Goal: Information Seeking & Learning: Learn about a topic

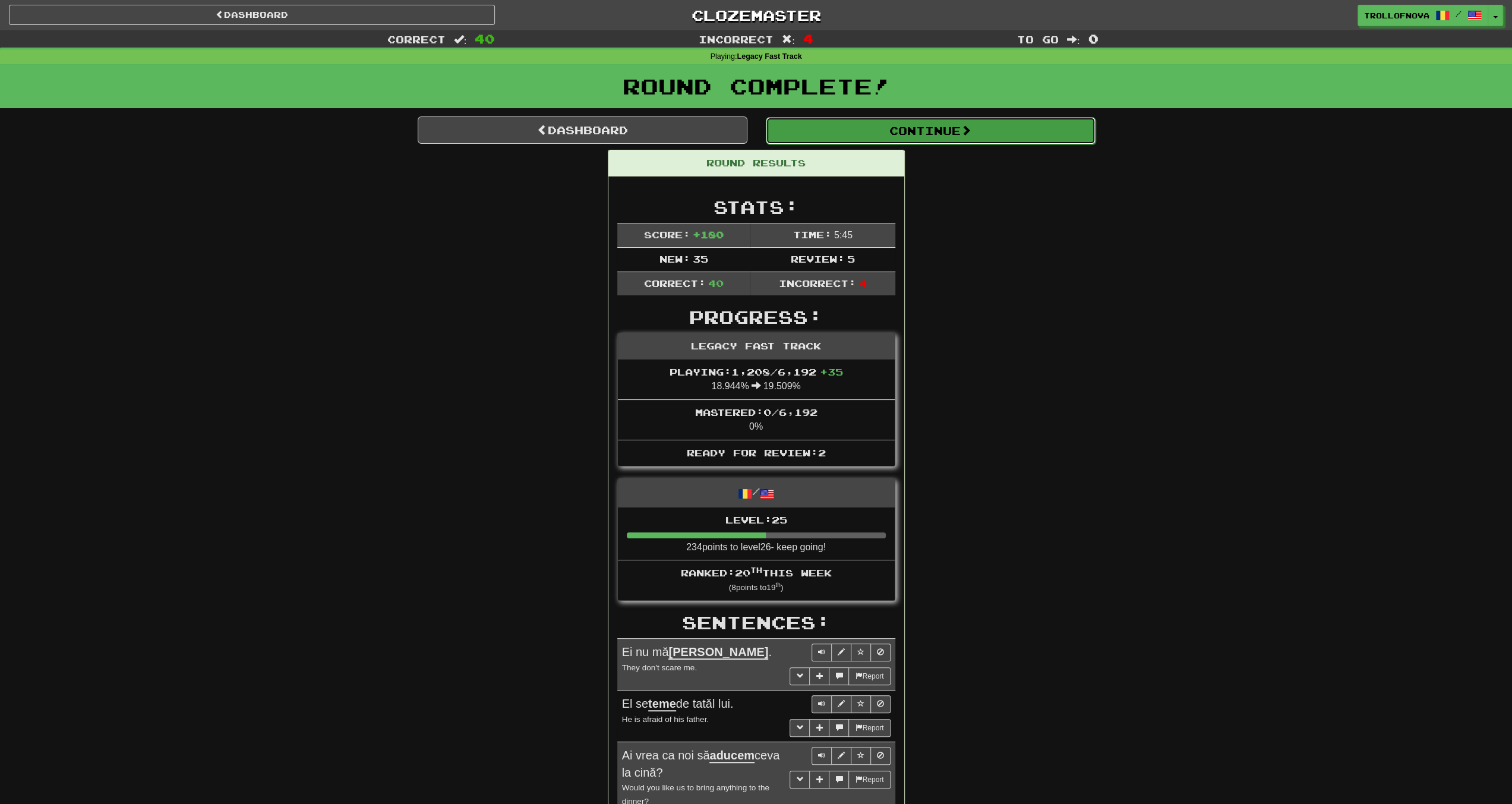
click at [907, 127] on button "Continue" at bounding box center [931, 131] width 330 height 28
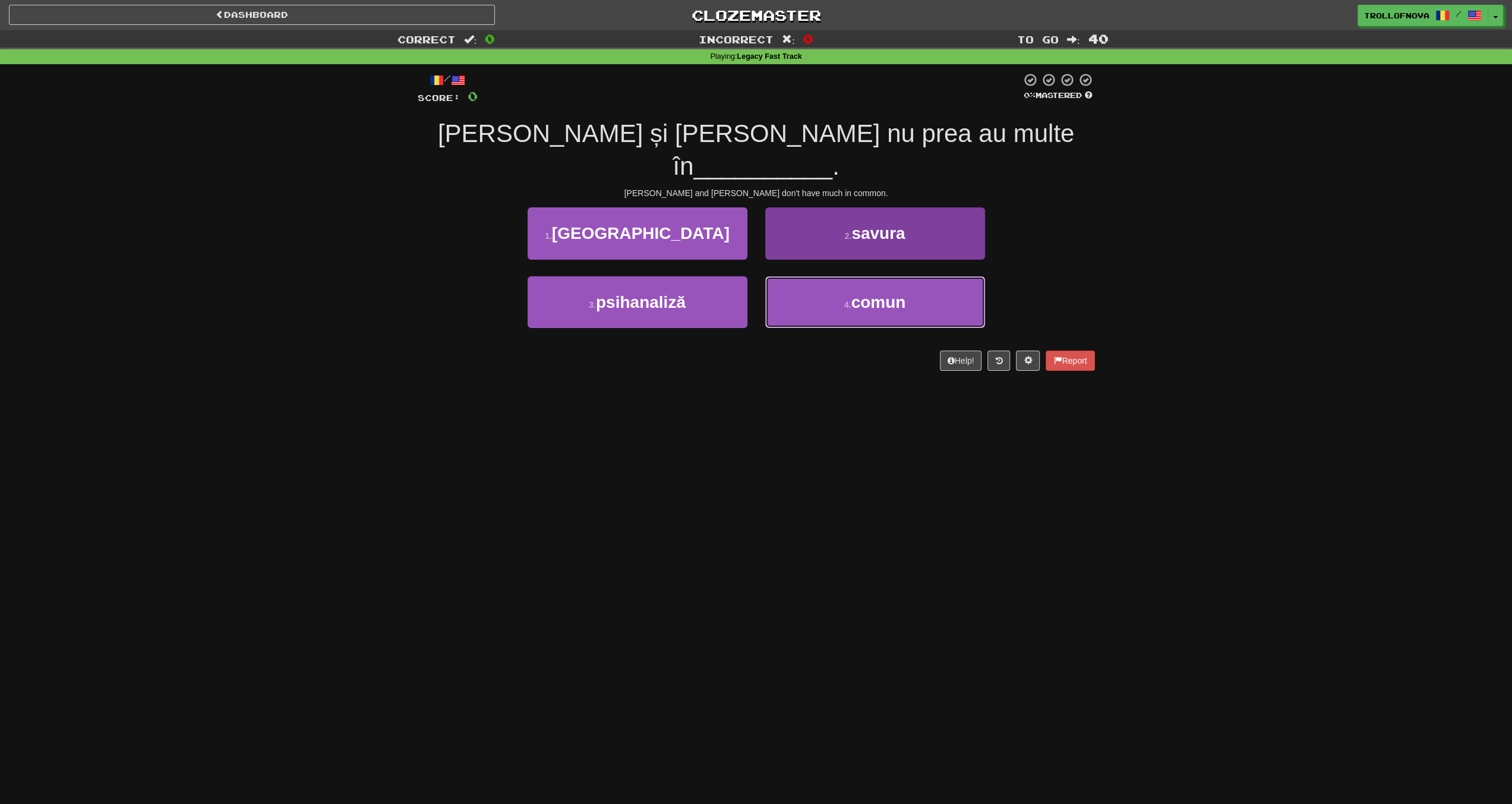
click at [841, 276] on button "4 . comun" at bounding box center [875, 302] width 220 height 52
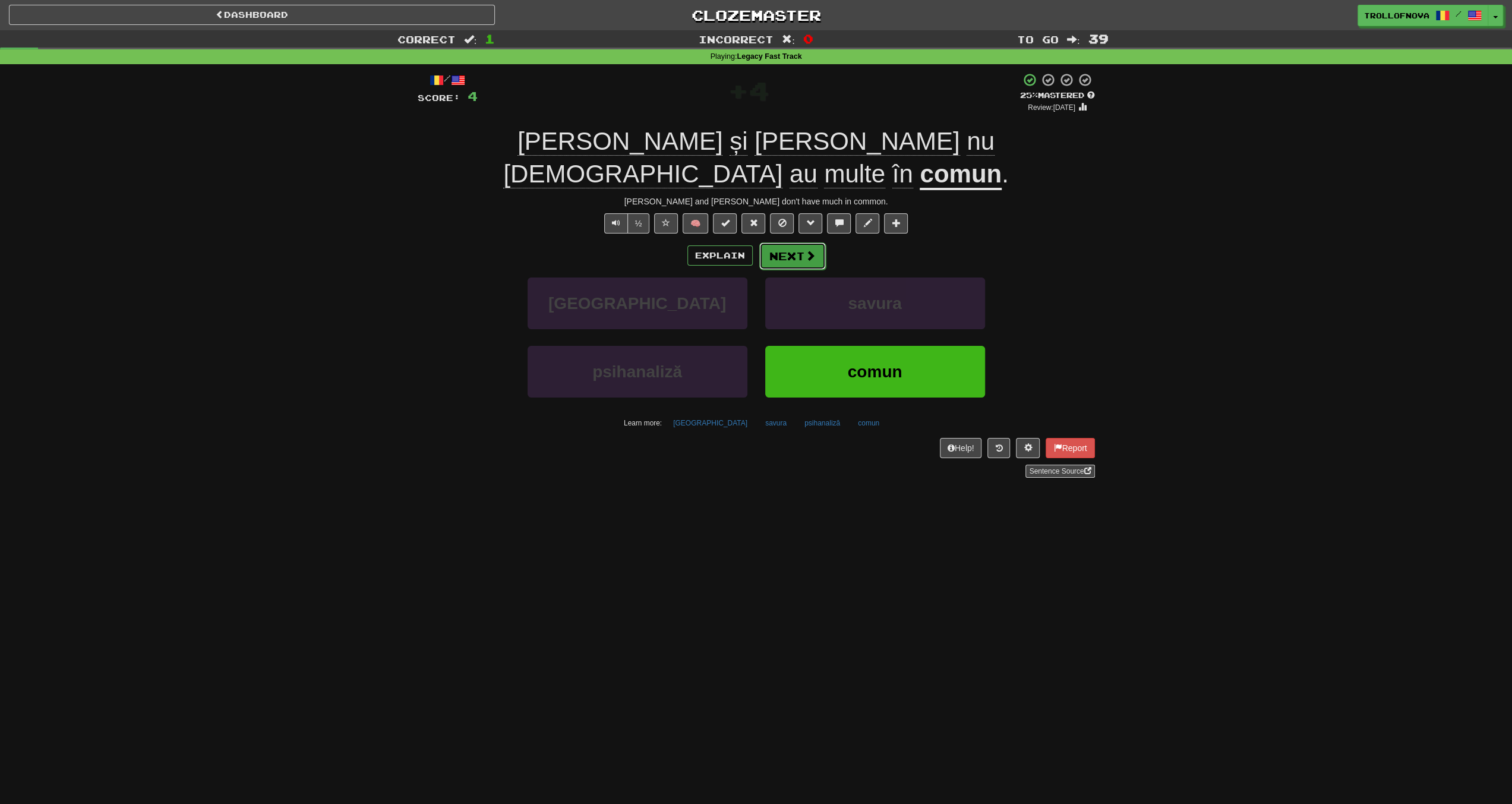
click at [809, 250] on span at bounding box center [811, 256] width 11 height 11
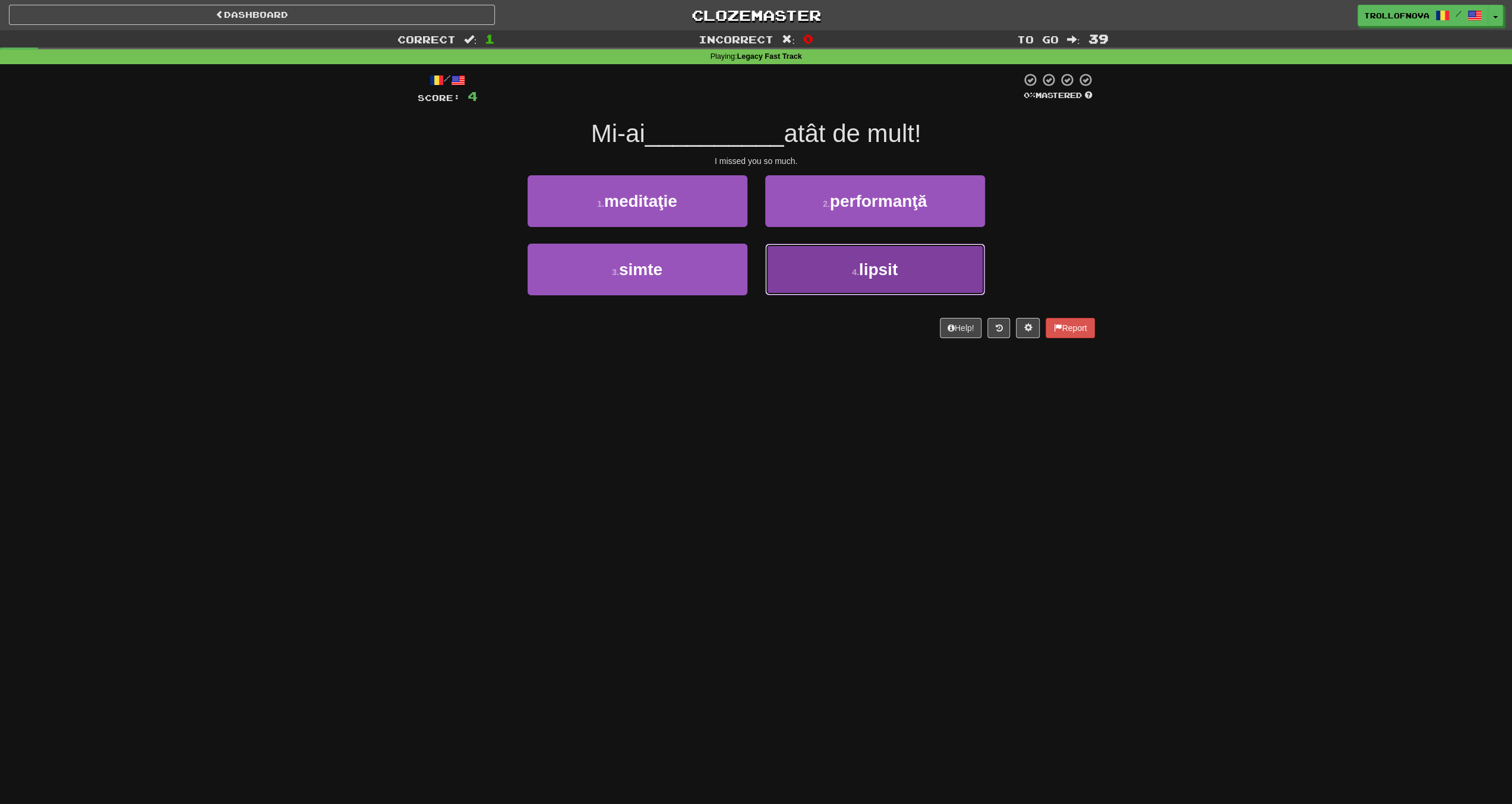
click at [831, 270] on button "4 . lipsit" at bounding box center [875, 269] width 220 height 52
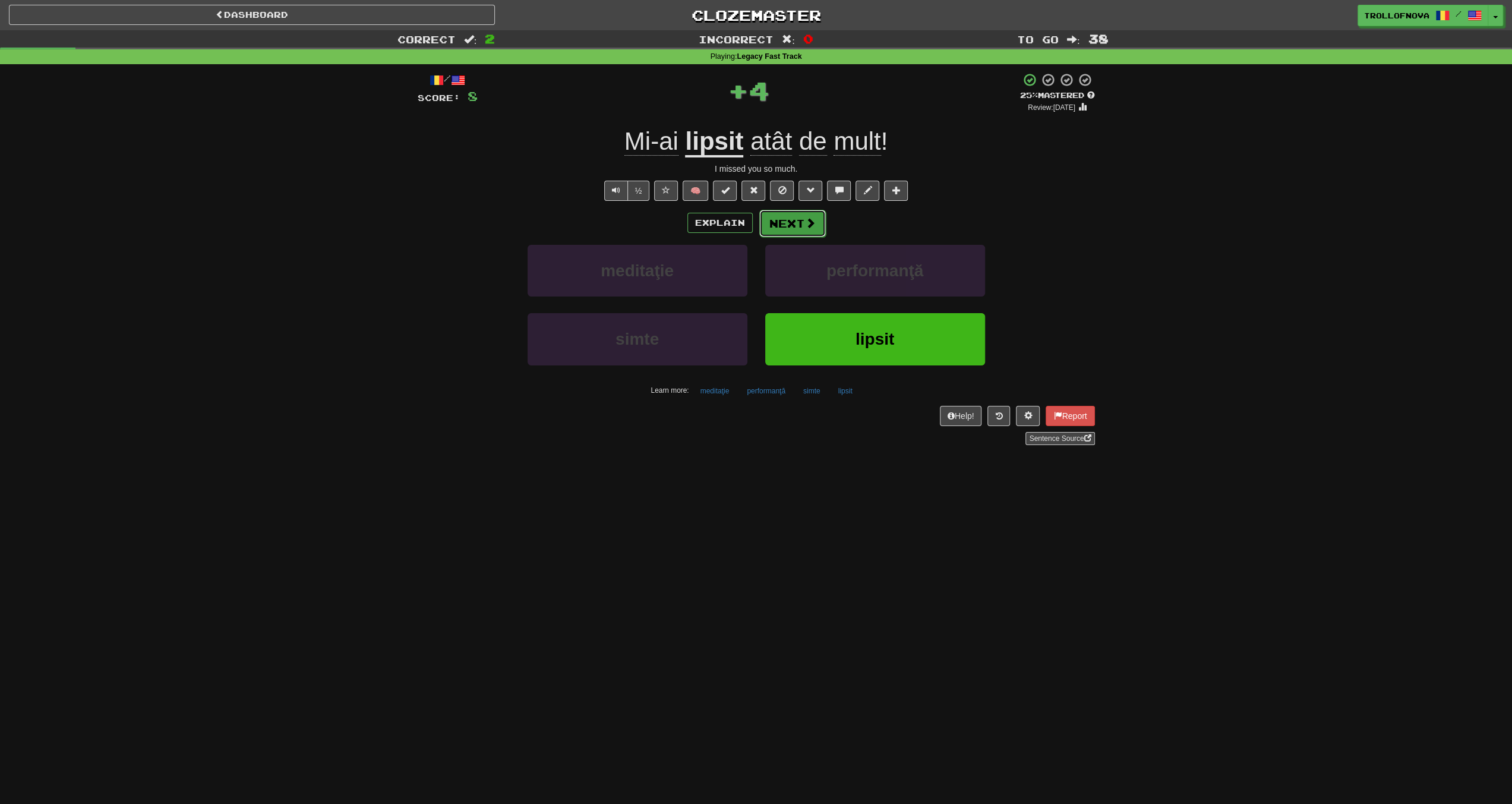
click at [792, 221] on button "Next" at bounding box center [792, 224] width 67 height 28
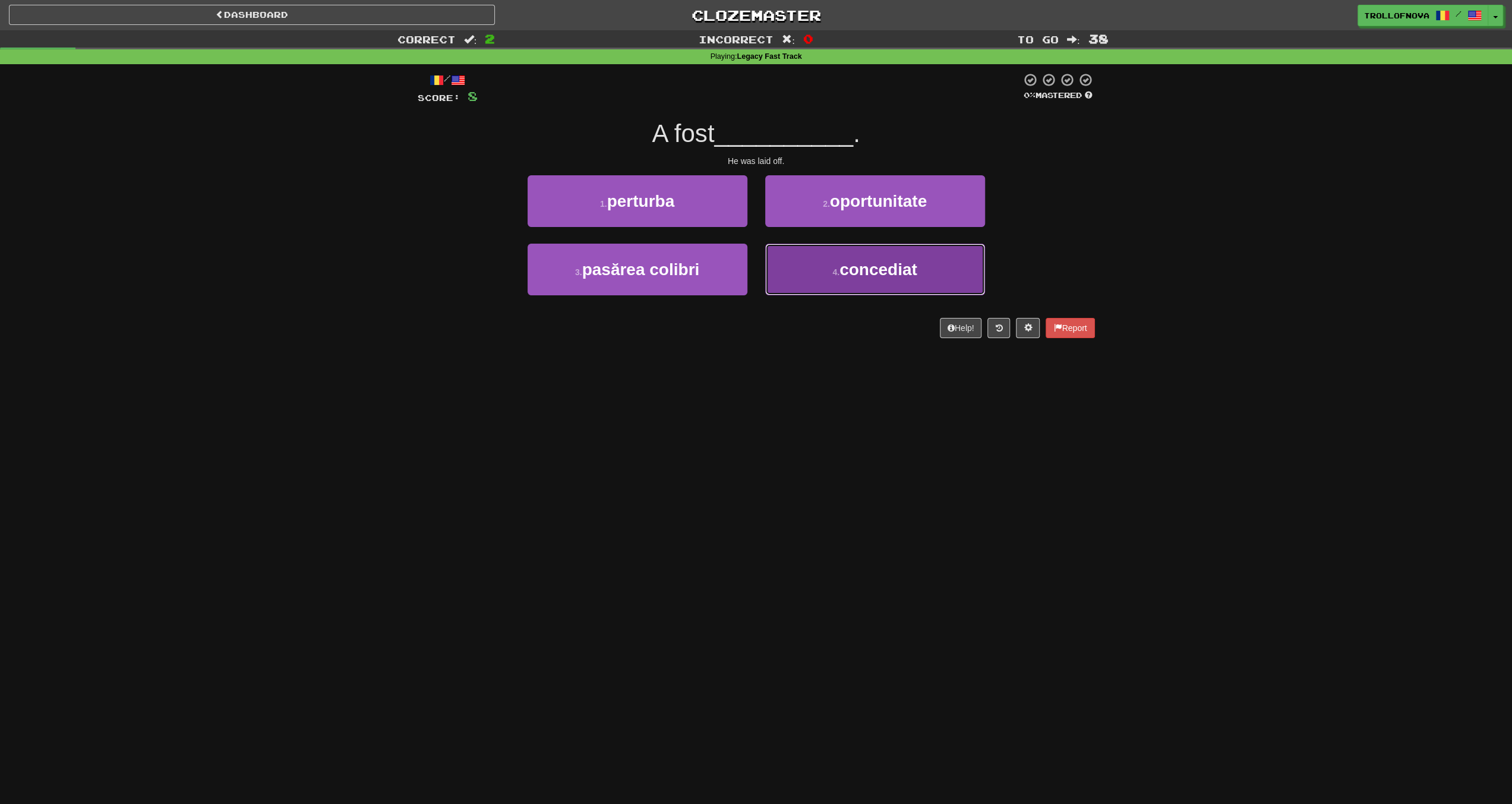
click at [848, 271] on span "concediat" at bounding box center [879, 269] width 78 height 18
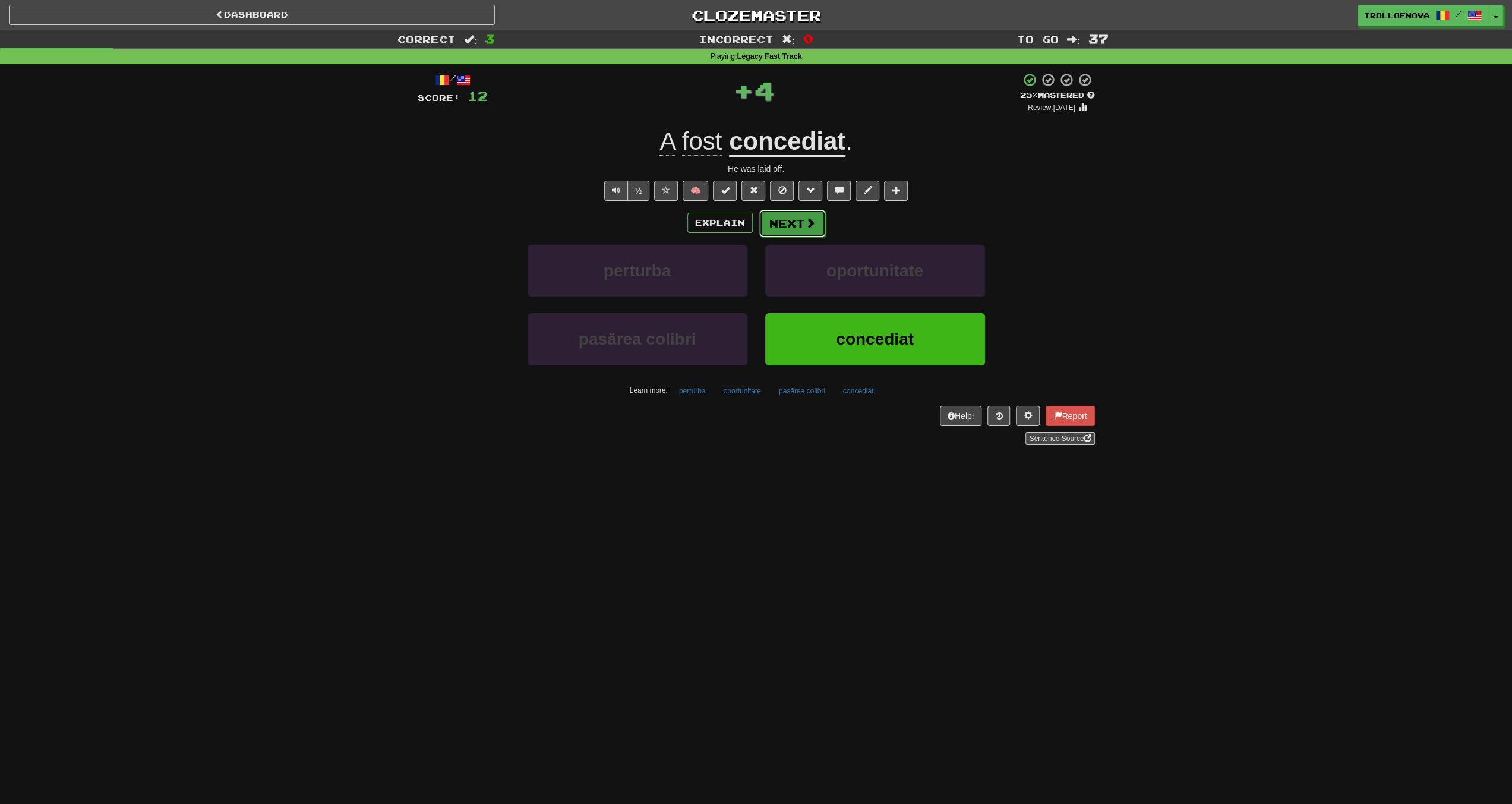
click at [814, 223] on span at bounding box center [811, 223] width 11 height 11
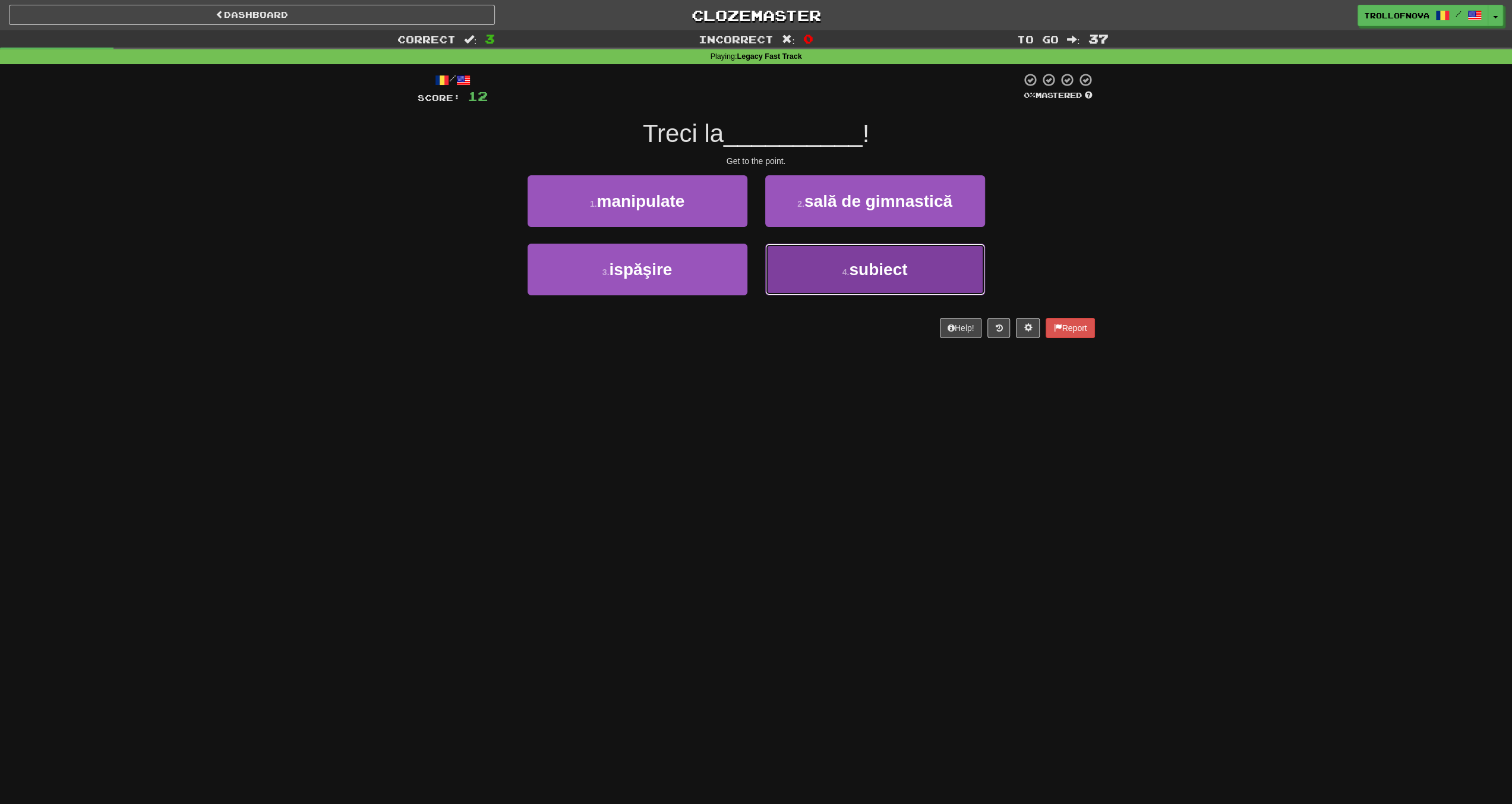
click at [827, 273] on button "4 . subiect" at bounding box center [875, 269] width 220 height 52
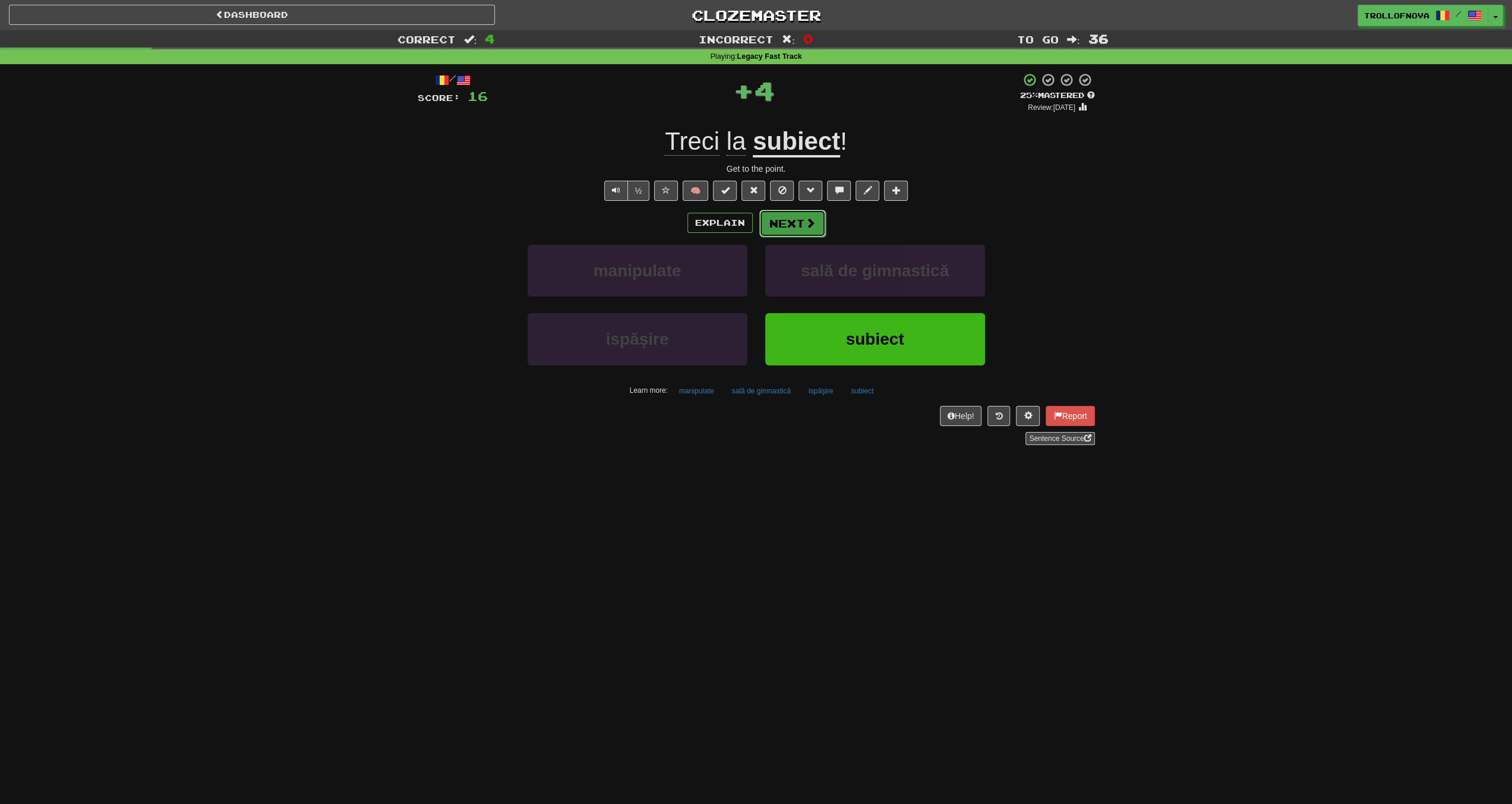
click at [790, 226] on button "Next" at bounding box center [792, 224] width 67 height 28
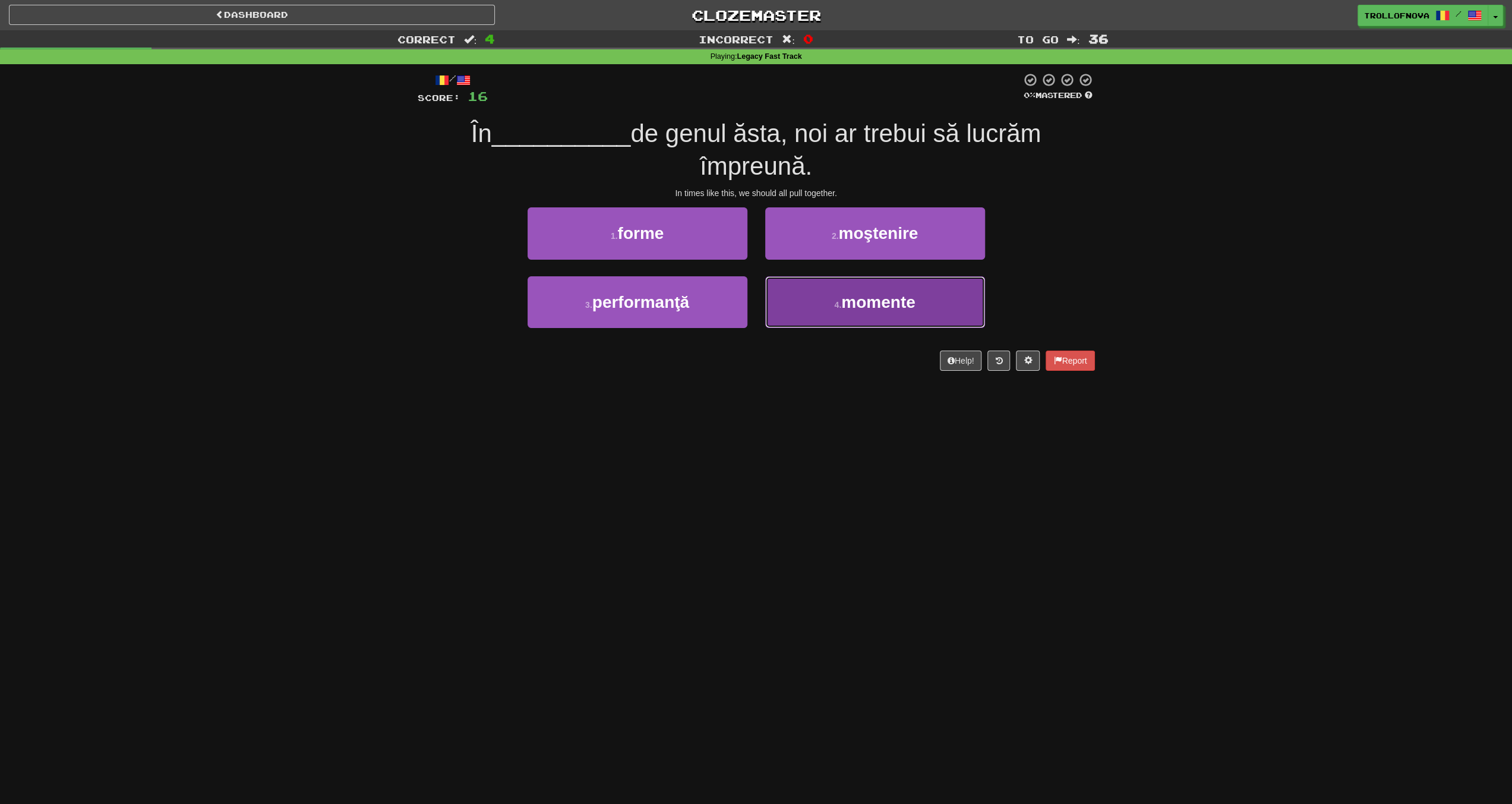
click at [841, 306] on span "momente" at bounding box center [878, 302] width 73 height 18
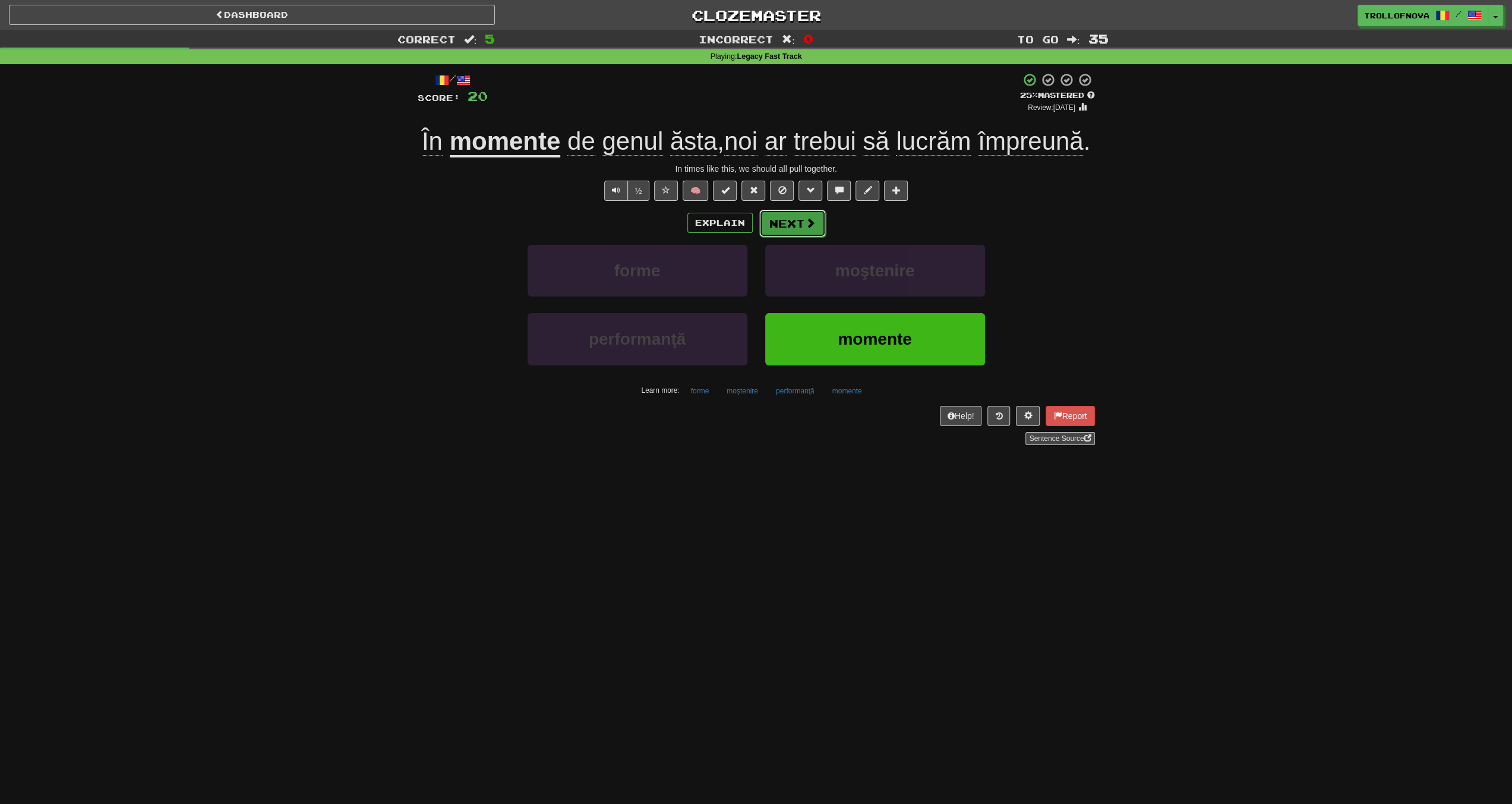
click at [809, 225] on span at bounding box center [811, 223] width 11 height 11
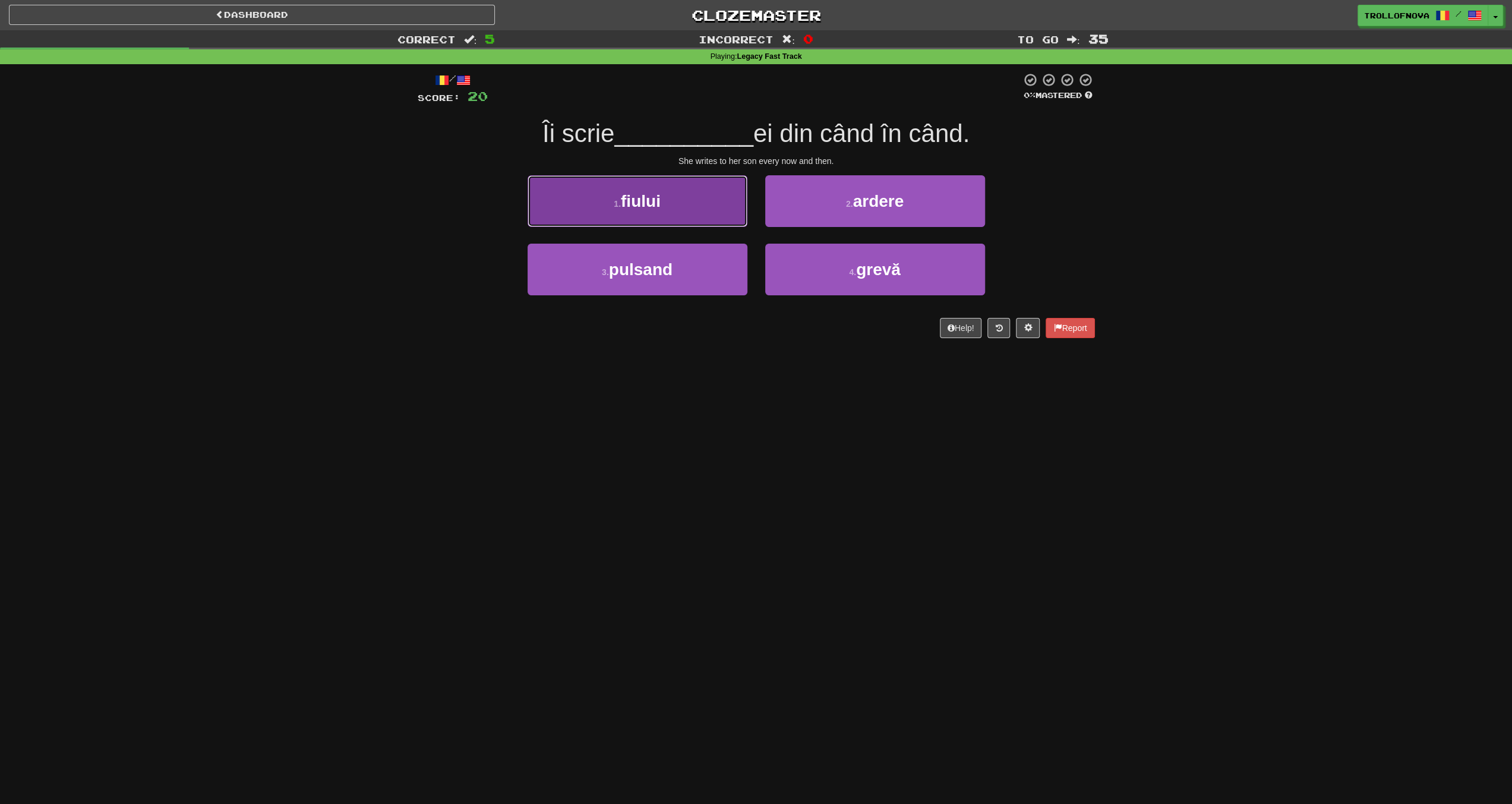
click at [673, 210] on button "1 . fiului" at bounding box center [638, 201] width 220 height 52
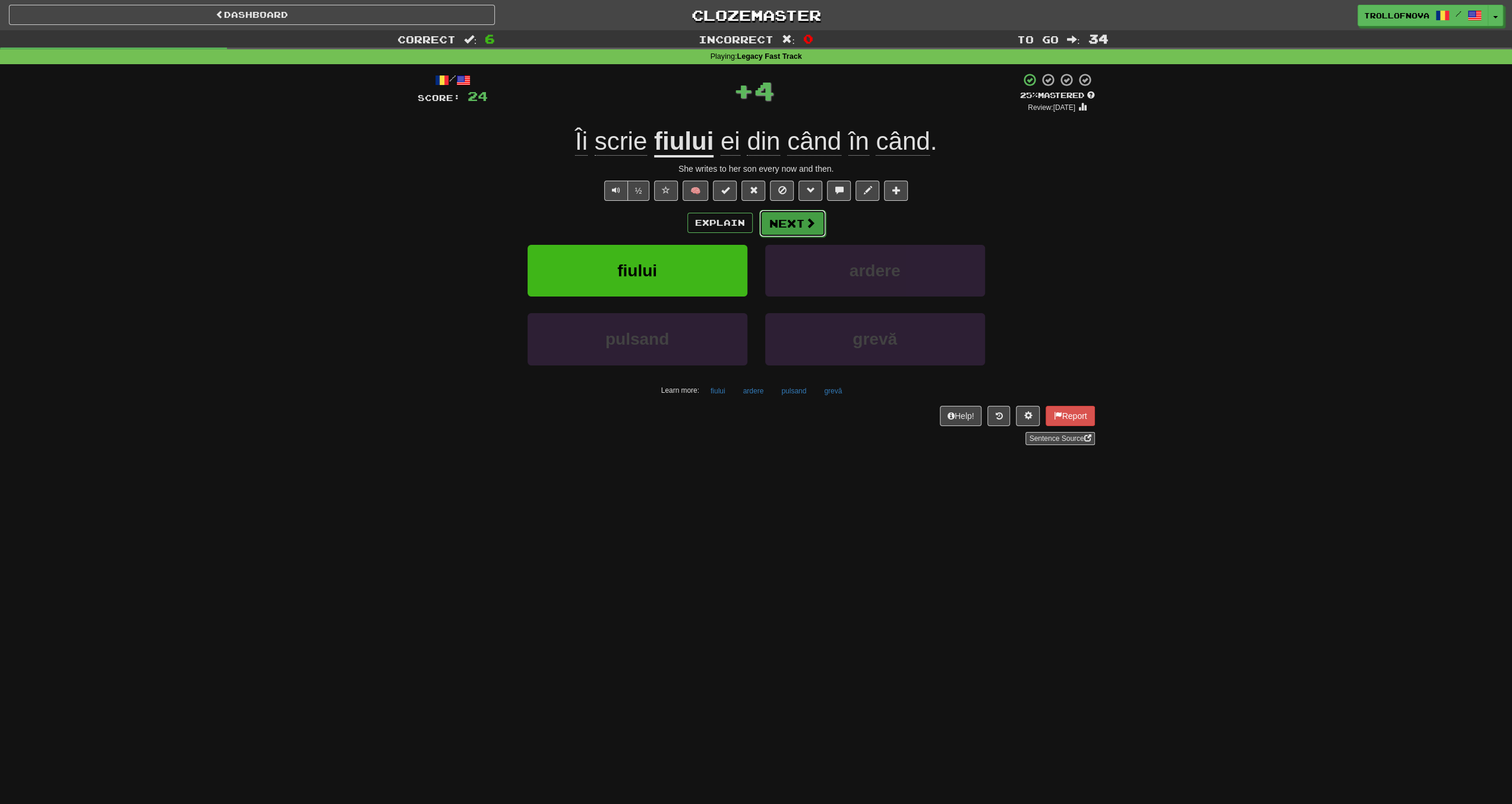
click at [784, 225] on button "Next" at bounding box center [792, 224] width 67 height 28
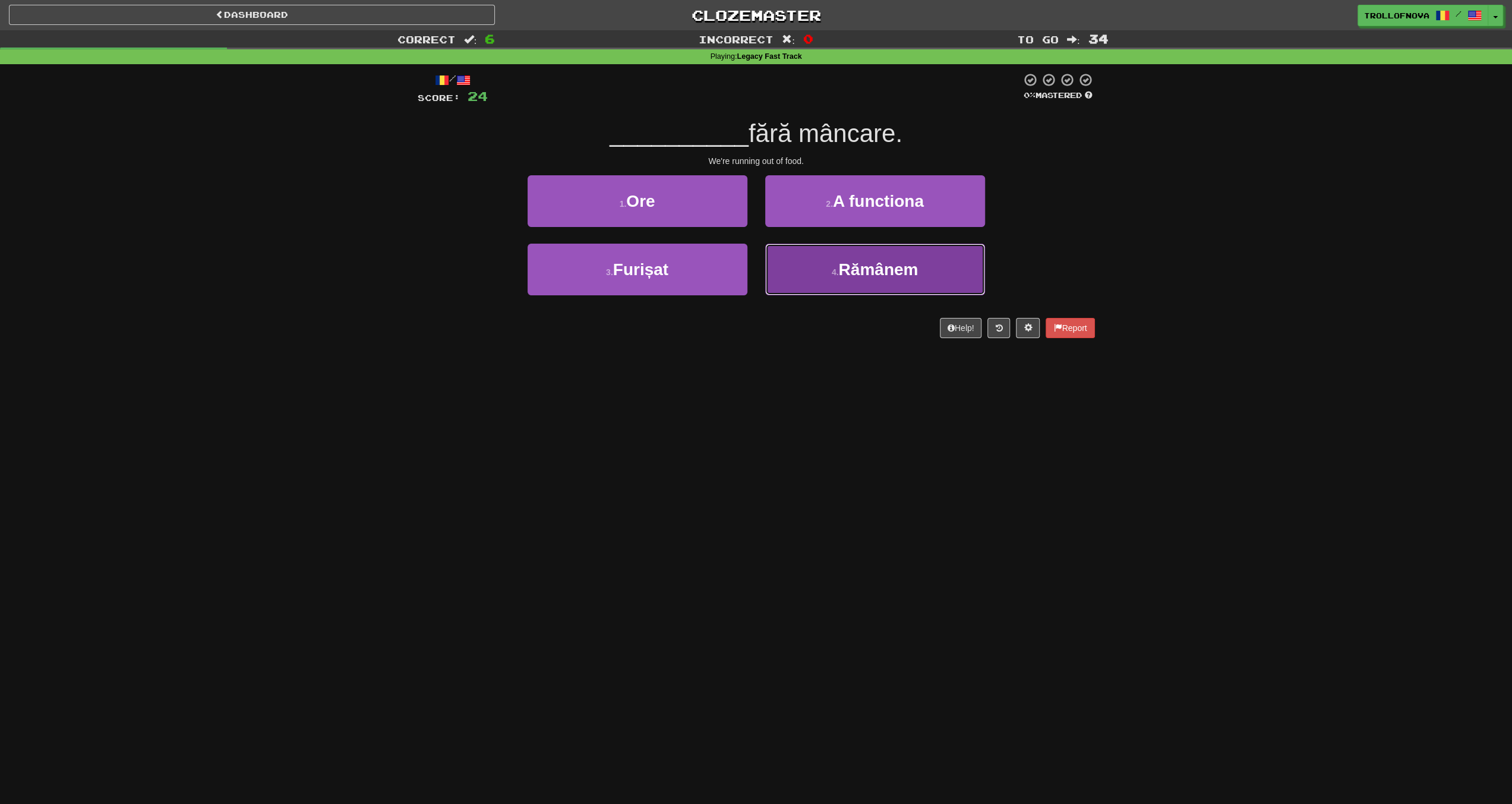
click at [821, 265] on button "4 . Rămânem" at bounding box center [875, 269] width 220 height 52
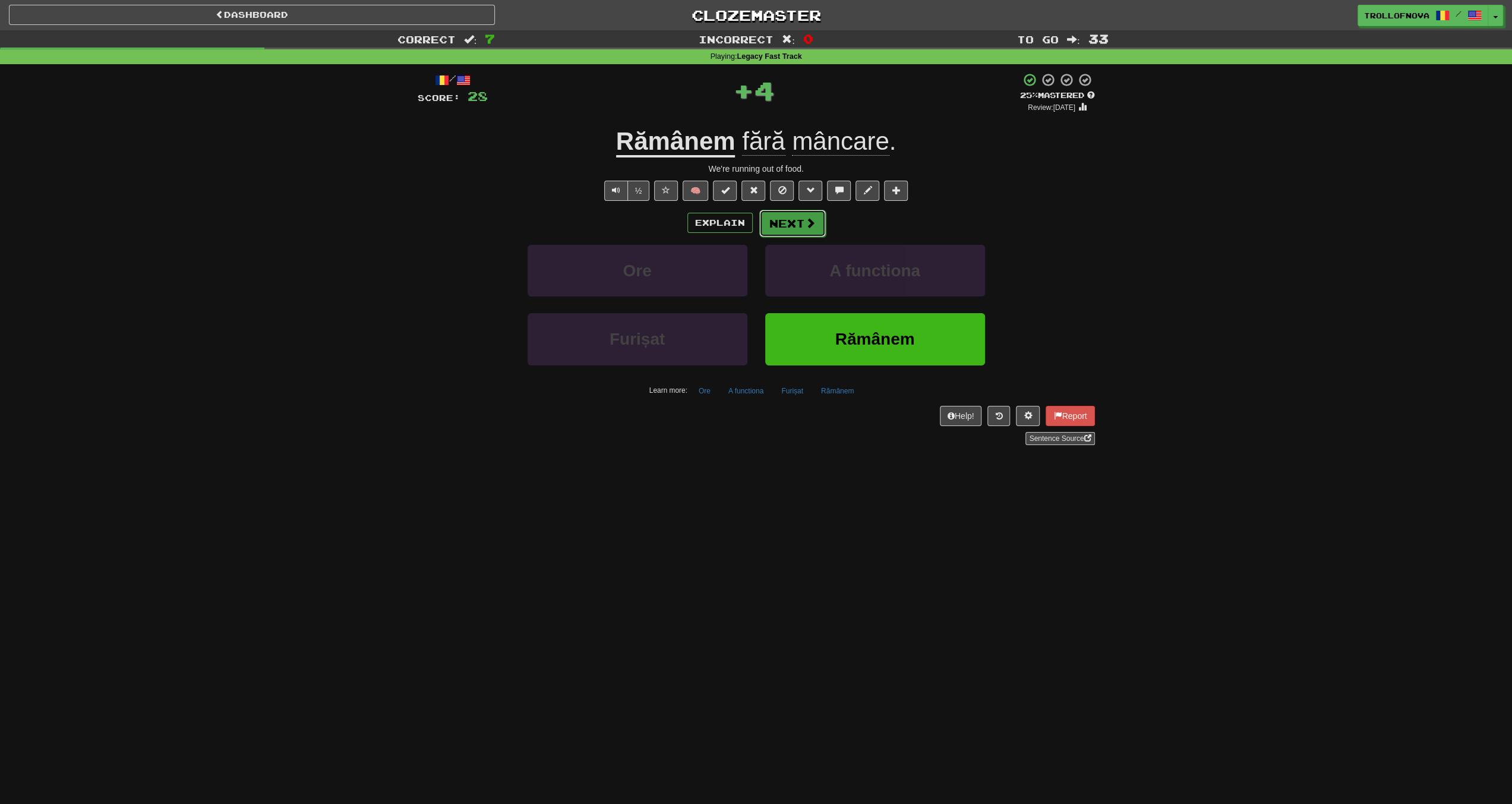
click at [806, 223] on span at bounding box center [811, 223] width 11 height 11
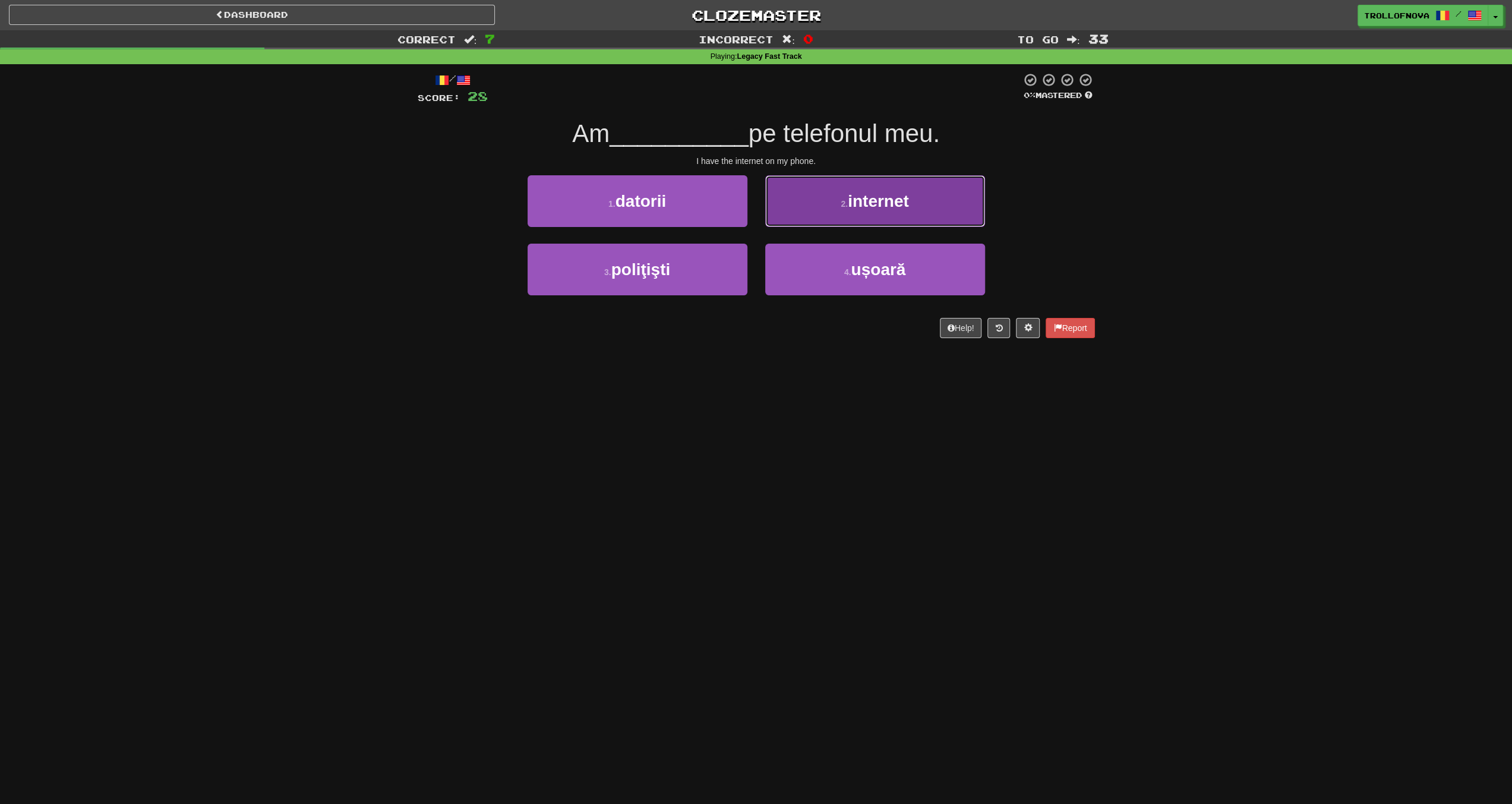
click at [846, 209] on button "2 . internet" at bounding box center [875, 201] width 220 height 52
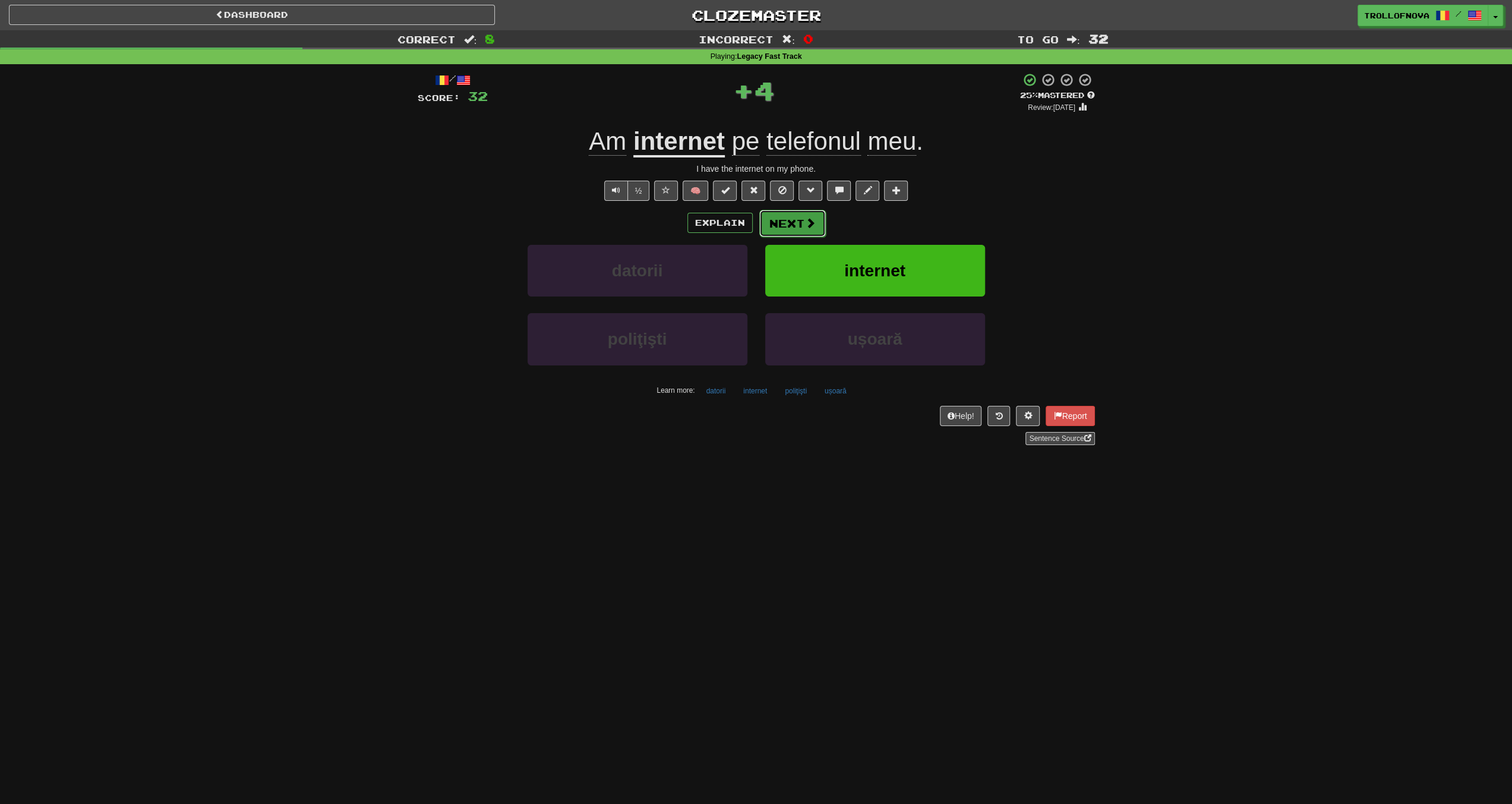
click at [811, 226] on span at bounding box center [811, 223] width 11 height 11
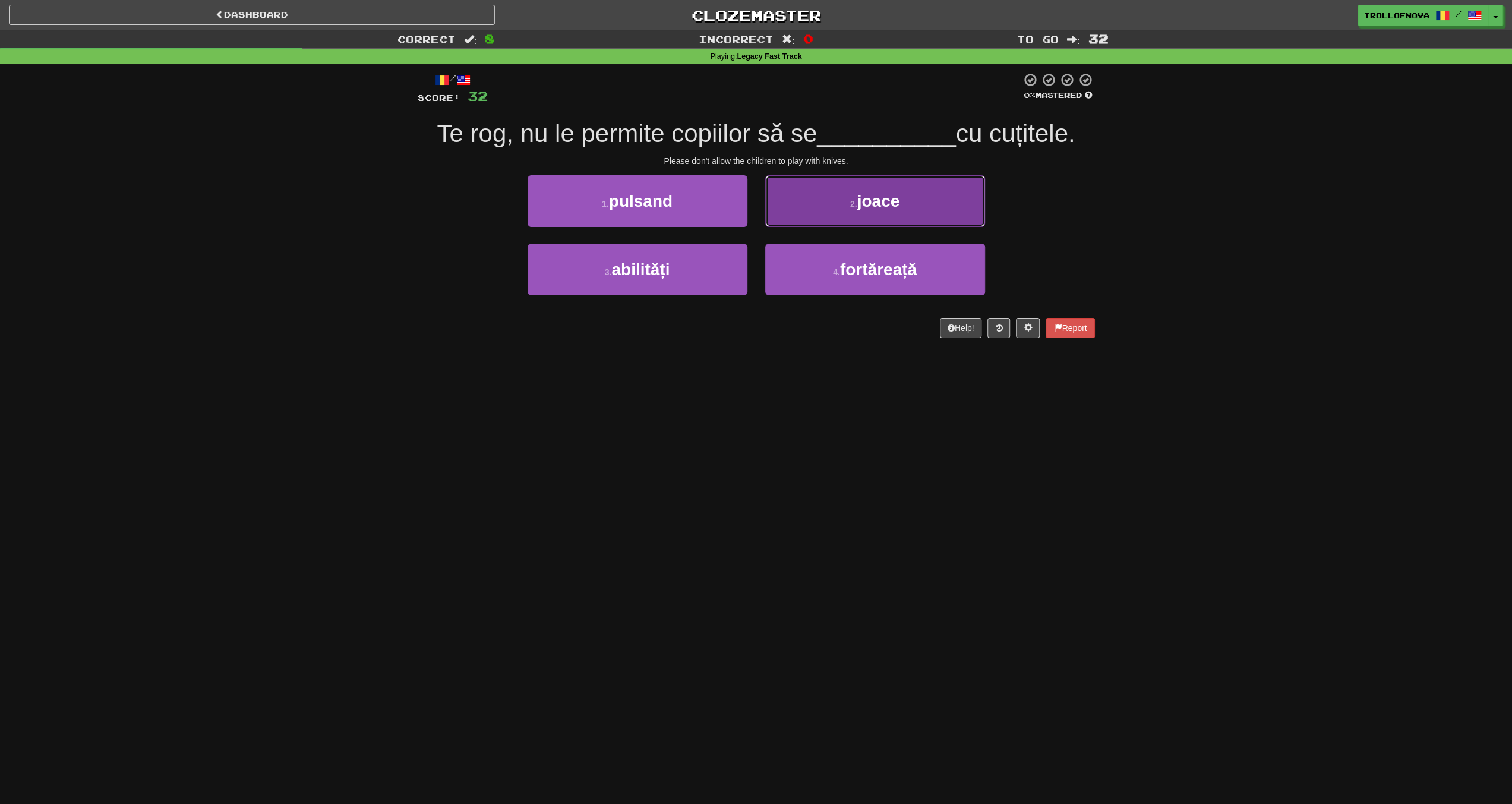
click at [854, 205] on small "2 ." at bounding box center [854, 204] width 7 height 9
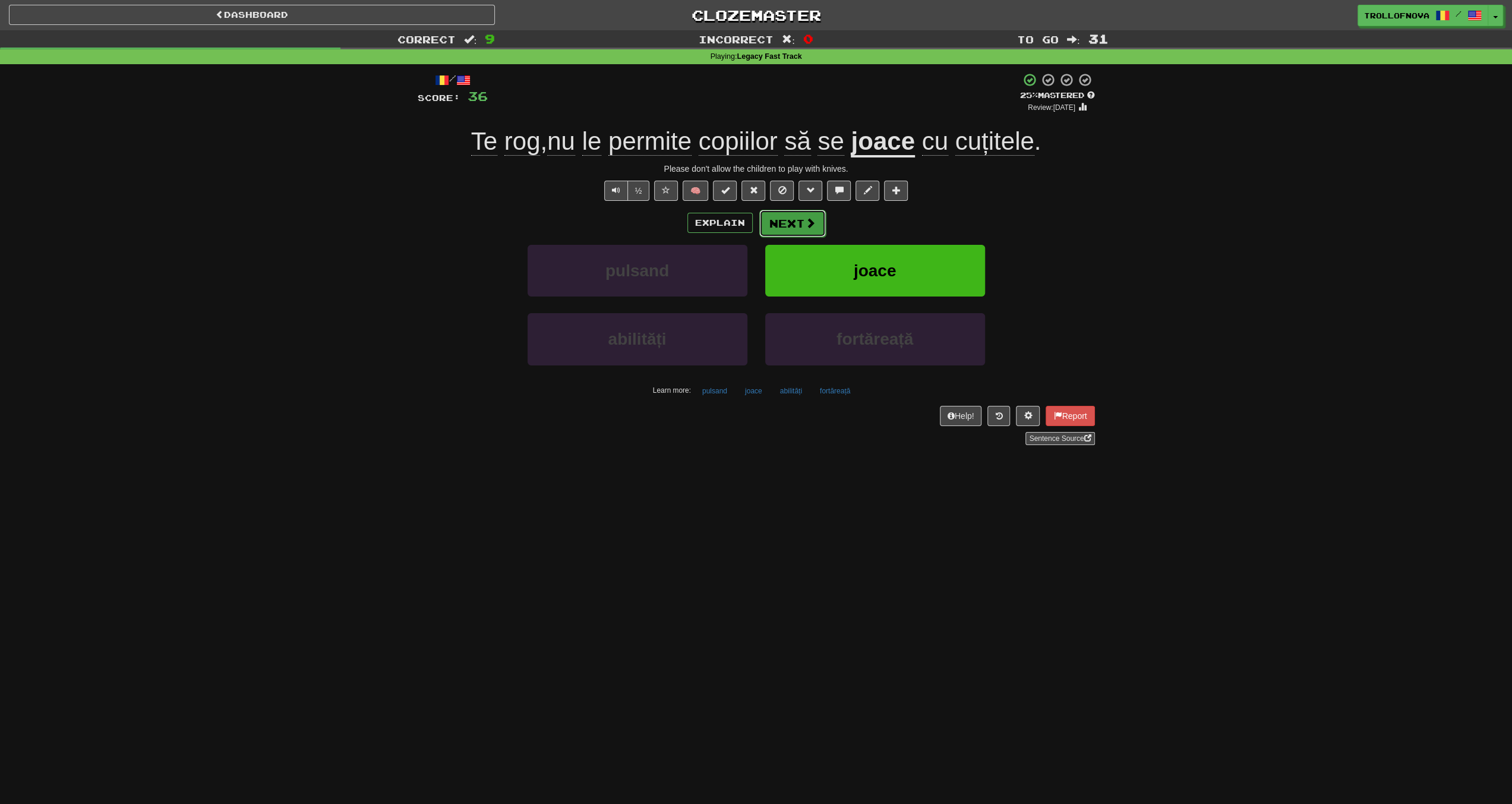
click at [796, 221] on button "Next" at bounding box center [792, 224] width 67 height 28
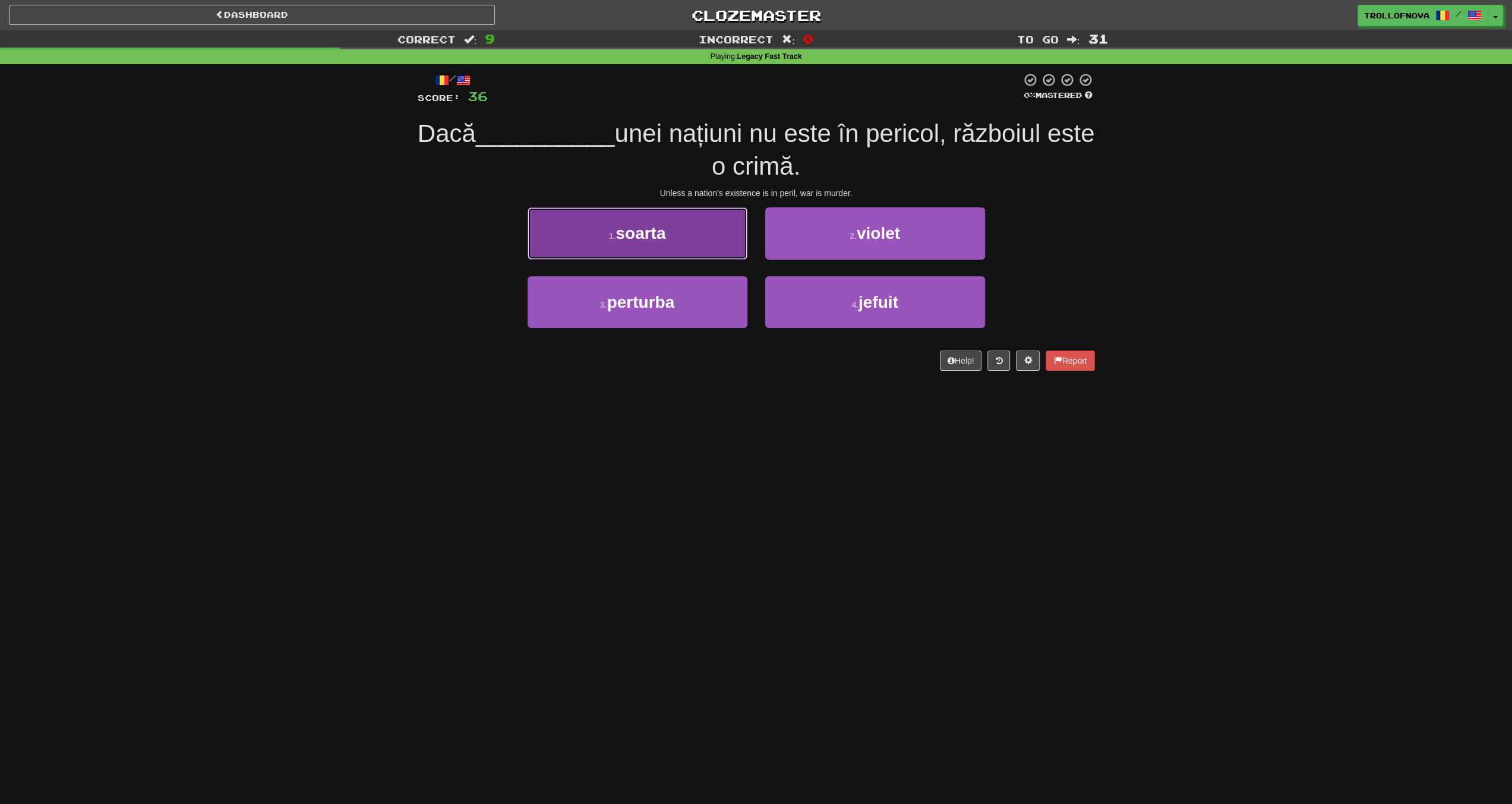
click at [709, 242] on button "1 . soarta" at bounding box center [638, 233] width 220 height 52
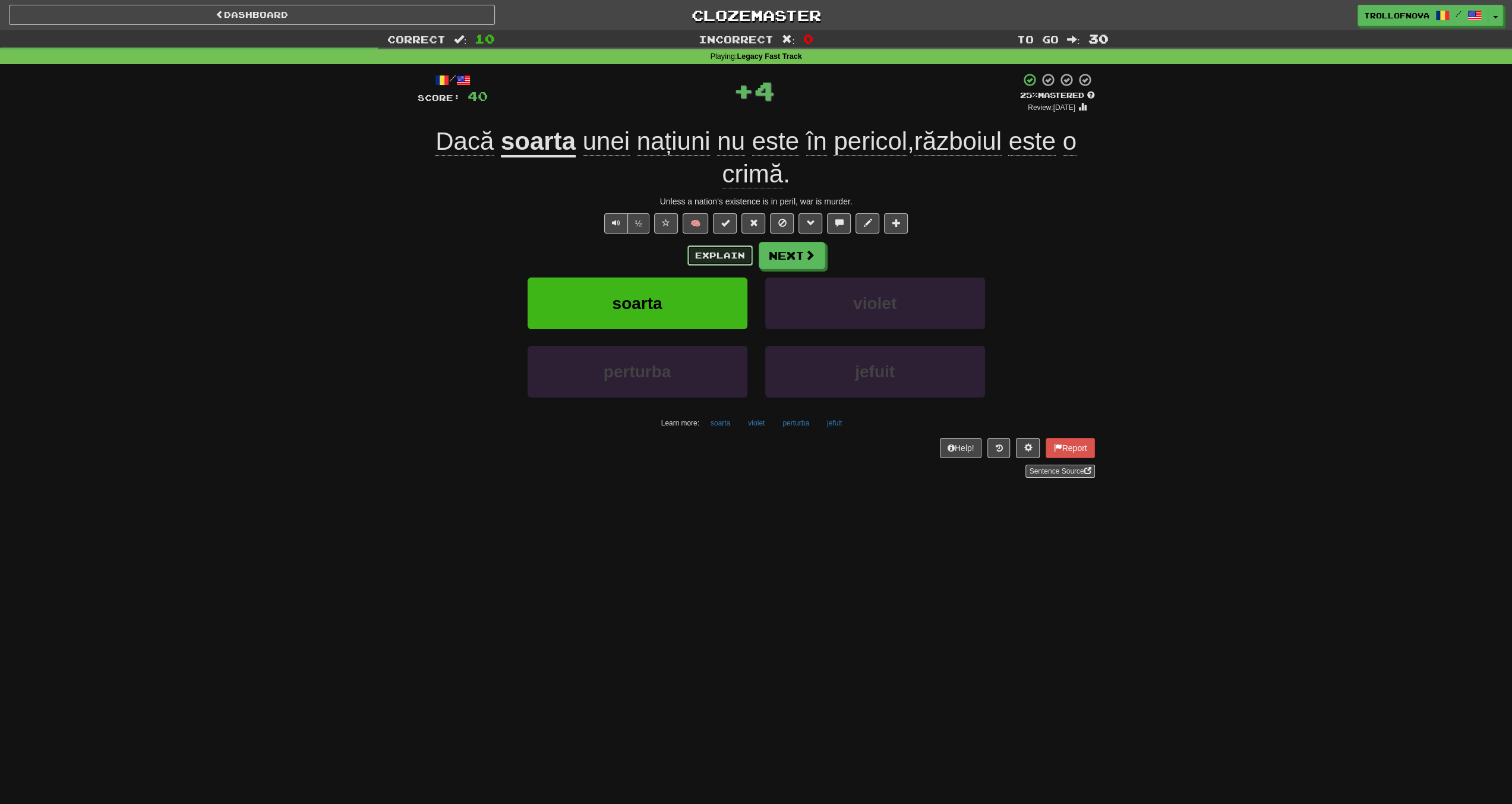
click at [714, 253] on button "Explain" at bounding box center [720, 255] width 65 height 20
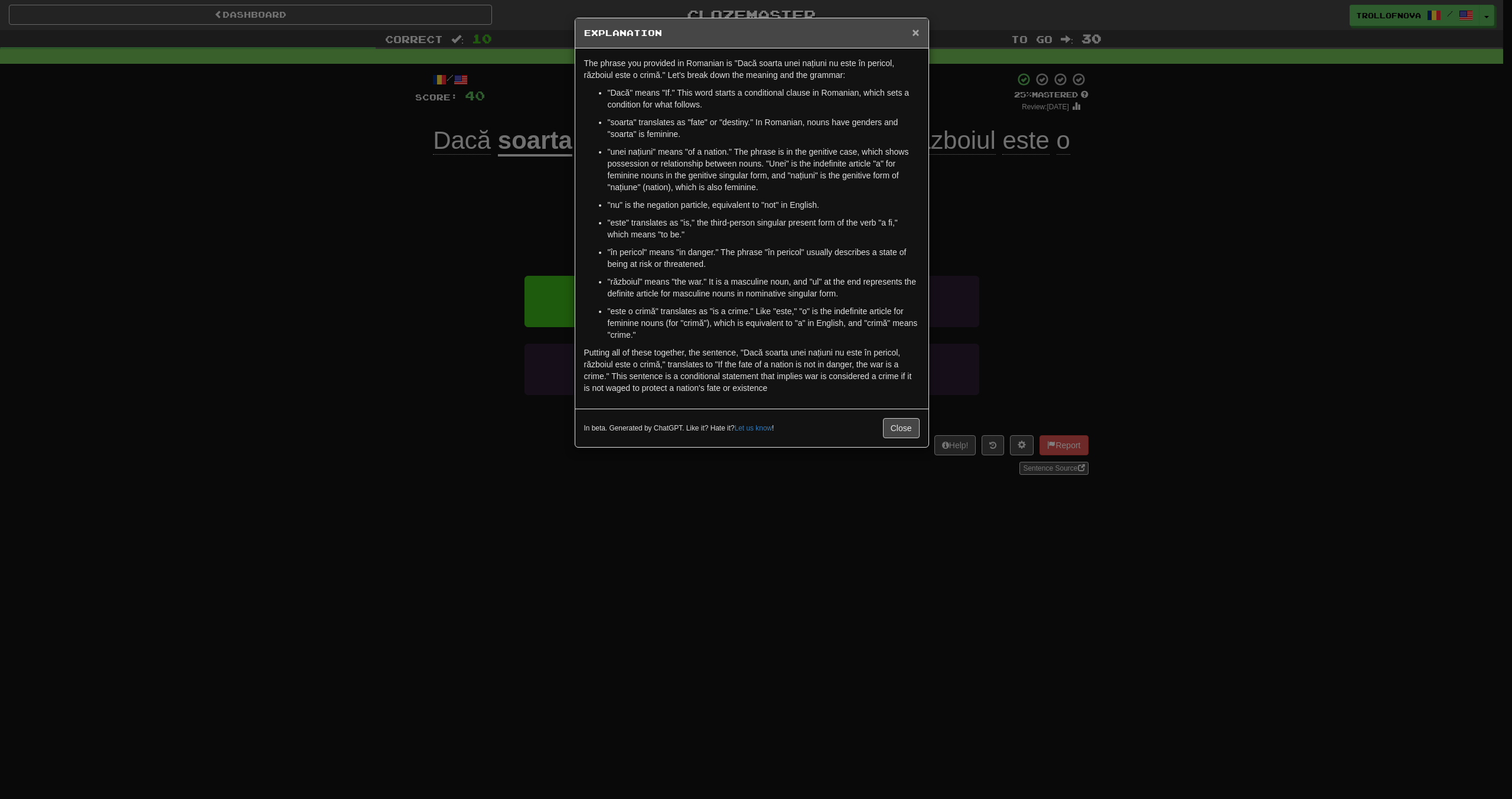
click at [919, 35] on span "×" at bounding box center [916, 32] width 7 height 13
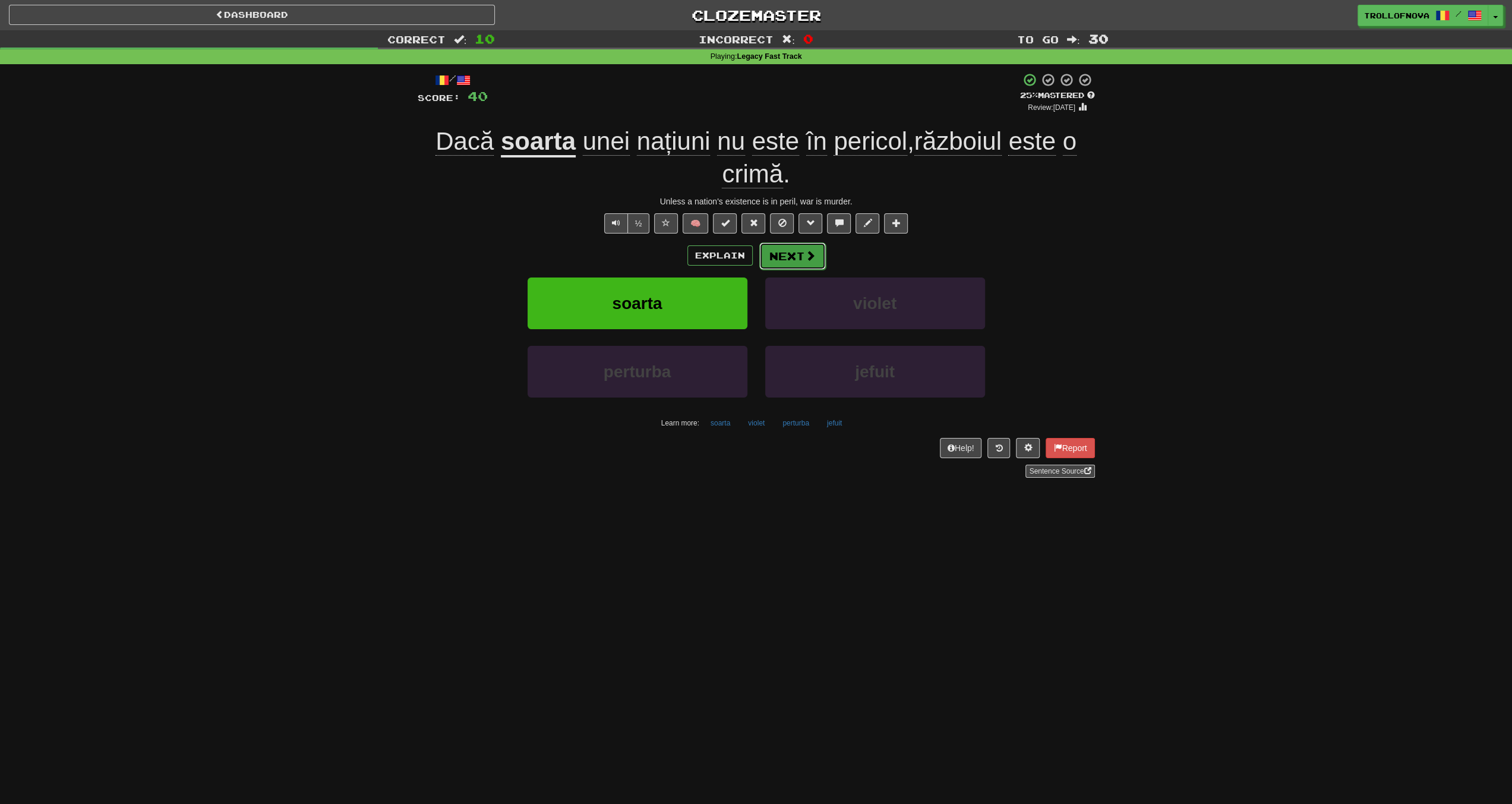
click at [792, 251] on button "Next" at bounding box center [792, 256] width 67 height 28
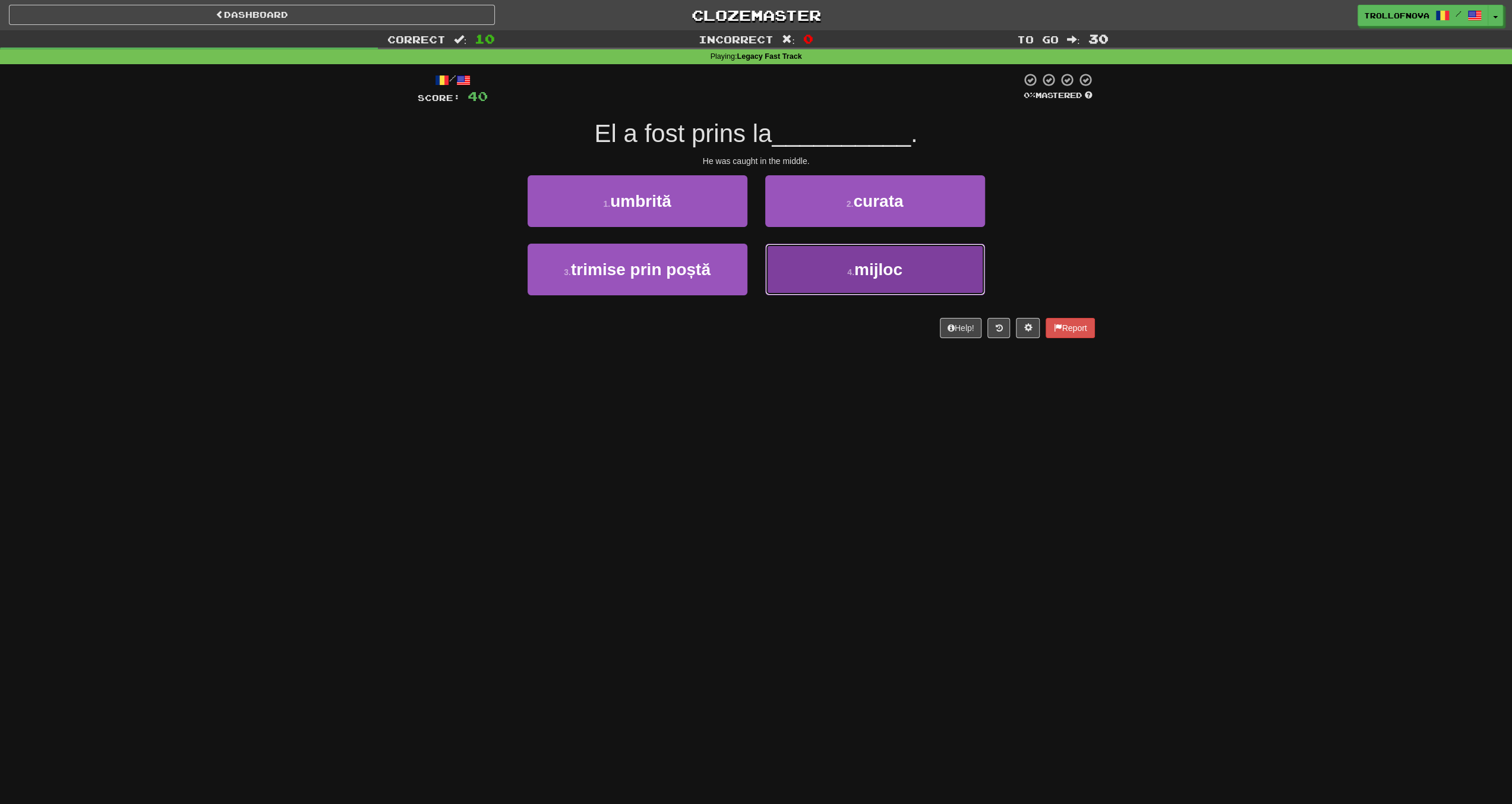
click at [837, 271] on button "4 . mijloc" at bounding box center [875, 269] width 220 height 52
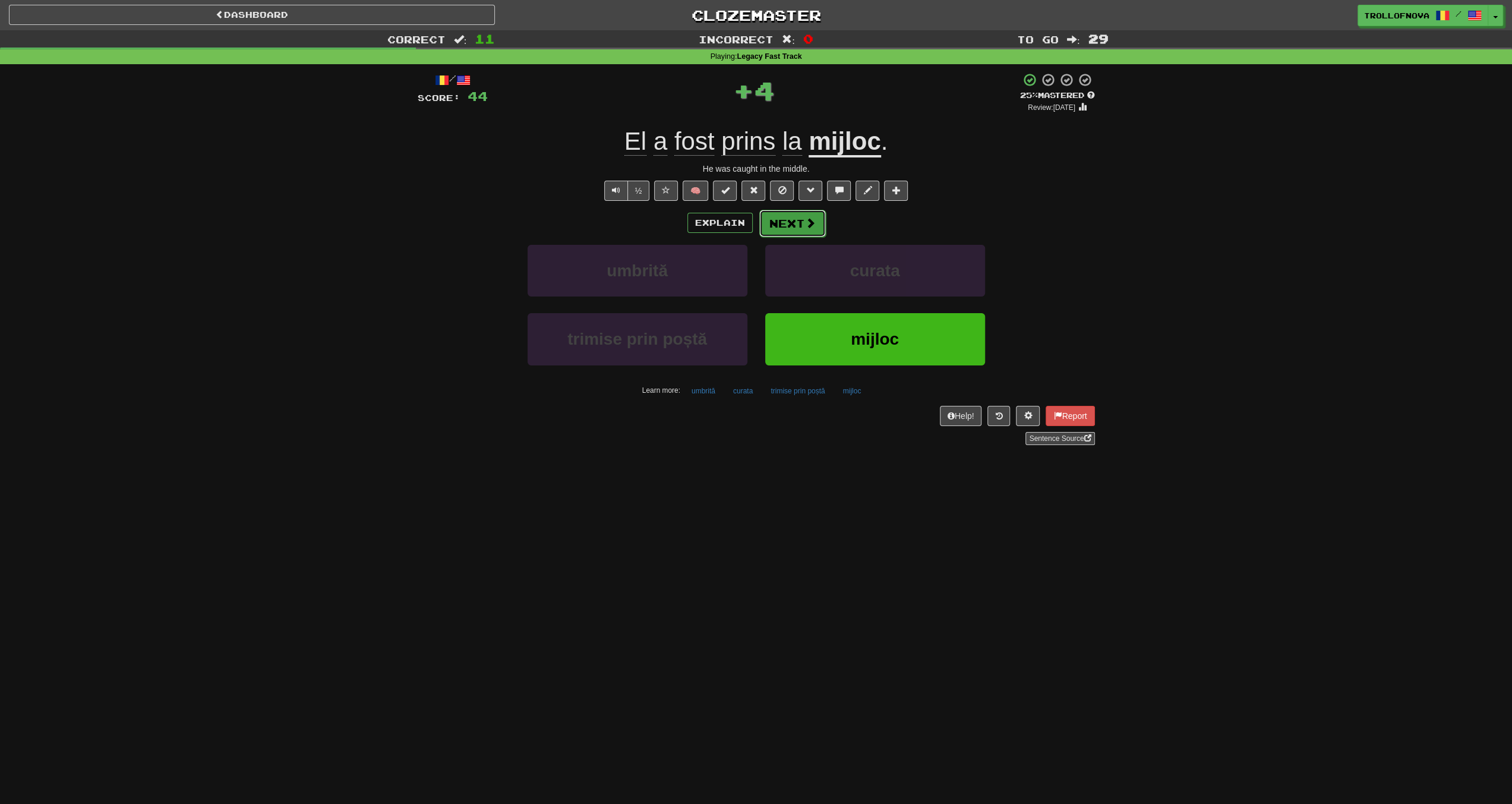
click at [809, 225] on span at bounding box center [811, 223] width 11 height 11
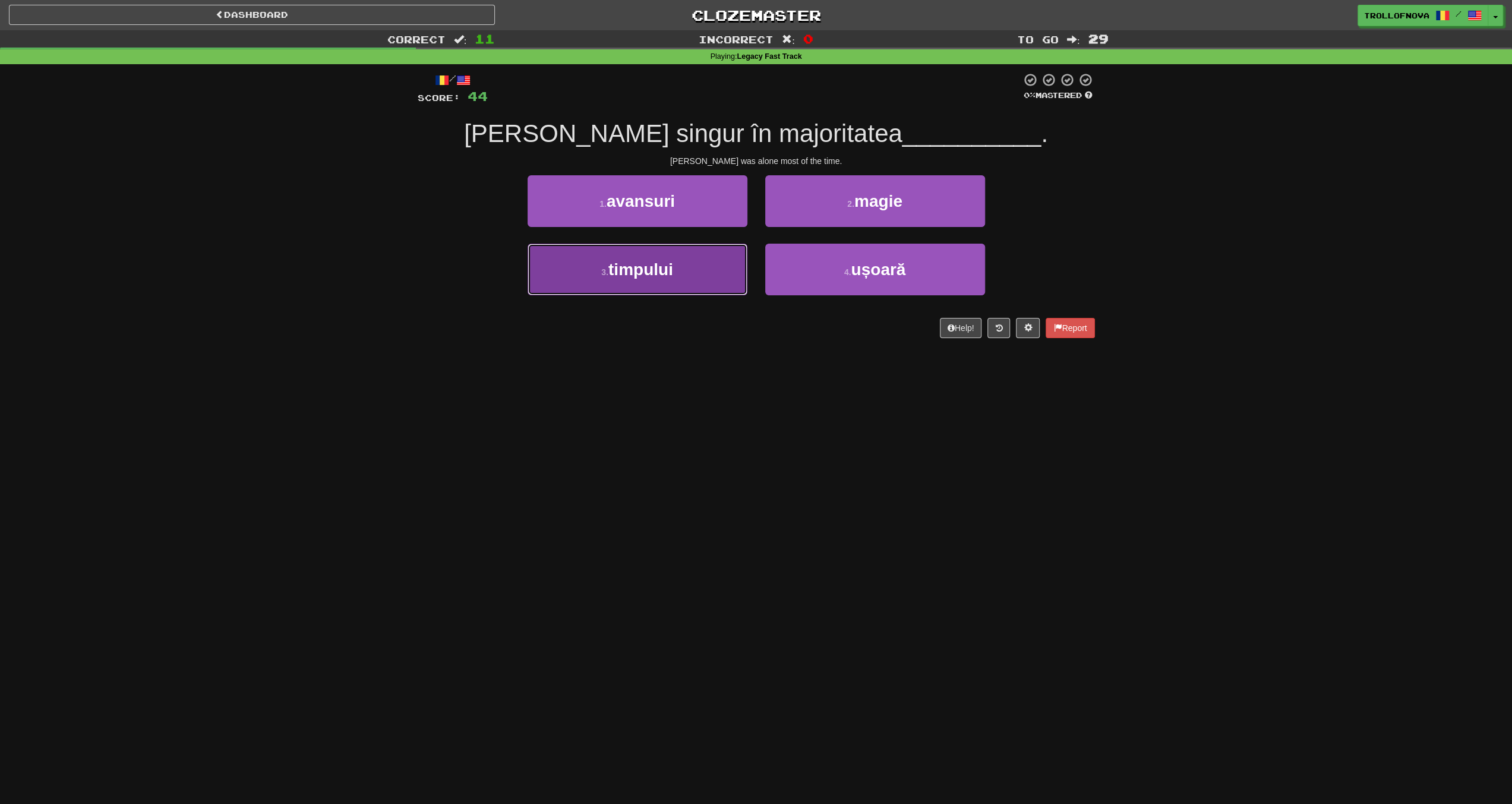
click at [694, 267] on button "3 . timpului" at bounding box center [638, 269] width 220 height 52
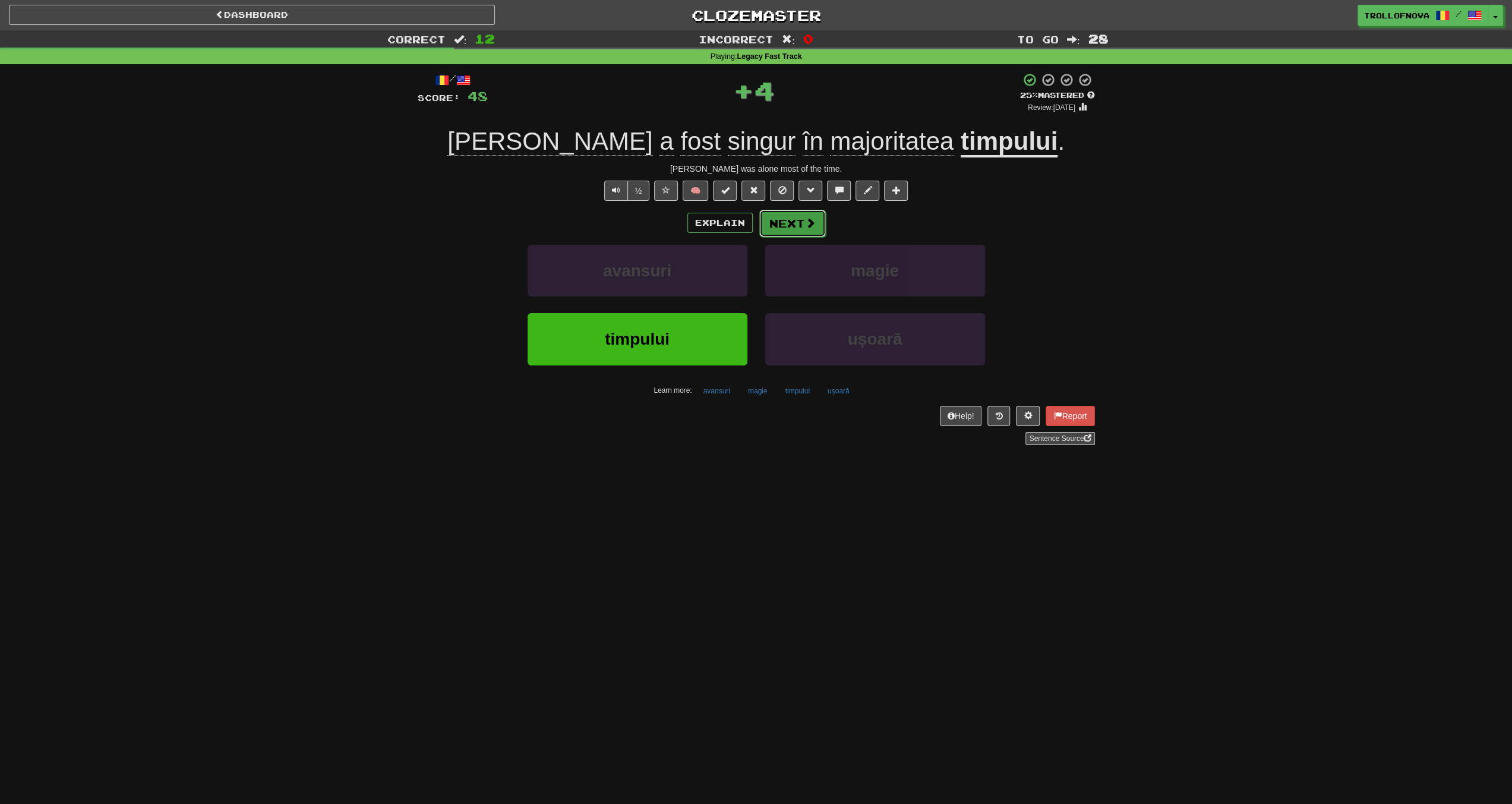
click at [790, 223] on button "Next" at bounding box center [792, 224] width 67 height 28
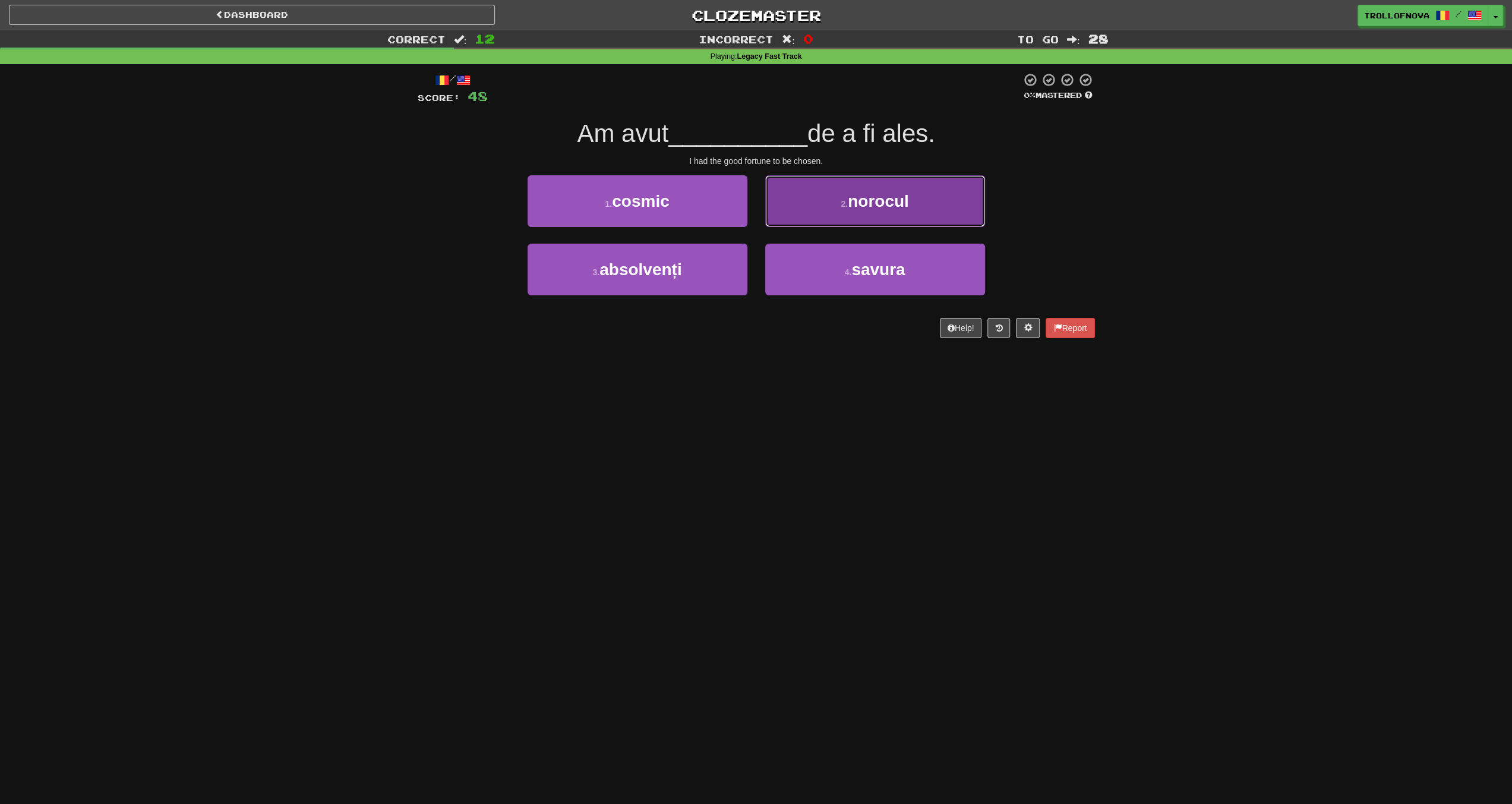
click at [813, 198] on button "2 . norocul" at bounding box center [875, 201] width 220 height 52
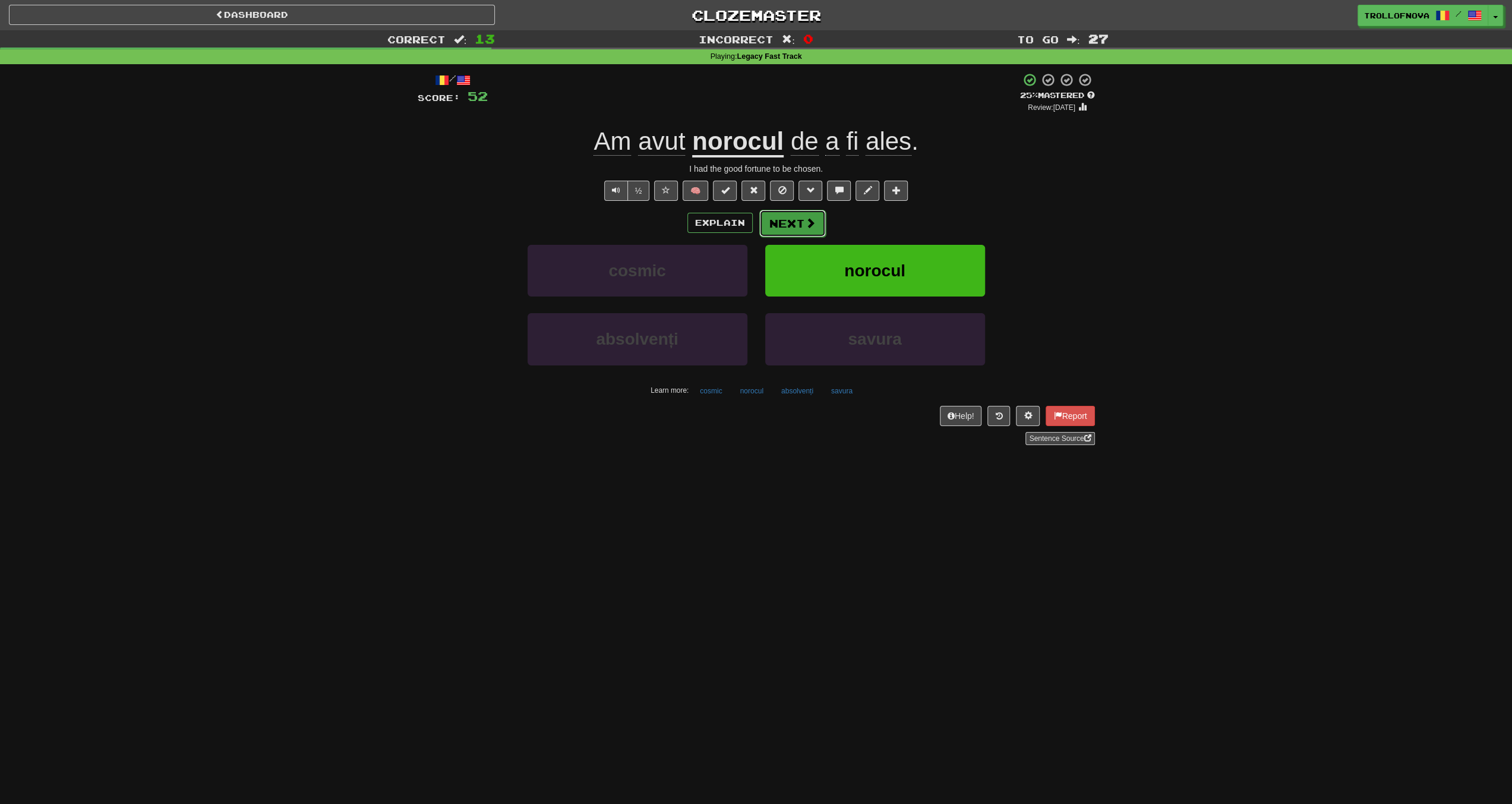
click at [794, 229] on button "Next" at bounding box center [792, 224] width 67 height 28
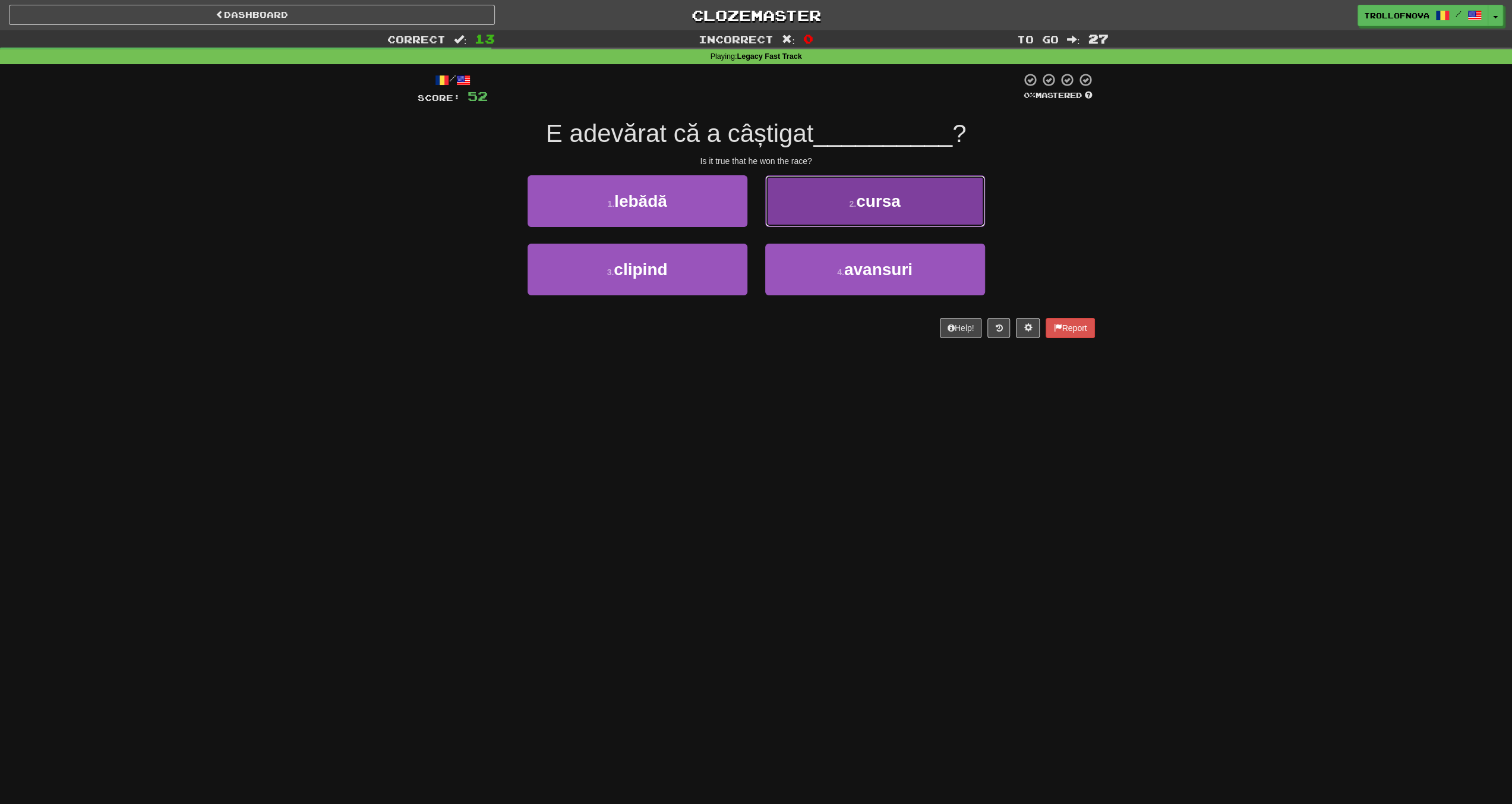
click at [814, 195] on button "2 . cursa" at bounding box center [875, 201] width 220 height 52
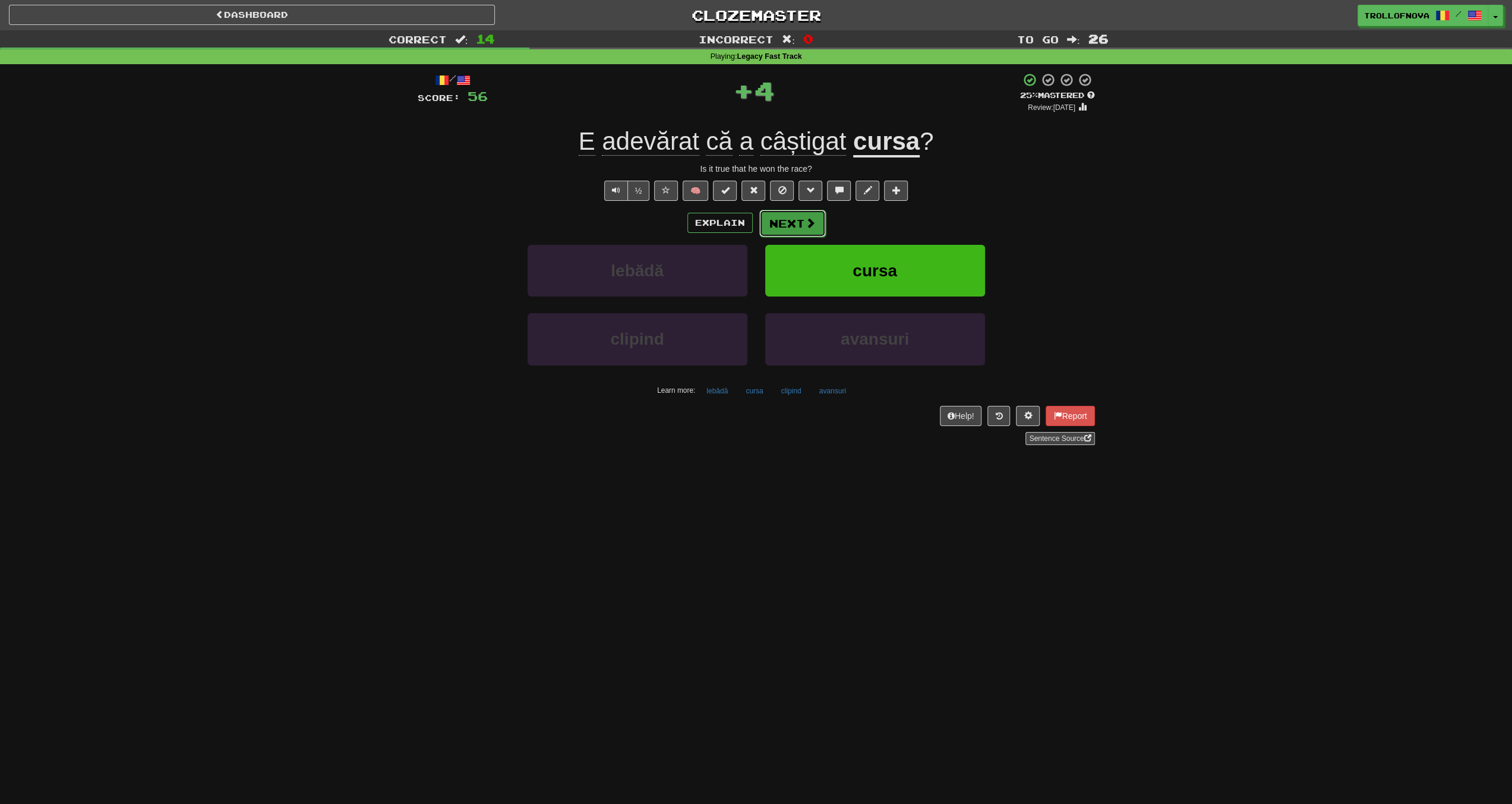
click at [798, 226] on button "Next" at bounding box center [792, 224] width 67 height 28
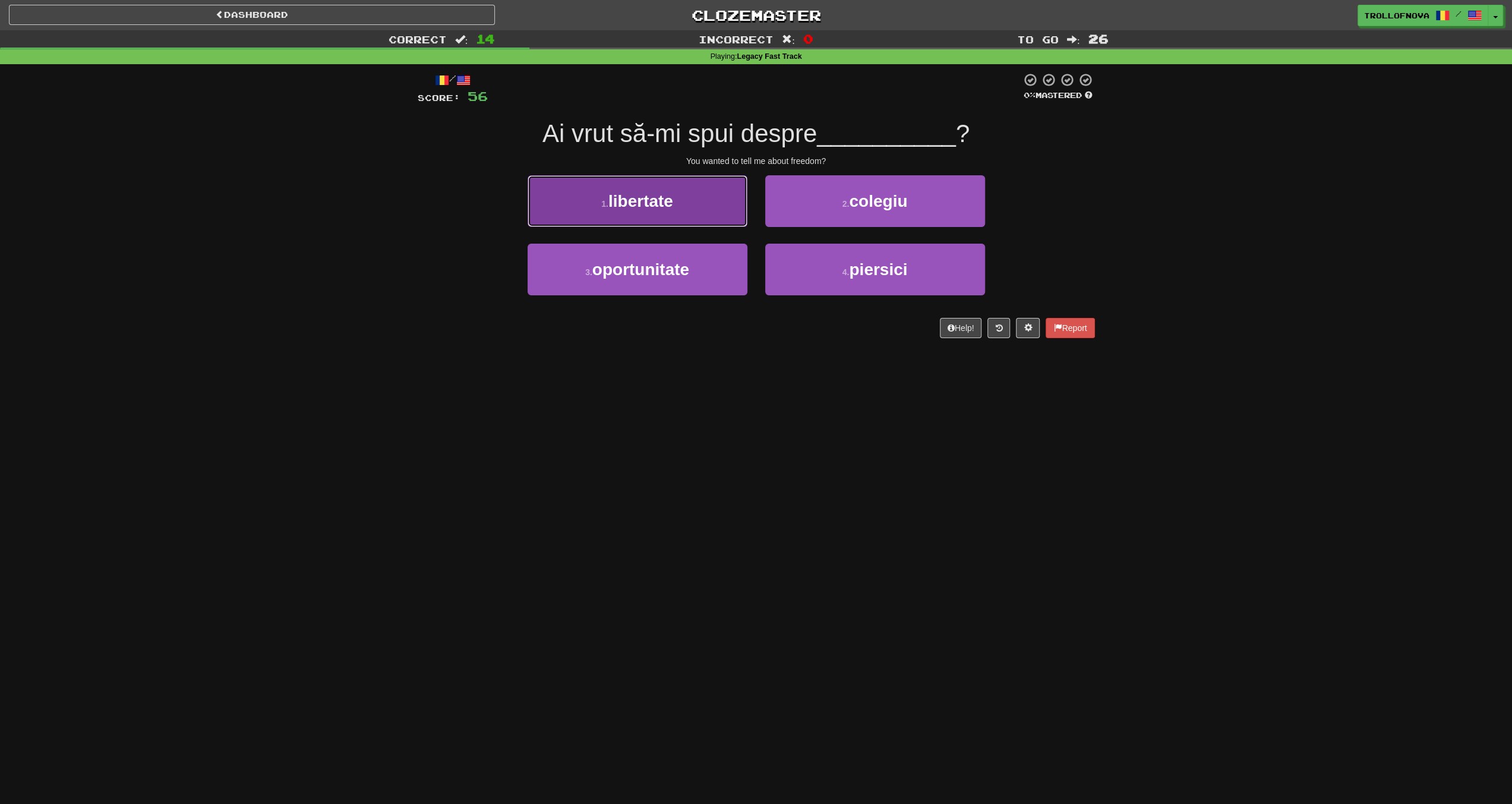
click at [675, 205] on button "1 . libertate" at bounding box center [638, 201] width 220 height 52
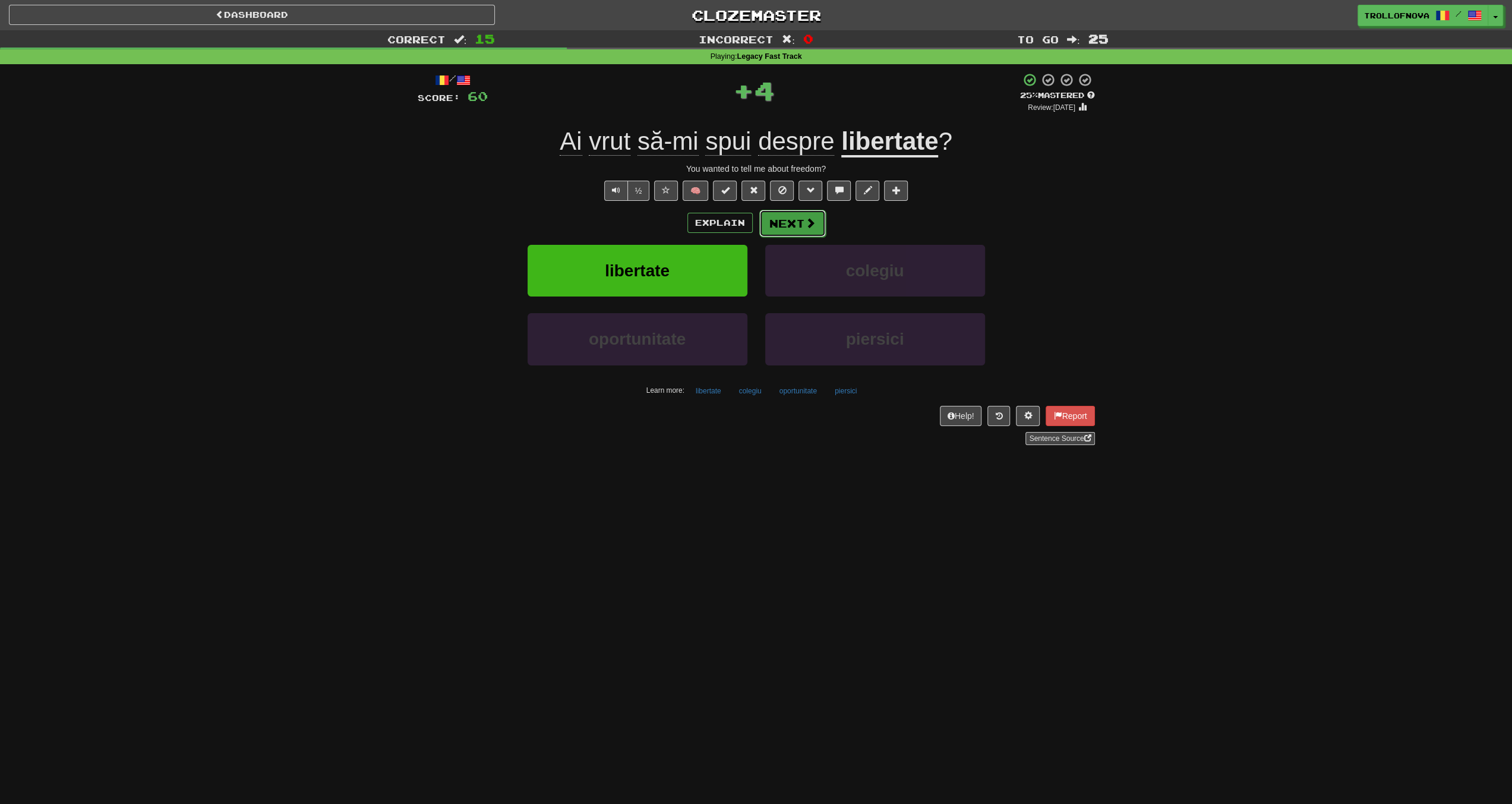
click at [788, 220] on button "Next" at bounding box center [792, 224] width 67 height 28
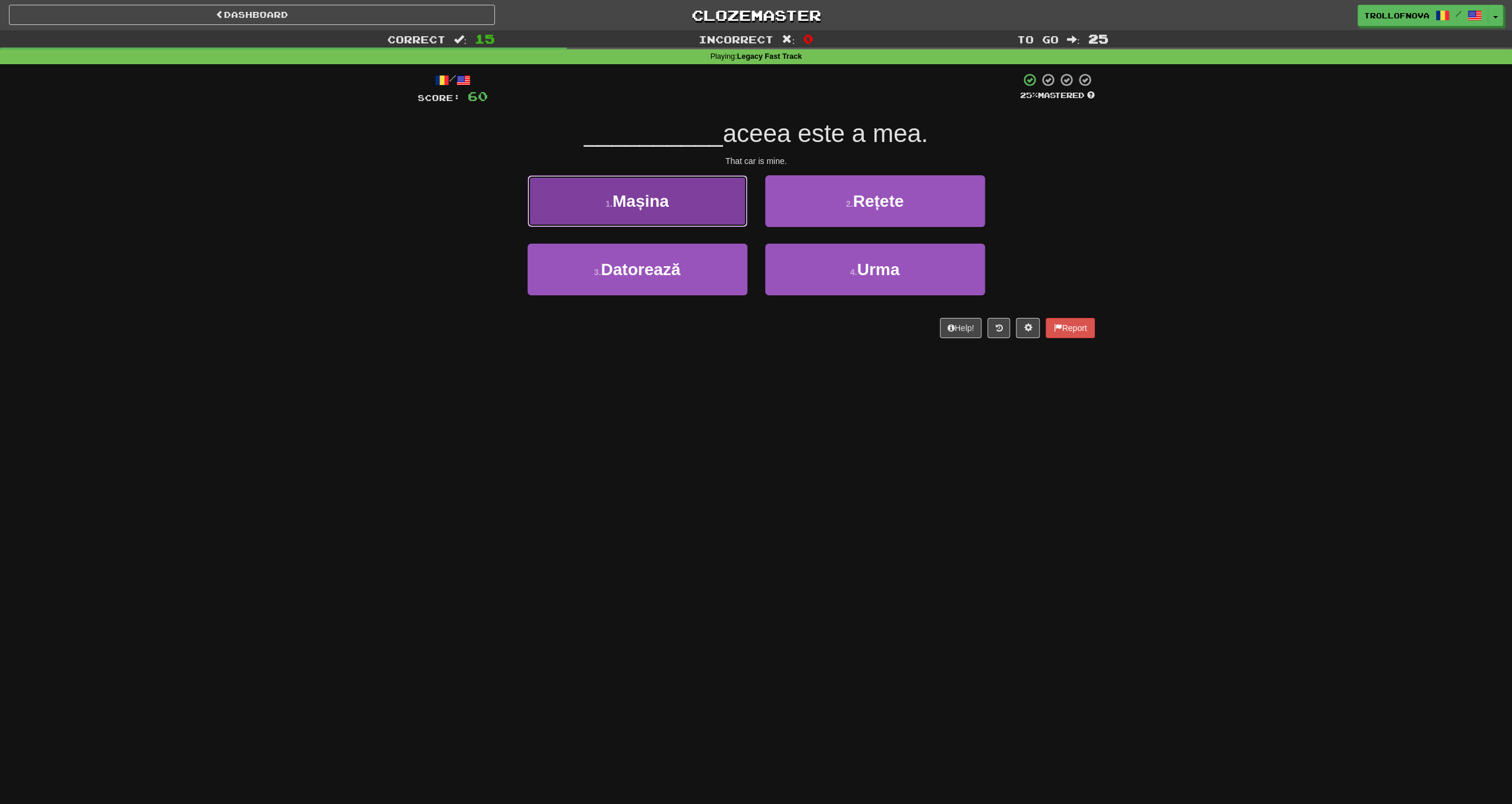
click at [692, 214] on button "1 . Mașina" at bounding box center [638, 201] width 220 height 52
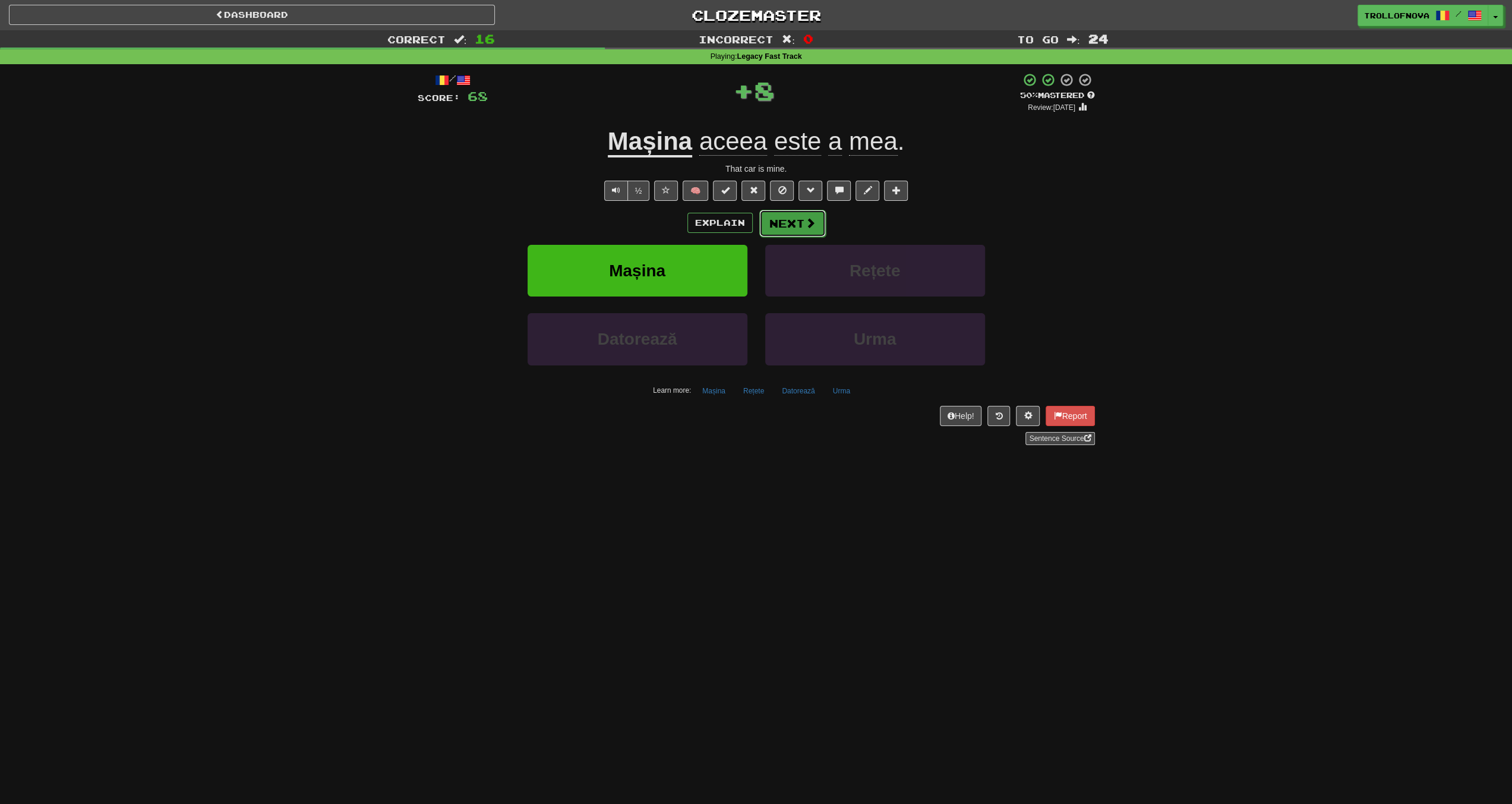
click at [814, 225] on button "Next" at bounding box center [792, 224] width 67 height 28
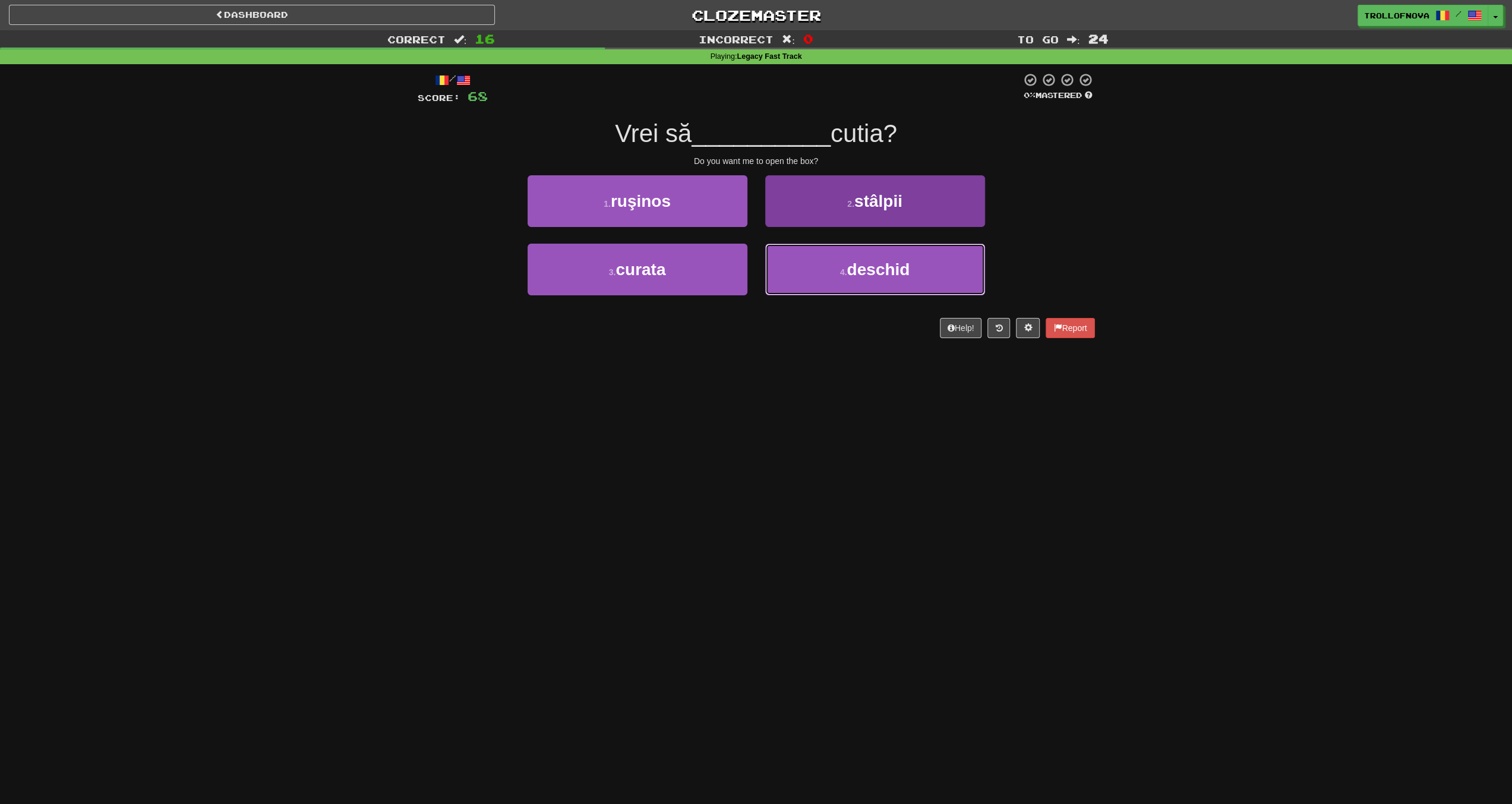
click at [832, 283] on button "4 . deschid" at bounding box center [875, 269] width 220 height 52
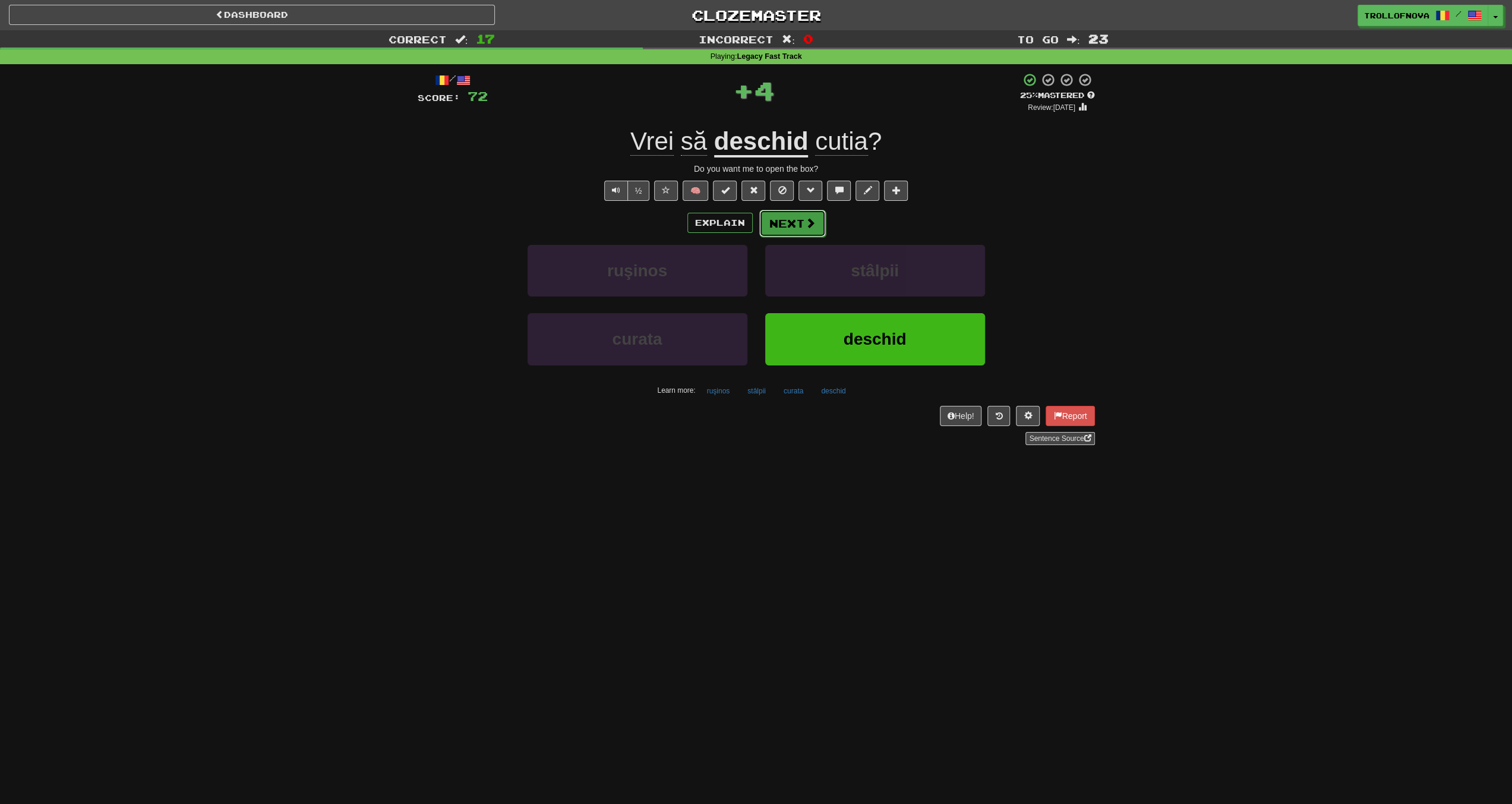
click at [806, 225] on span at bounding box center [811, 223] width 11 height 11
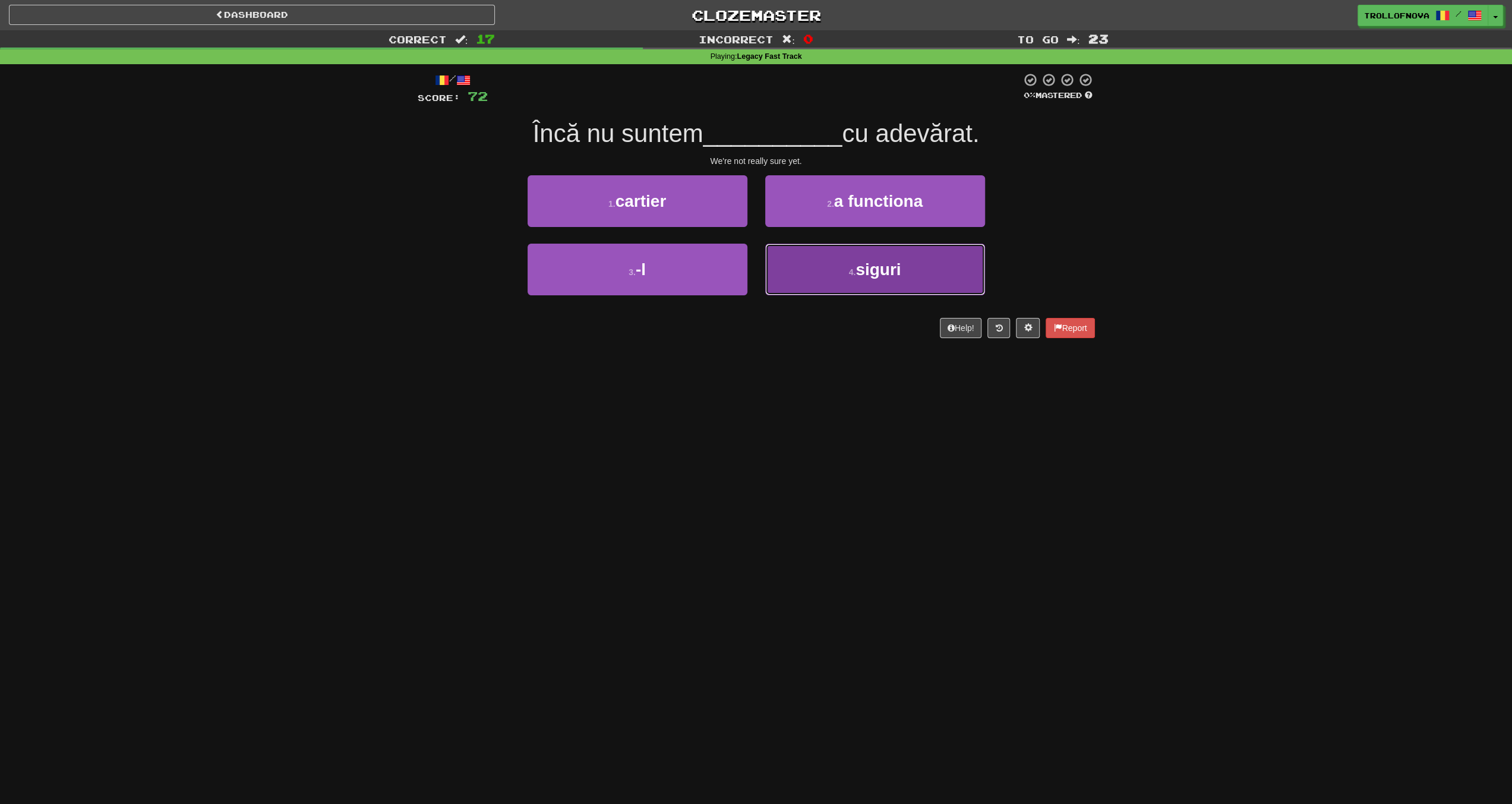
click at [844, 277] on button "4 . siguri" at bounding box center [875, 269] width 220 height 52
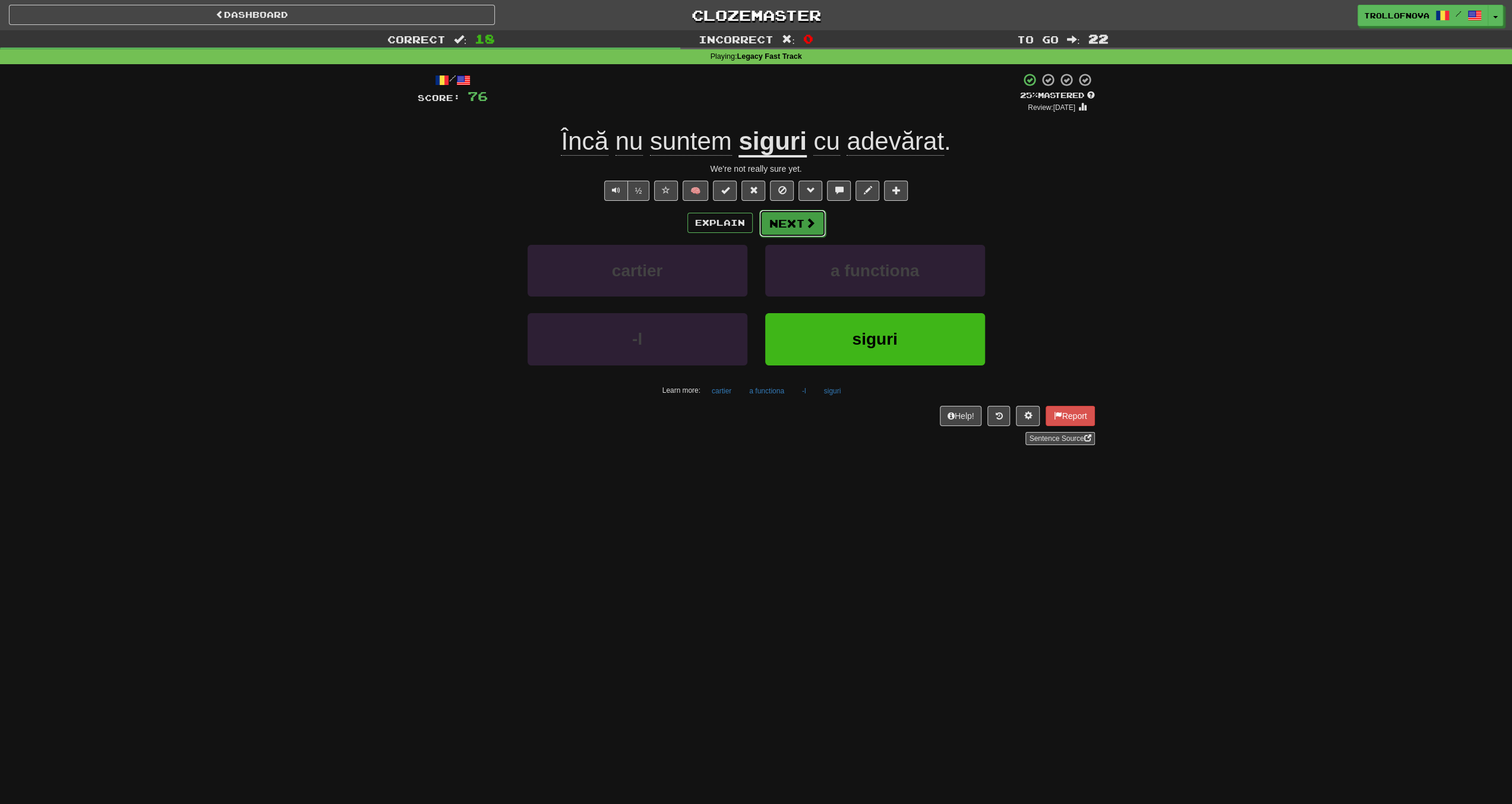
click at [791, 225] on button "Next" at bounding box center [792, 224] width 67 height 28
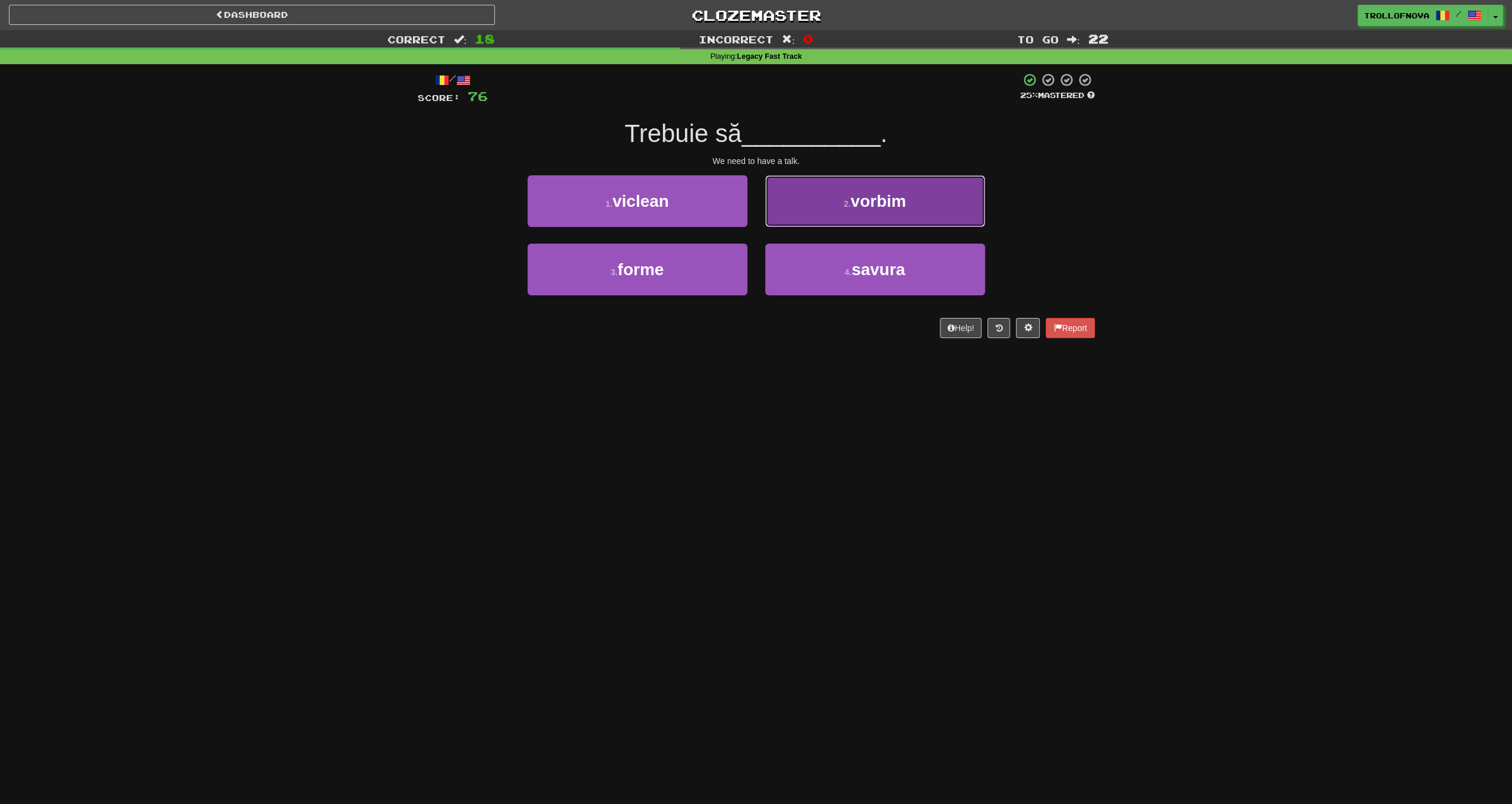
click at [854, 204] on span "vorbim" at bounding box center [879, 201] width 55 height 18
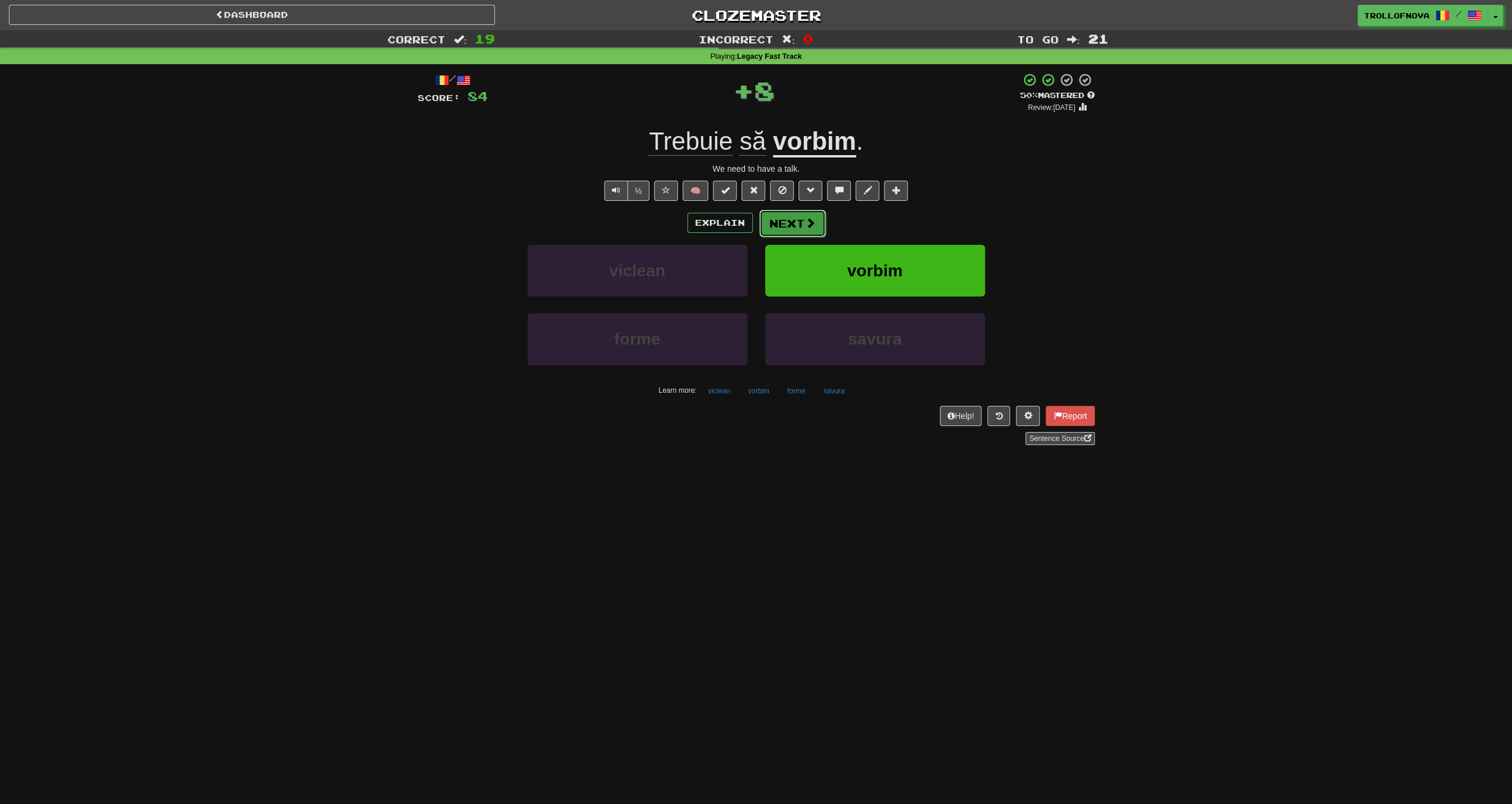
click at [796, 218] on button "Next" at bounding box center [792, 224] width 67 height 28
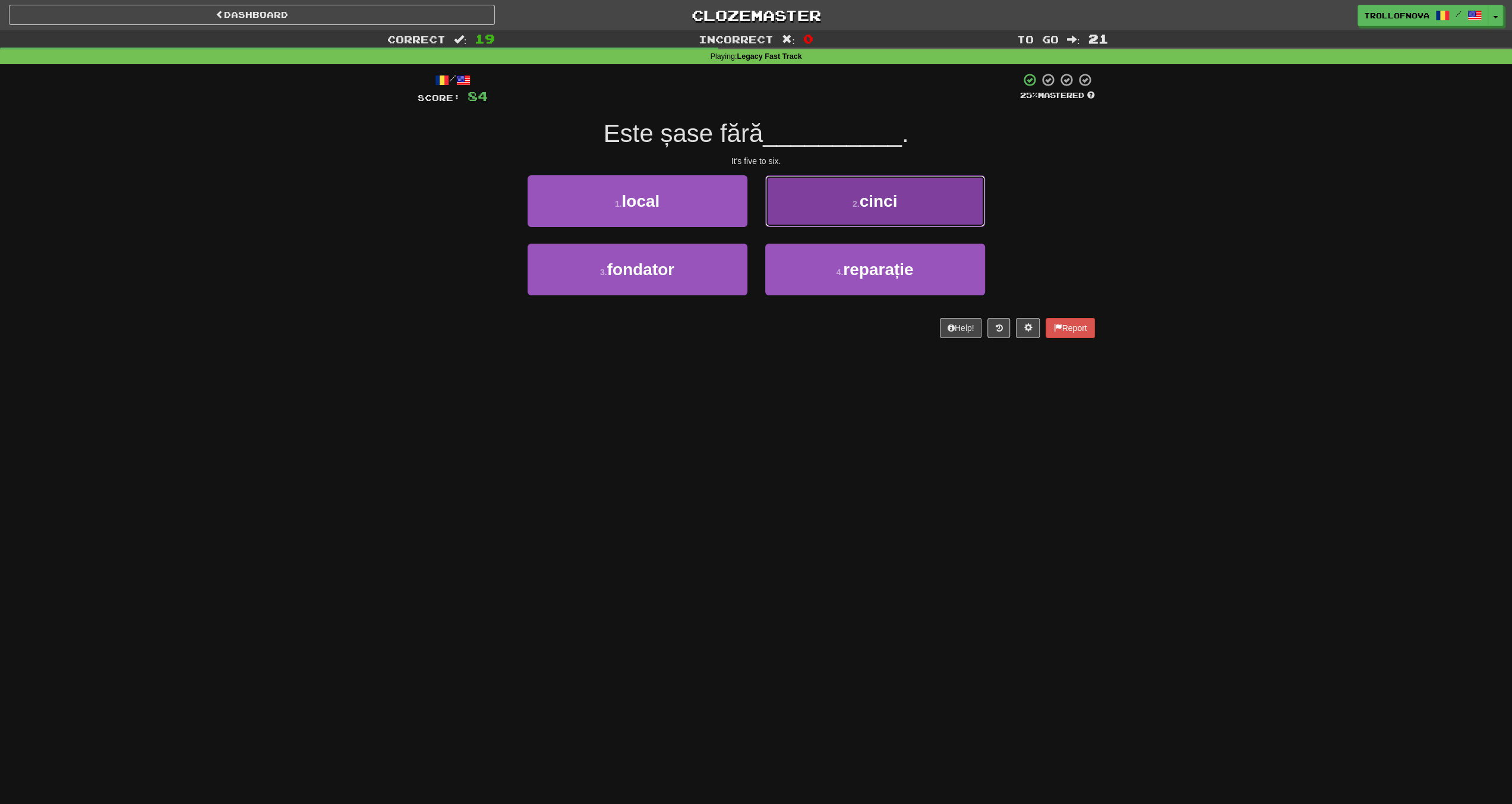
click at [879, 215] on button "2 . cinci" at bounding box center [875, 201] width 220 height 52
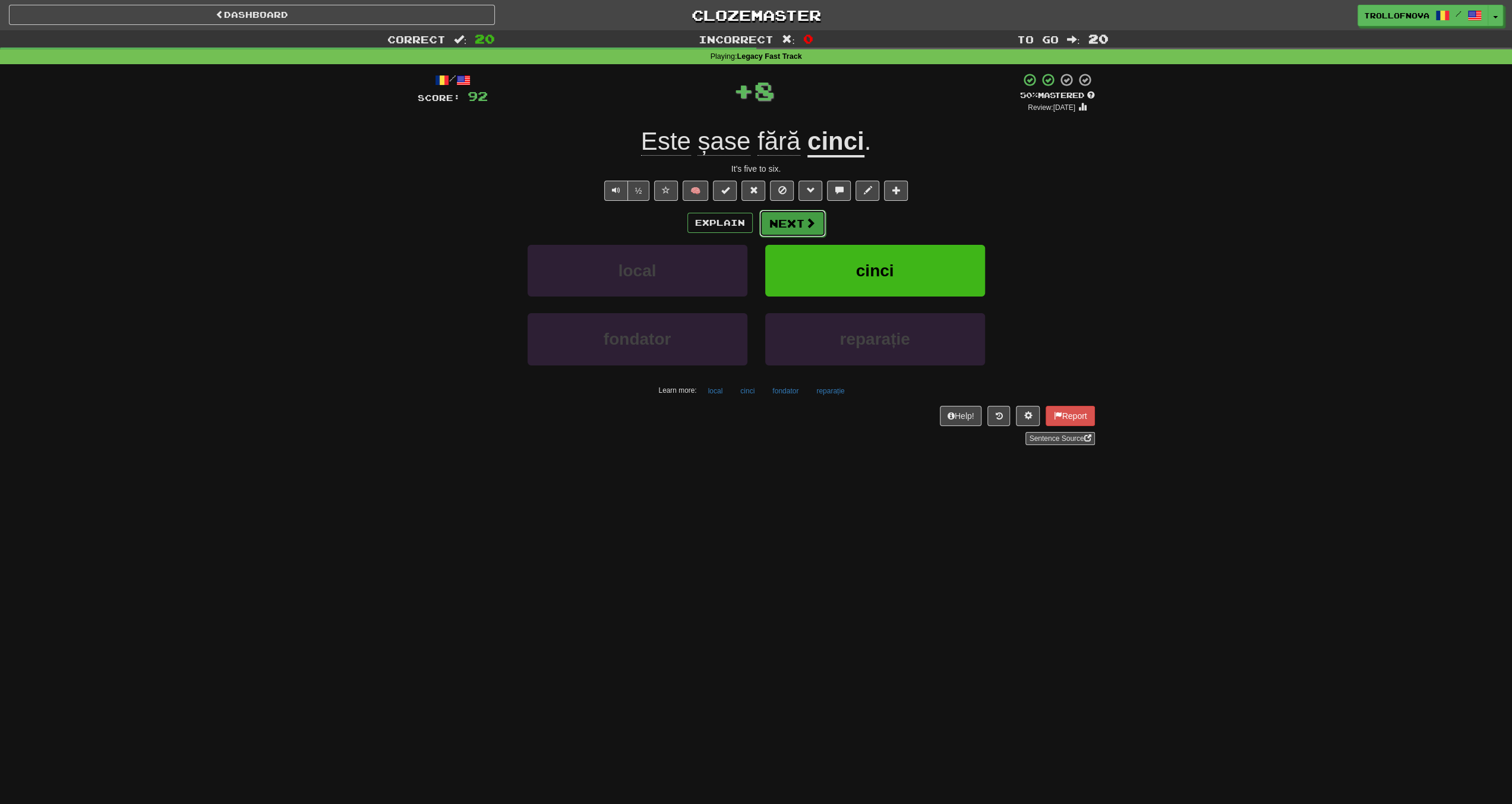
click at [798, 222] on button "Next" at bounding box center [792, 224] width 67 height 28
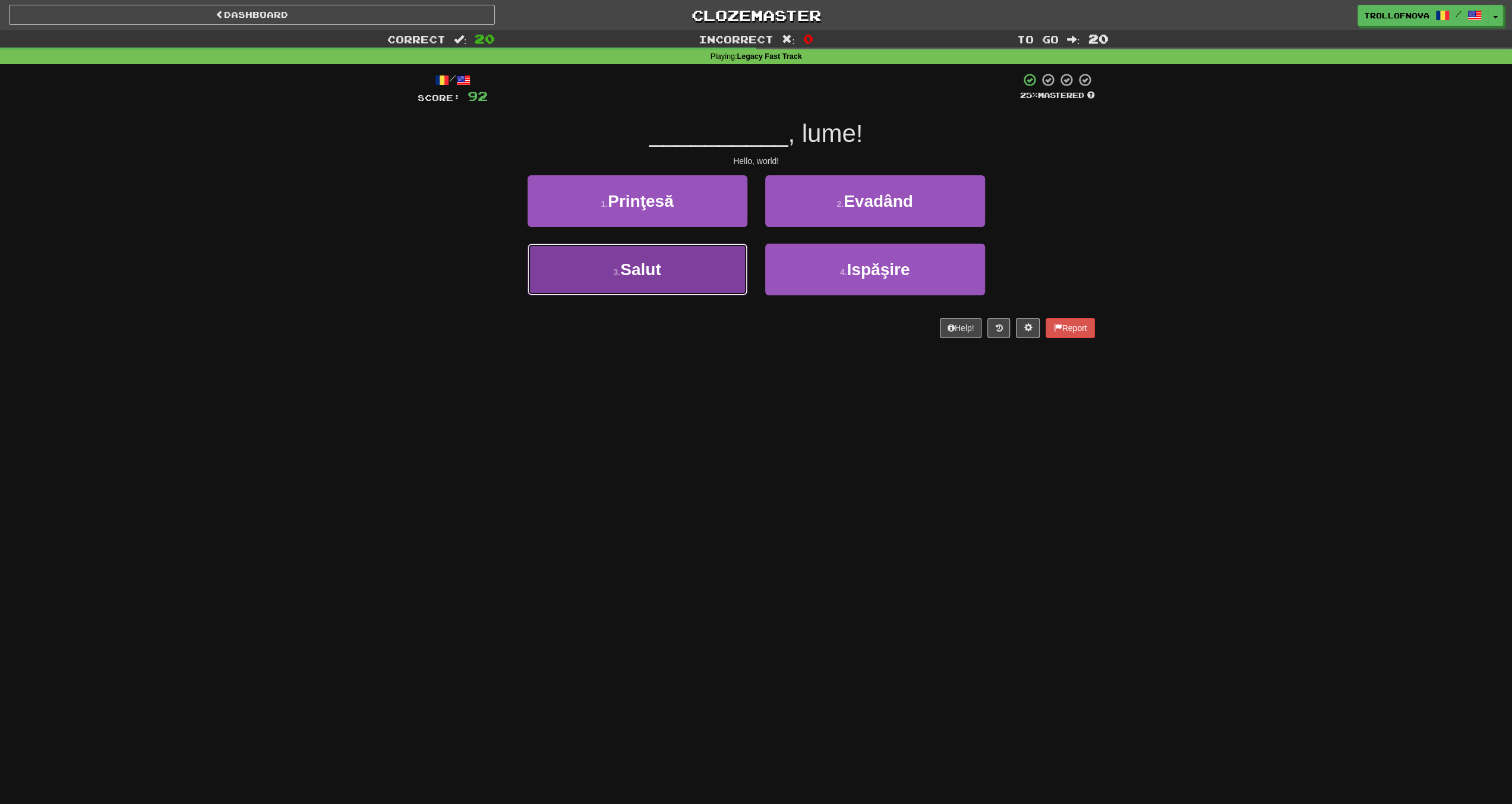
click at [701, 273] on button "3 . Salut" at bounding box center [638, 269] width 220 height 52
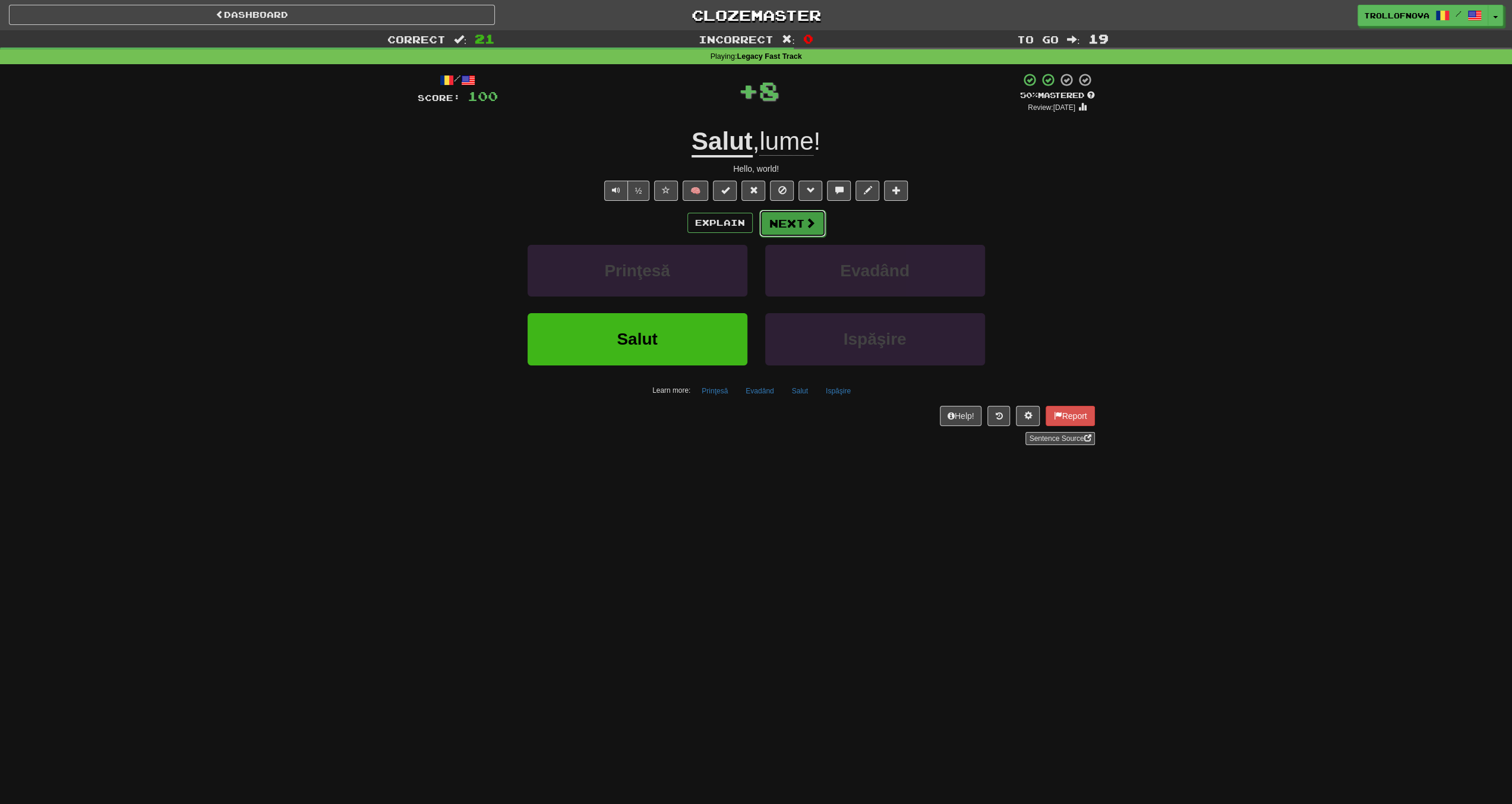
click at [791, 226] on button "Next" at bounding box center [792, 224] width 67 height 28
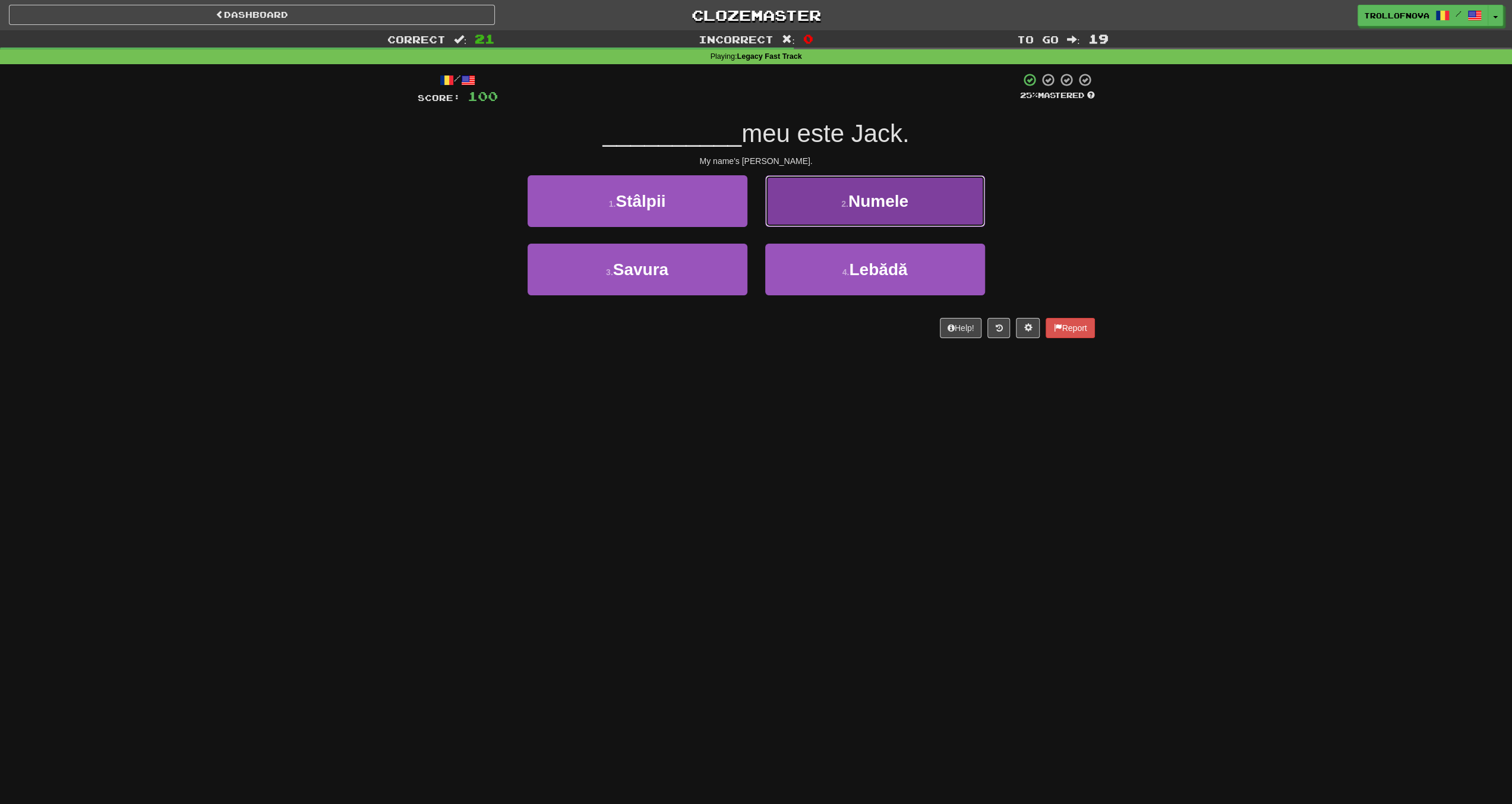
click at [833, 205] on button "2 . Numele" at bounding box center [875, 201] width 220 height 52
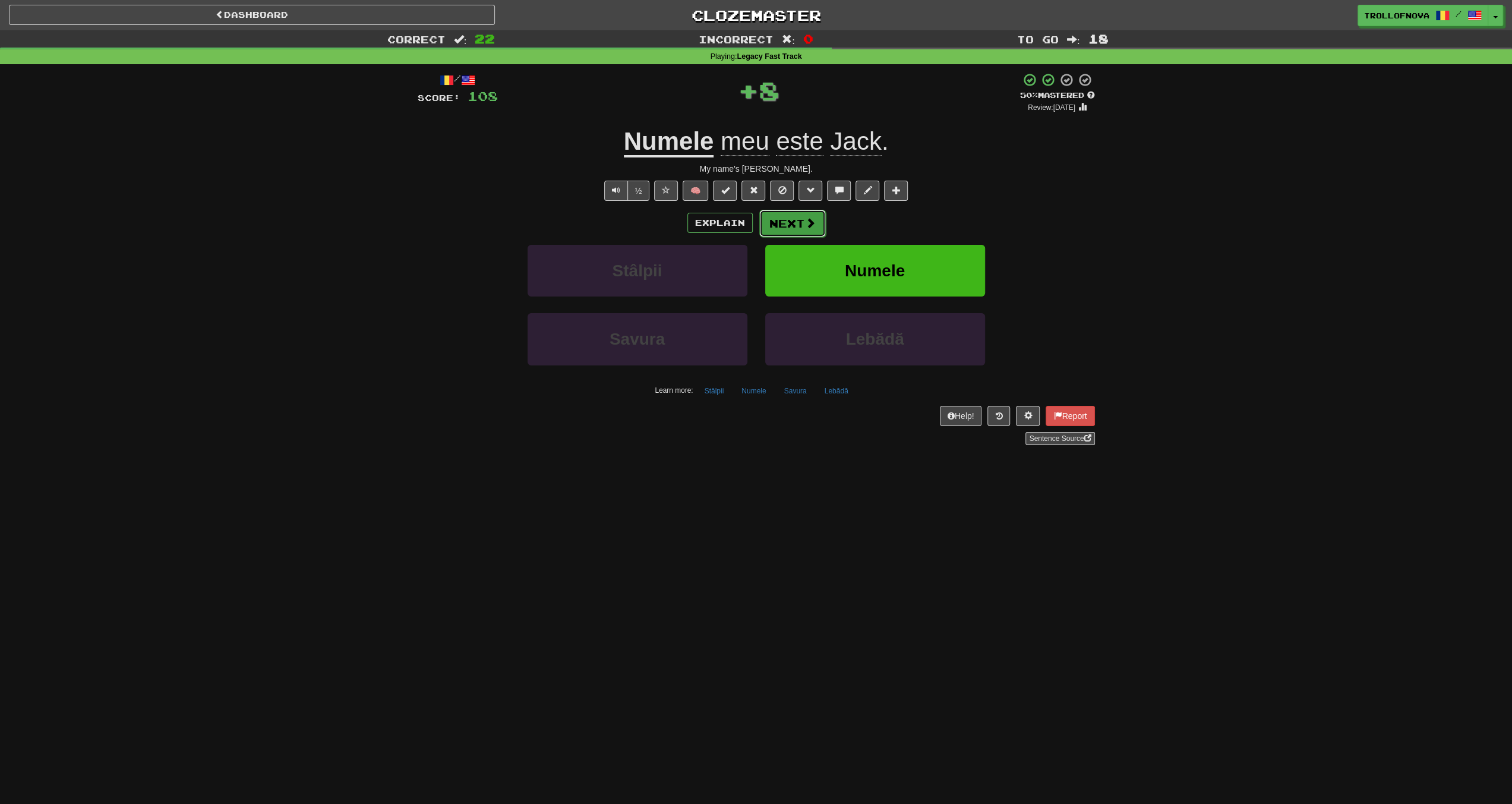
click at [814, 224] on span at bounding box center [811, 223] width 11 height 11
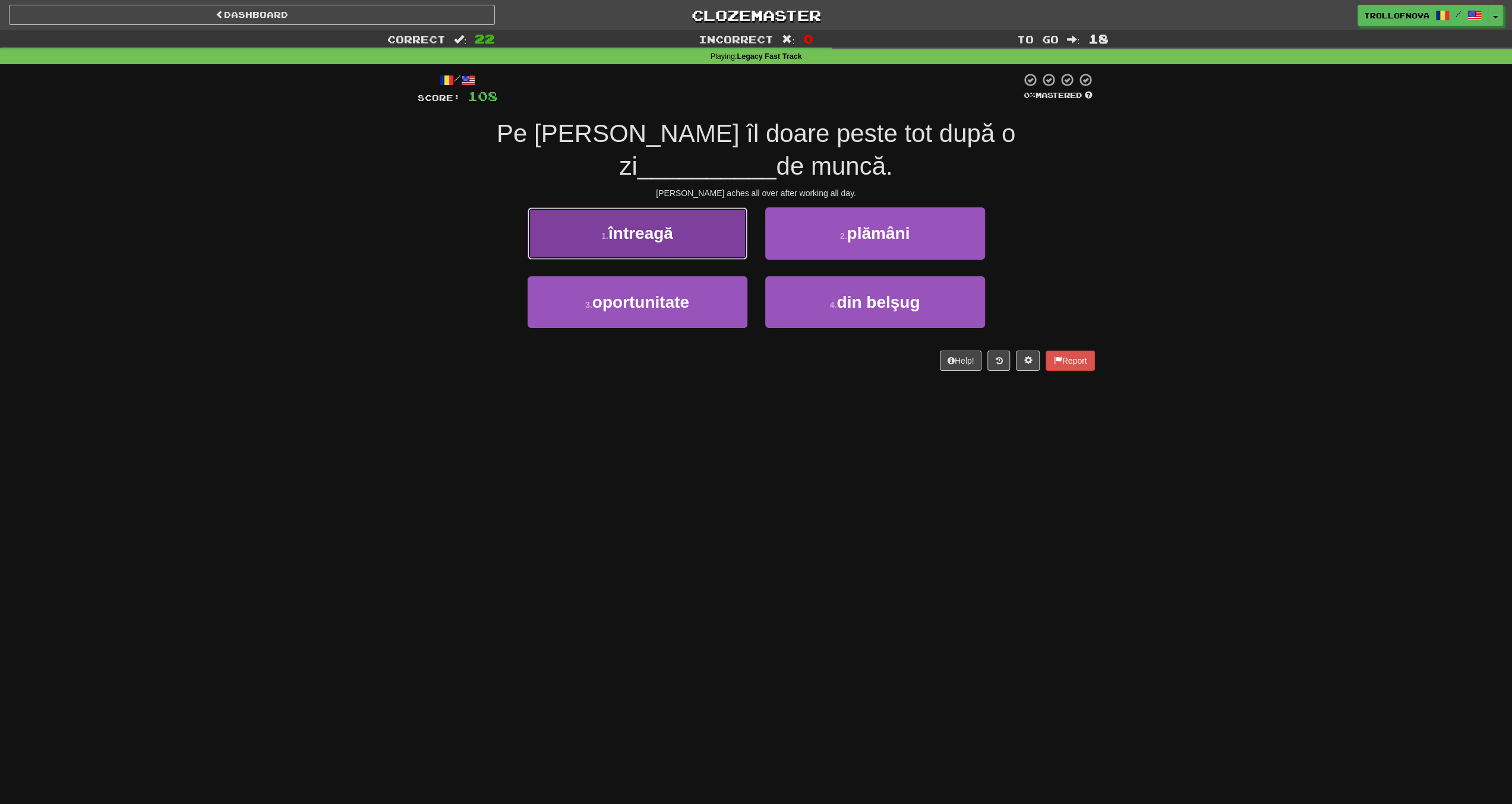
click at [679, 207] on button "1 . întreagă" at bounding box center [638, 233] width 220 height 52
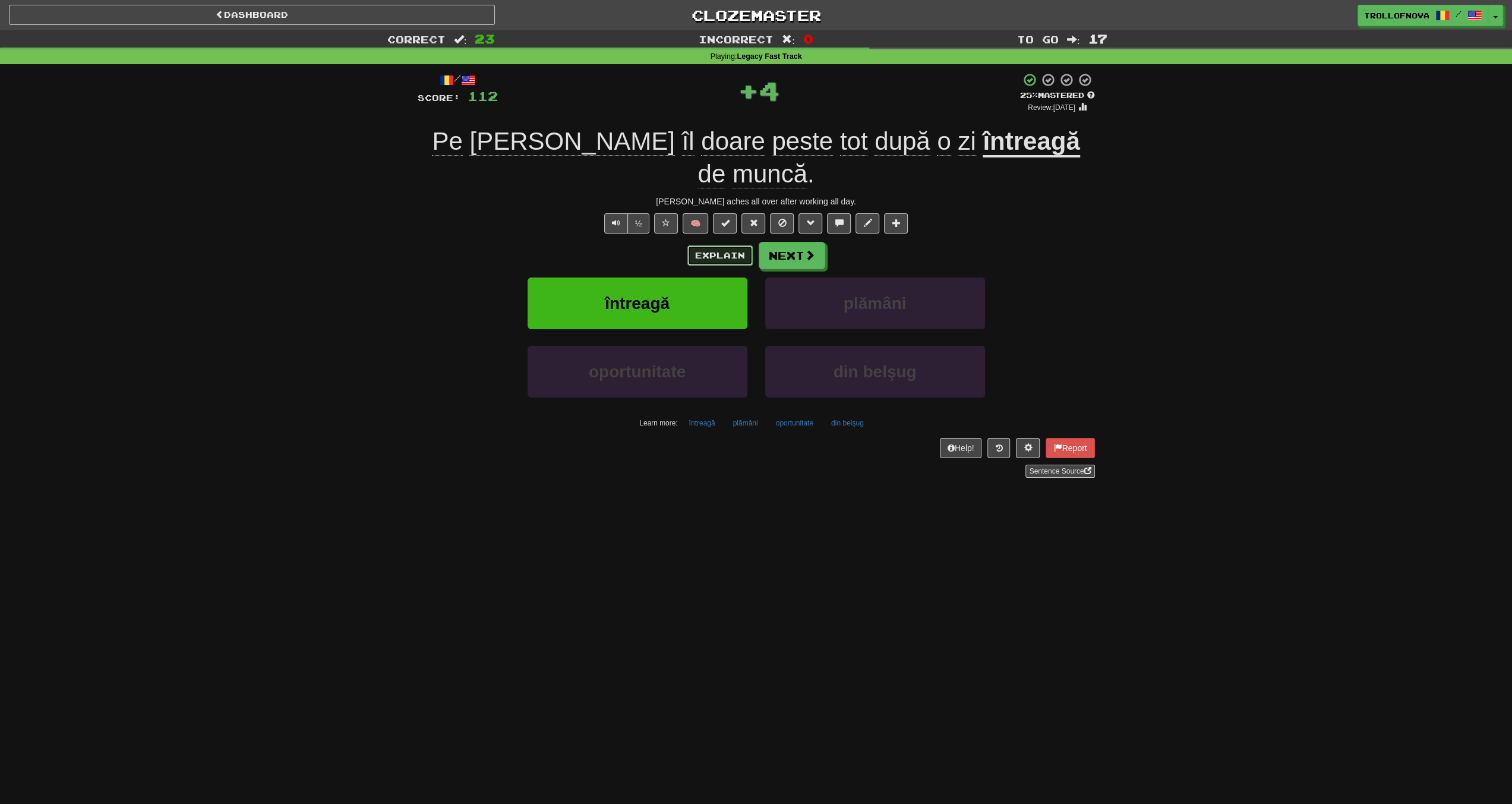
click at [728, 245] on button "Explain" at bounding box center [720, 255] width 65 height 20
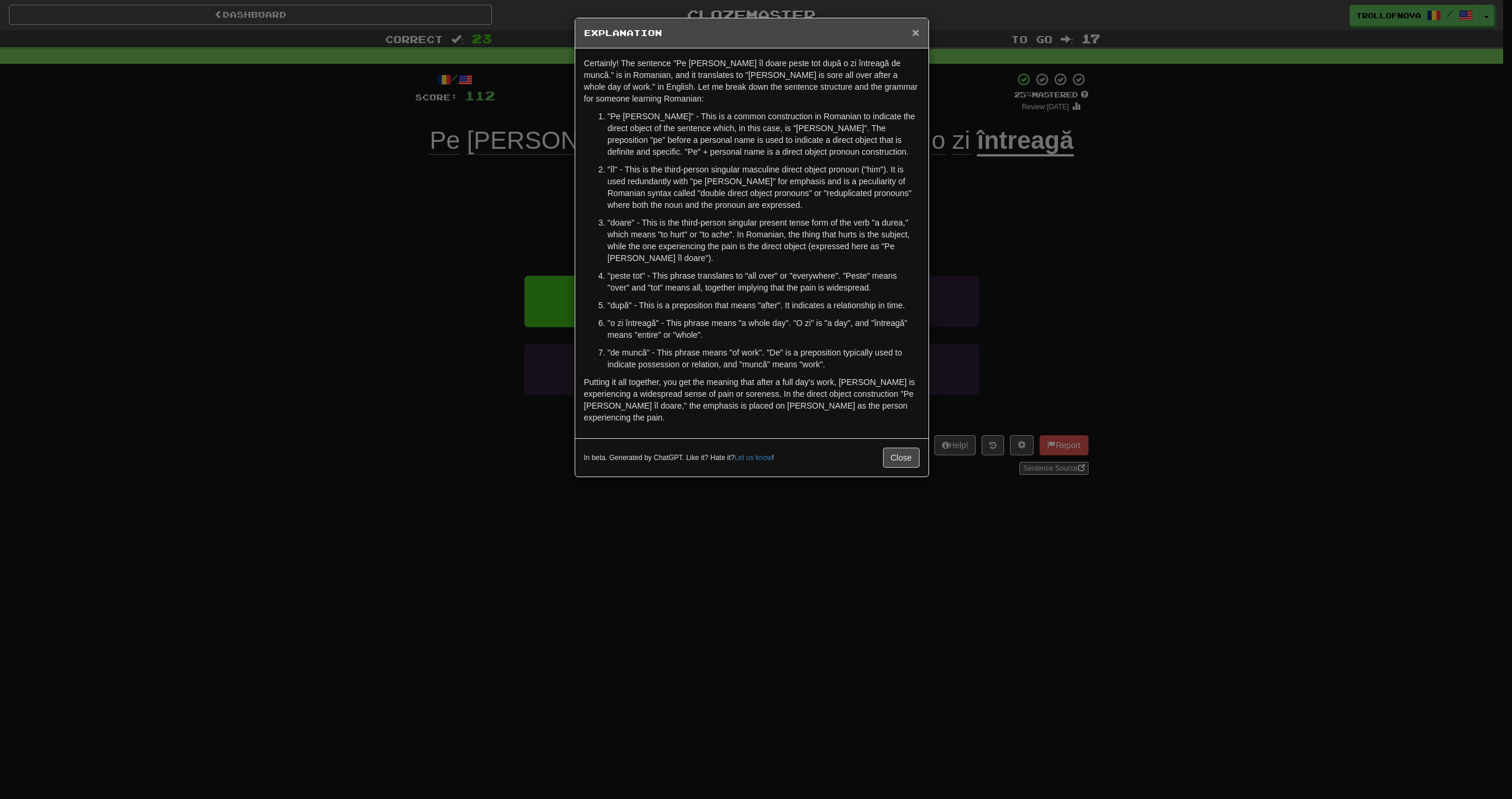
click at [919, 37] on span "×" at bounding box center [916, 32] width 7 height 13
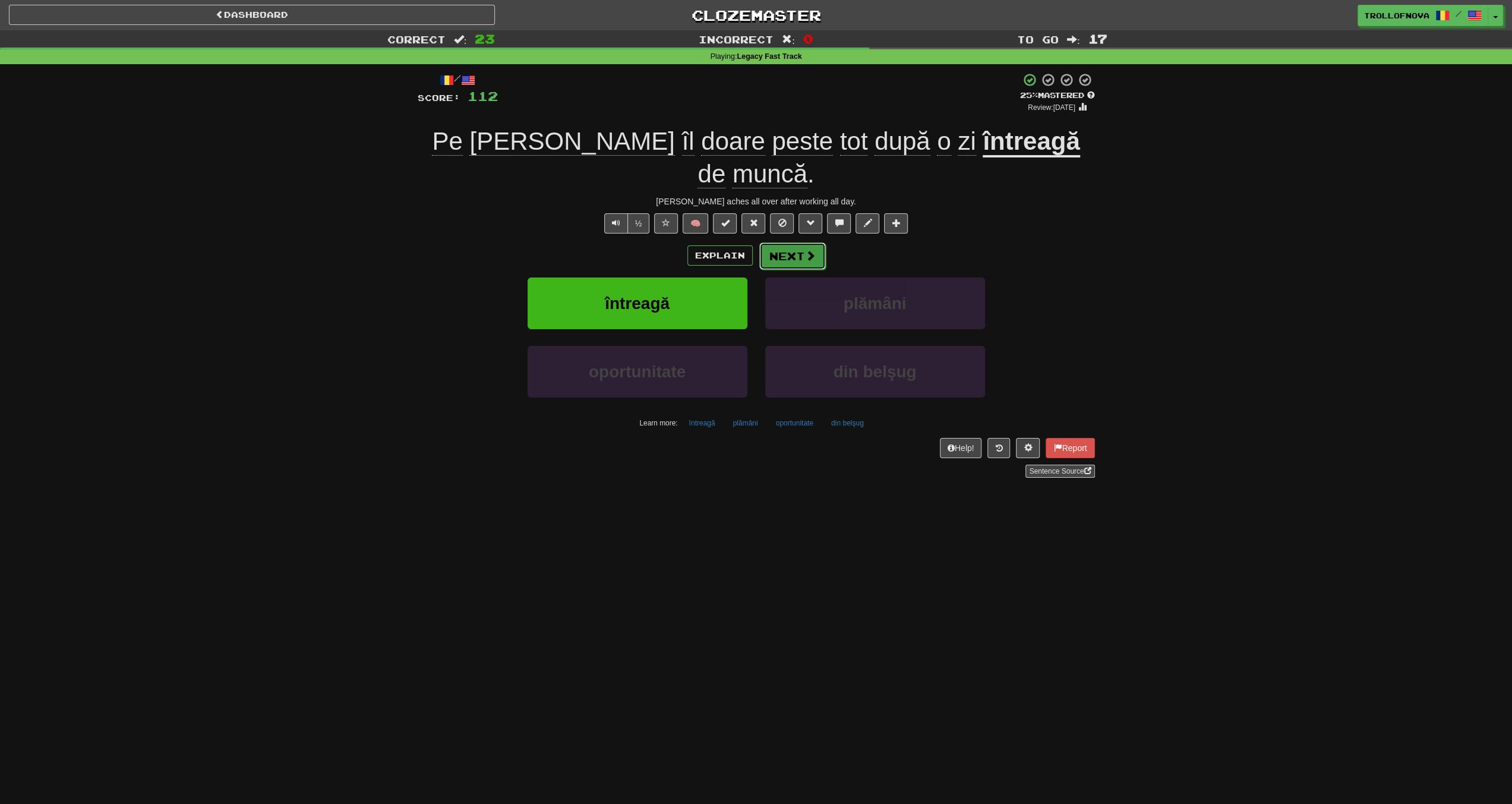
click at [811, 250] on span at bounding box center [811, 256] width 11 height 11
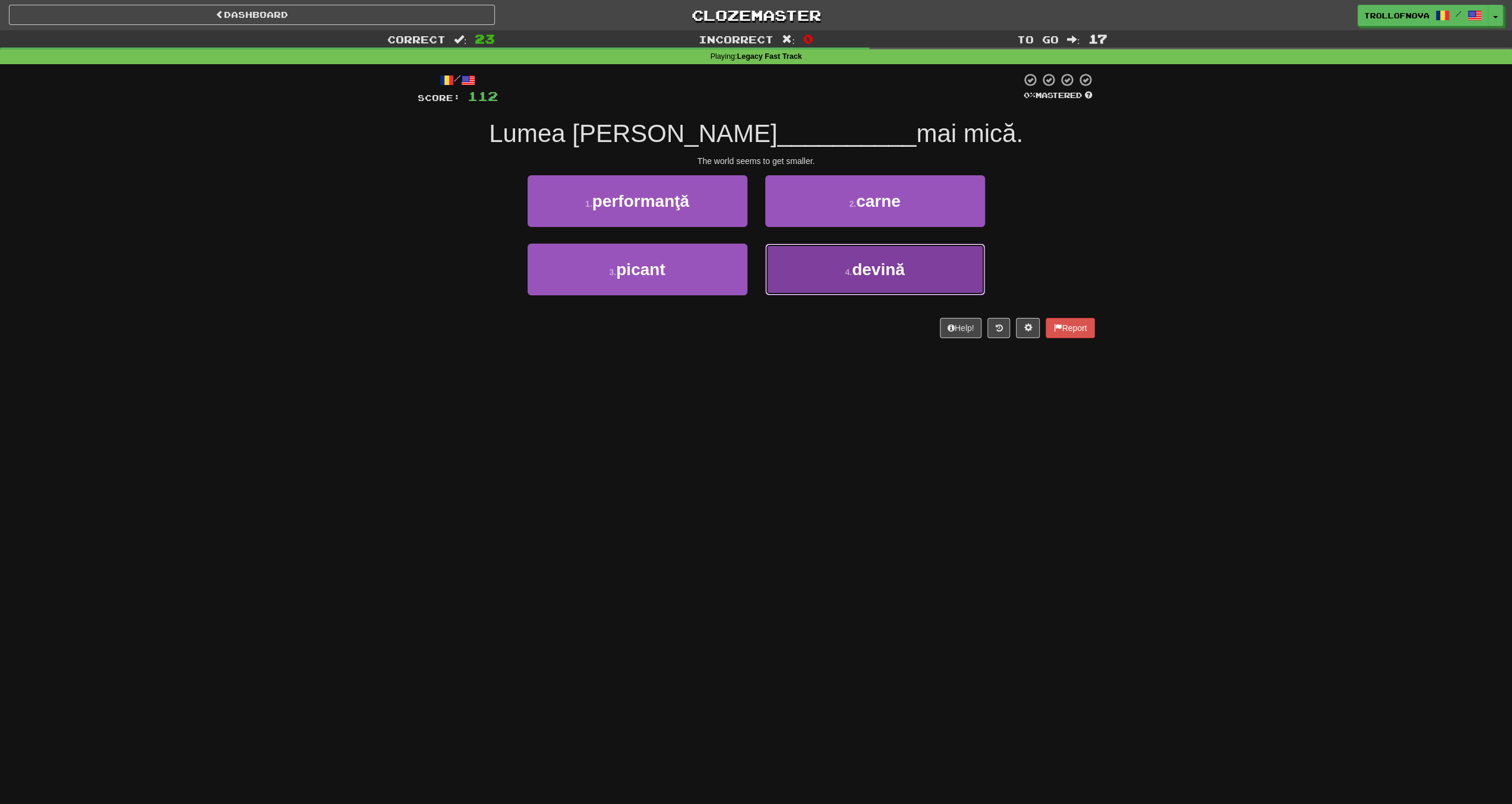
click at [815, 272] on button "4 . devină" at bounding box center [875, 269] width 220 height 52
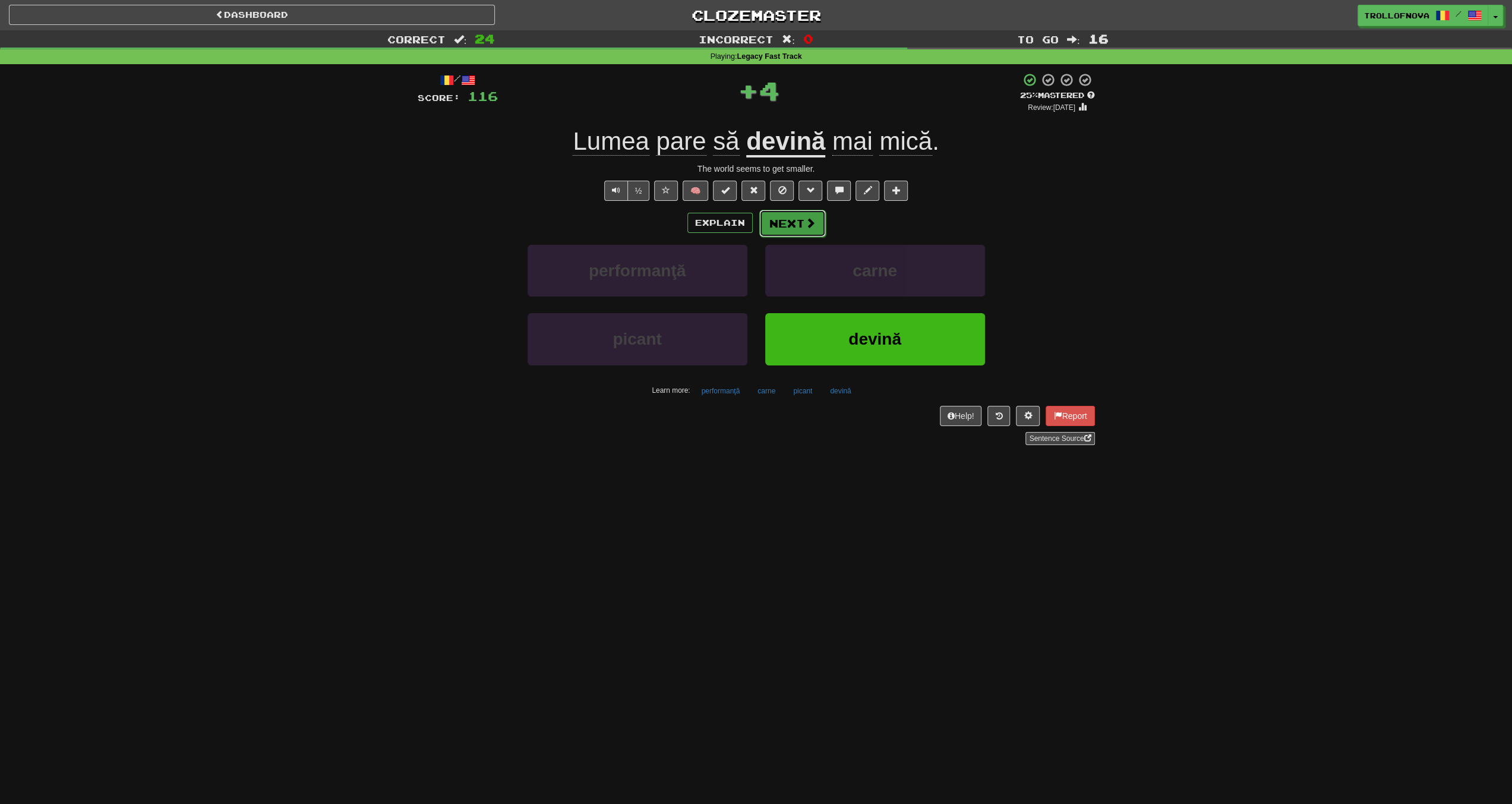
click at [789, 217] on button "Next" at bounding box center [792, 224] width 67 height 28
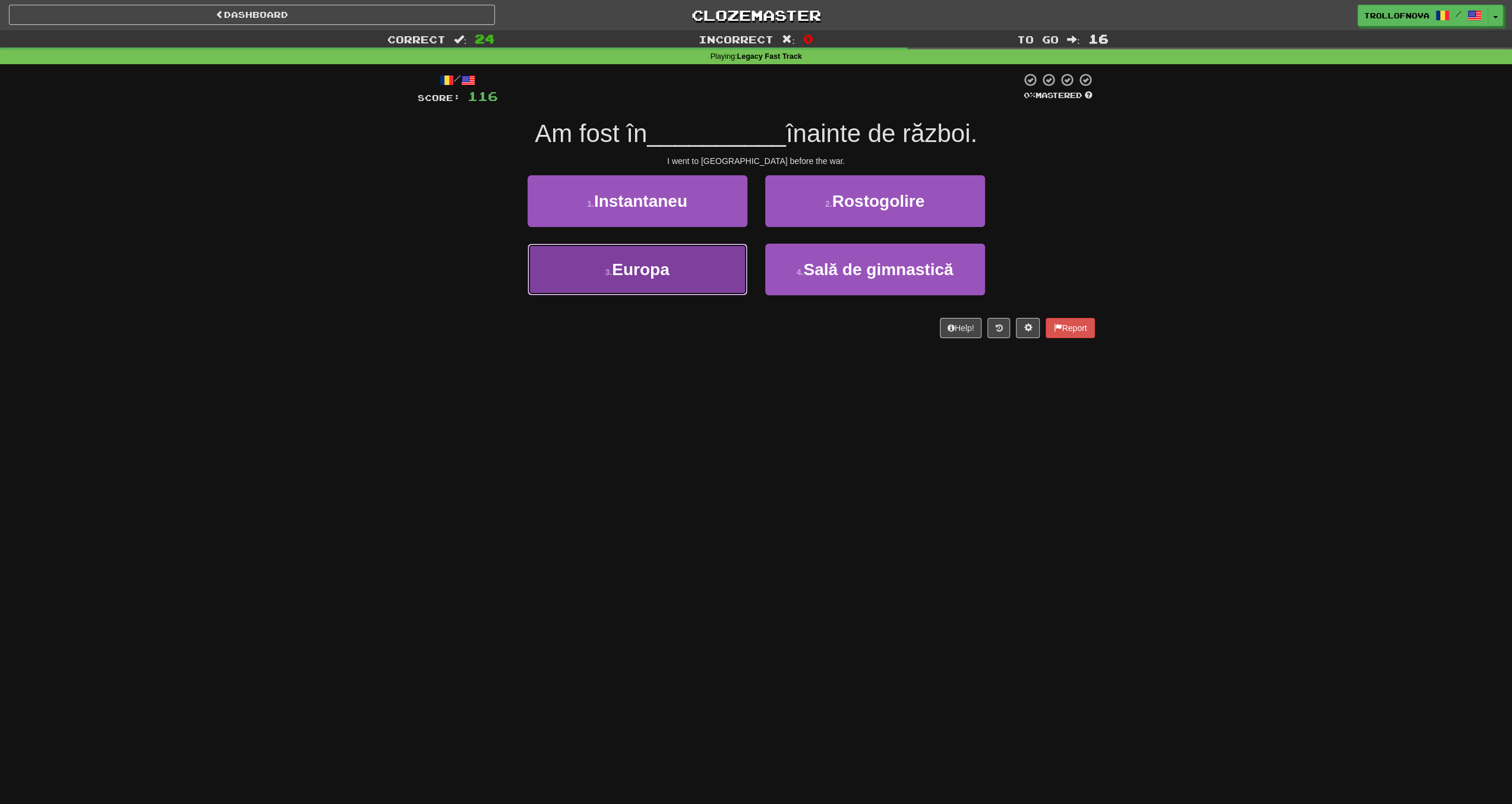
click at [714, 271] on button "3 . Europa" at bounding box center [638, 269] width 220 height 52
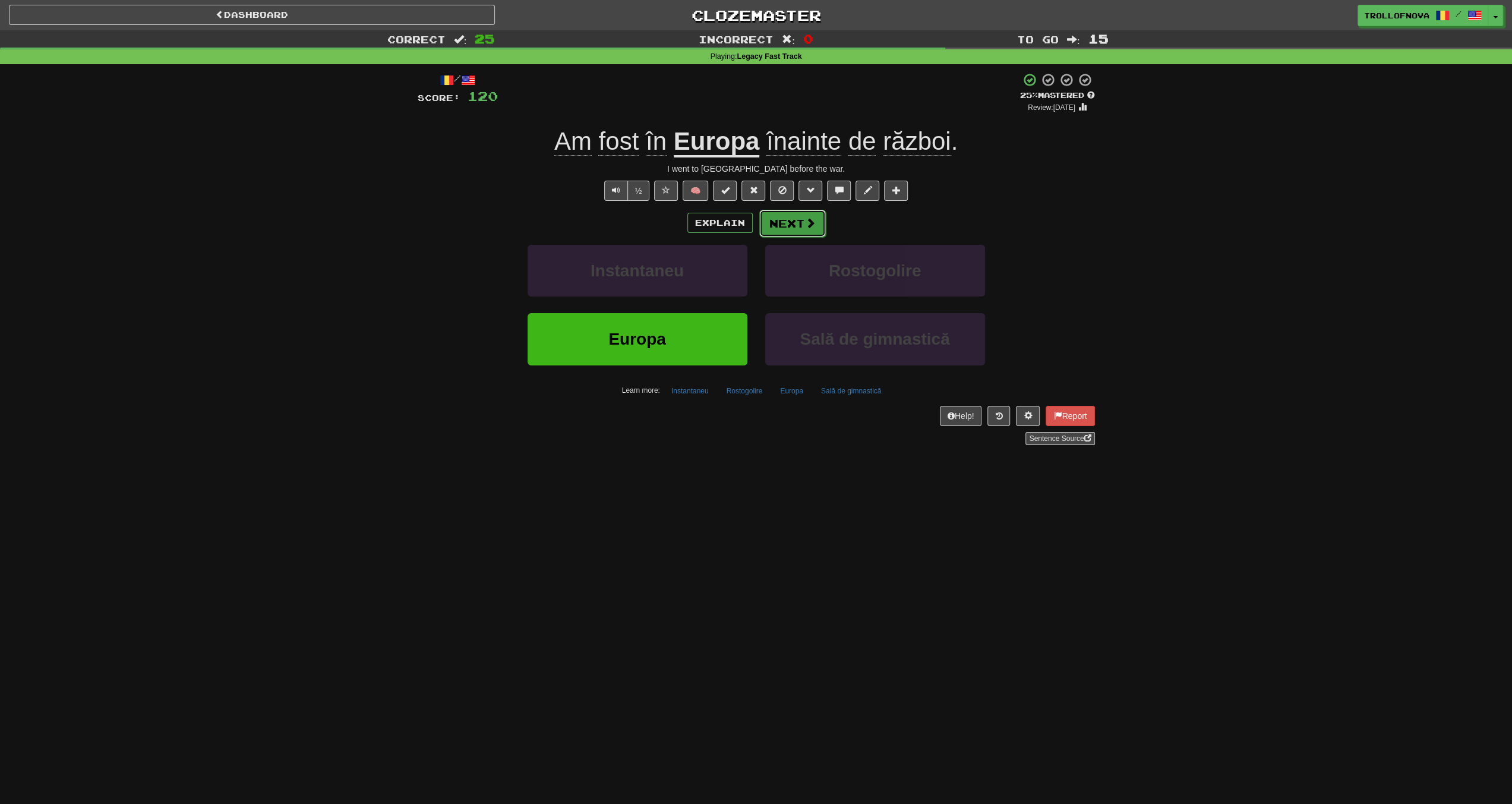
click at [794, 226] on button "Next" at bounding box center [792, 224] width 67 height 28
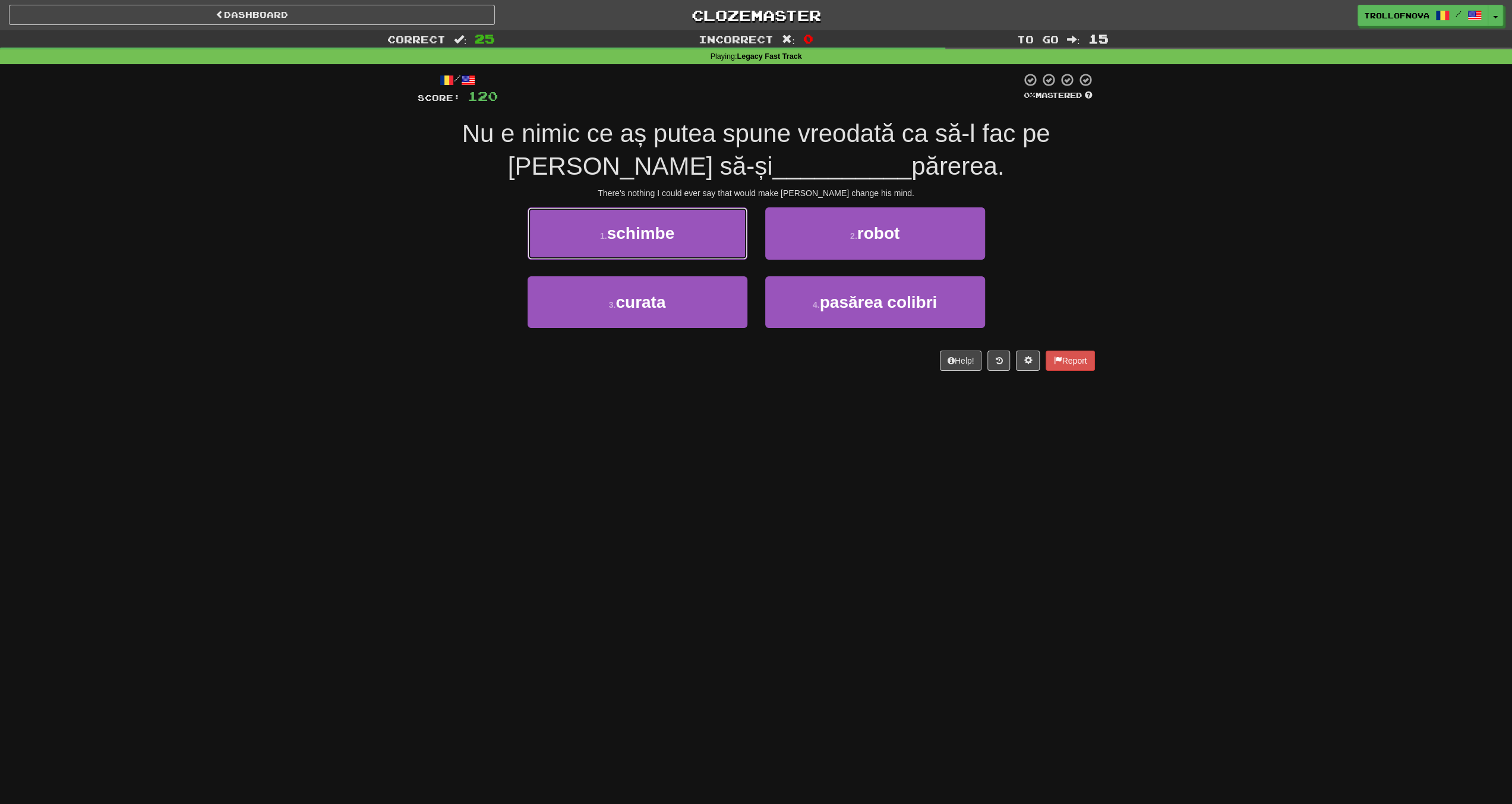
click at [690, 236] on button "1 . schimbe" at bounding box center [638, 233] width 220 height 52
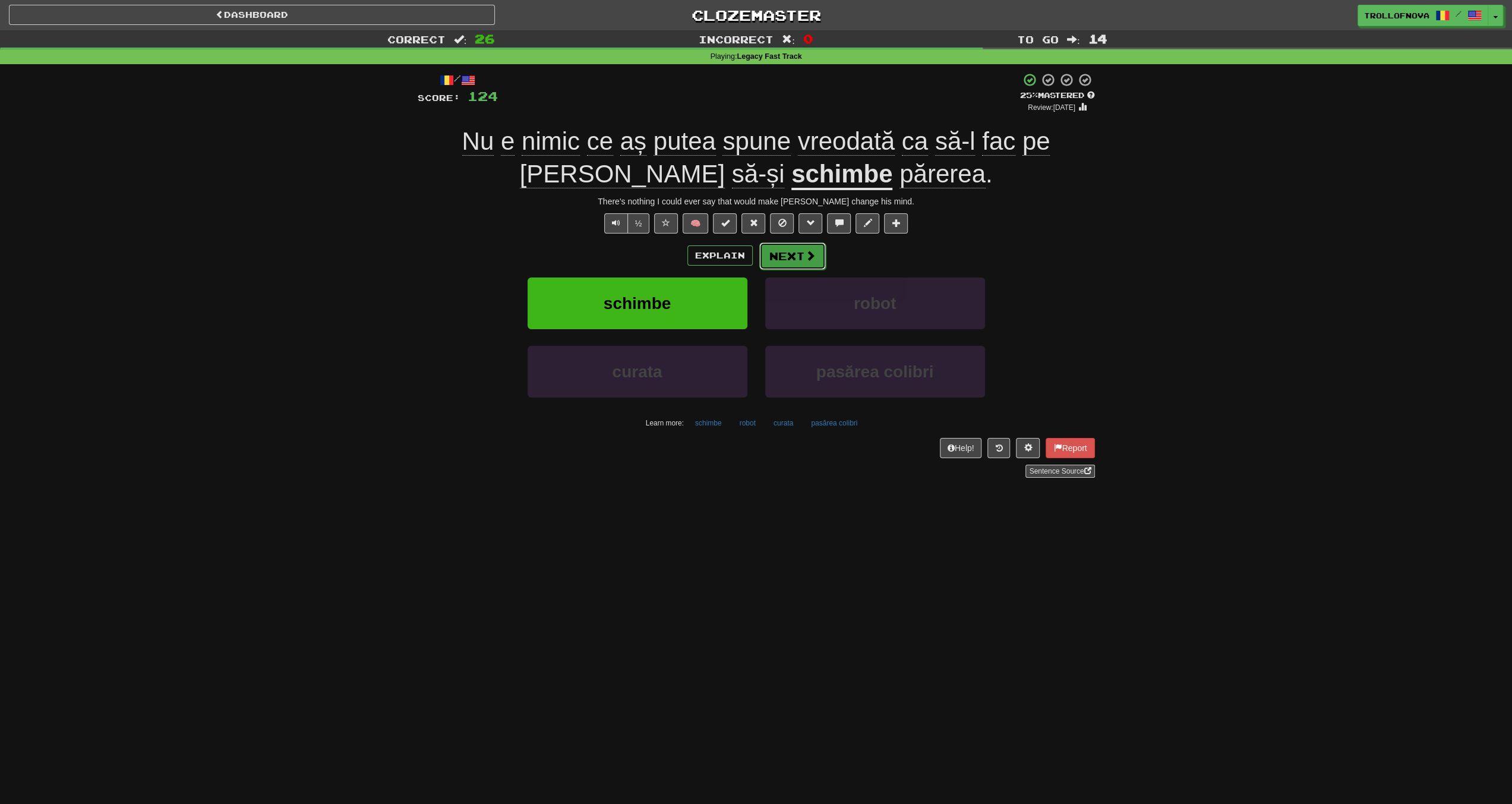
click at [794, 253] on button "Next" at bounding box center [792, 256] width 67 height 28
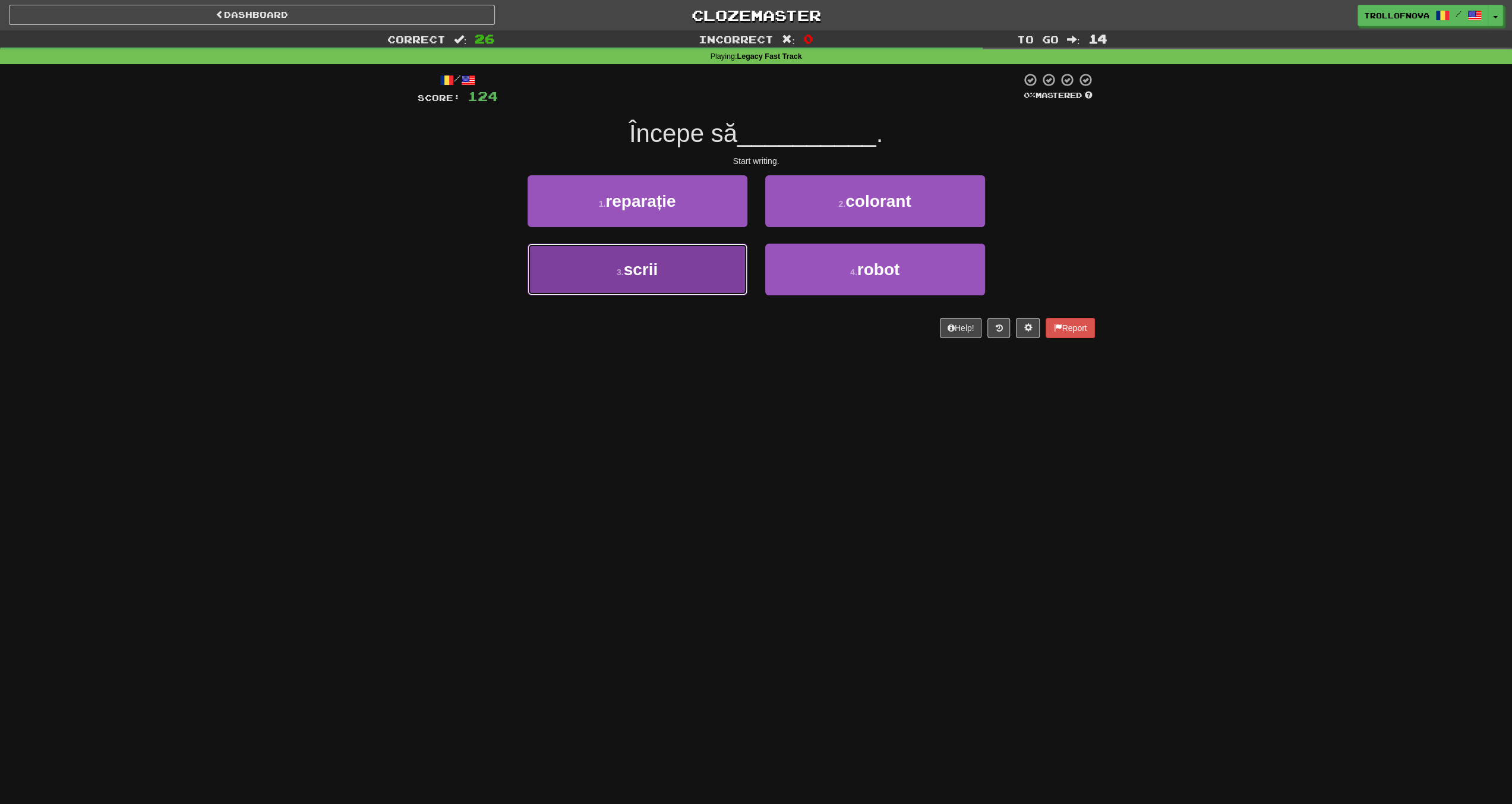
click at [710, 275] on button "3 . scrii" at bounding box center [638, 269] width 220 height 52
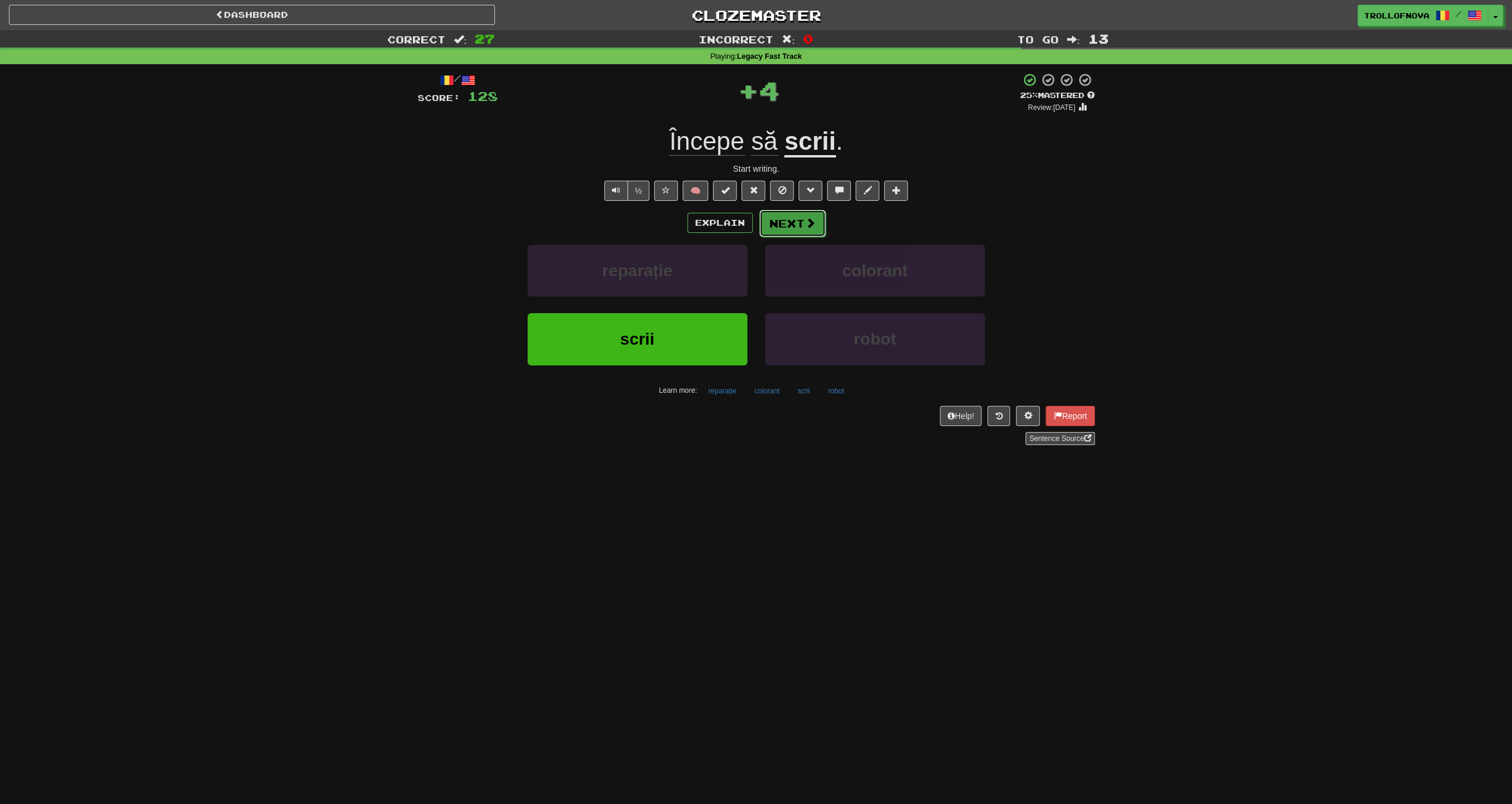
click at [796, 228] on button "Next" at bounding box center [792, 224] width 67 height 28
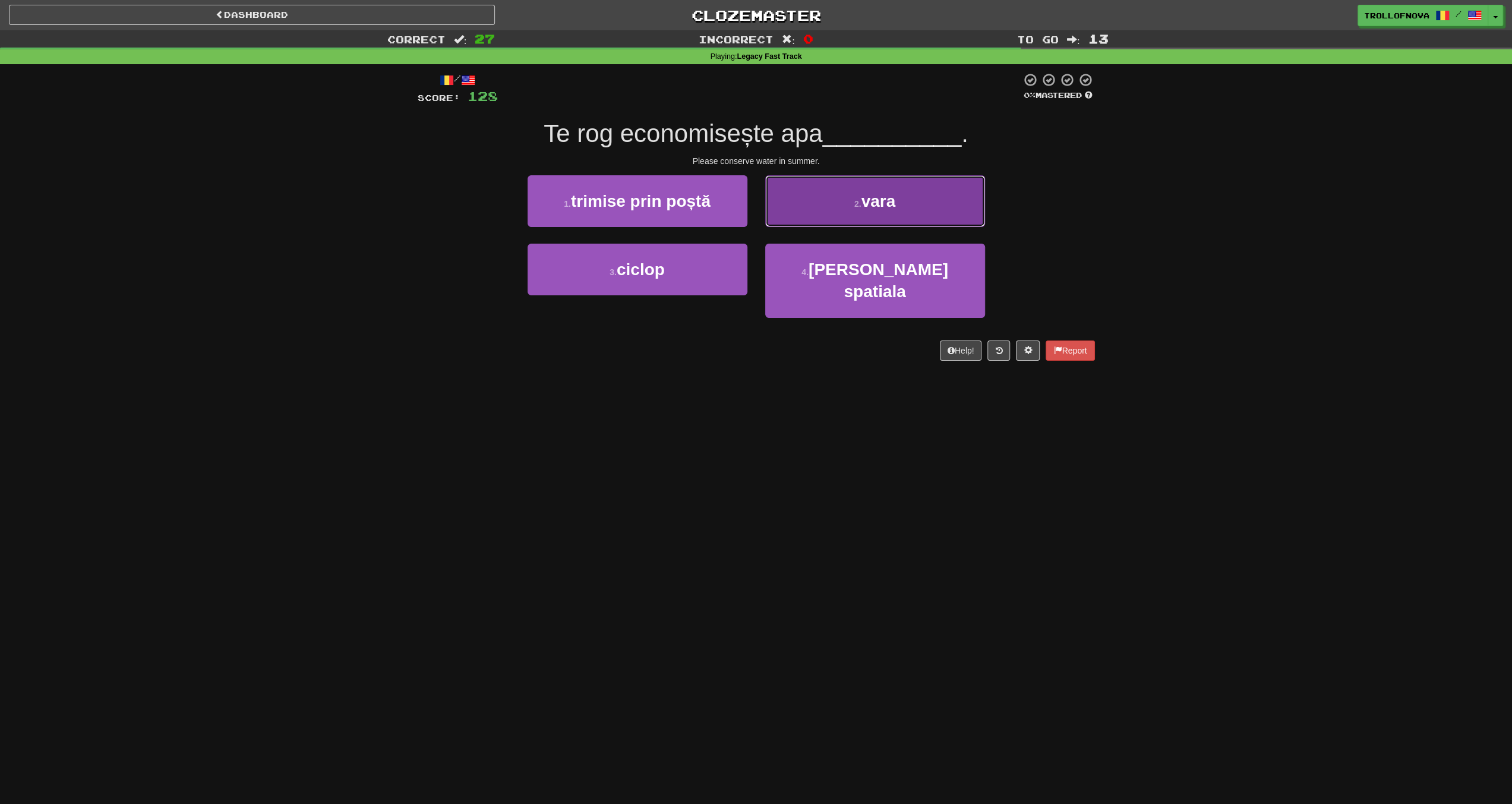
click at [820, 194] on button "2 . vara" at bounding box center [875, 201] width 220 height 52
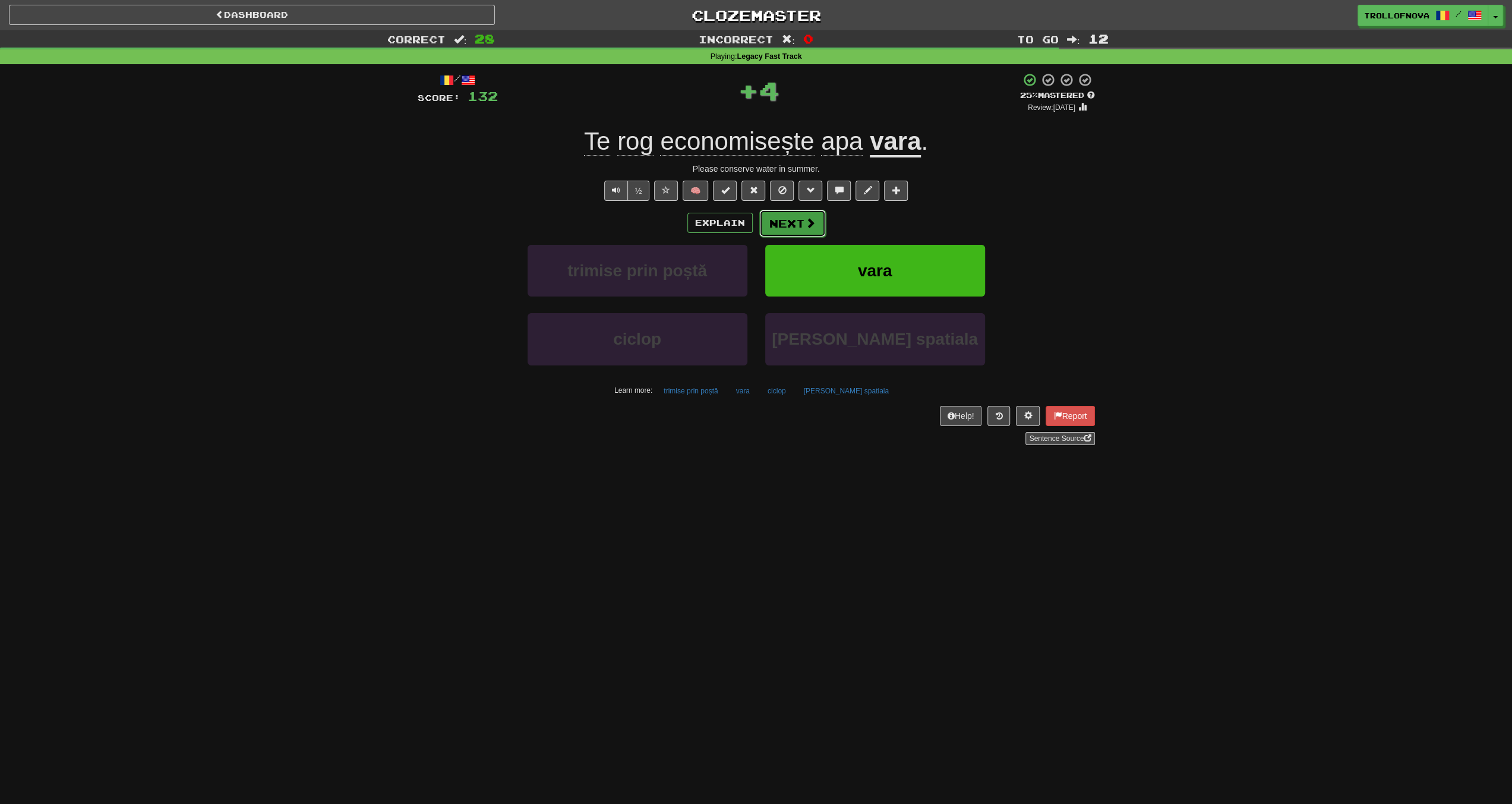
click at [794, 218] on button "Next" at bounding box center [792, 224] width 67 height 28
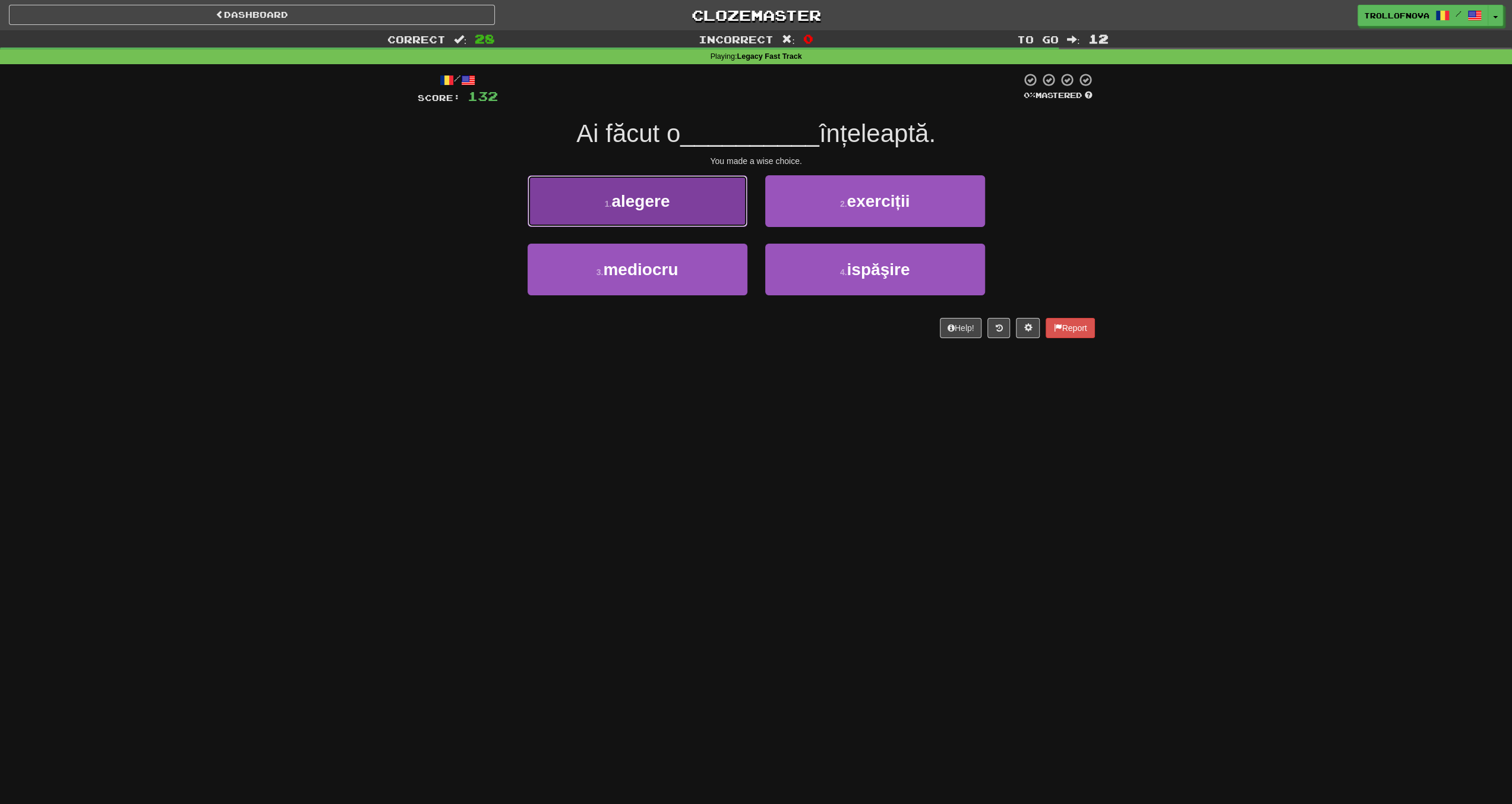
click at [699, 212] on button "1 . alegere" at bounding box center [638, 201] width 220 height 52
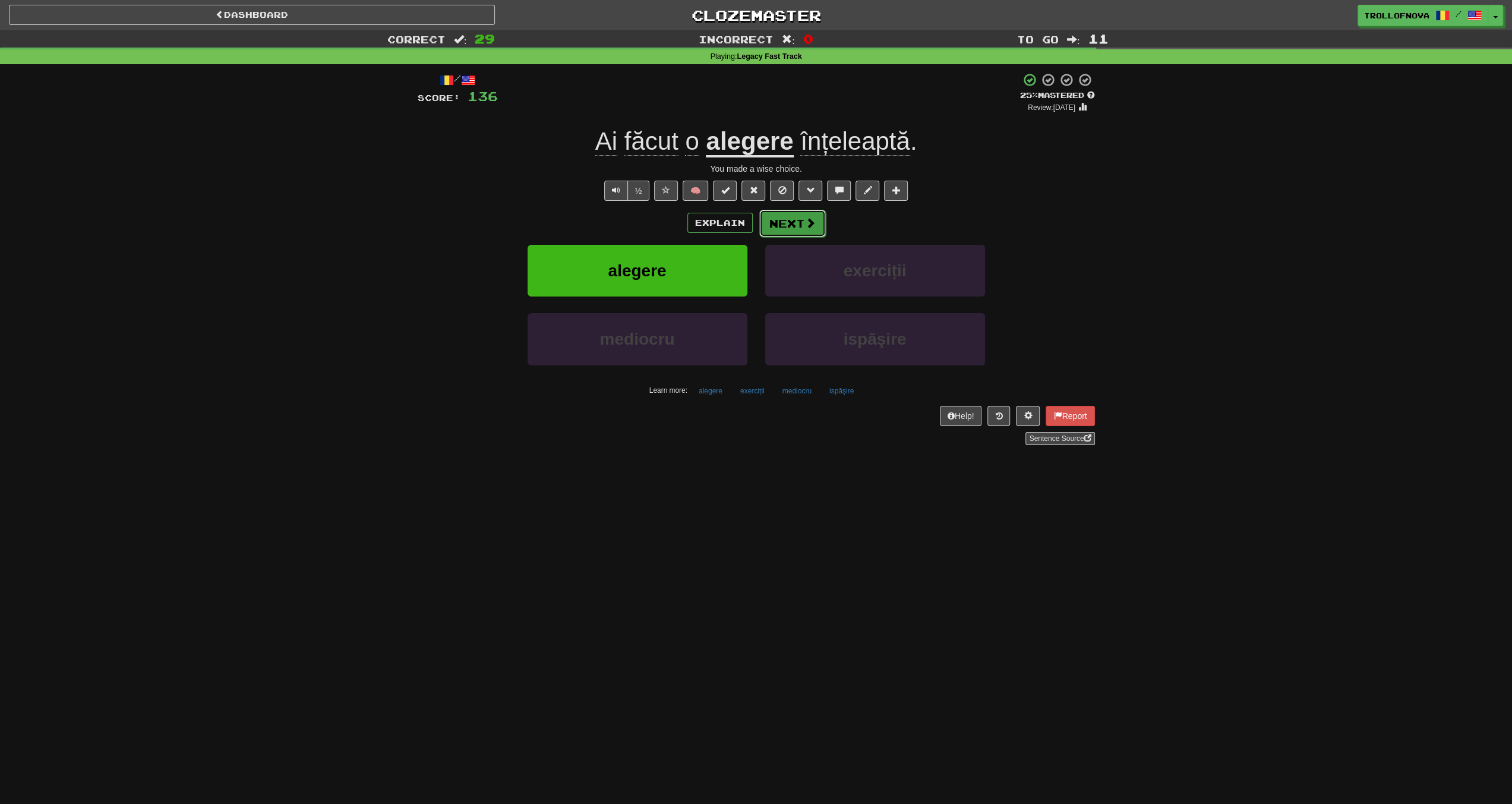
click at [776, 224] on button "Next" at bounding box center [792, 224] width 67 height 28
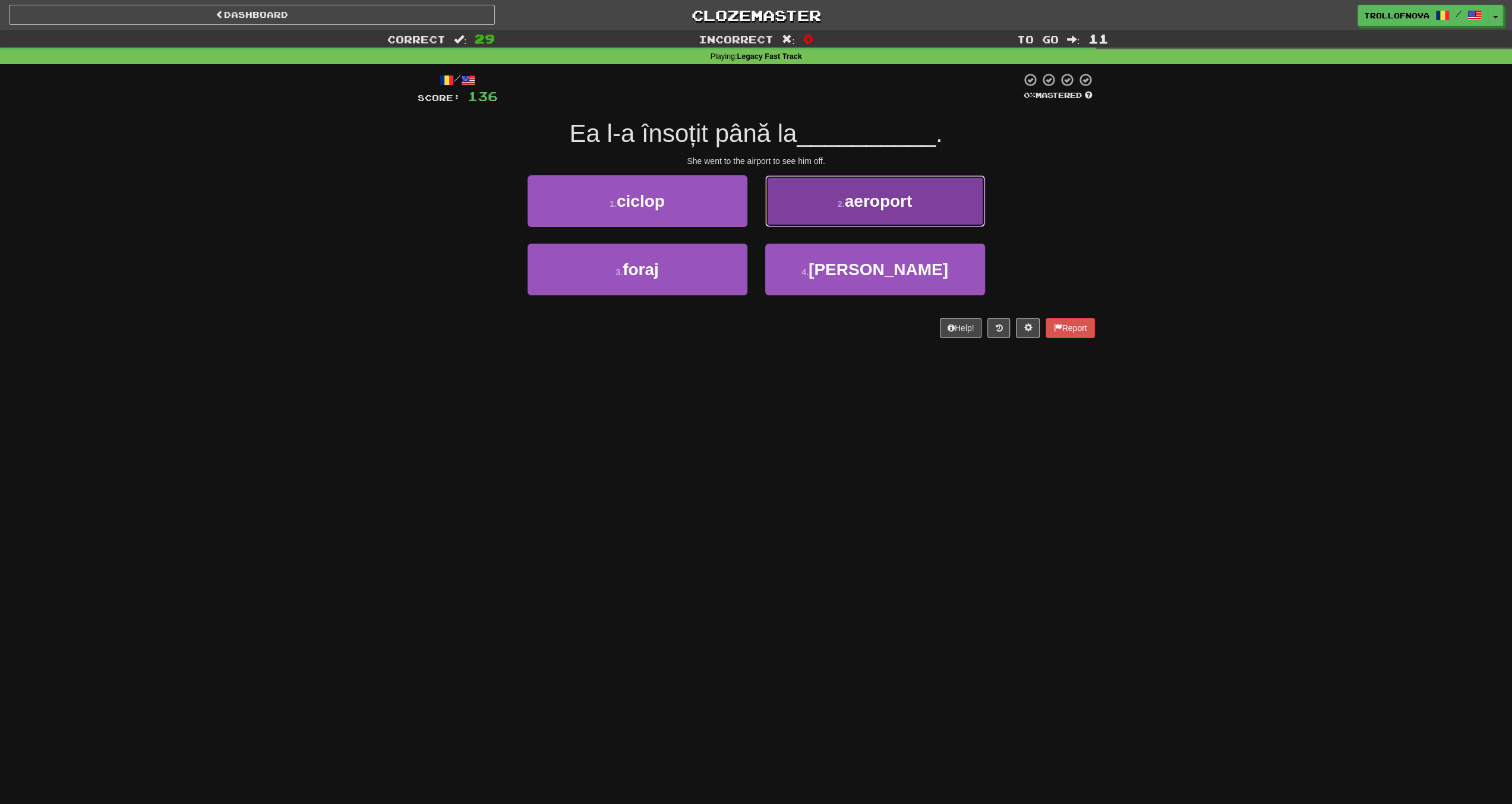
click at [827, 208] on button "2 . aeroport" at bounding box center [875, 201] width 220 height 52
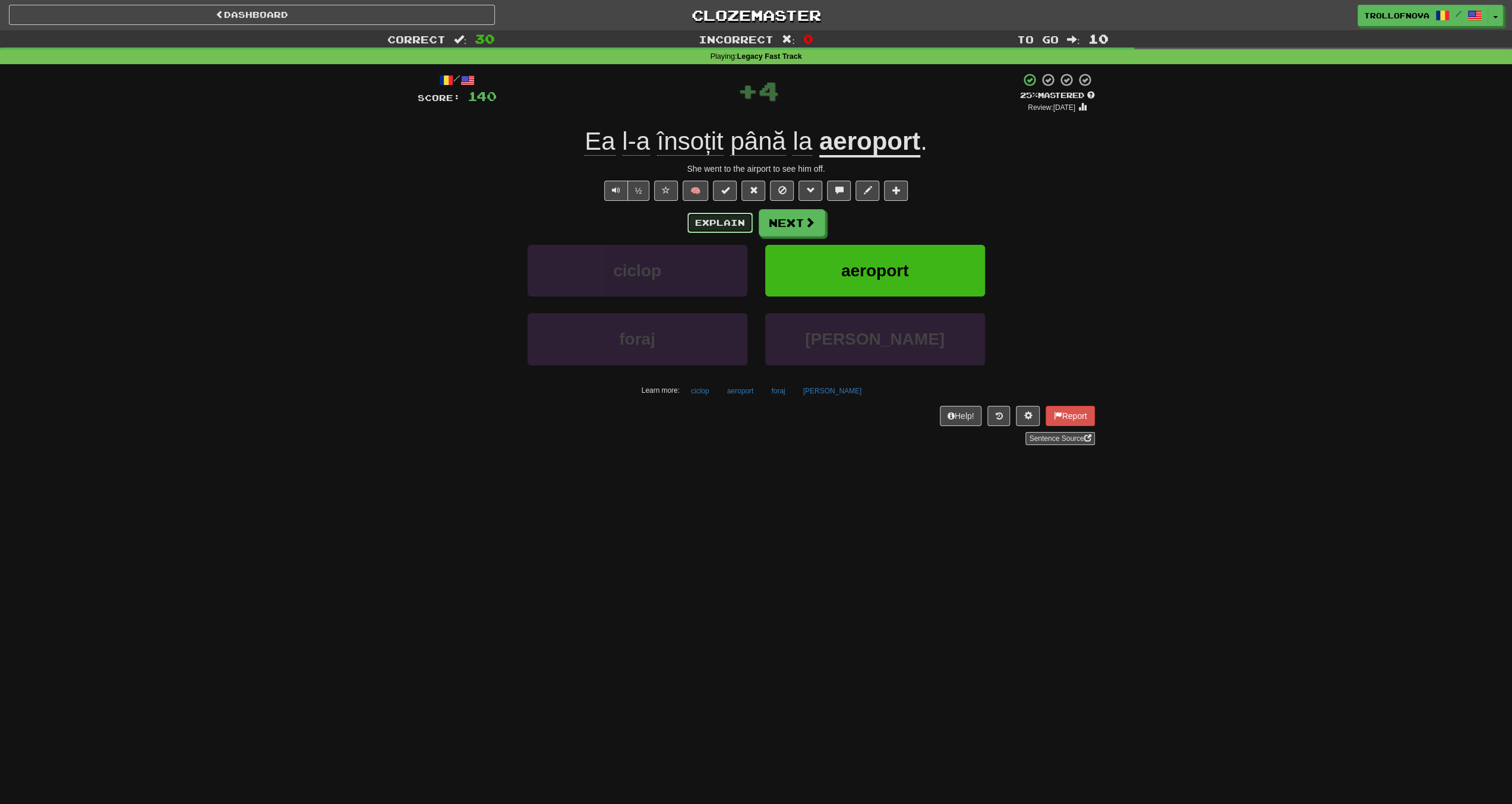
click at [710, 220] on button "Explain" at bounding box center [720, 223] width 65 height 20
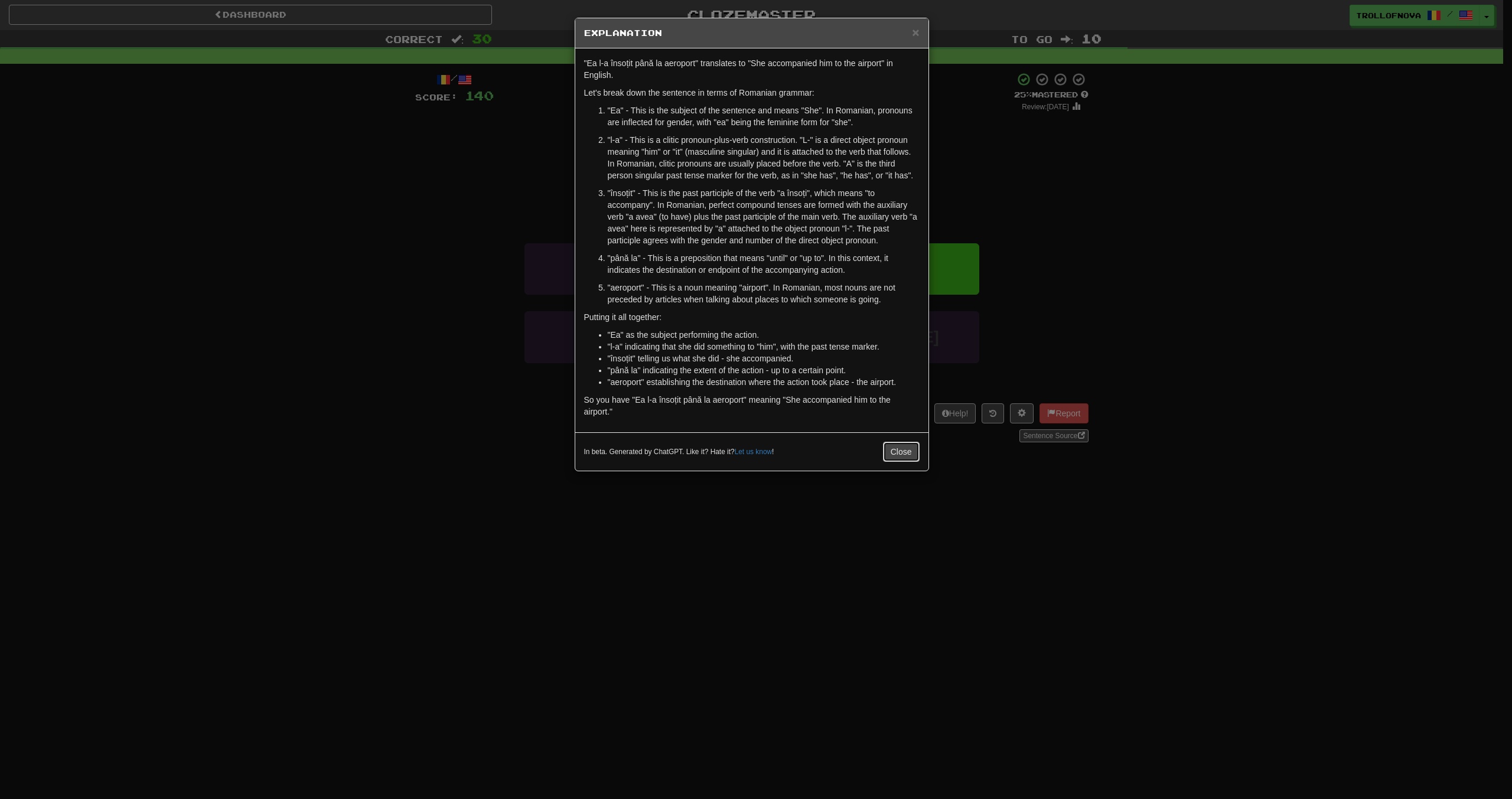
click at [894, 450] on button "Close" at bounding box center [901, 452] width 37 height 20
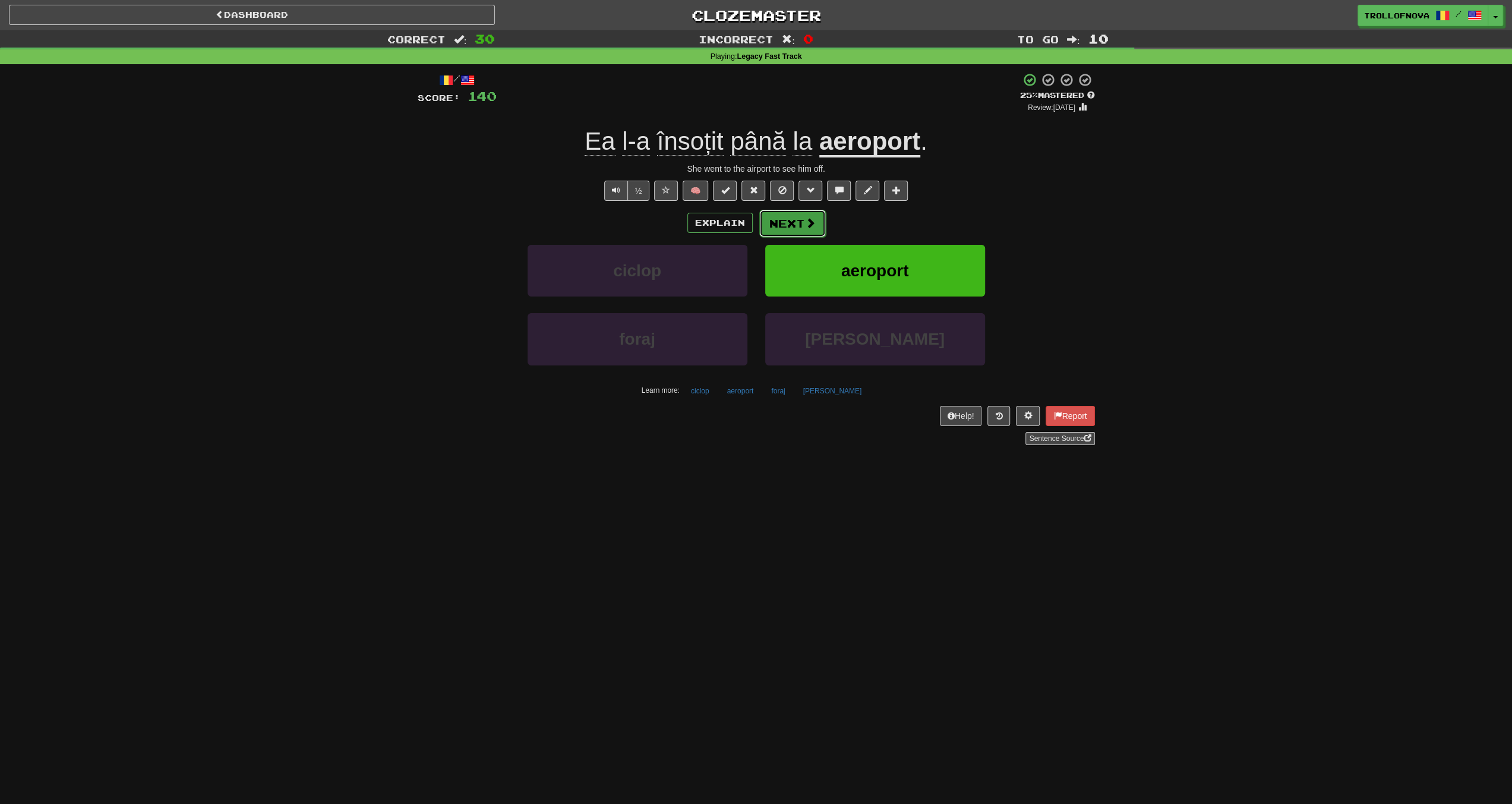
click at [821, 215] on button "Next" at bounding box center [792, 224] width 67 height 28
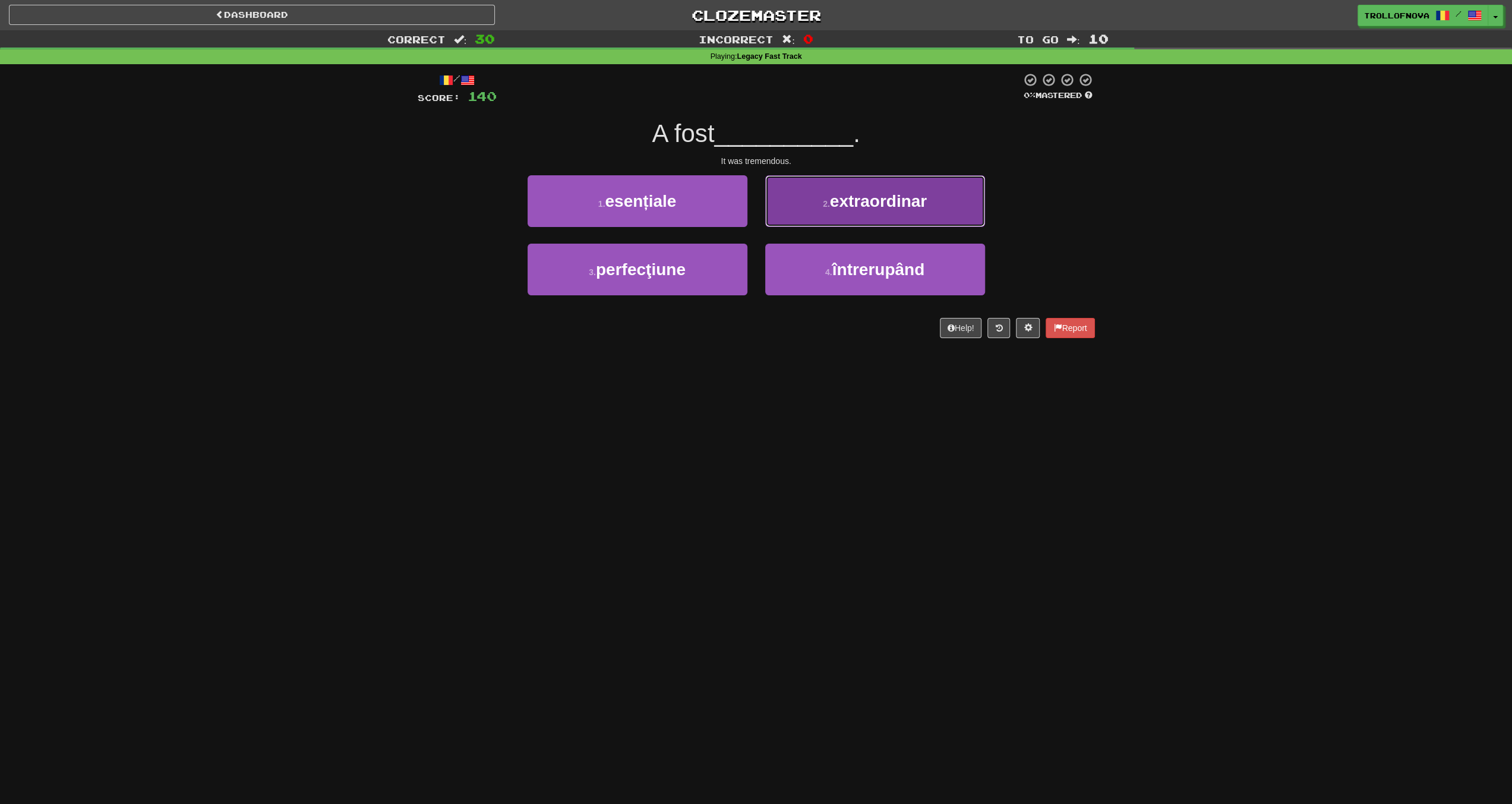
click at [830, 218] on button "2 . extraordinar" at bounding box center [875, 201] width 220 height 52
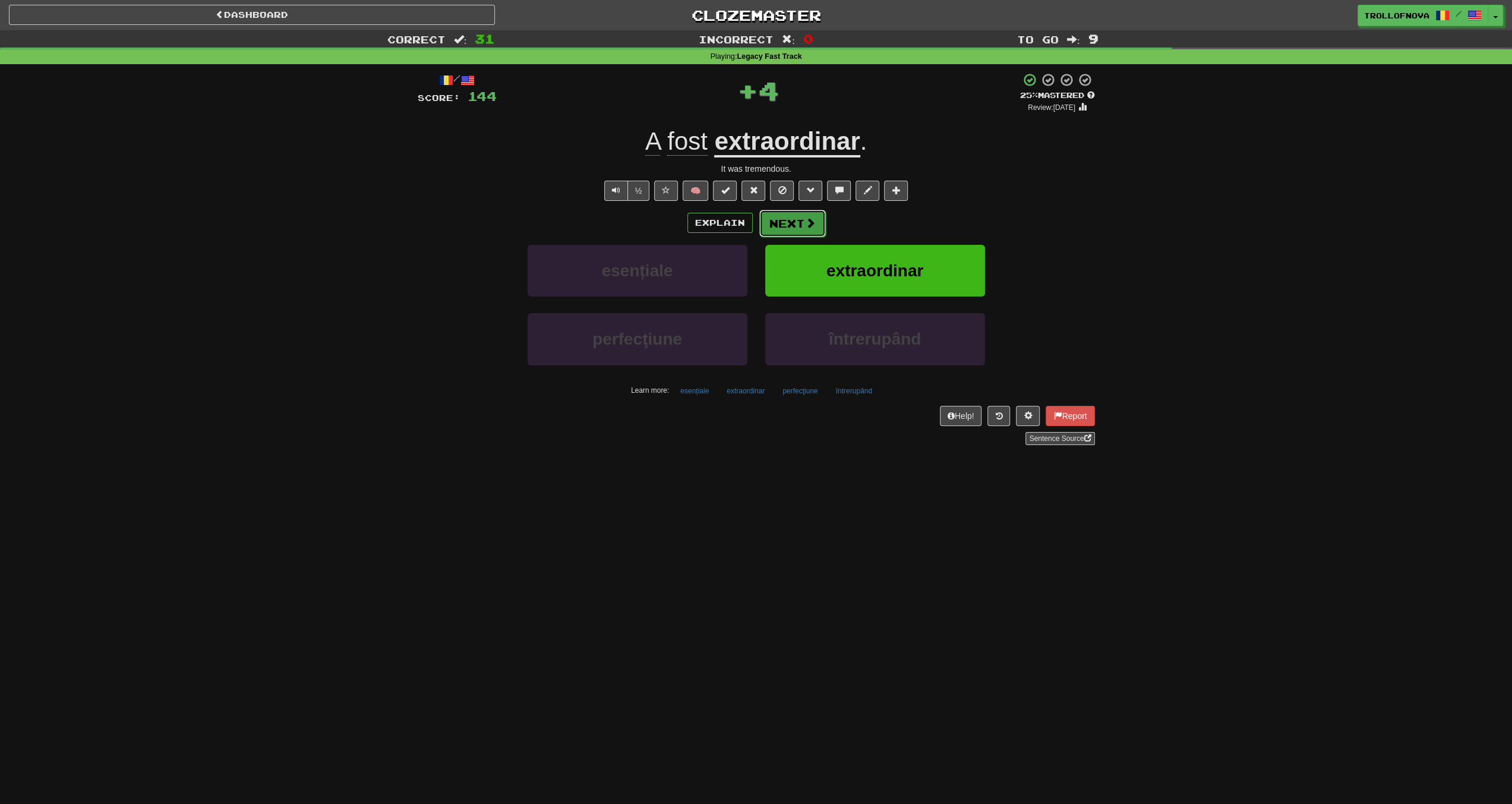
click at [801, 234] on button "Next" at bounding box center [792, 224] width 67 height 28
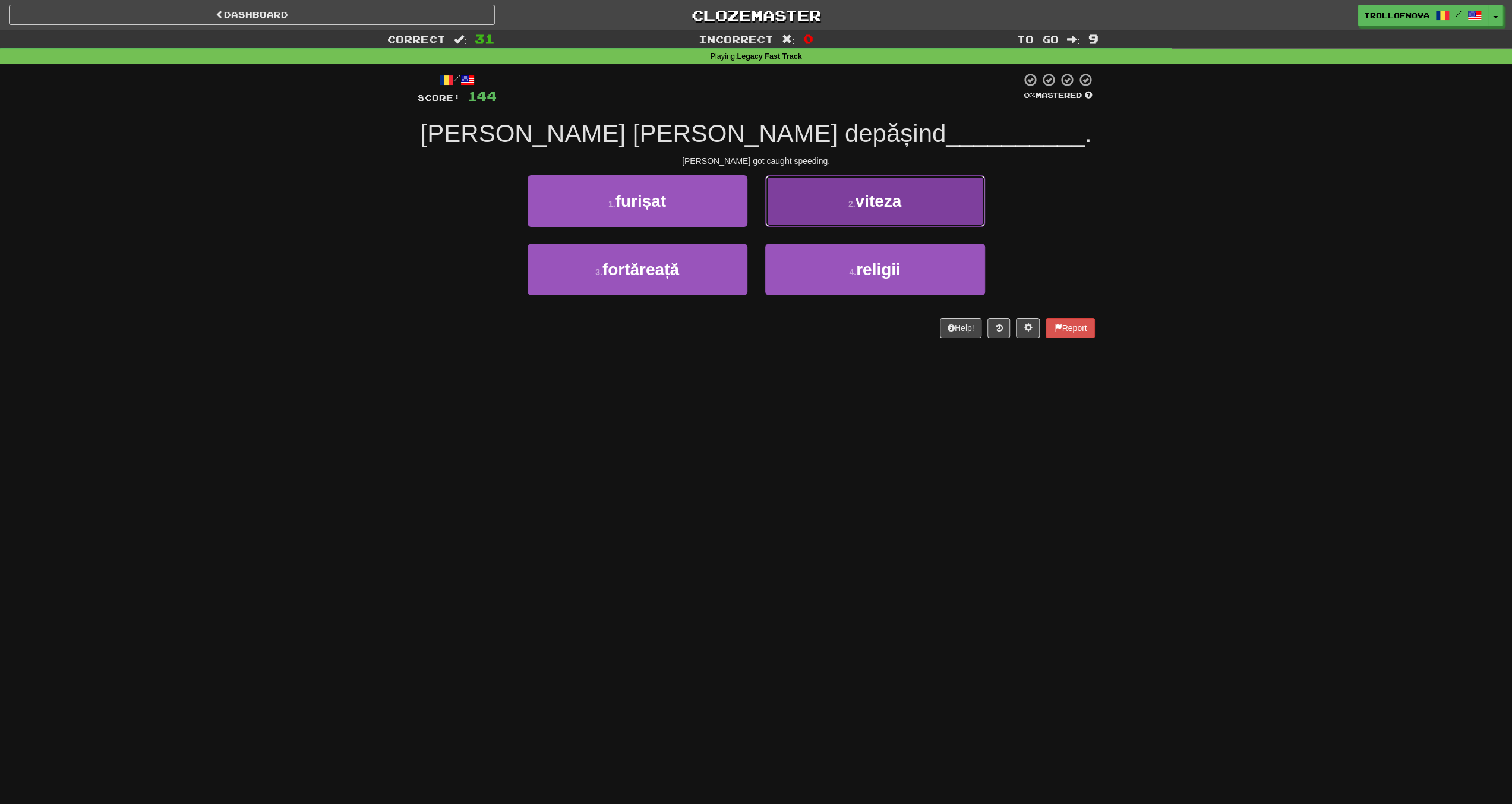
click at [819, 207] on button "2 . viteza" at bounding box center [875, 201] width 220 height 52
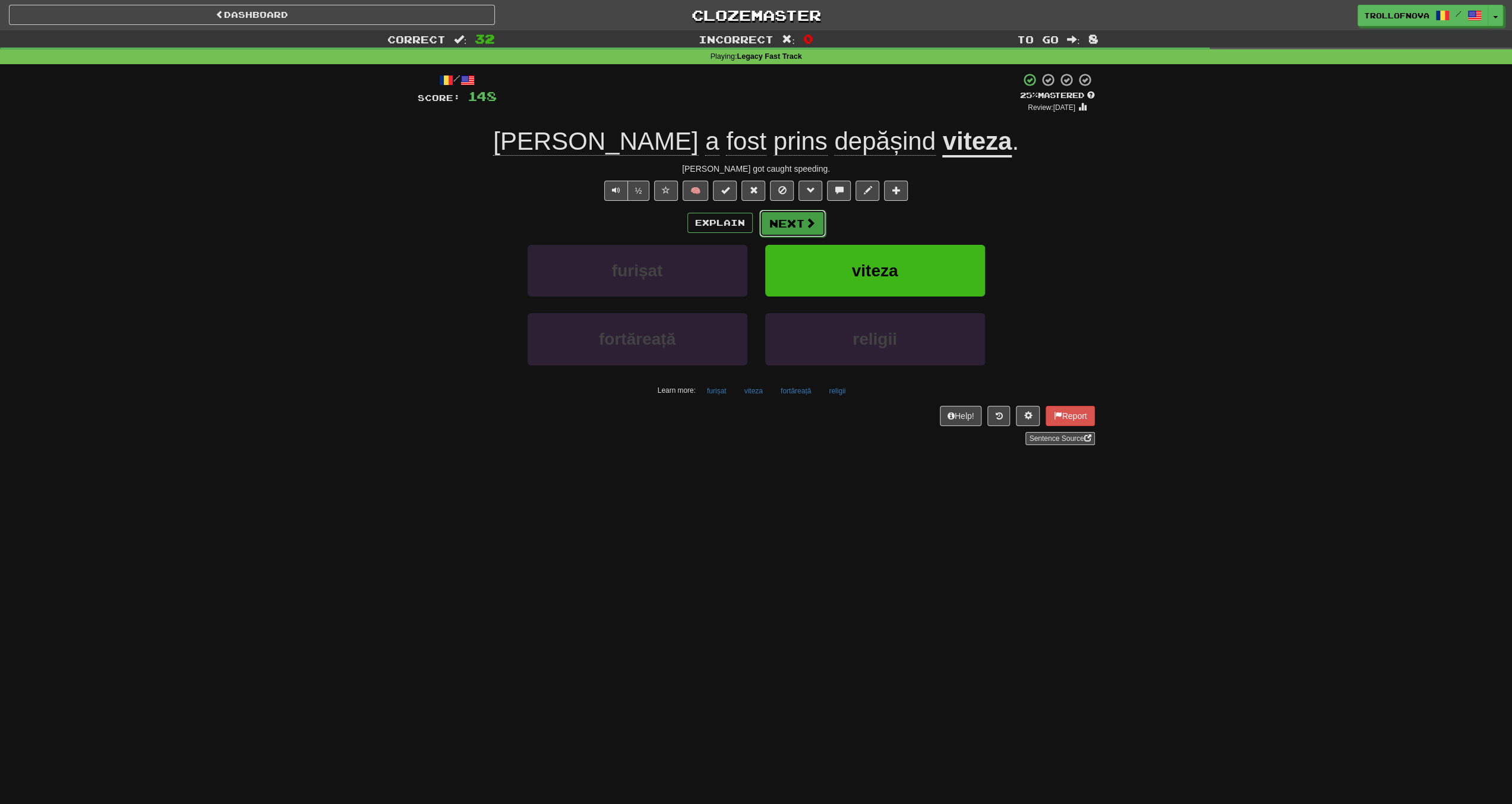
click at [802, 232] on button "Next" at bounding box center [792, 224] width 67 height 28
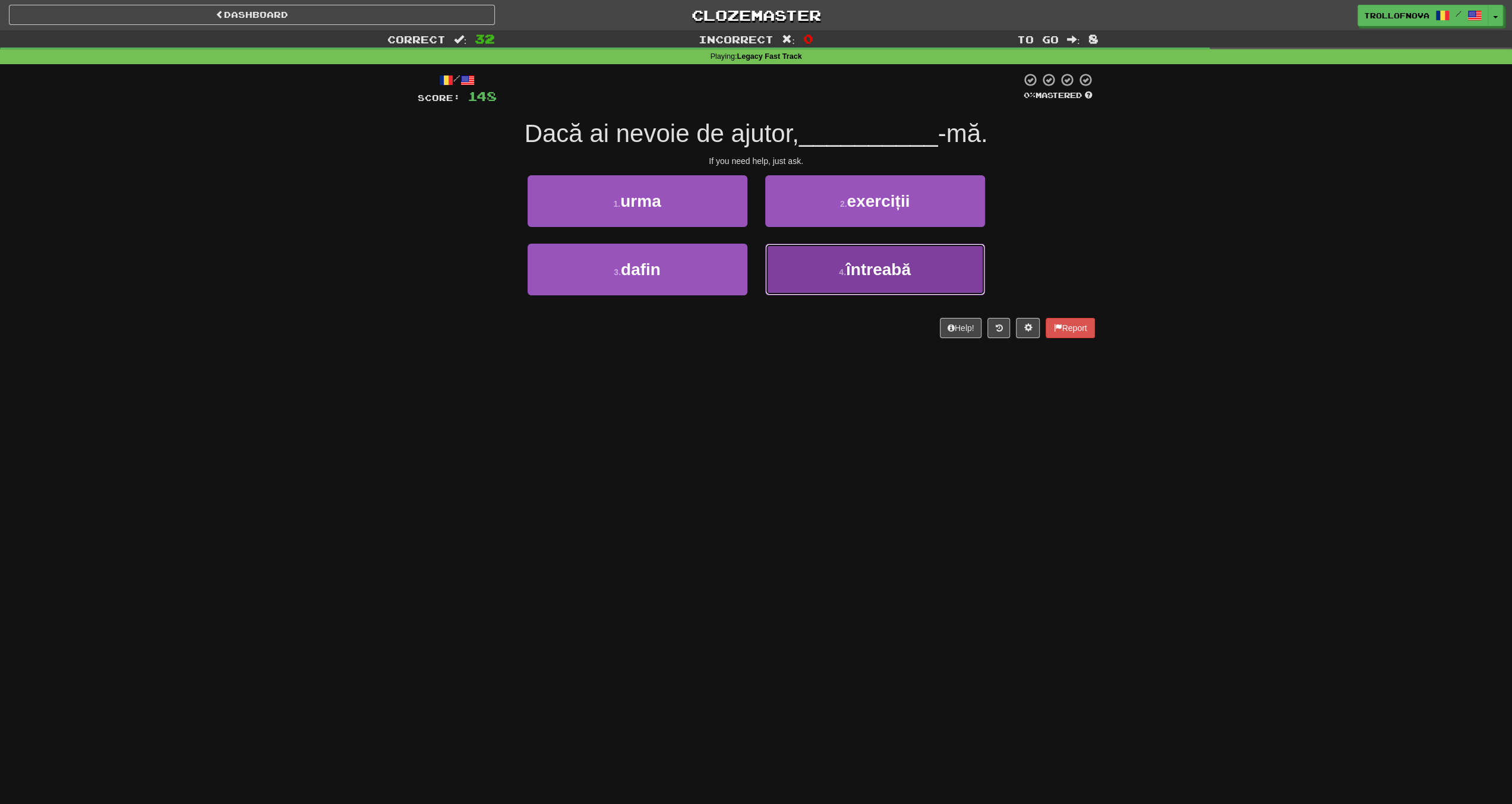
click at [839, 265] on button "4 . întreabă" at bounding box center [875, 269] width 220 height 52
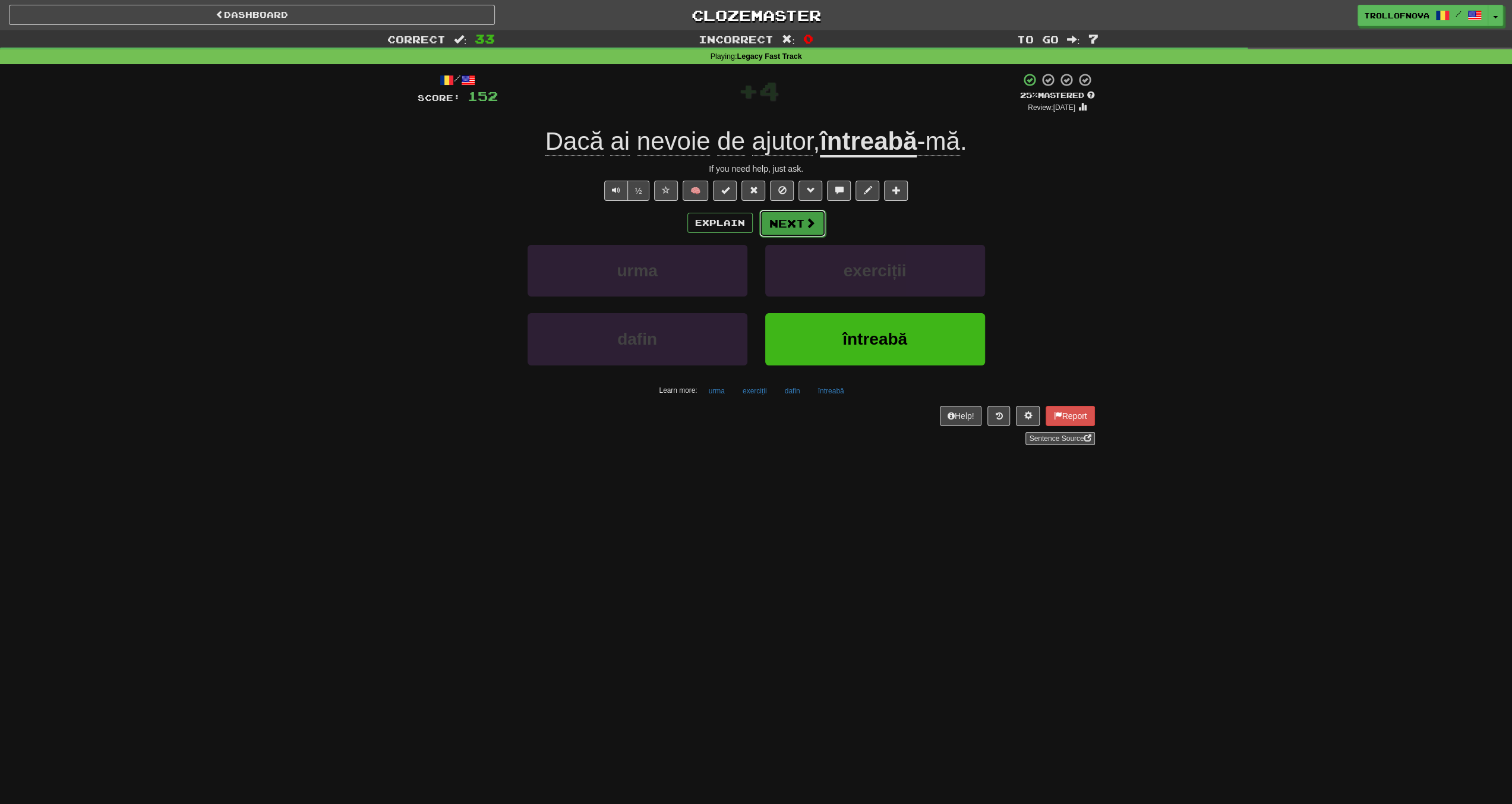
click at [784, 219] on button "Next" at bounding box center [792, 224] width 67 height 28
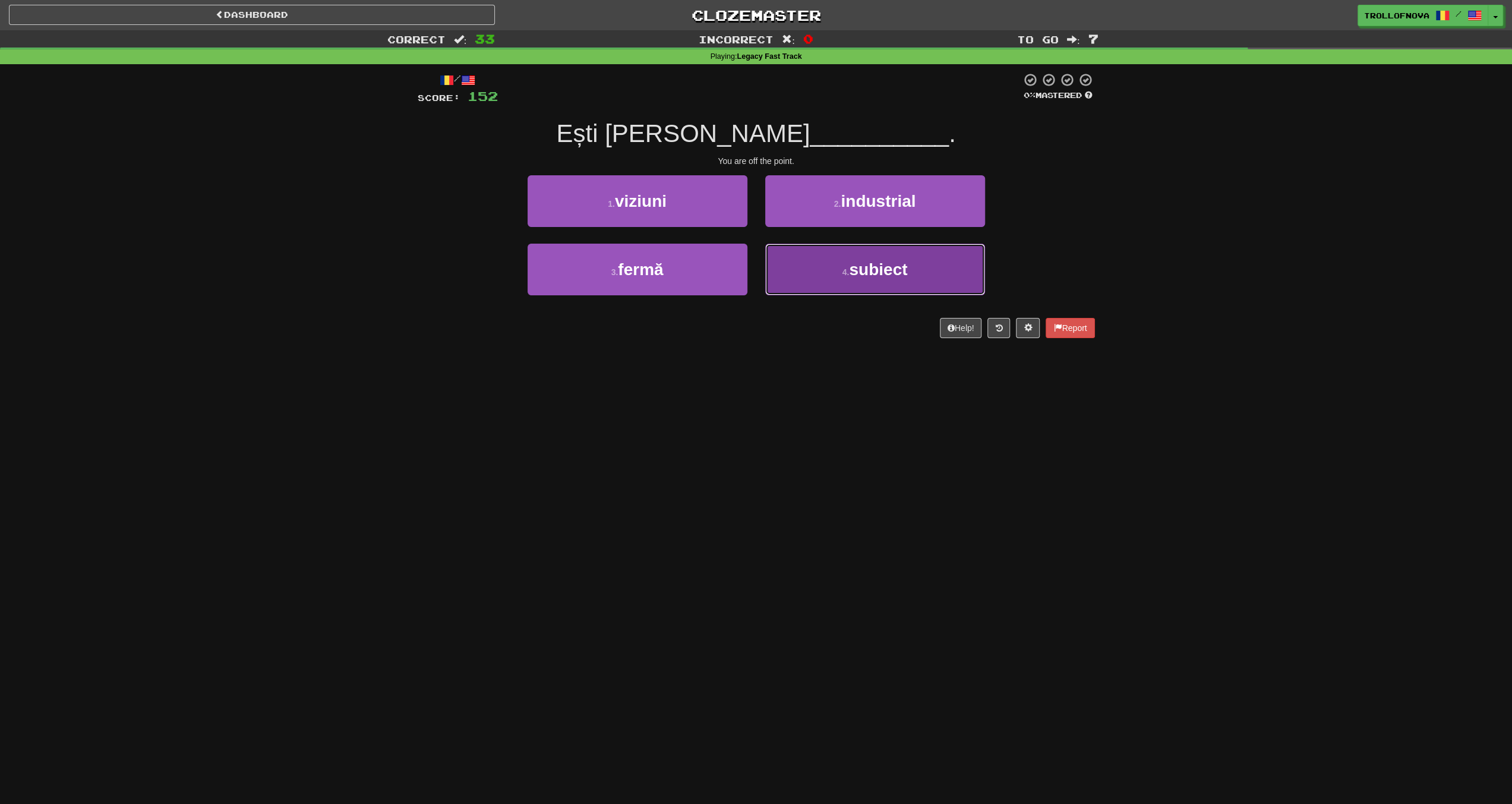
click at [817, 262] on button "4 . subiect" at bounding box center [875, 269] width 220 height 52
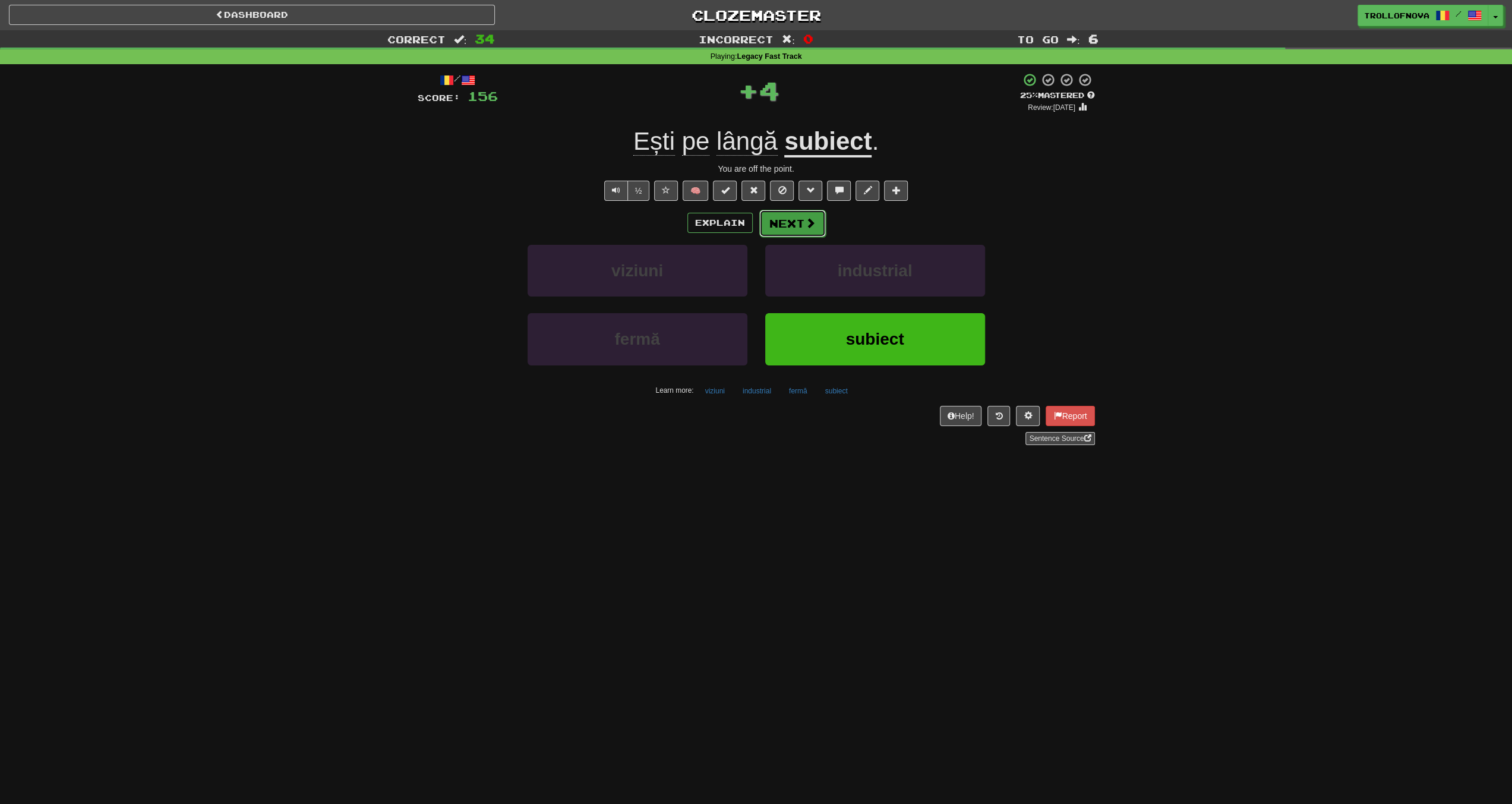
click at [810, 220] on span at bounding box center [811, 223] width 11 height 11
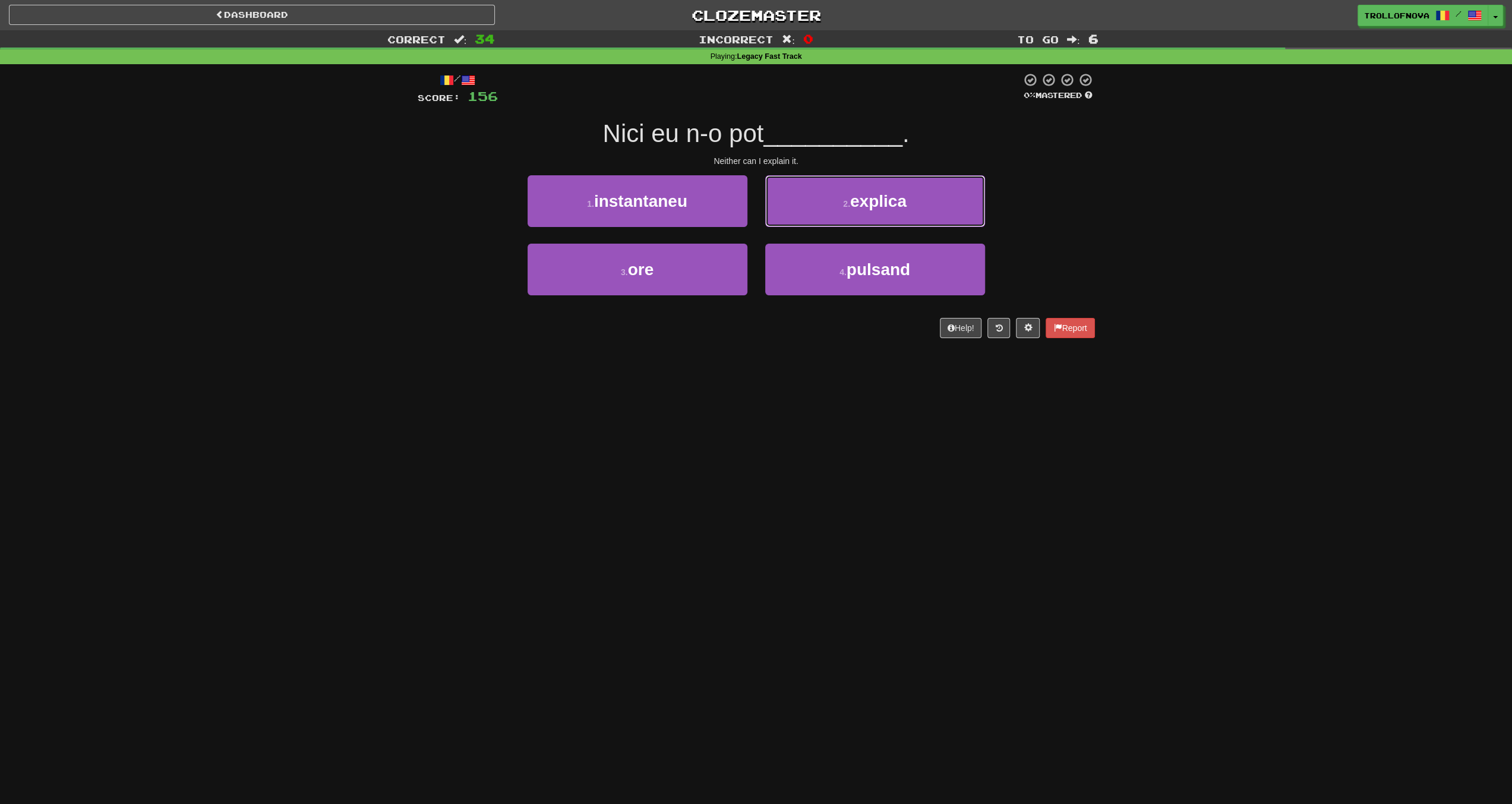
click at [853, 203] on span "explica" at bounding box center [879, 201] width 57 height 18
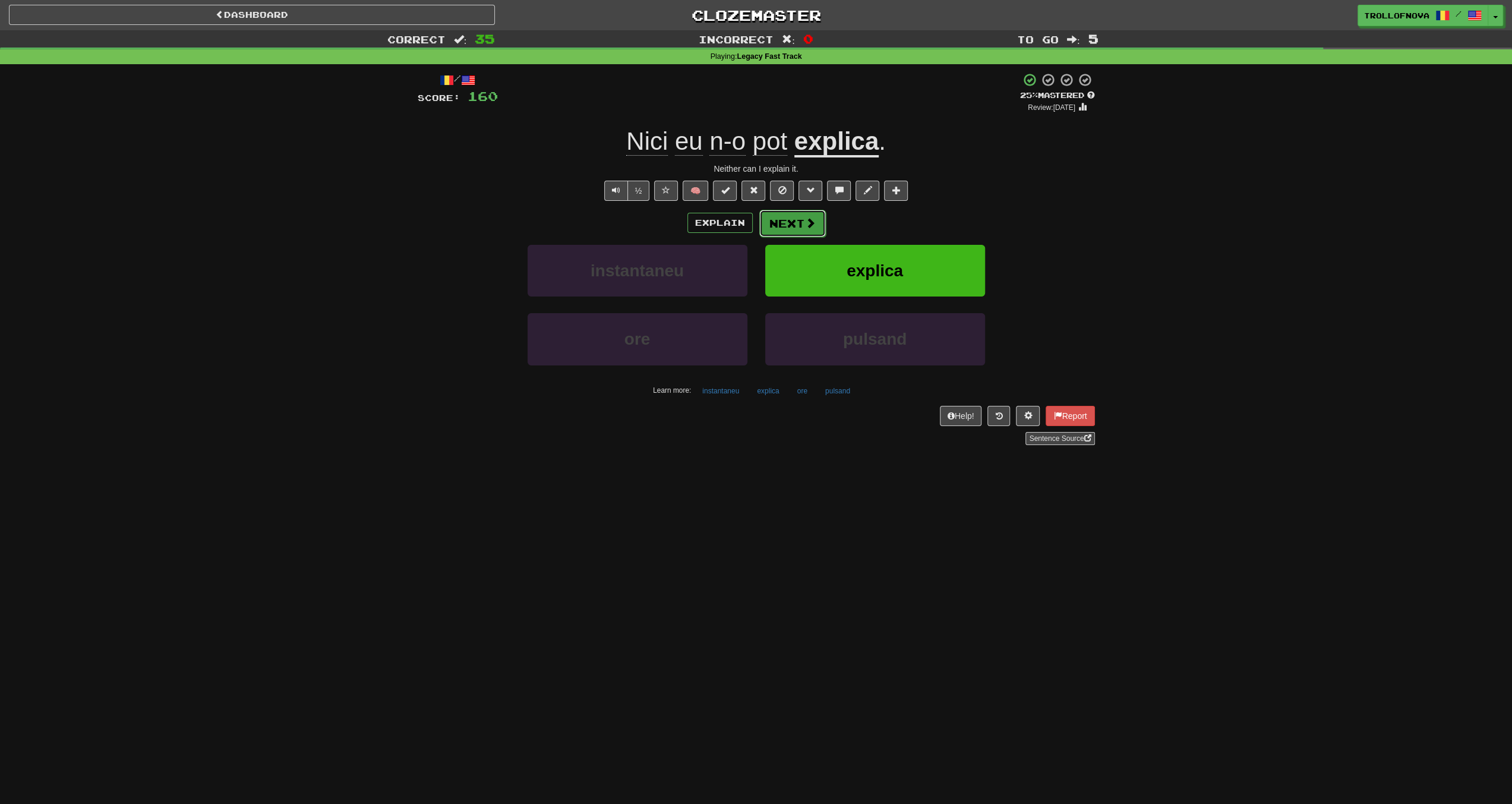
click at [801, 225] on button "Next" at bounding box center [792, 224] width 67 height 28
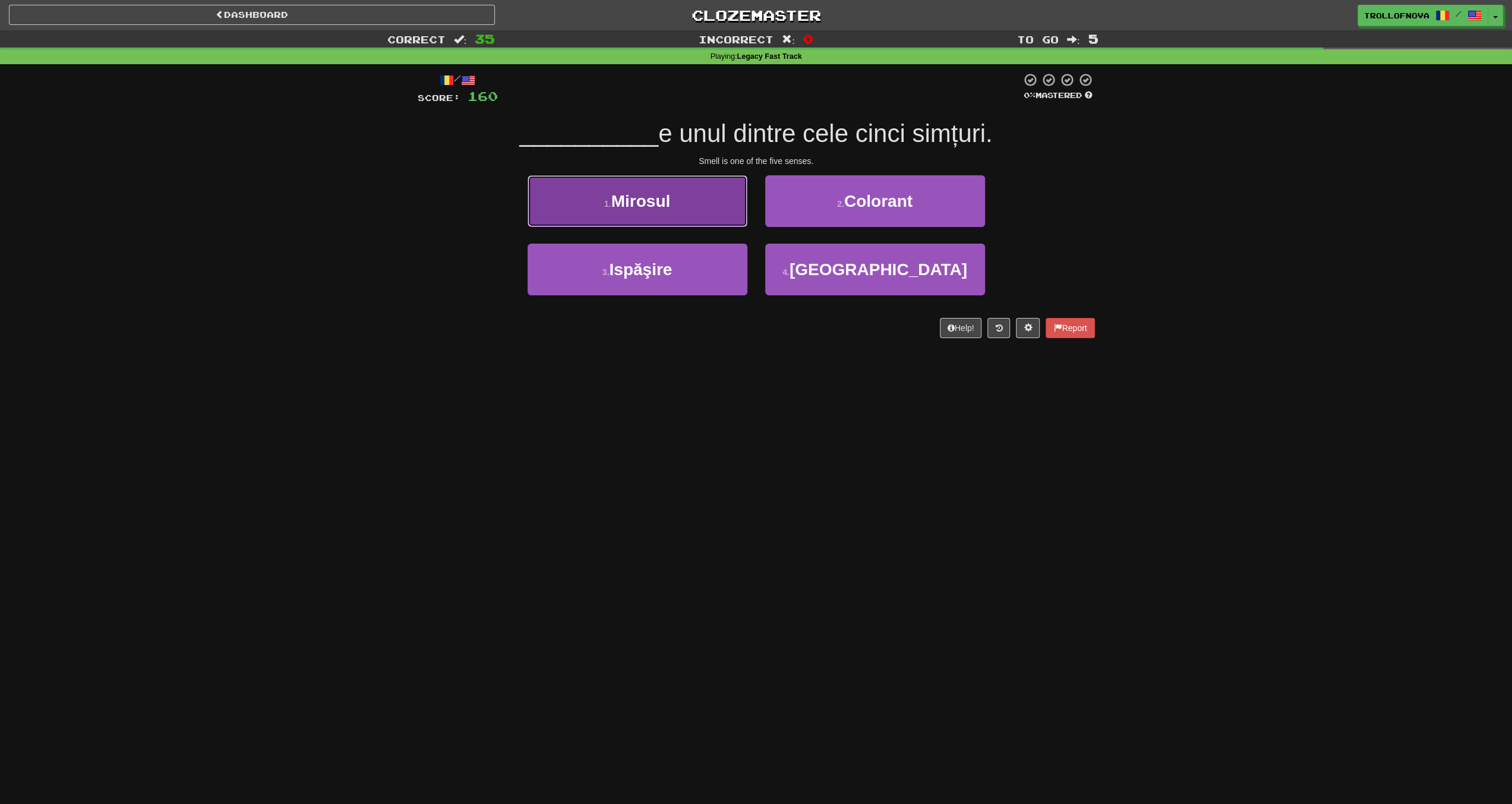
click at [691, 201] on button "1 . Mirosul" at bounding box center [638, 201] width 220 height 52
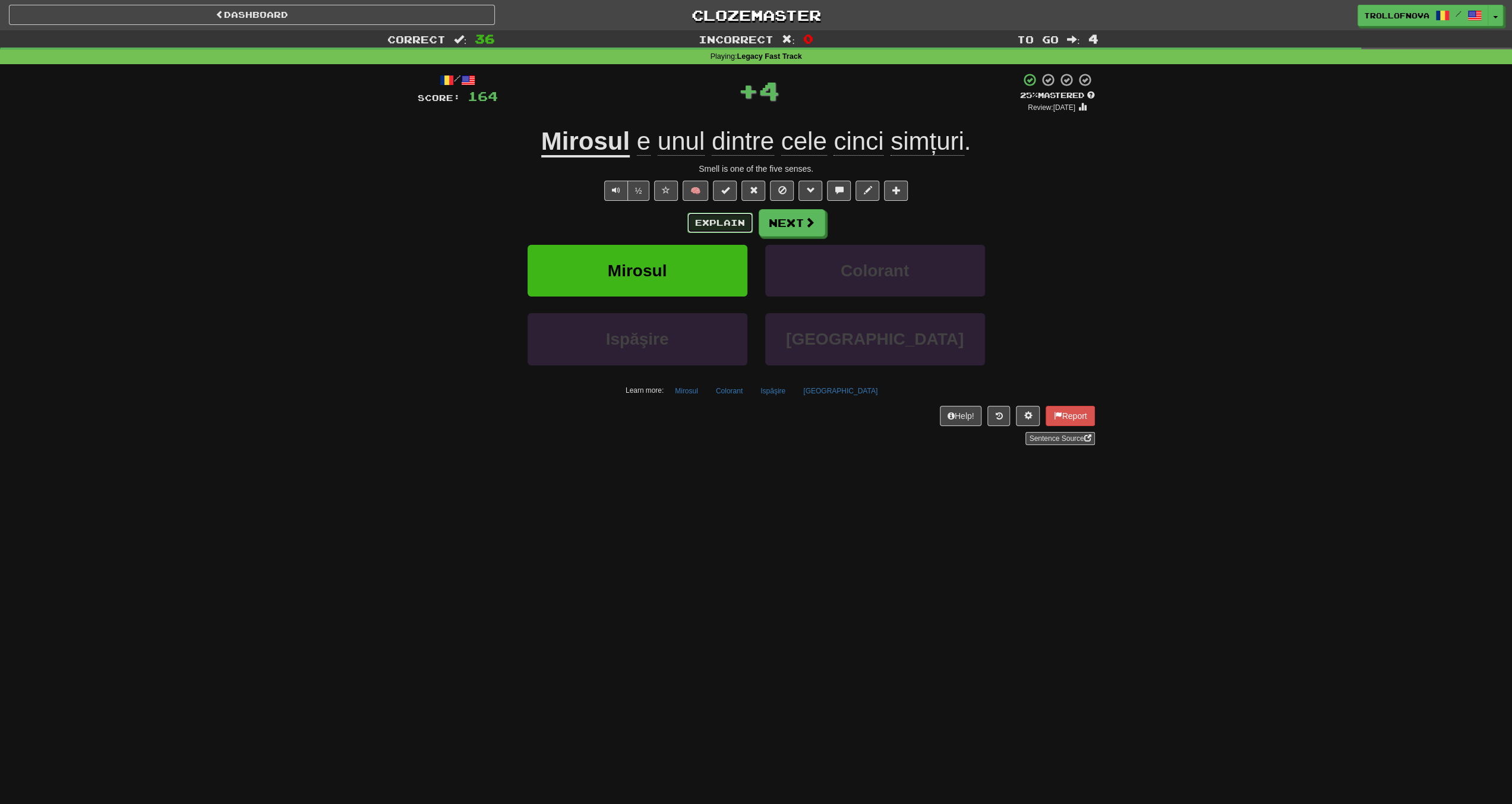
click at [702, 225] on button "Explain" at bounding box center [720, 223] width 65 height 20
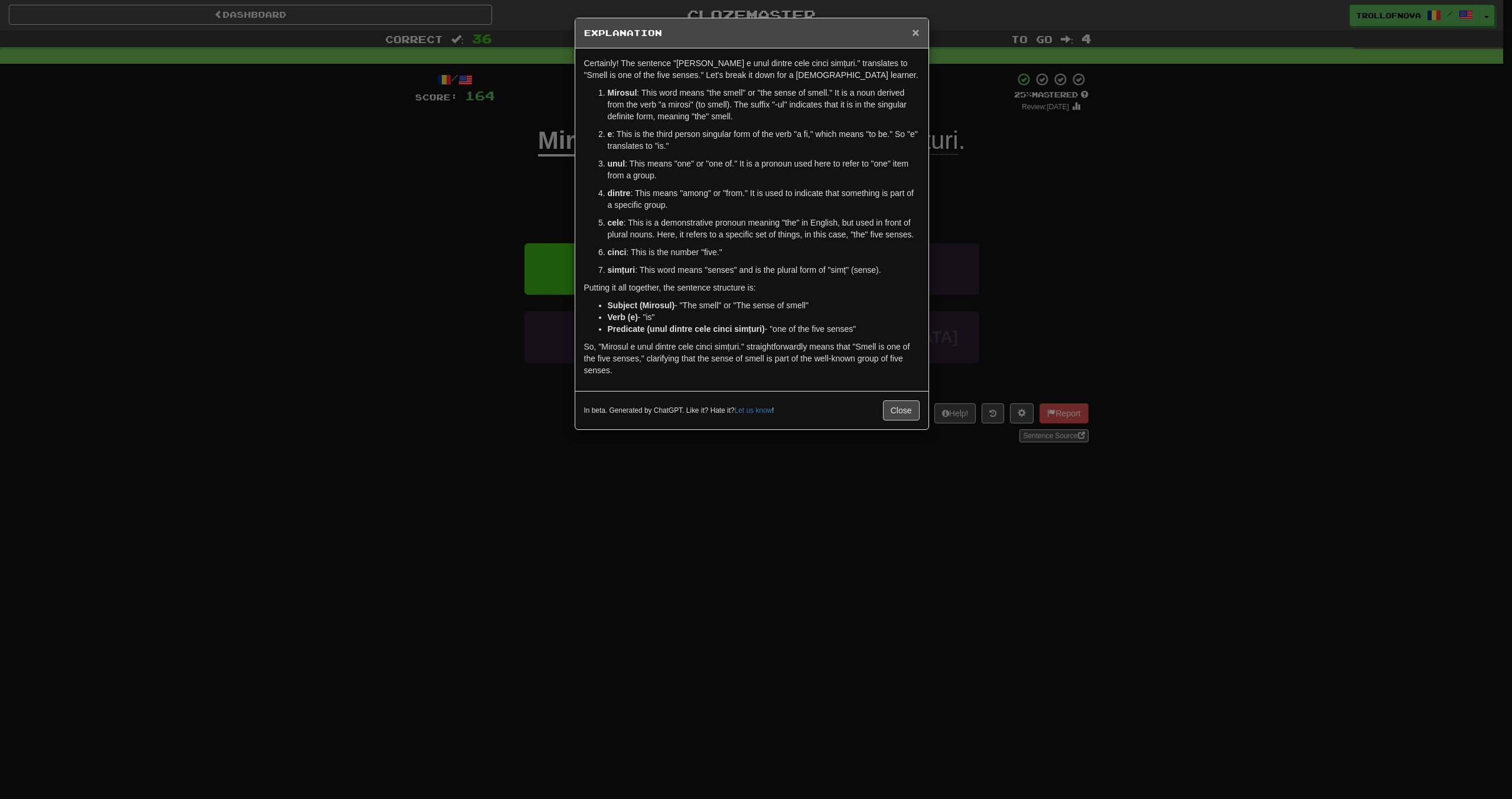
click at [919, 35] on span "×" at bounding box center [916, 32] width 7 height 13
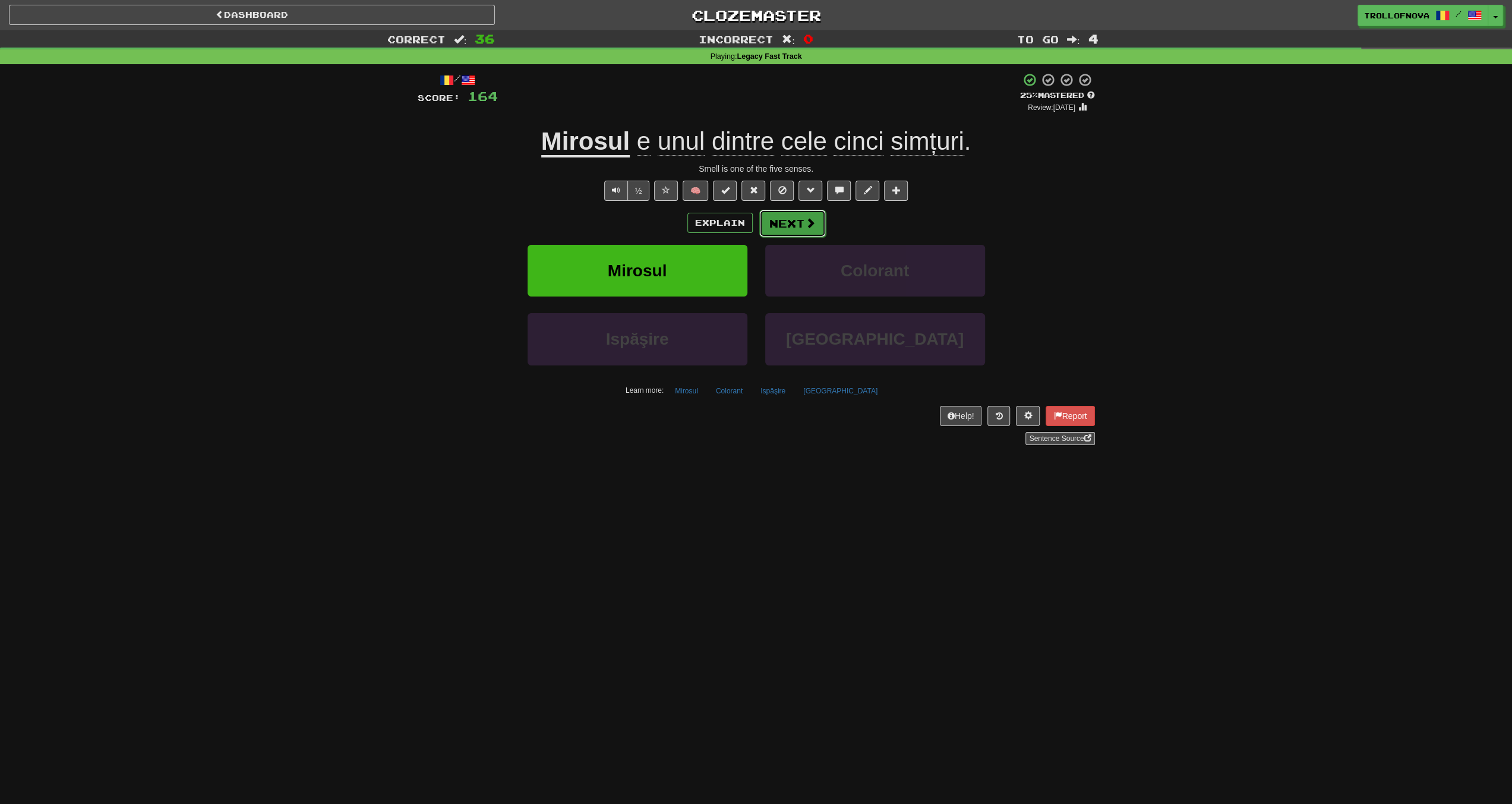
click at [811, 225] on span at bounding box center [811, 223] width 11 height 11
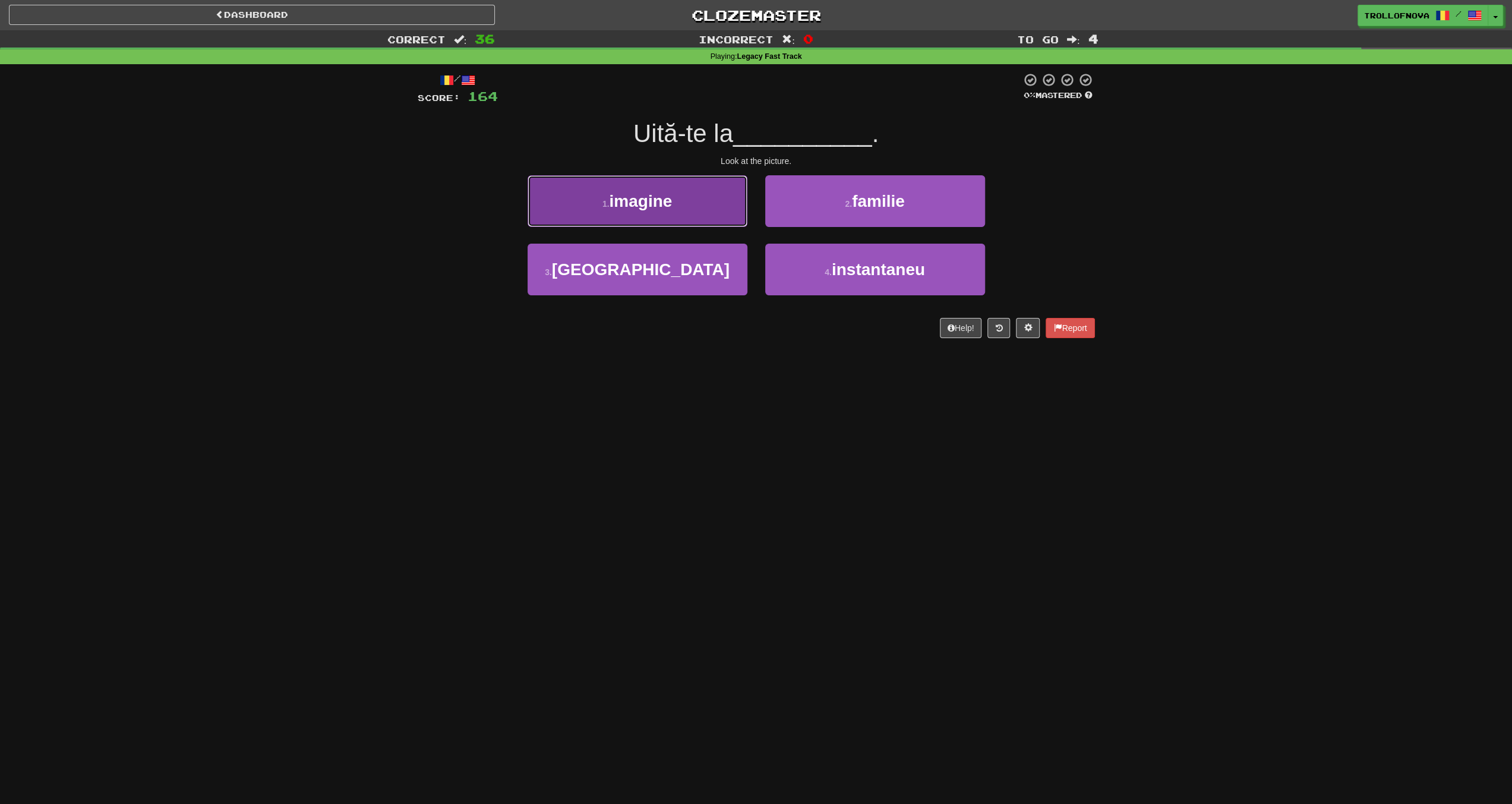
click at [687, 200] on button "1 . imagine" at bounding box center [638, 201] width 220 height 52
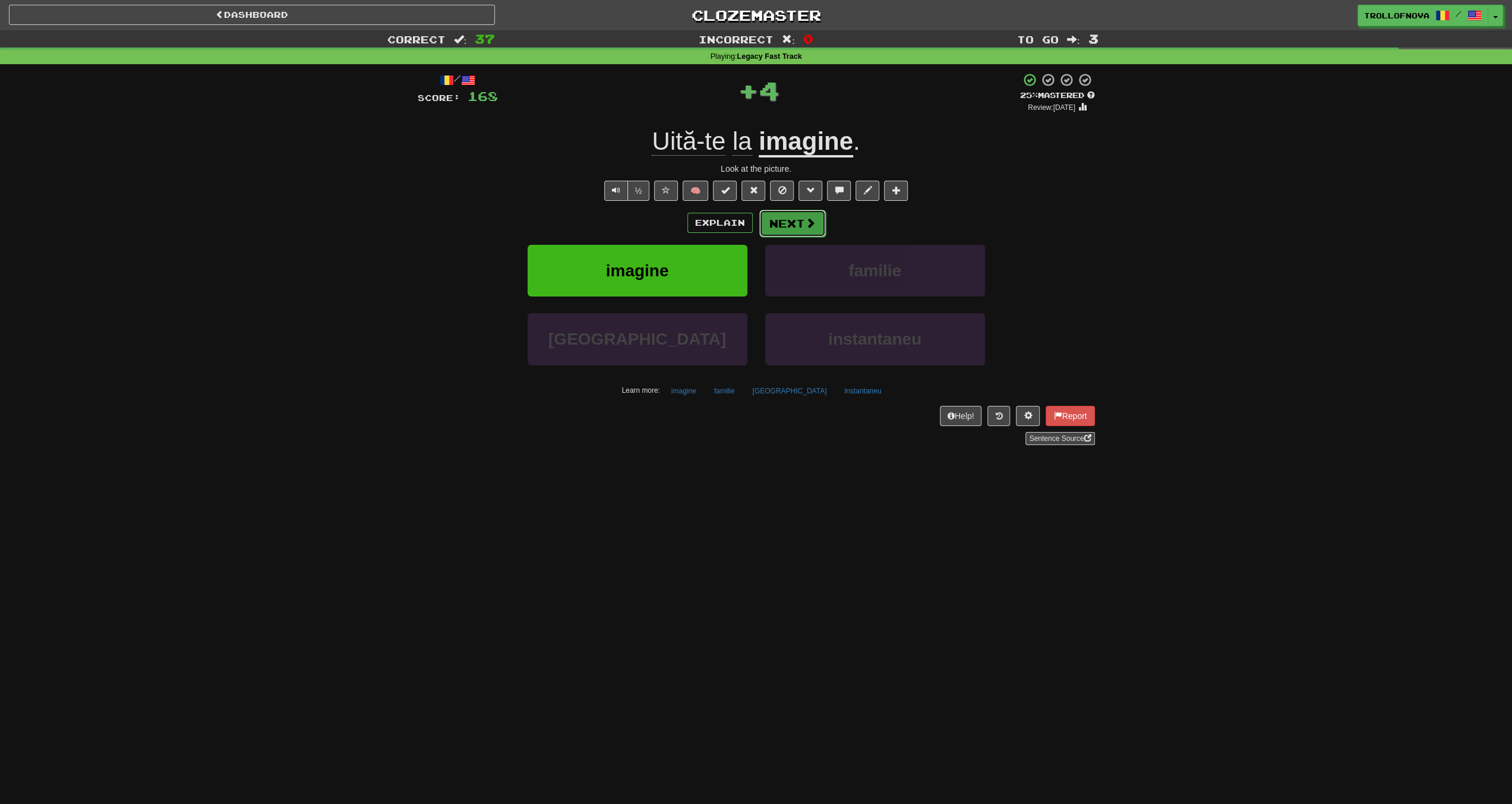
click at [788, 226] on button "Next" at bounding box center [792, 224] width 67 height 28
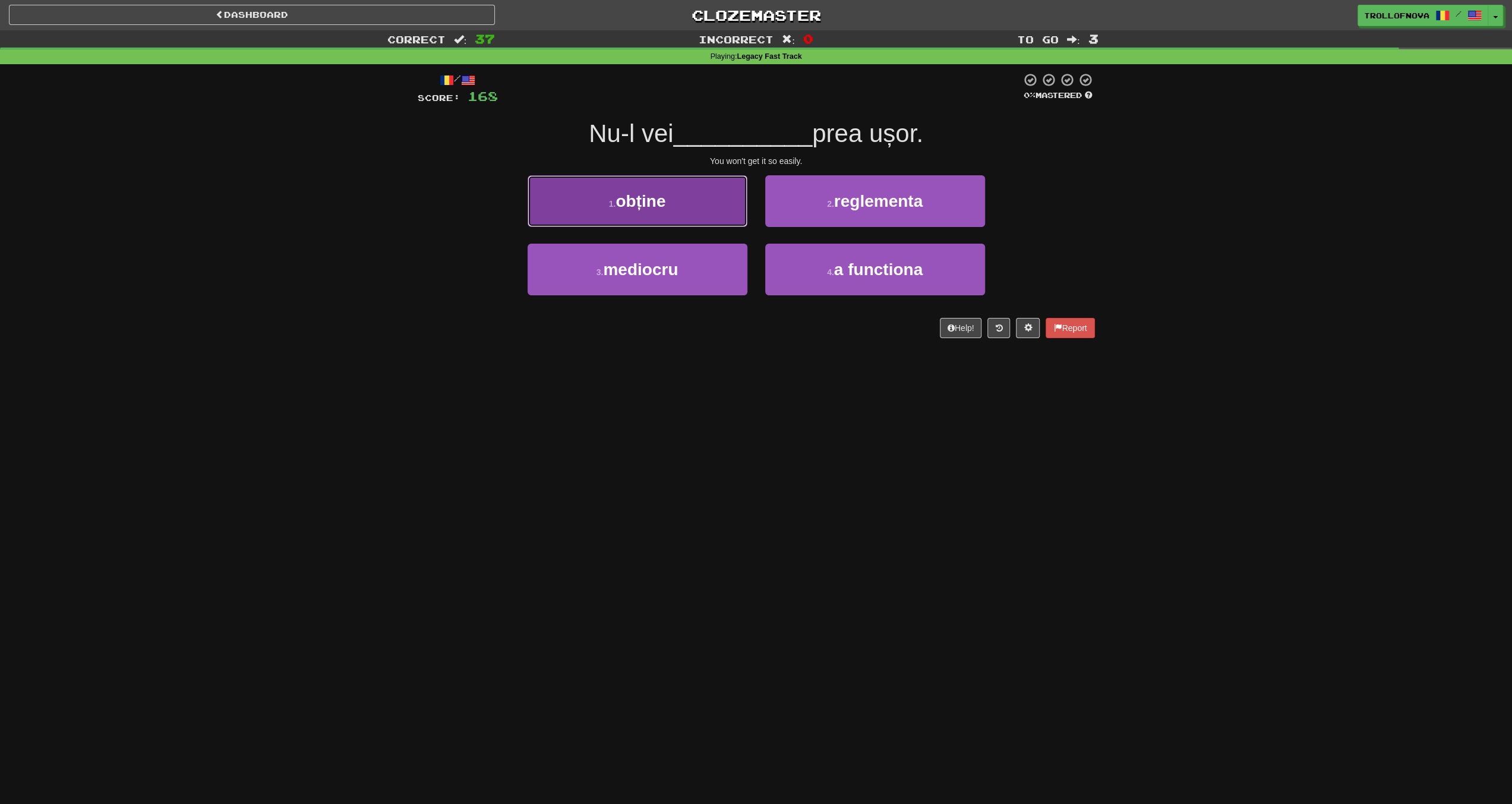
click at [665, 205] on span "obține" at bounding box center [640, 201] width 50 height 18
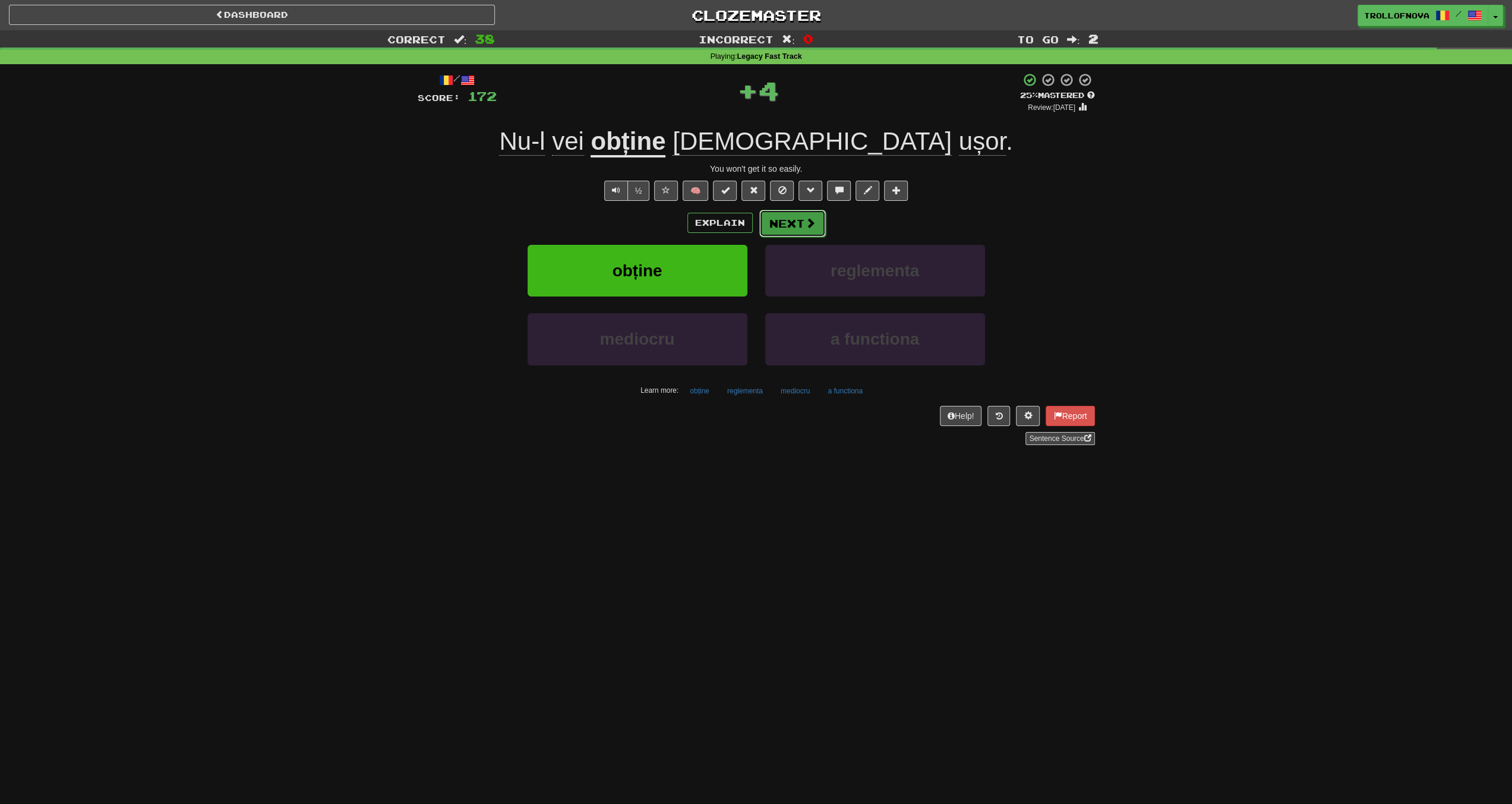
click at [798, 232] on button "Next" at bounding box center [792, 224] width 67 height 28
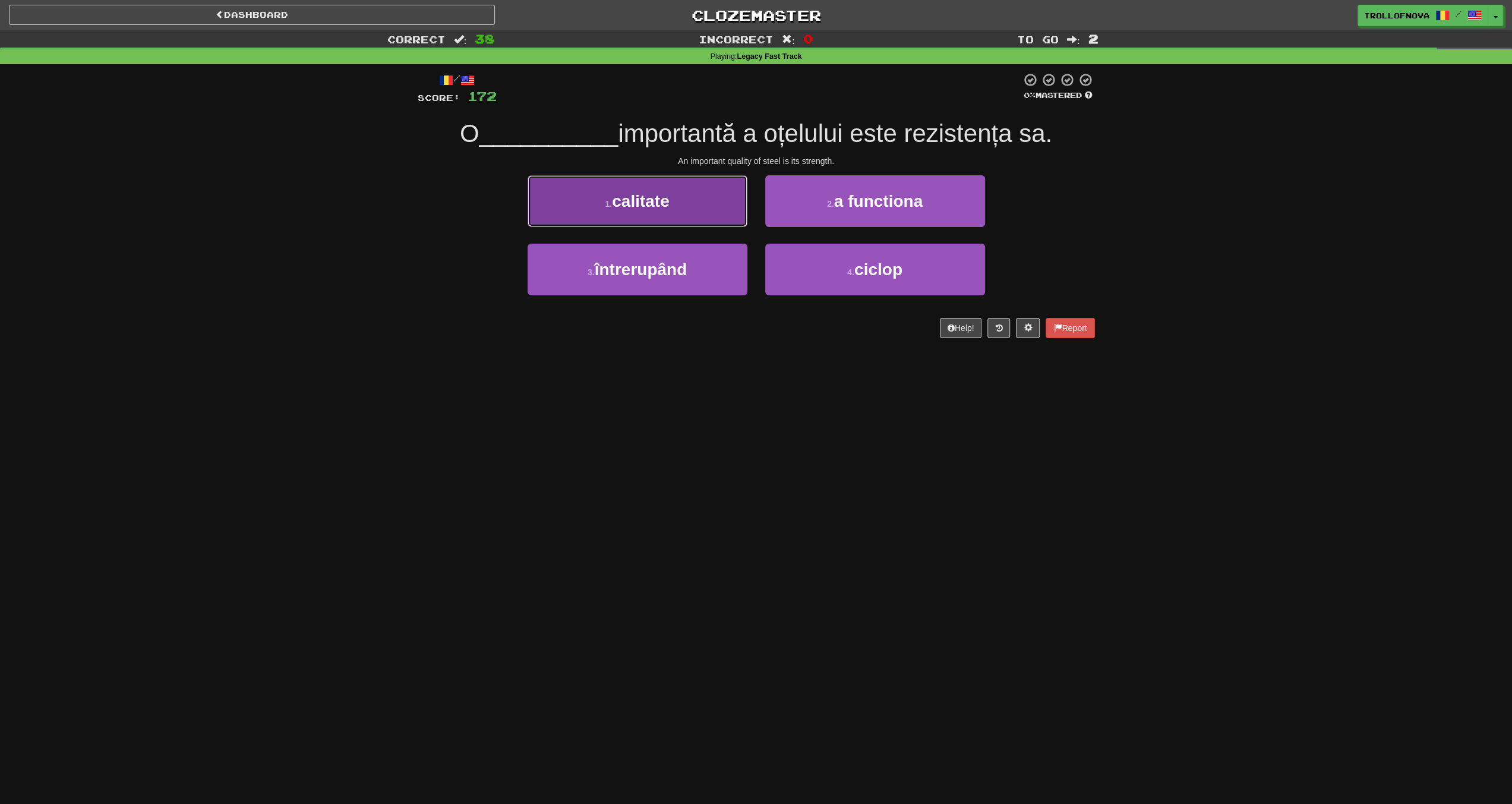
click at [693, 203] on button "1 . calitate" at bounding box center [638, 201] width 220 height 52
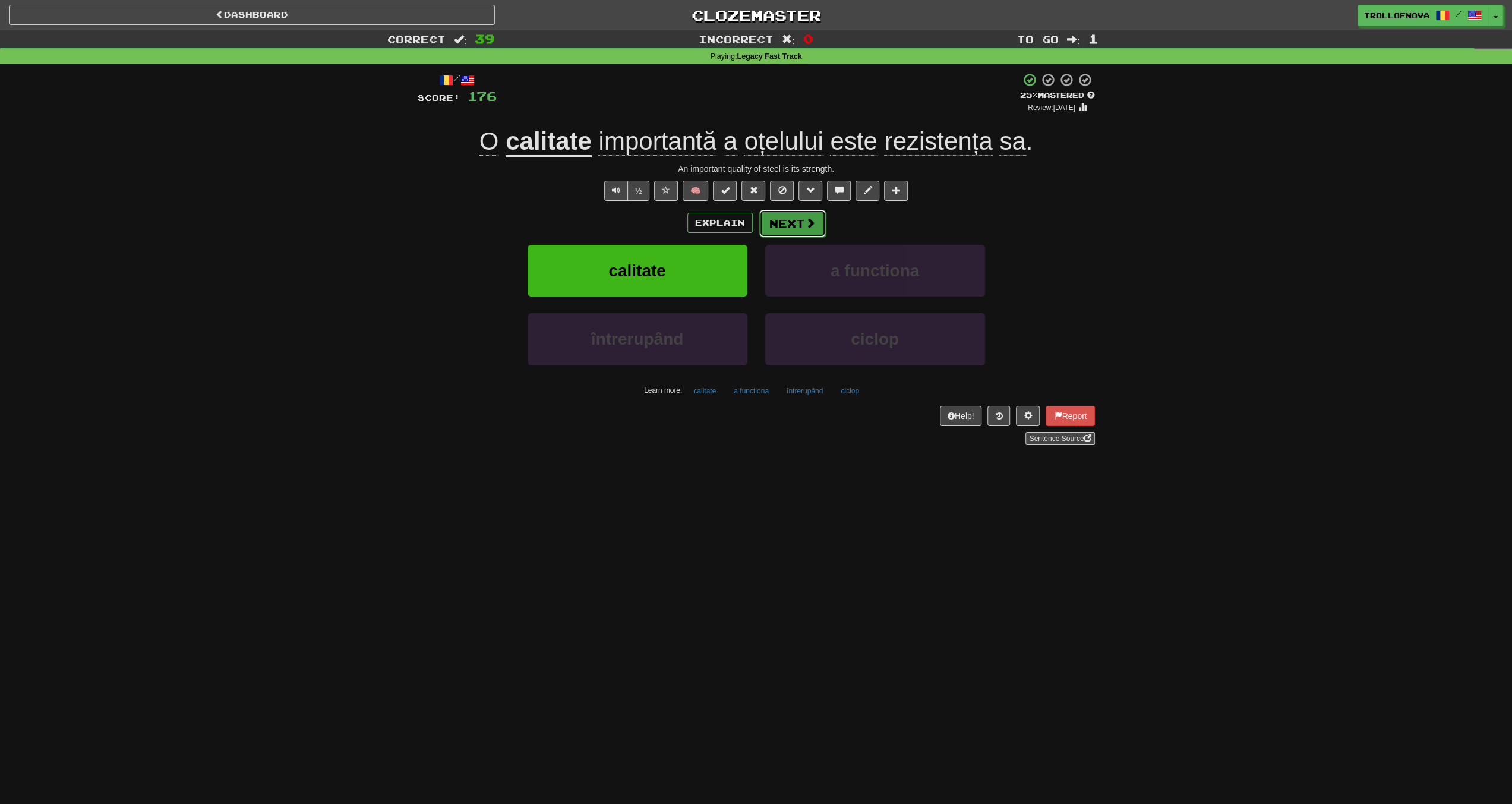
click at [805, 224] on span at bounding box center [811, 223] width 11 height 11
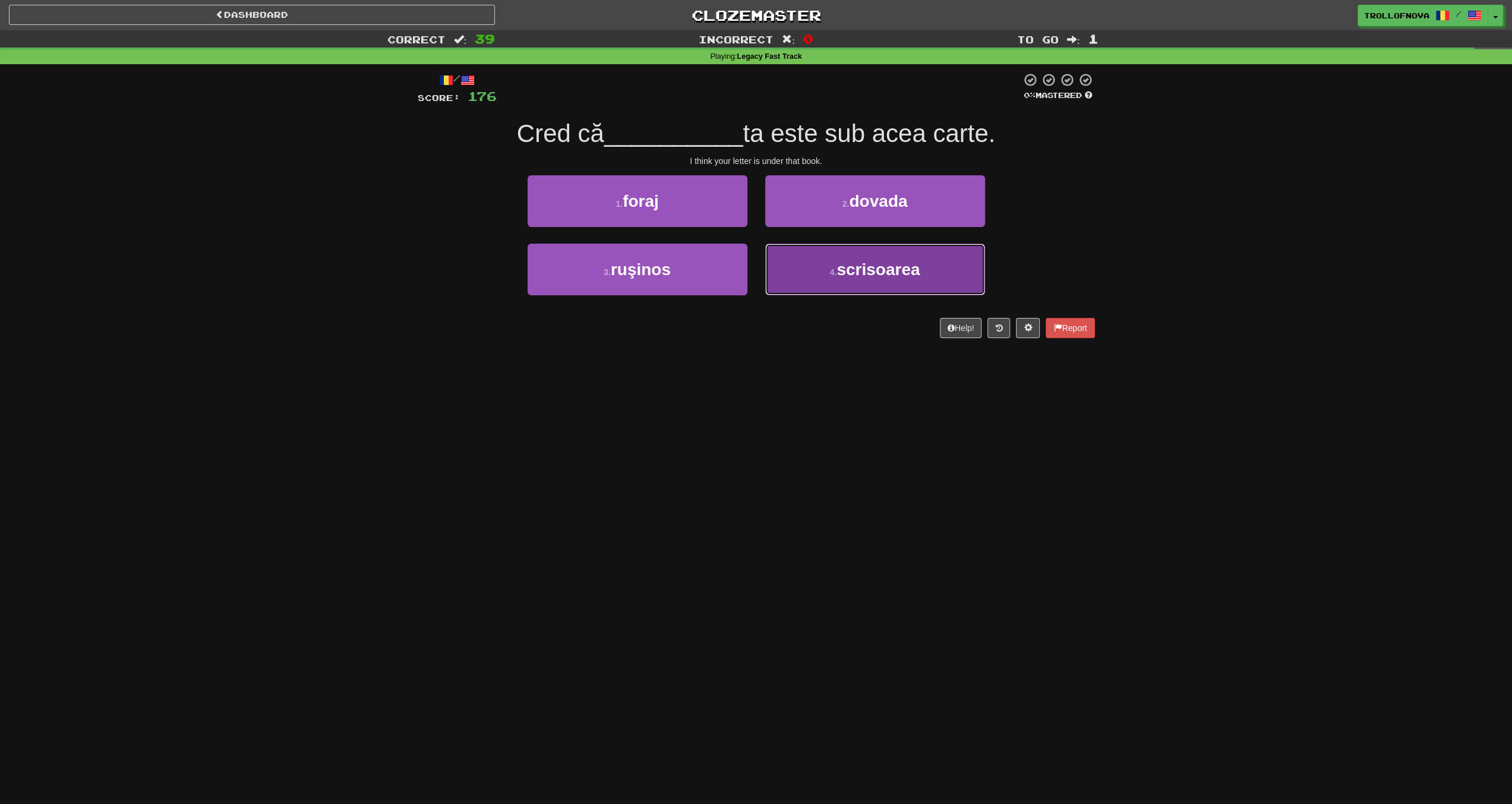
click at [830, 269] on small "4 ." at bounding box center [833, 272] width 7 height 9
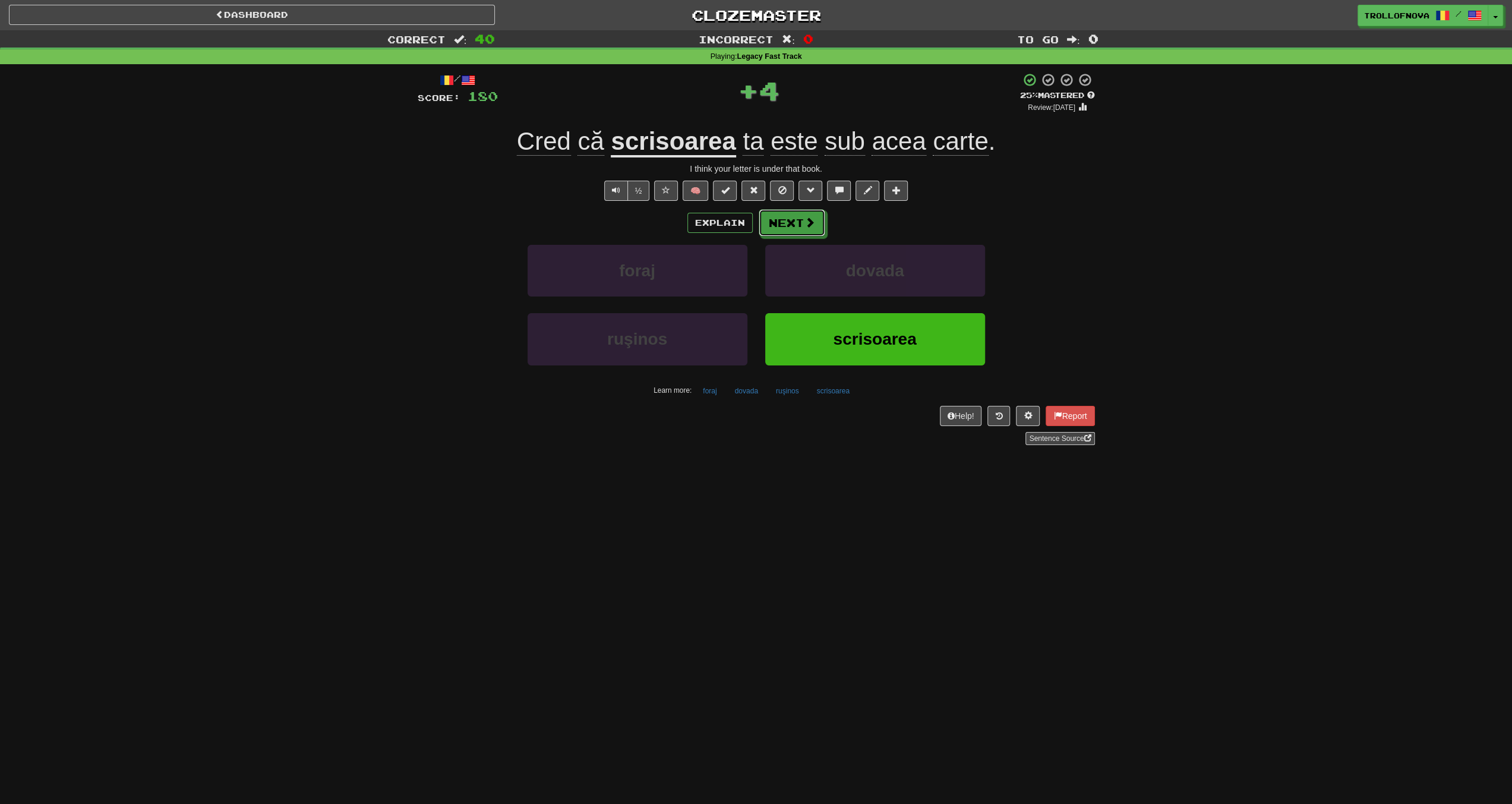
click at [805, 224] on span at bounding box center [810, 222] width 11 height 11
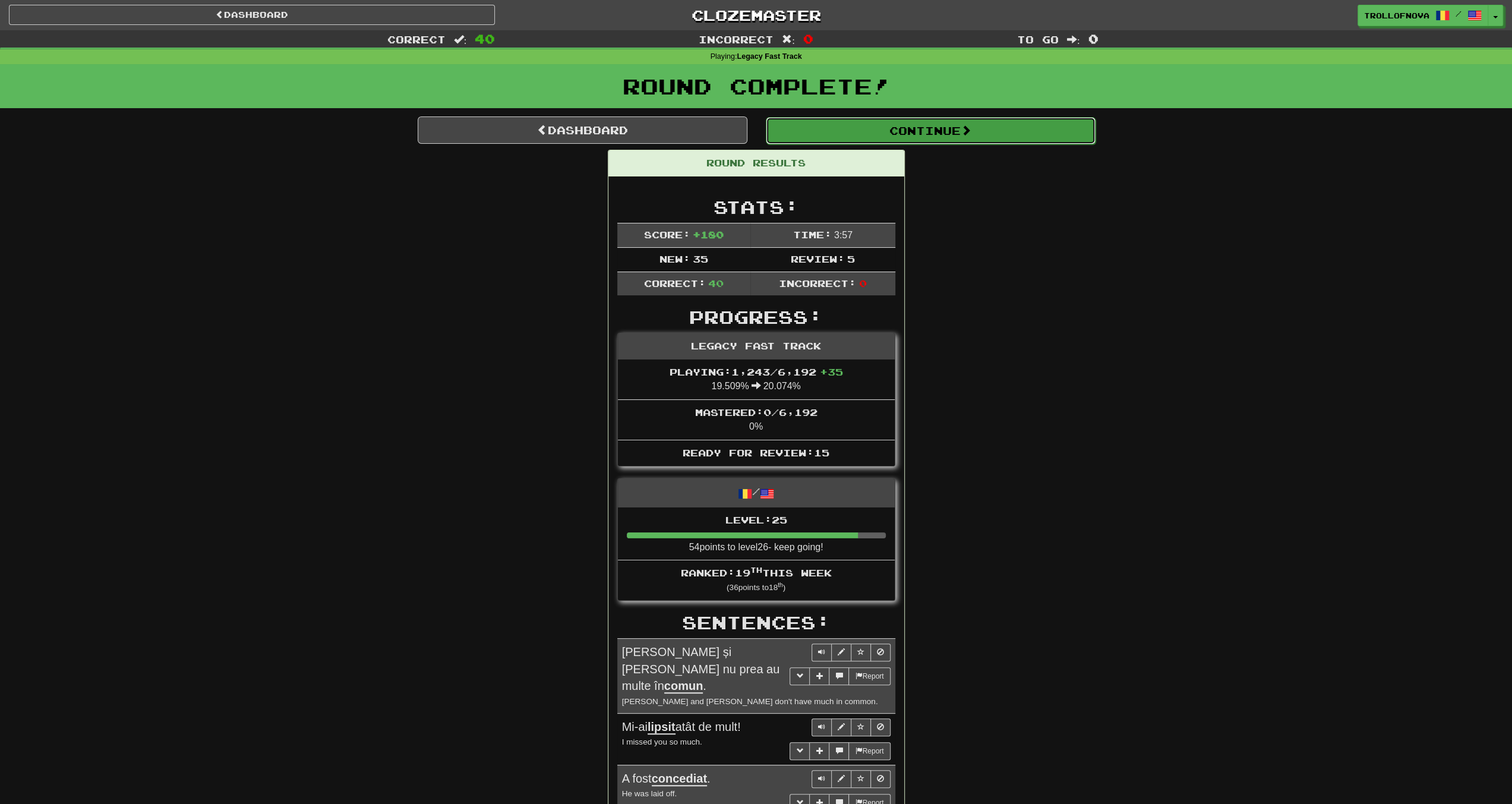
click at [959, 136] on button "Continue" at bounding box center [931, 131] width 330 height 28
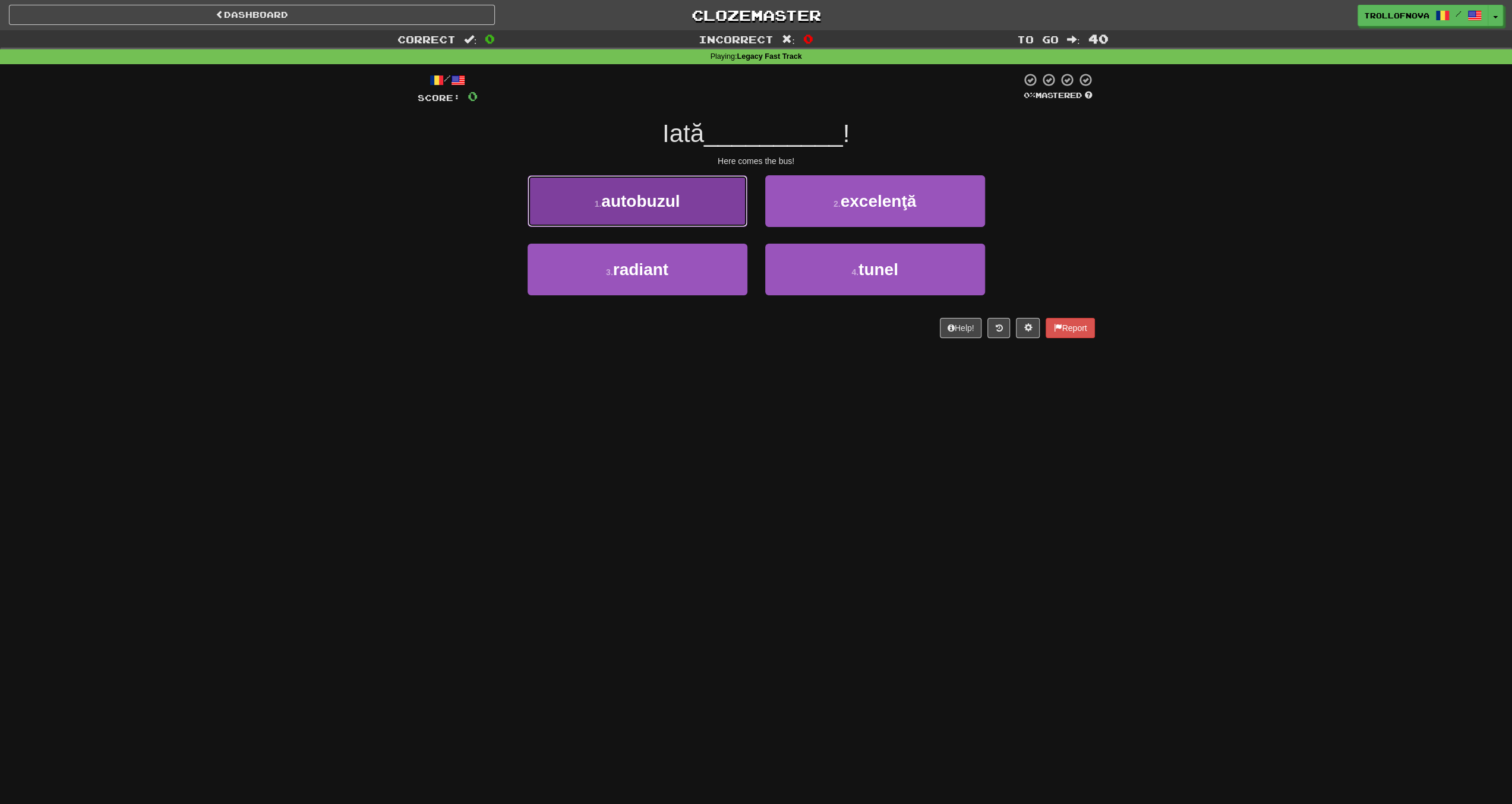
click at [675, 188] on button "1 . autobuzul" at bounding box center [638, 201] width 220 height 52
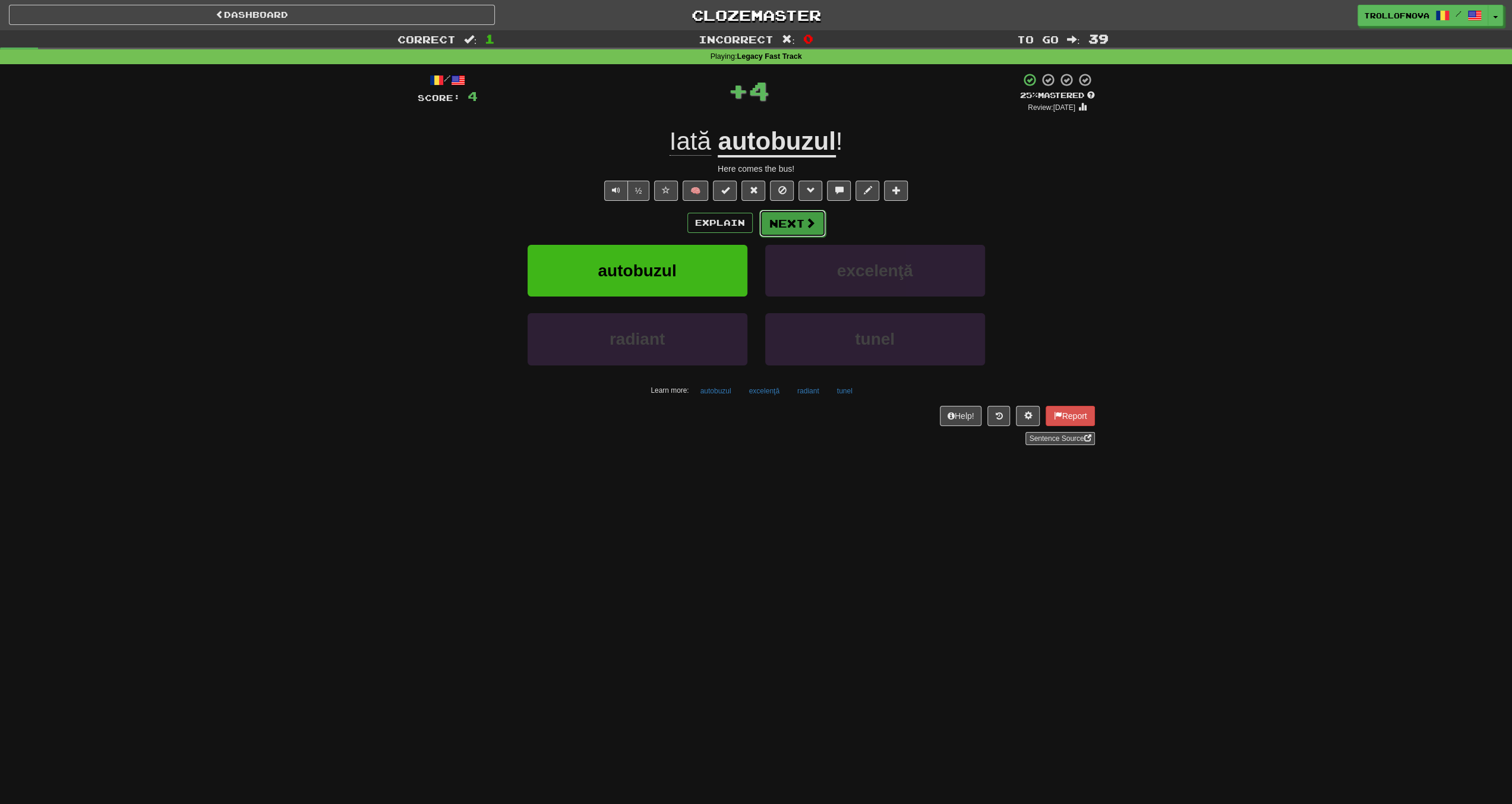
click at [802, 220] on button "Next" at bounding box center [792, 224] width 67 height 28
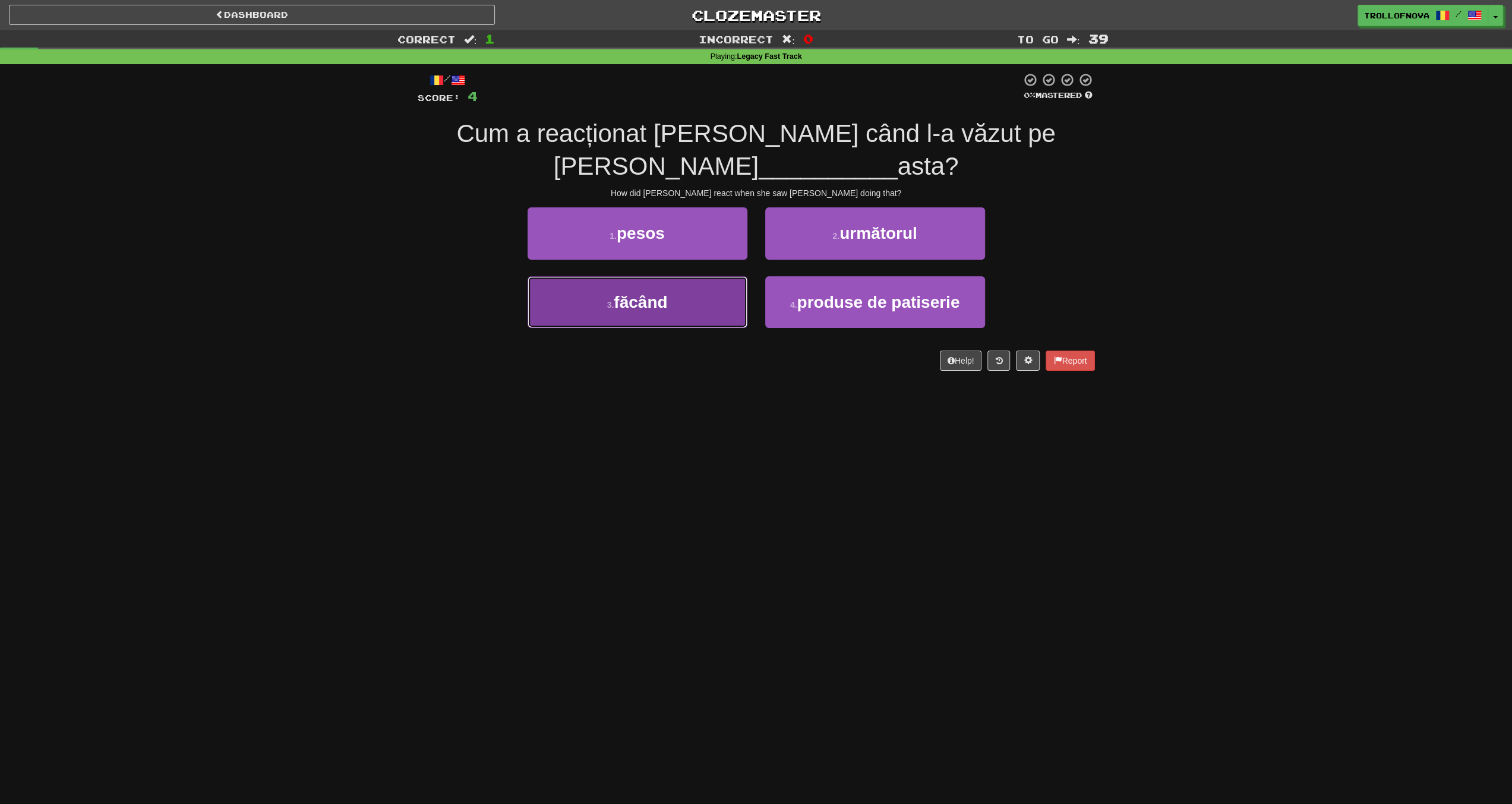
click at [641, 300] on span "făcând" at bounding box center [640, 302] width 53 height 18
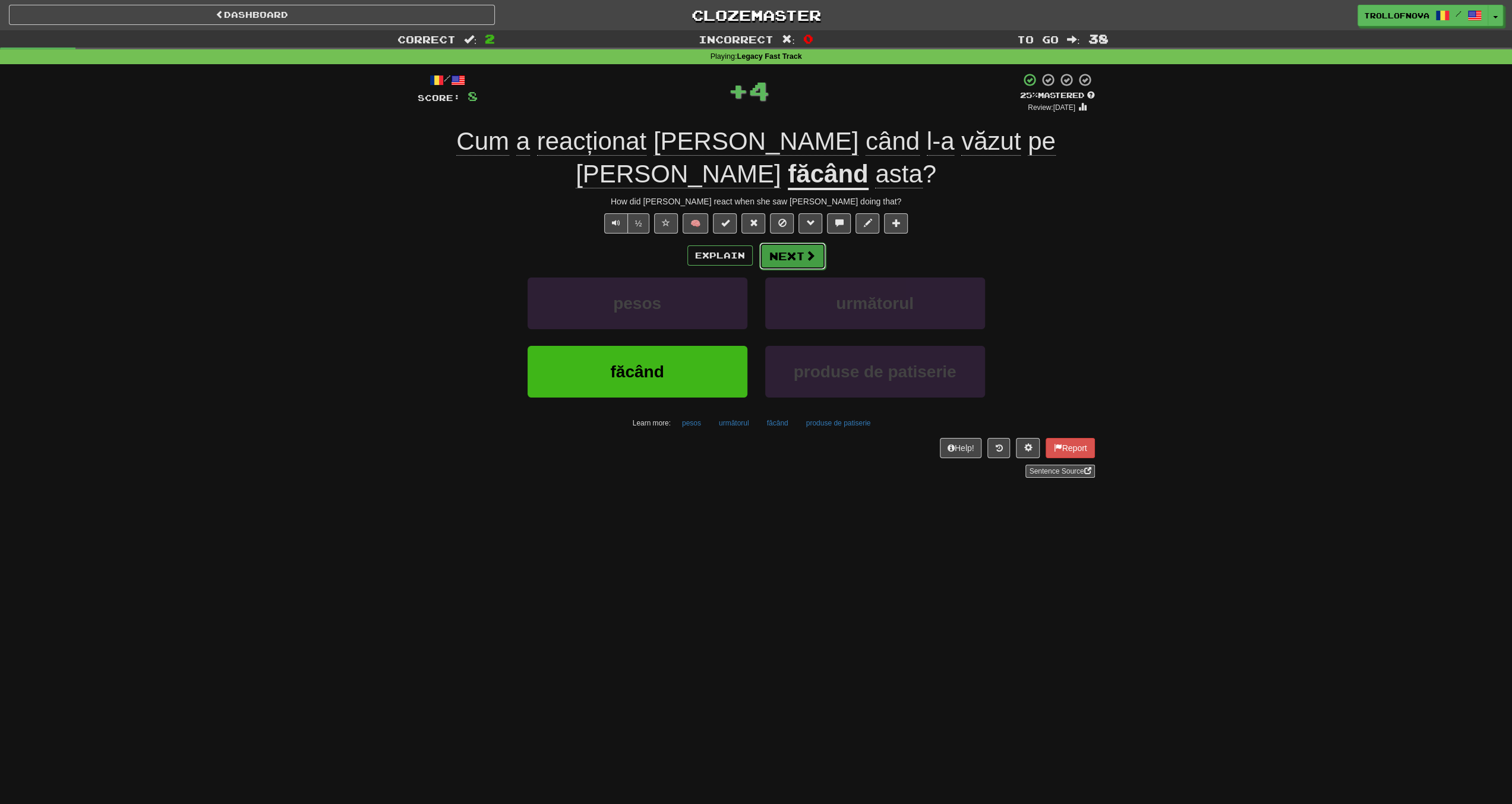
click at [806, 250] on span at bounding box center [811, 256] width 11 height 11
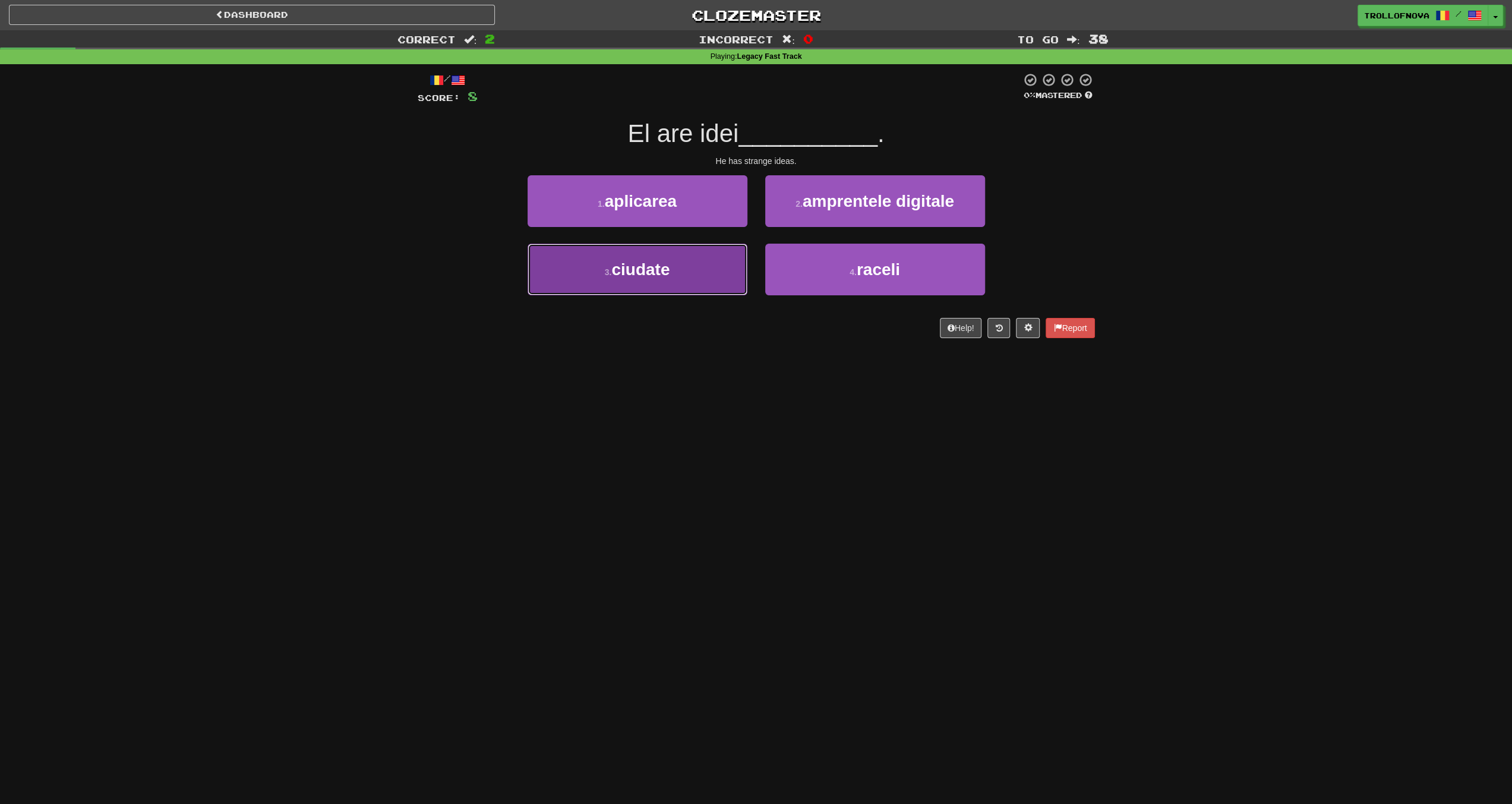
click at [690, 274] on button "3 . ciudate" at bounding box center [638, 269] width 220 height 52
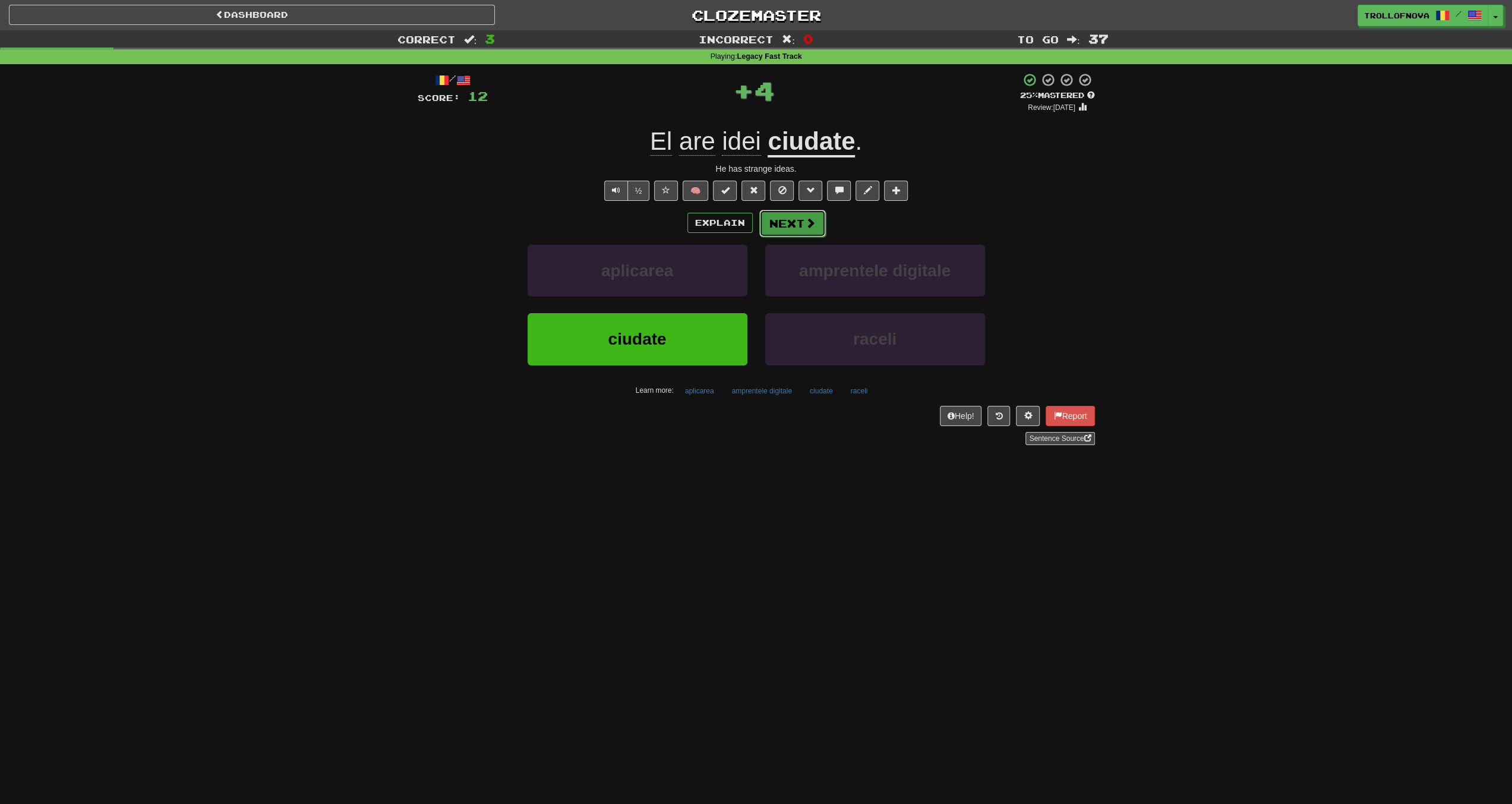
click at [814, 230] on button "Next" at bounding box center [792, 224] width 67 height 28
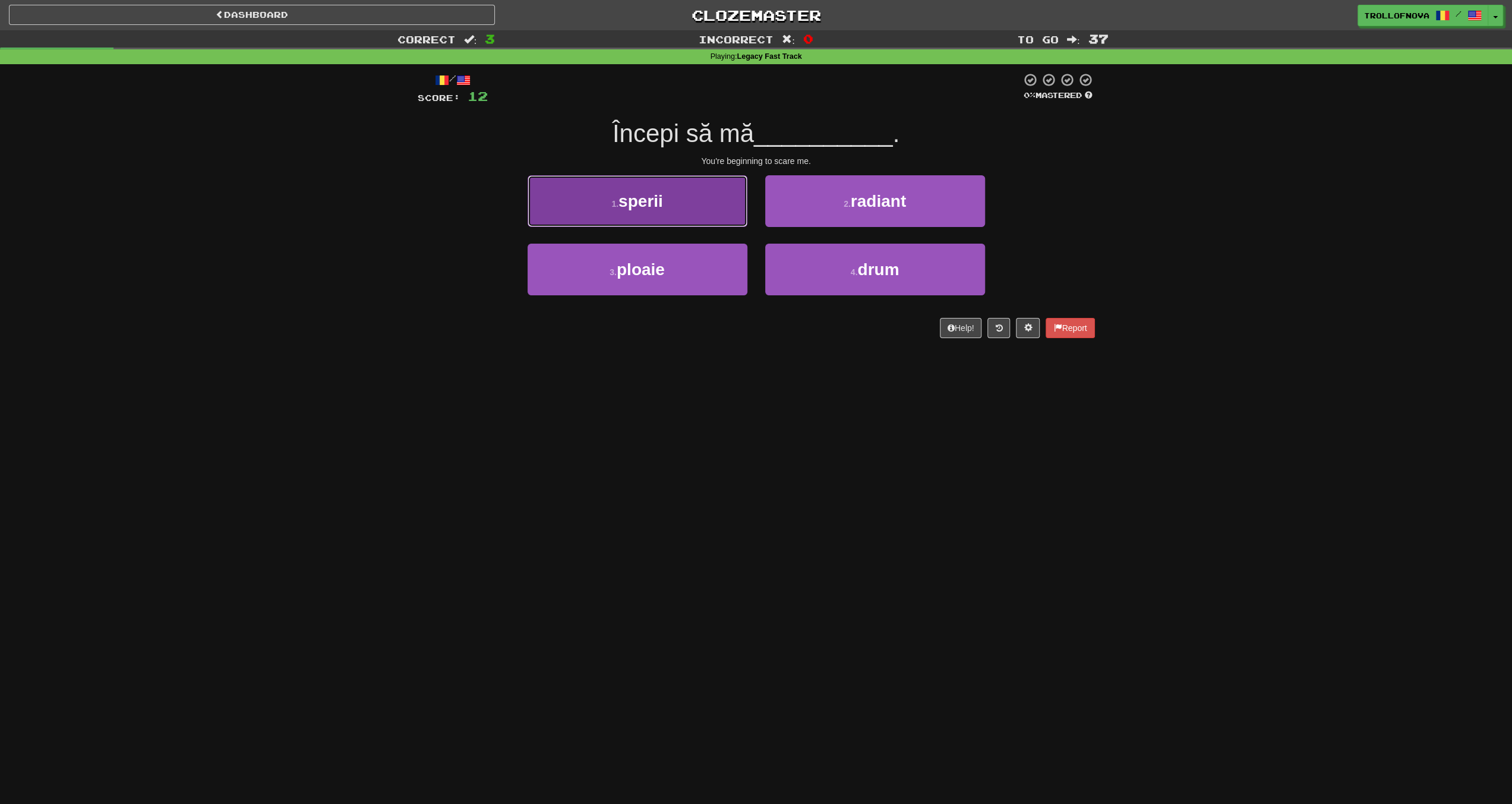
click at [689, 193] on button "1 . sperii" at bounding box center [638, 201] width 220 height 52
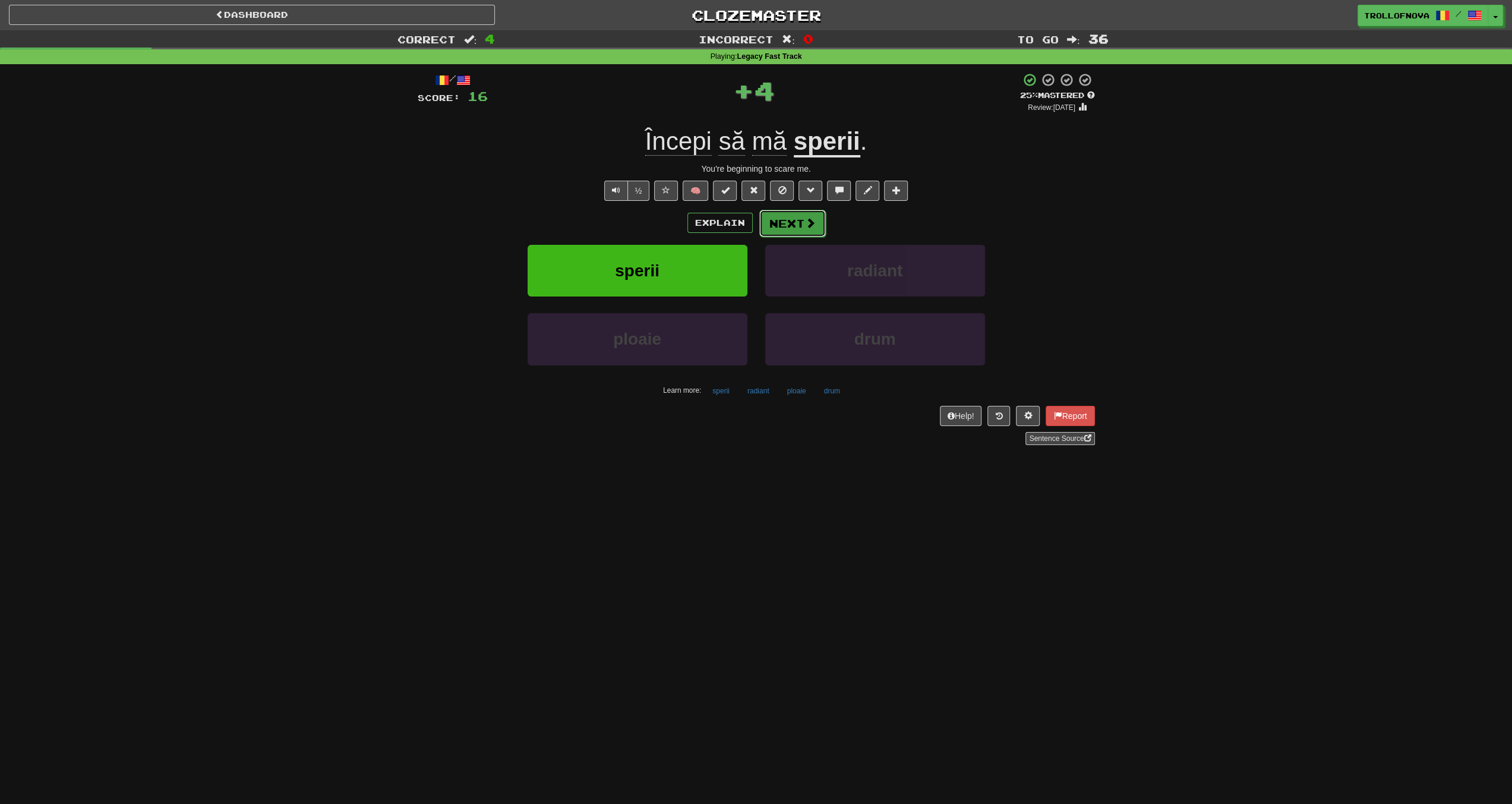
click at [801, 232] on button "Next" at bounding box center [792, 224] width 67 height 28
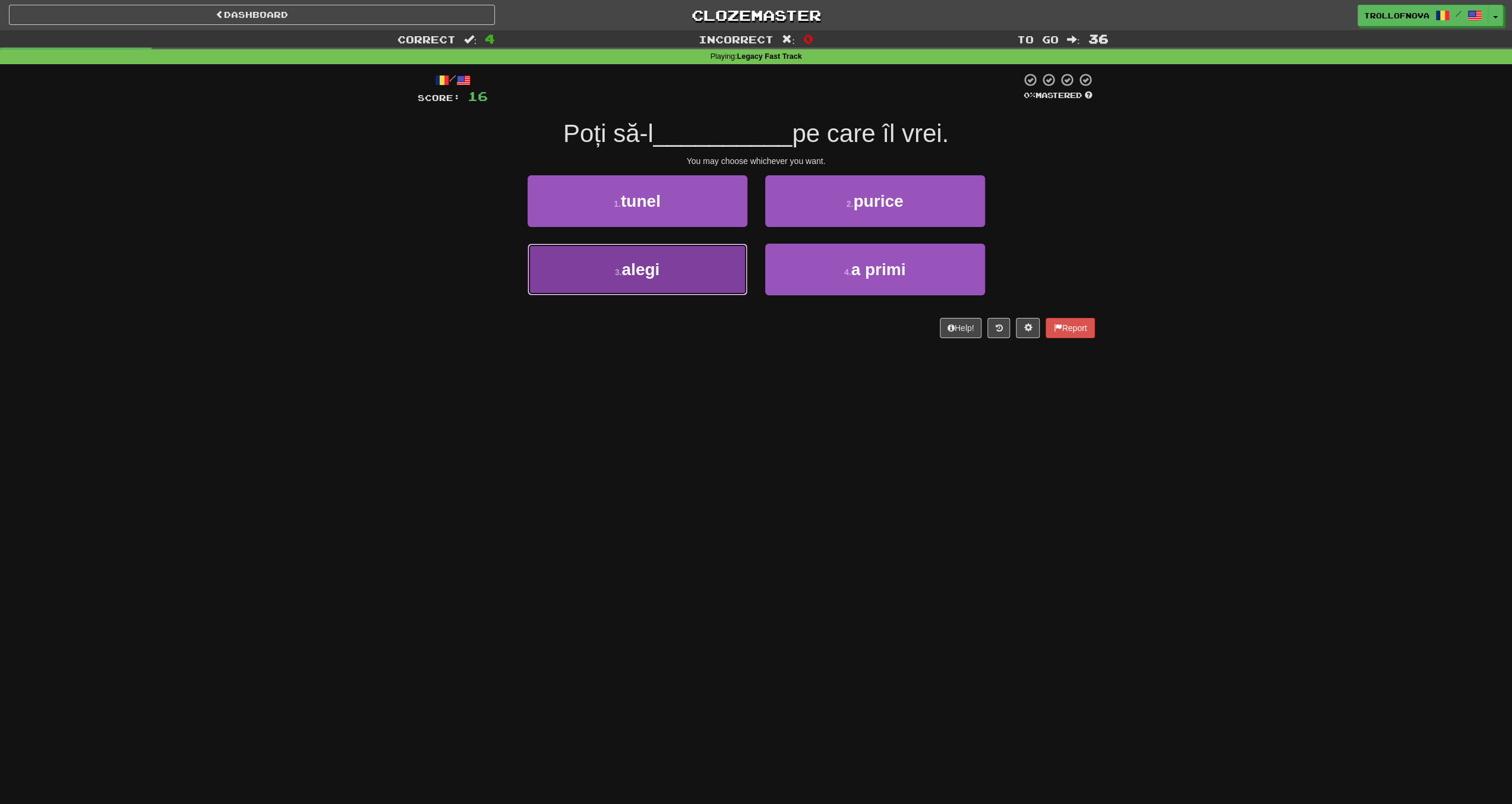
click at [696, 276] on button "3 . alegi" at bounding box center [638, 269] width 220 height 52
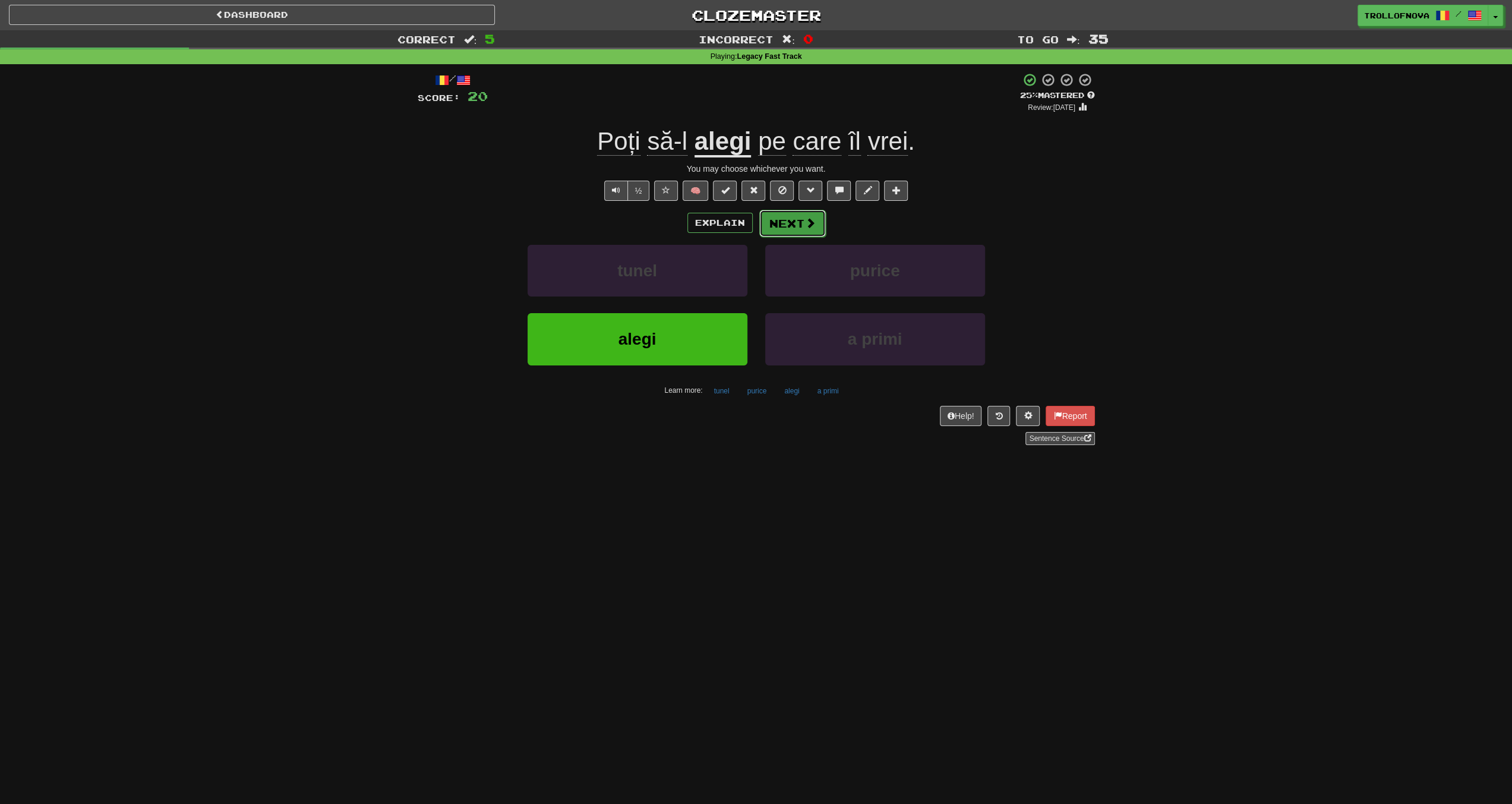
click at [809, 225] on span at bounding box center [811, 223] width 11 height 11
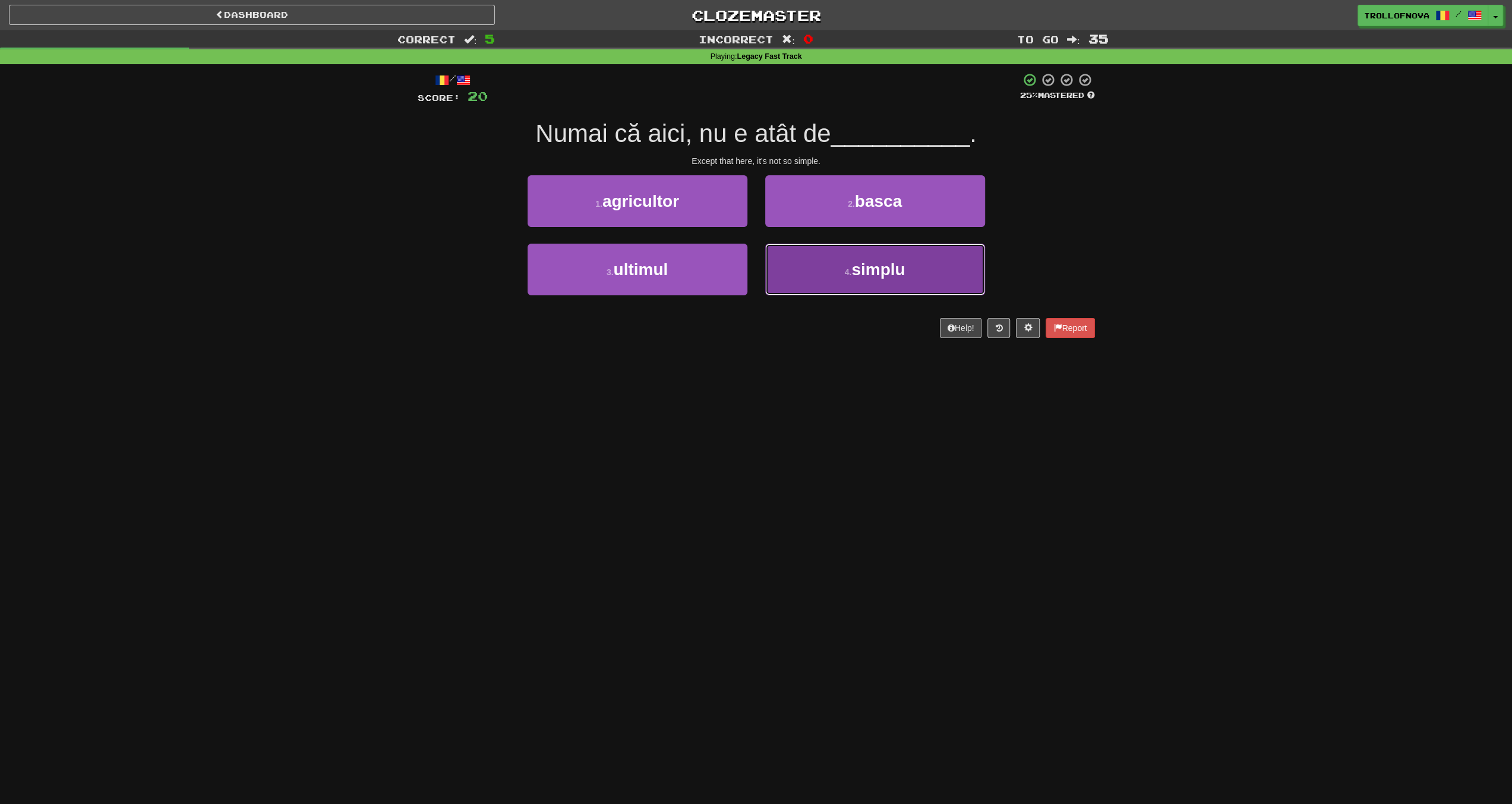
click at [821, 273] on button "4 . simplu" at bounding box center [875, 269] width 220 height 52
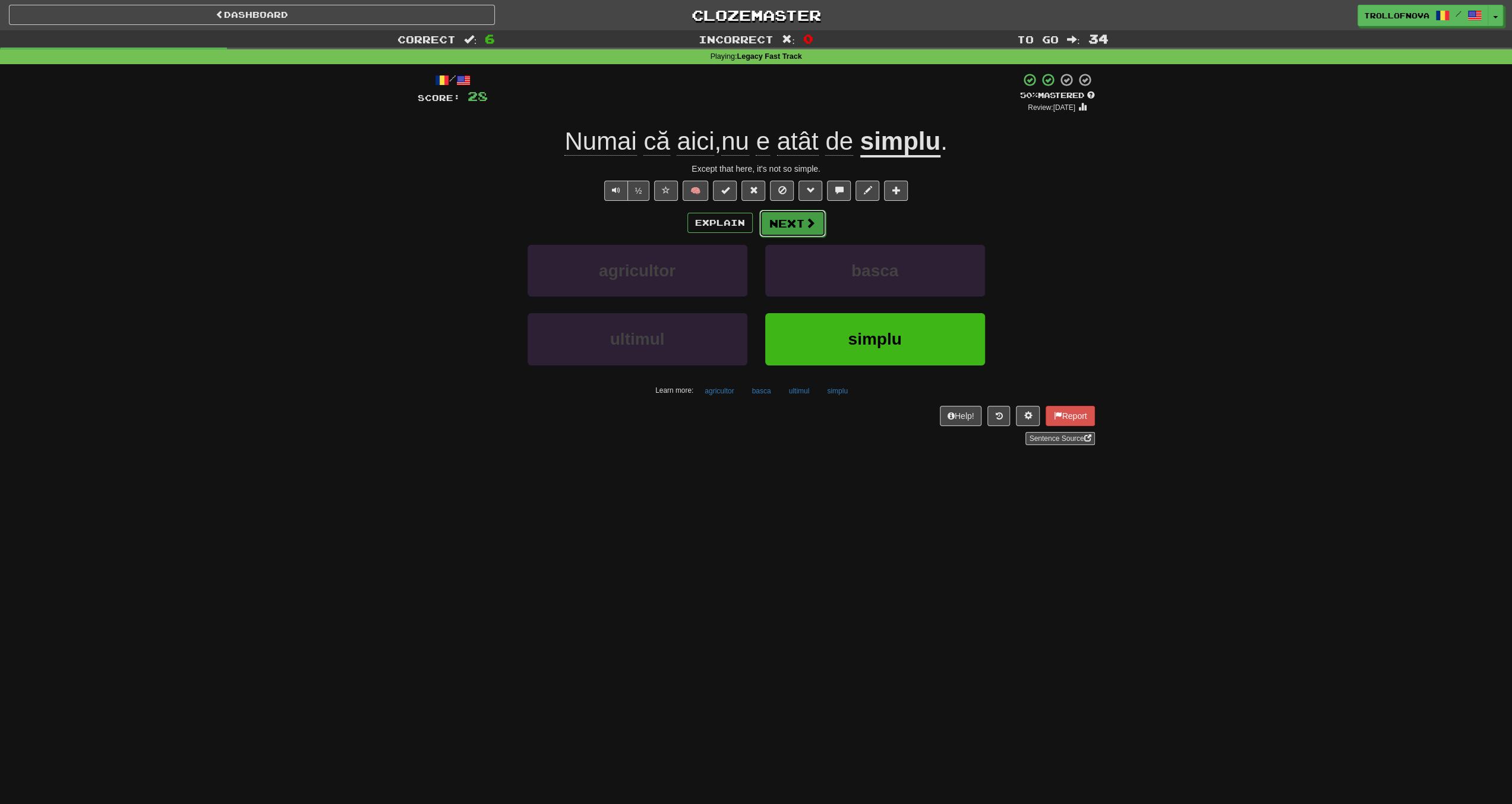
click at [808, 226] on span at bounding box center [811, 223] width 11 height 11
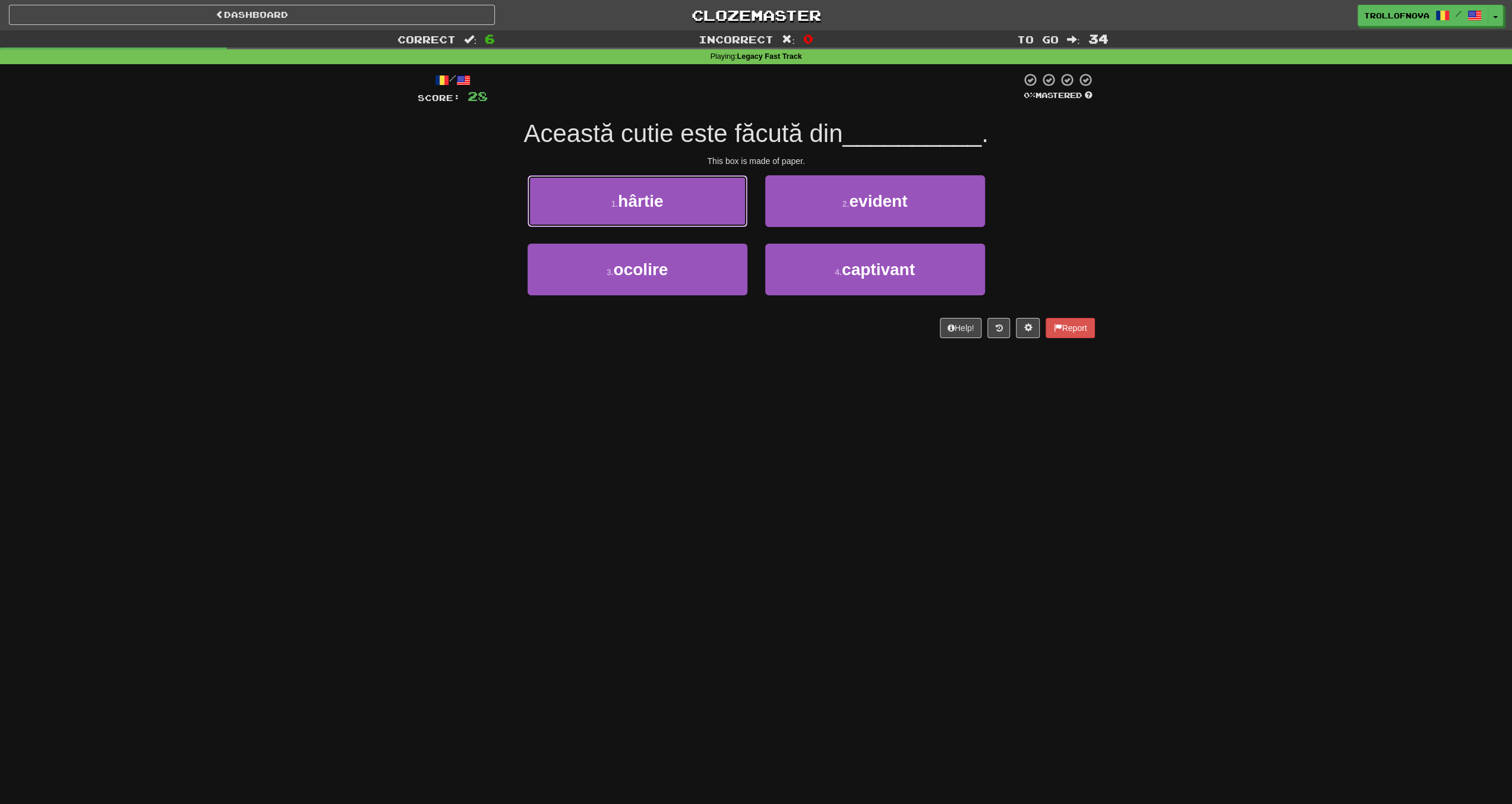
click at [675, 205] on button "1 . hârtie" at bounding box center [638, 201] width 220 height 52
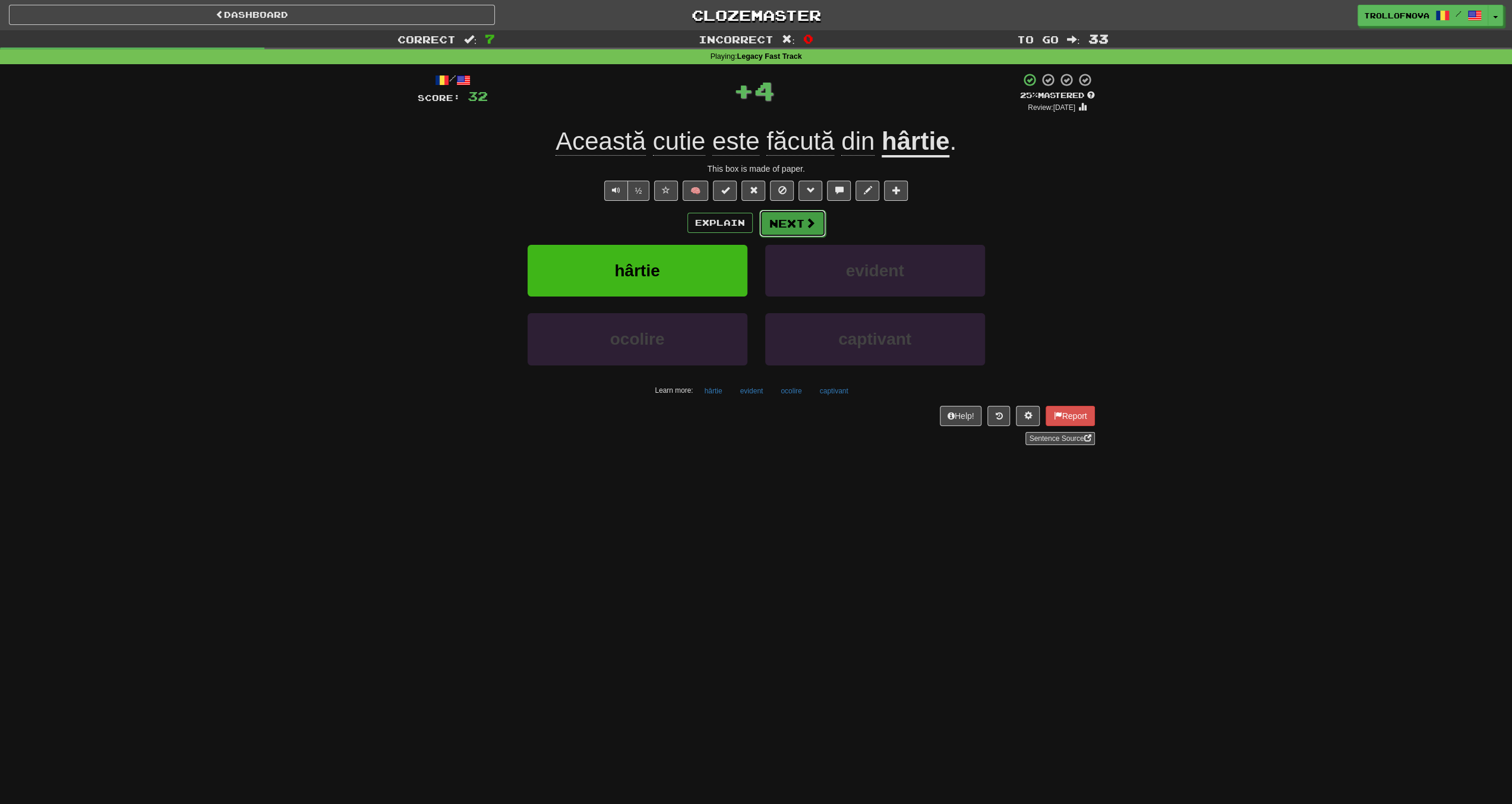
click at [798, 226] on button "Next" at bounding box center [792, 224] width 67 height 28
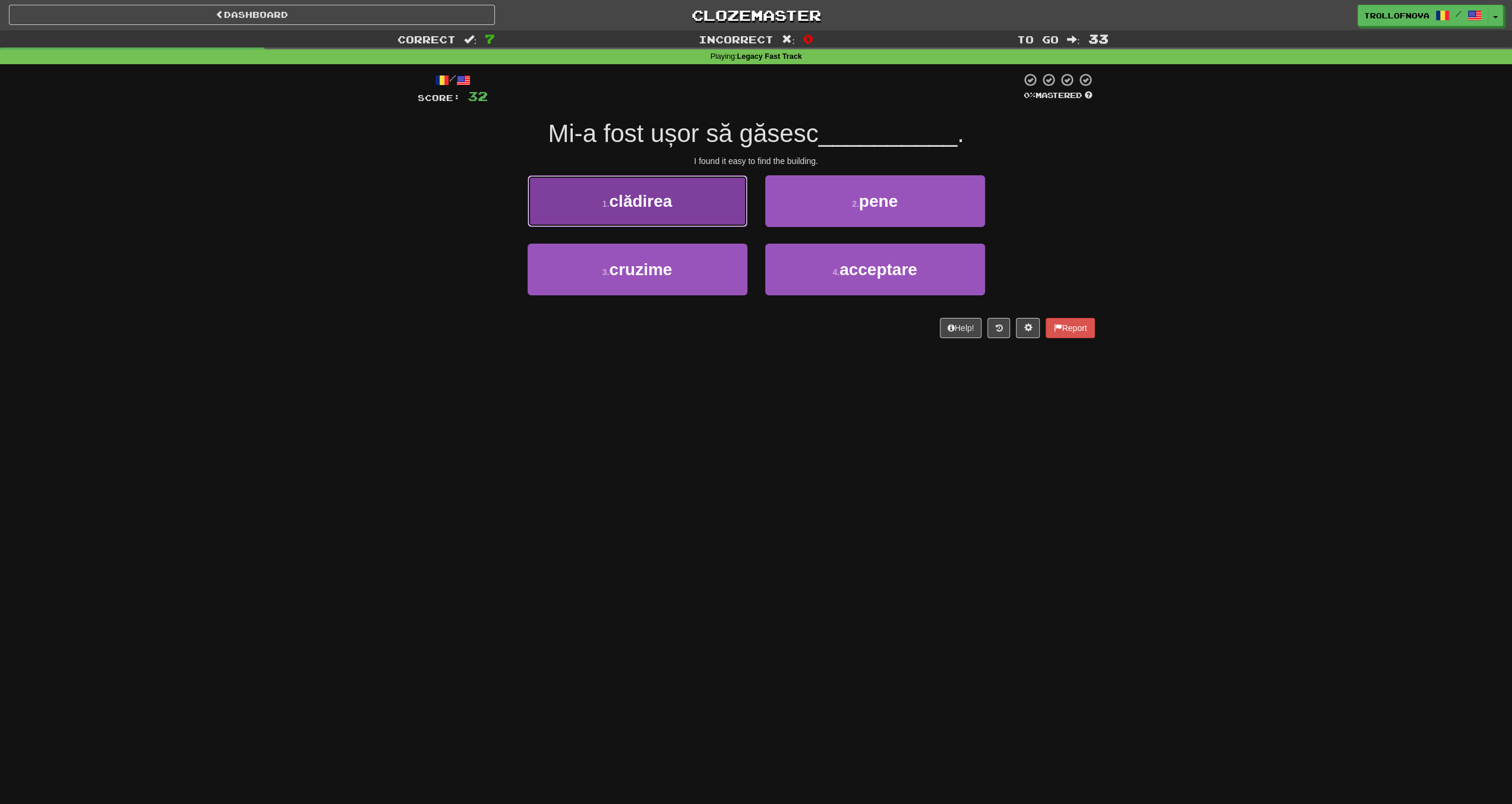
click at [693, 205] on button "1 . clădirea" at bounding box center [638, 201] width 220 height 52
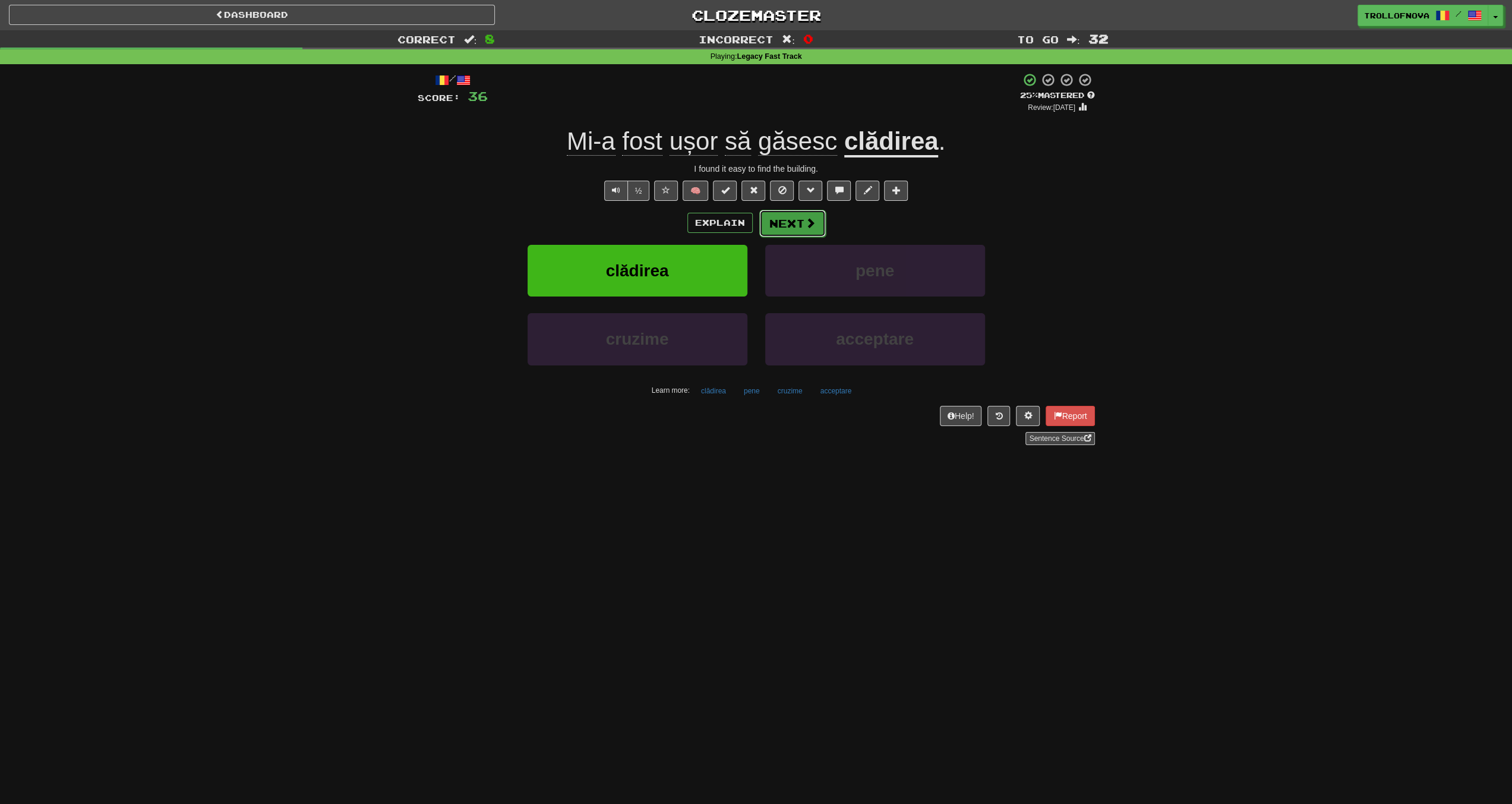
click at [797, 224] on button "Next" at bounding box center [792, 224] width 67 height 28
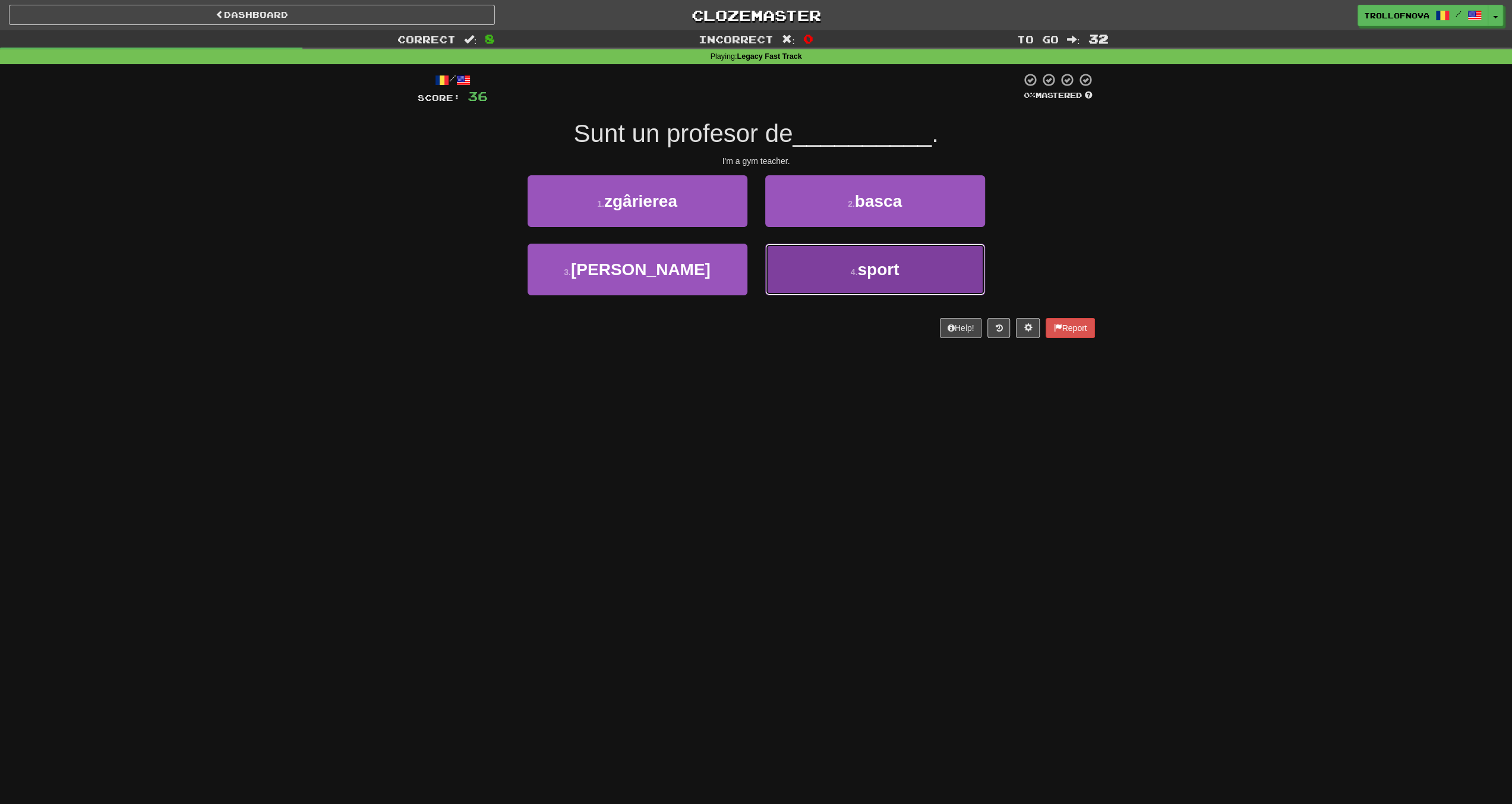
click at [831, 275] on button "4 . sport" at bounding box center [875, 269] width 220 height 52
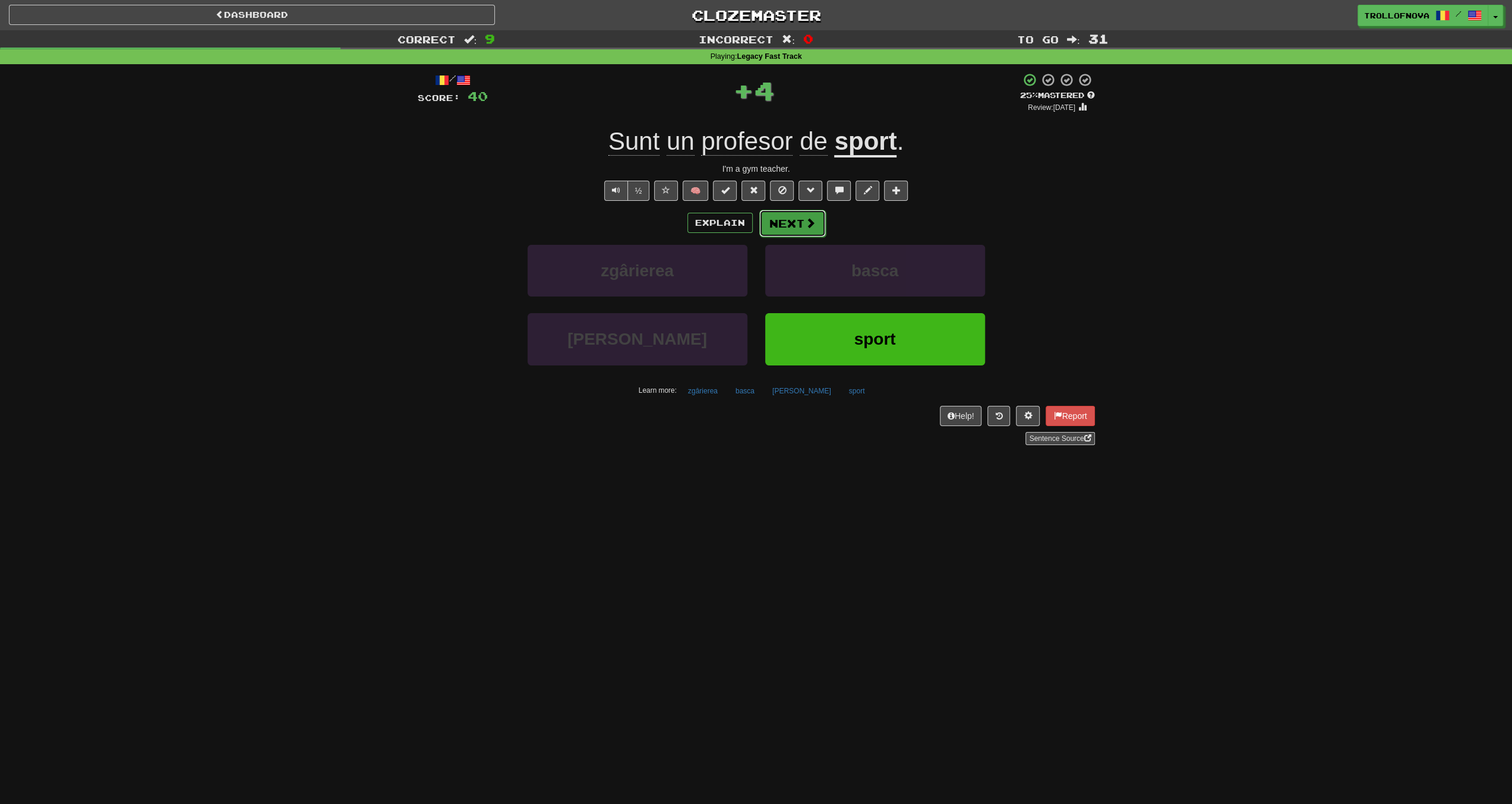
click at [805, 225] on span at bounding box center [811, 223] width 11 height 11
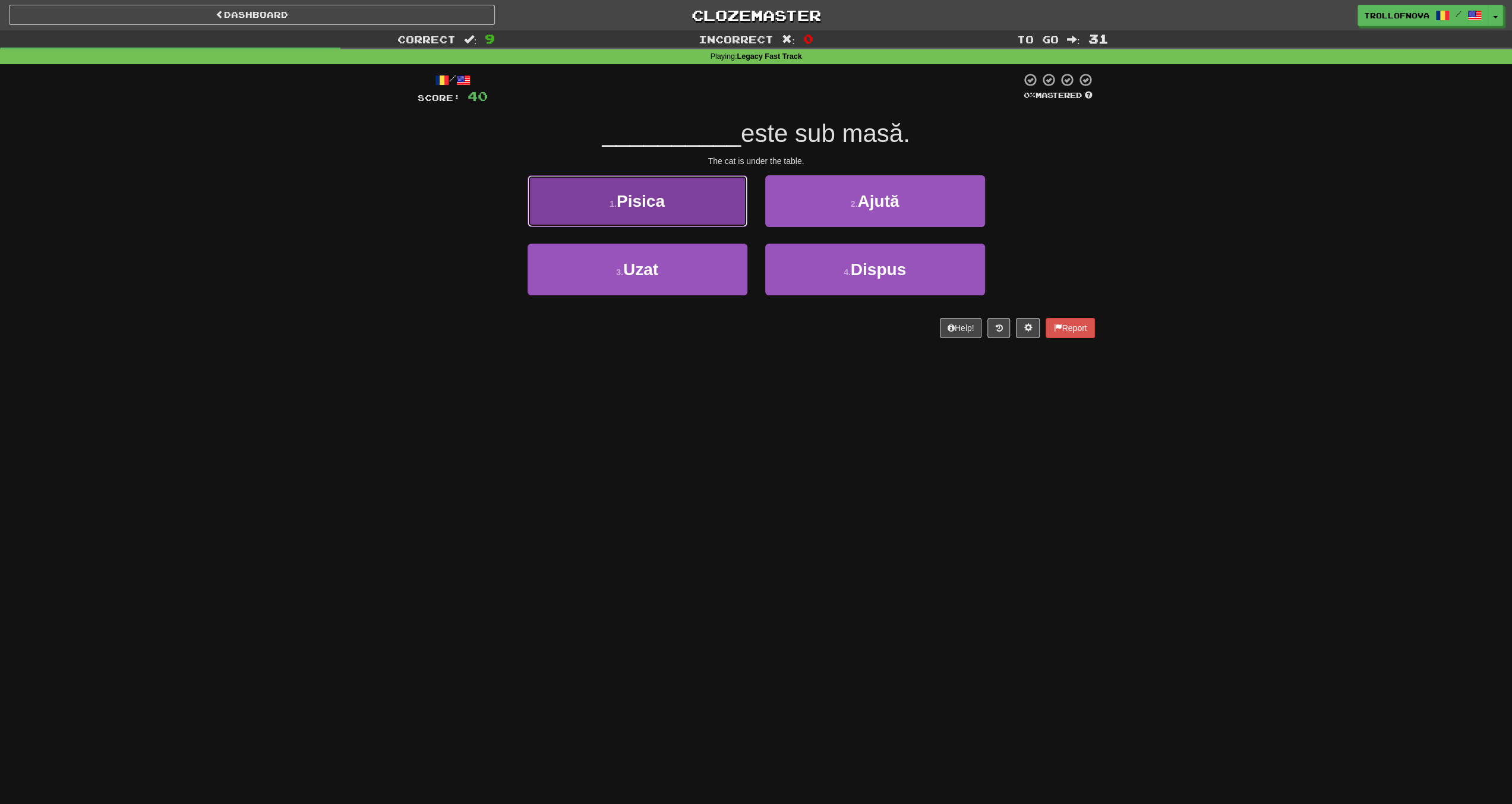
click at [722, 215] on button "1 . Pisica" at bounding box center [638, 201] width 220 height 52
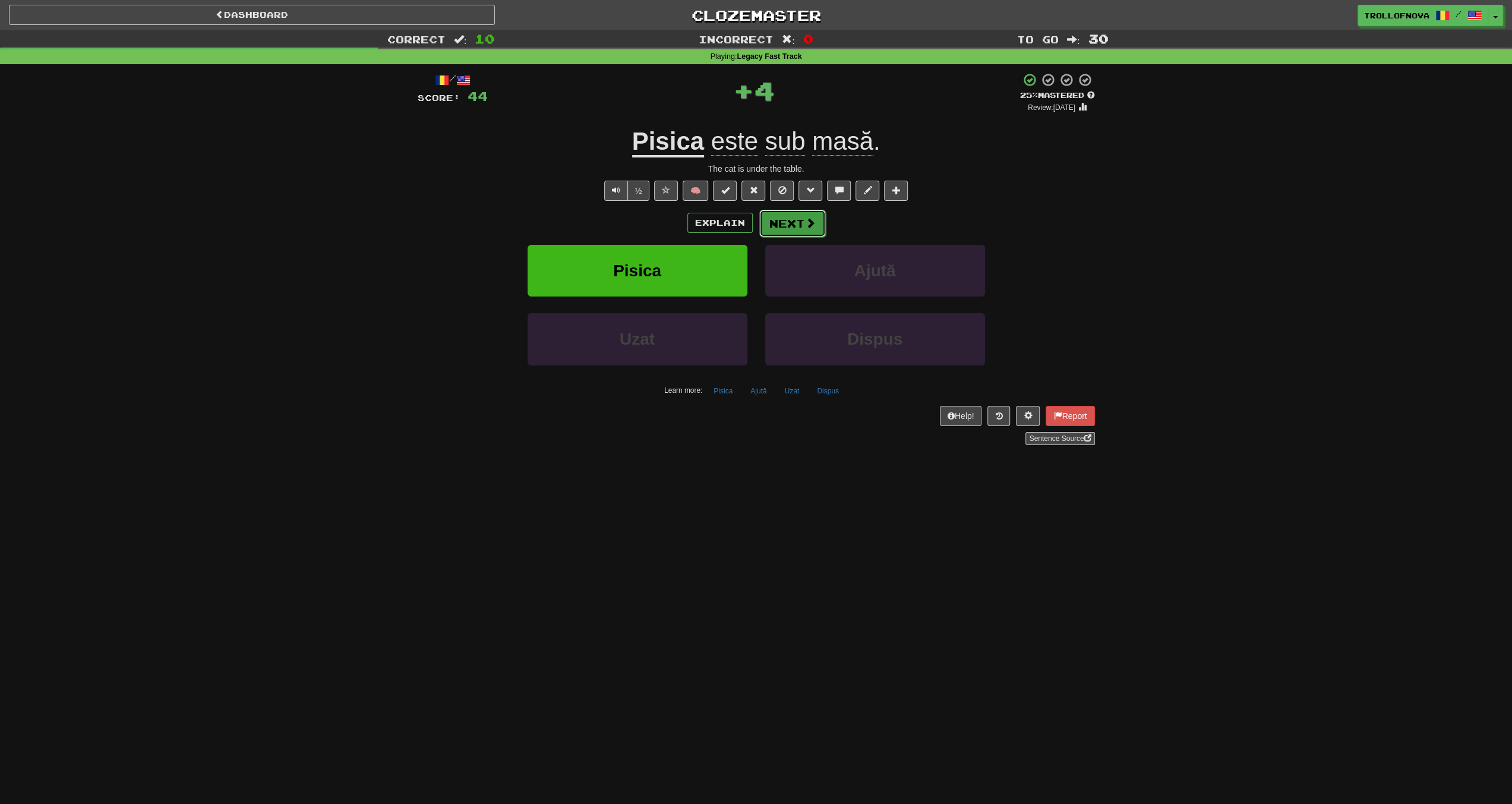
click at [801, 218] on button "Next" at bounding box center [792, 224] width 67 height 28
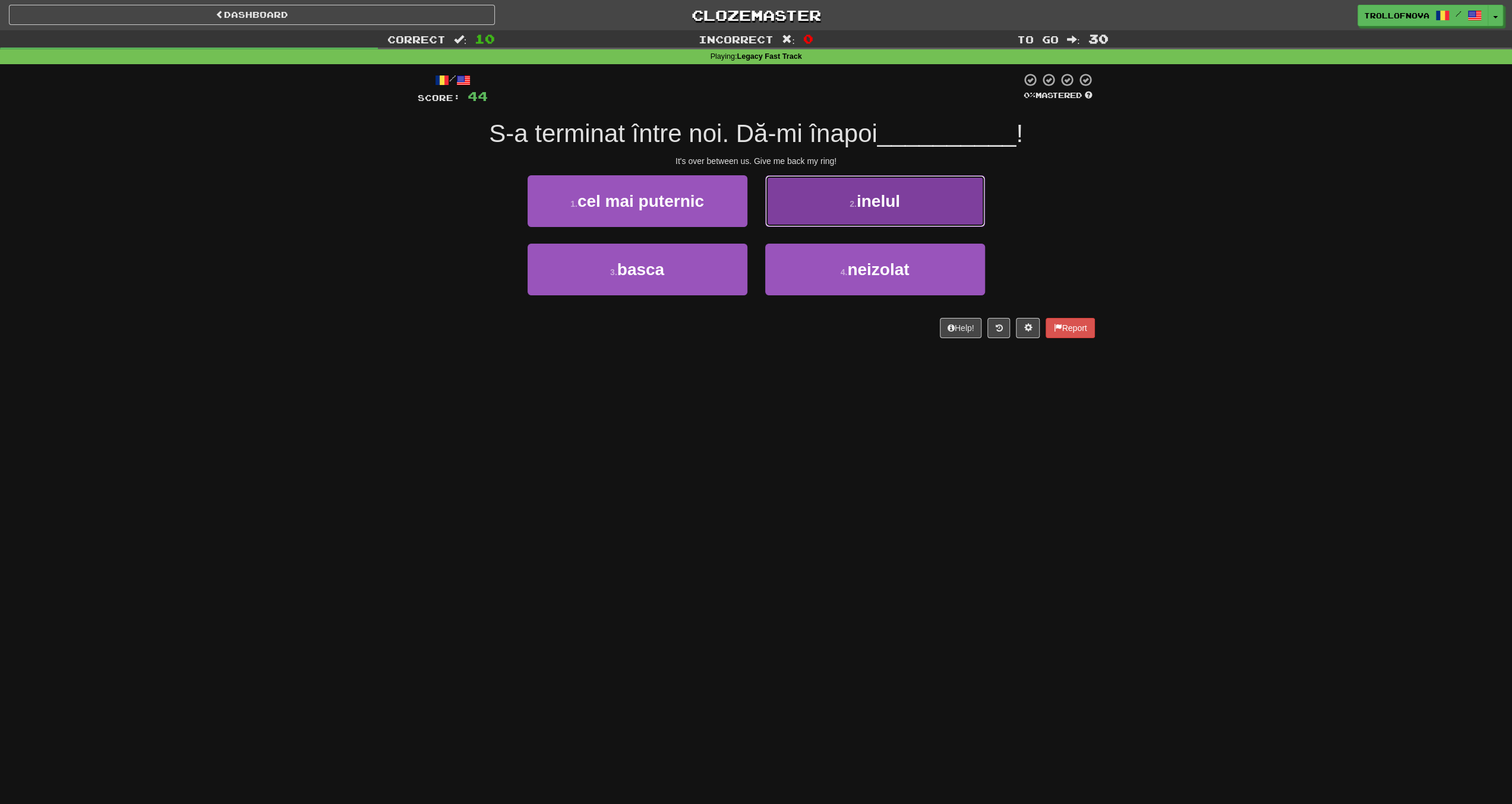
click at [825, 203] on button "2 . inelul" at bounding box center [875, 201] width 220 height 52
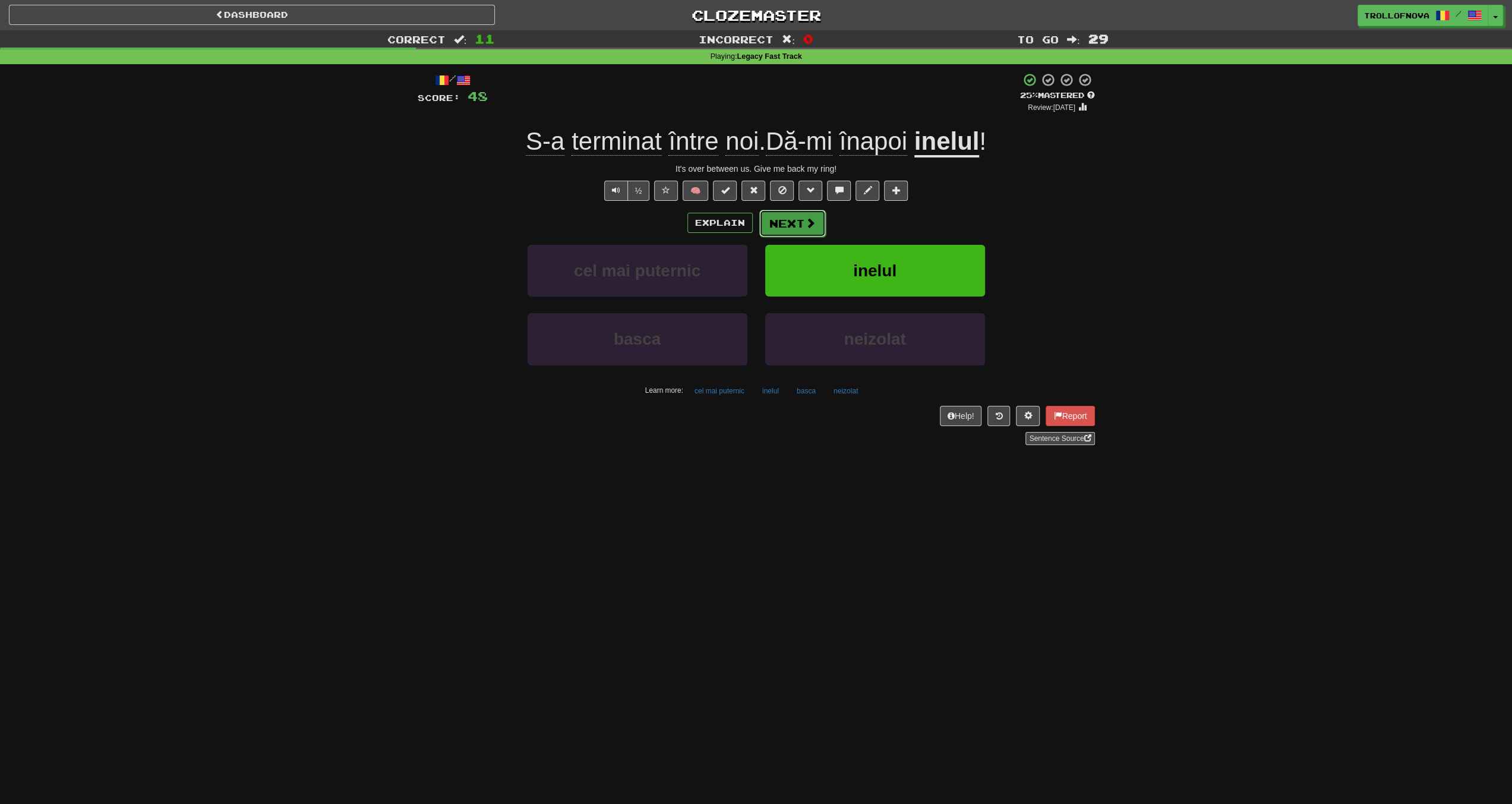
click at [790, 222] on button "Next" at bounding box center [792, 224] width 67 height 28
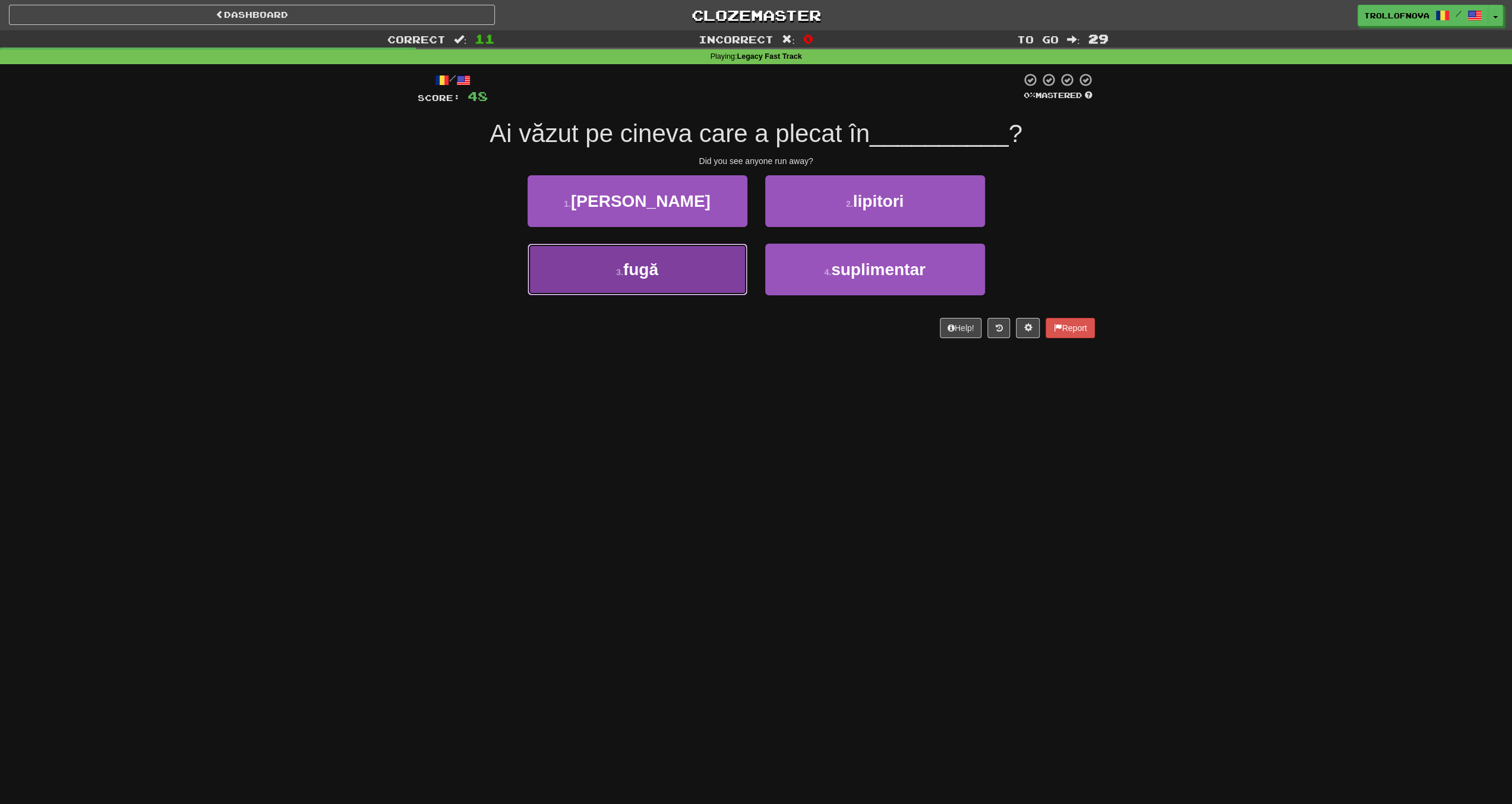
click at [678, 255] on button "3 . fugă" at bounding box center [638, 269] width 220 height 52
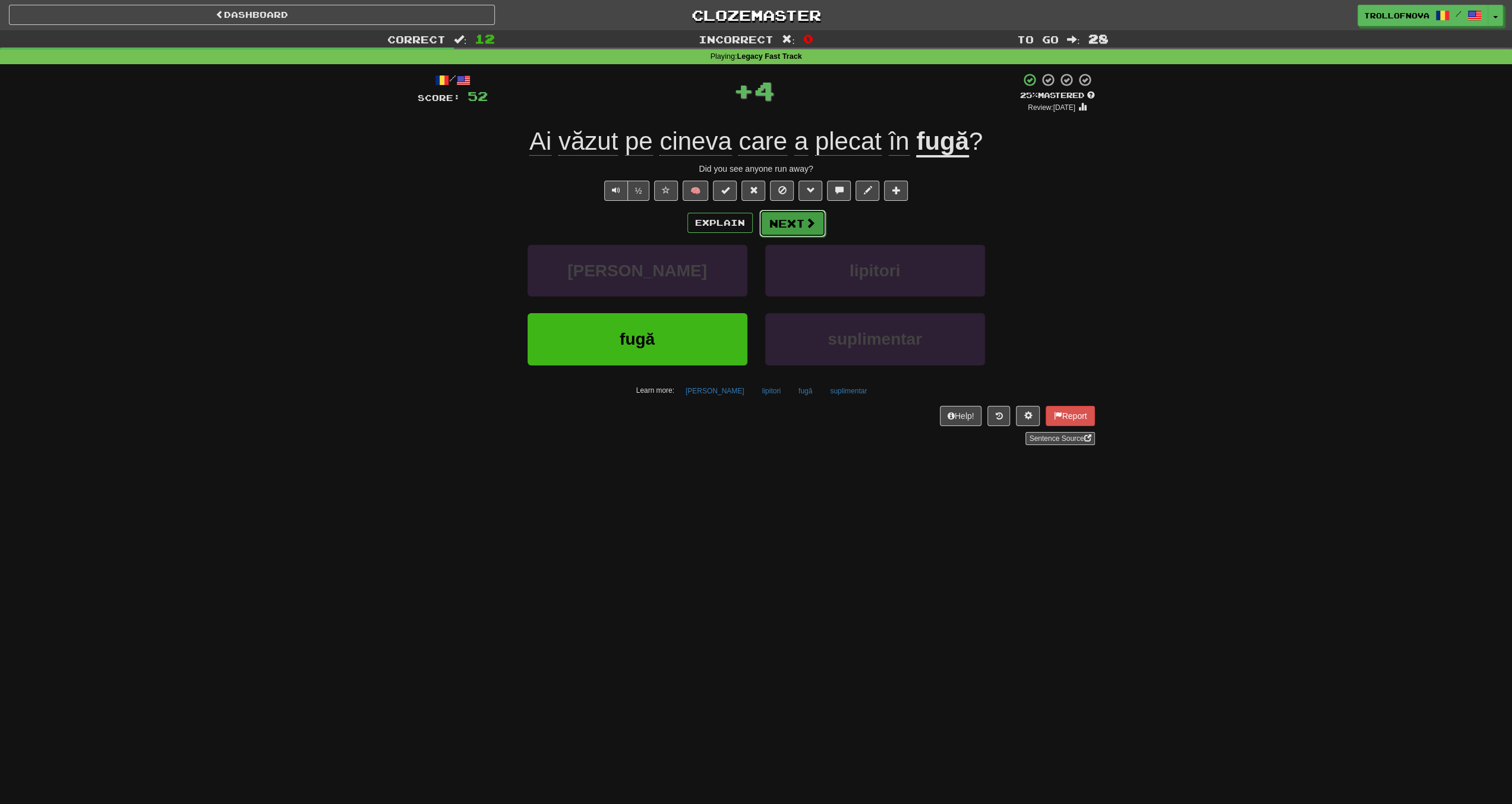
click at [805, 224] on span at bounding box center [811, 223] width 11 height 11
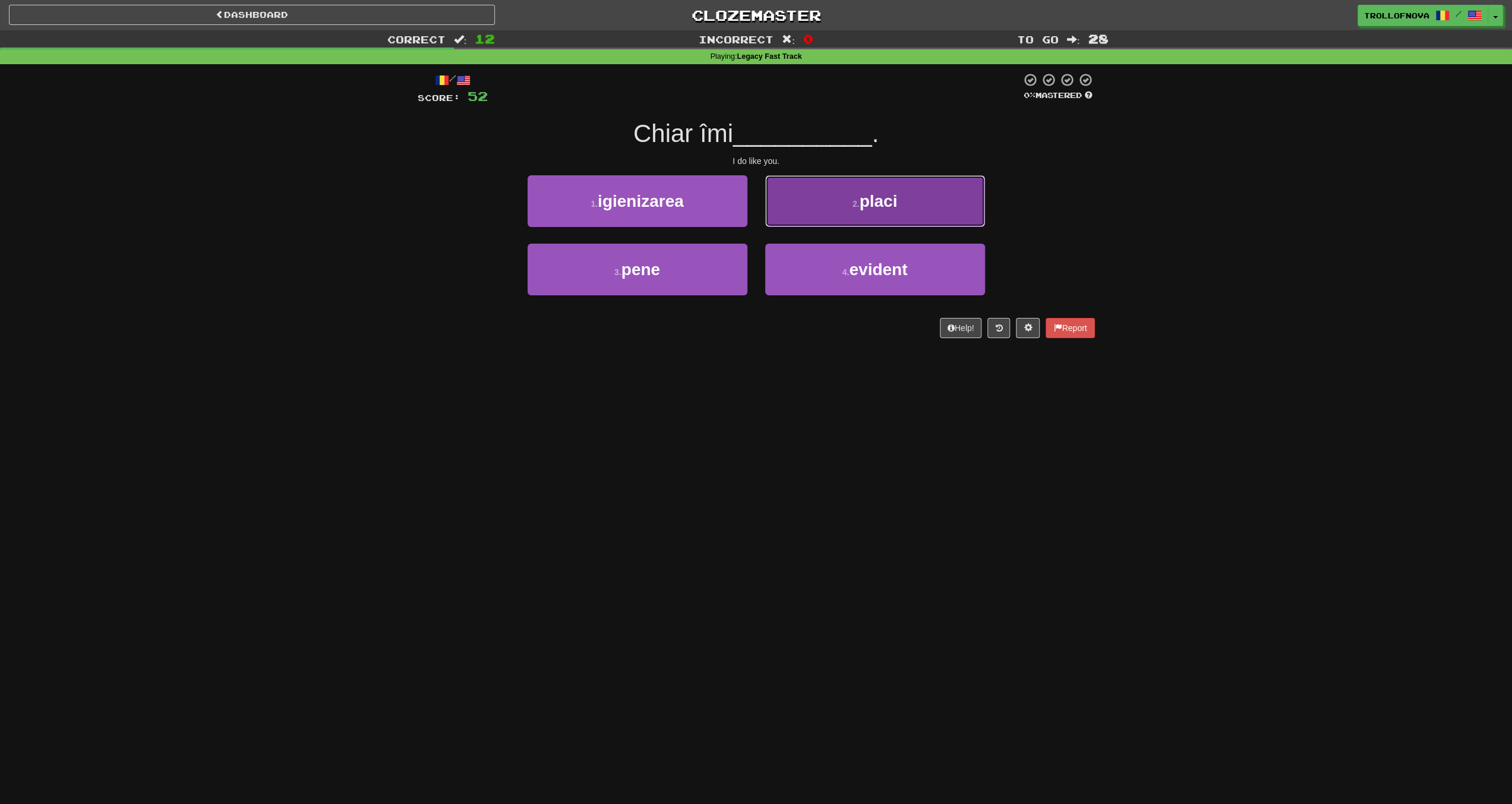
click at [868, 207] on span "placi" at bounding box center [878, 201] width 38 height 18
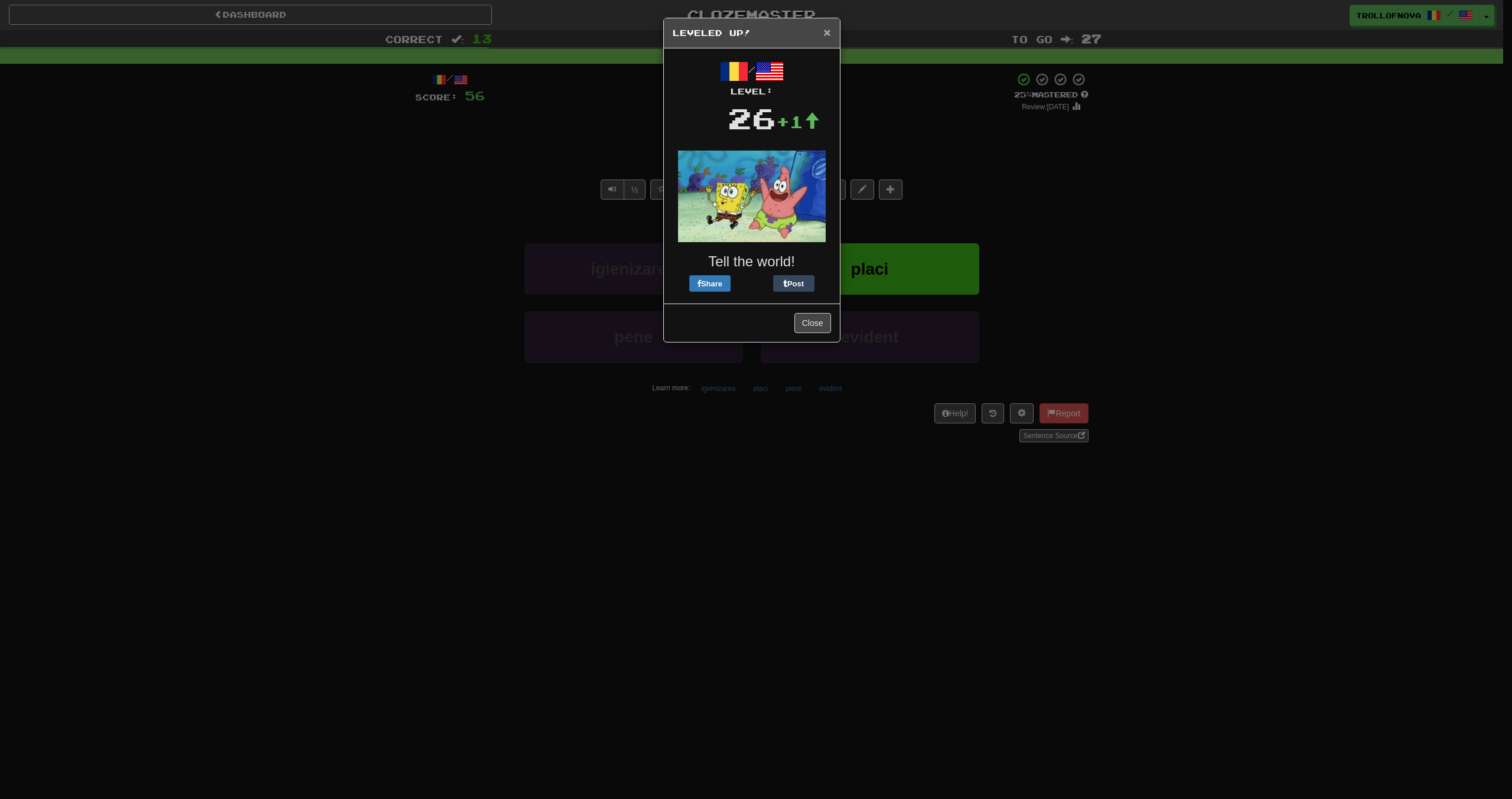
click at [827, 37] on span "×" at bounding box center [827, 32] width 7 height 13
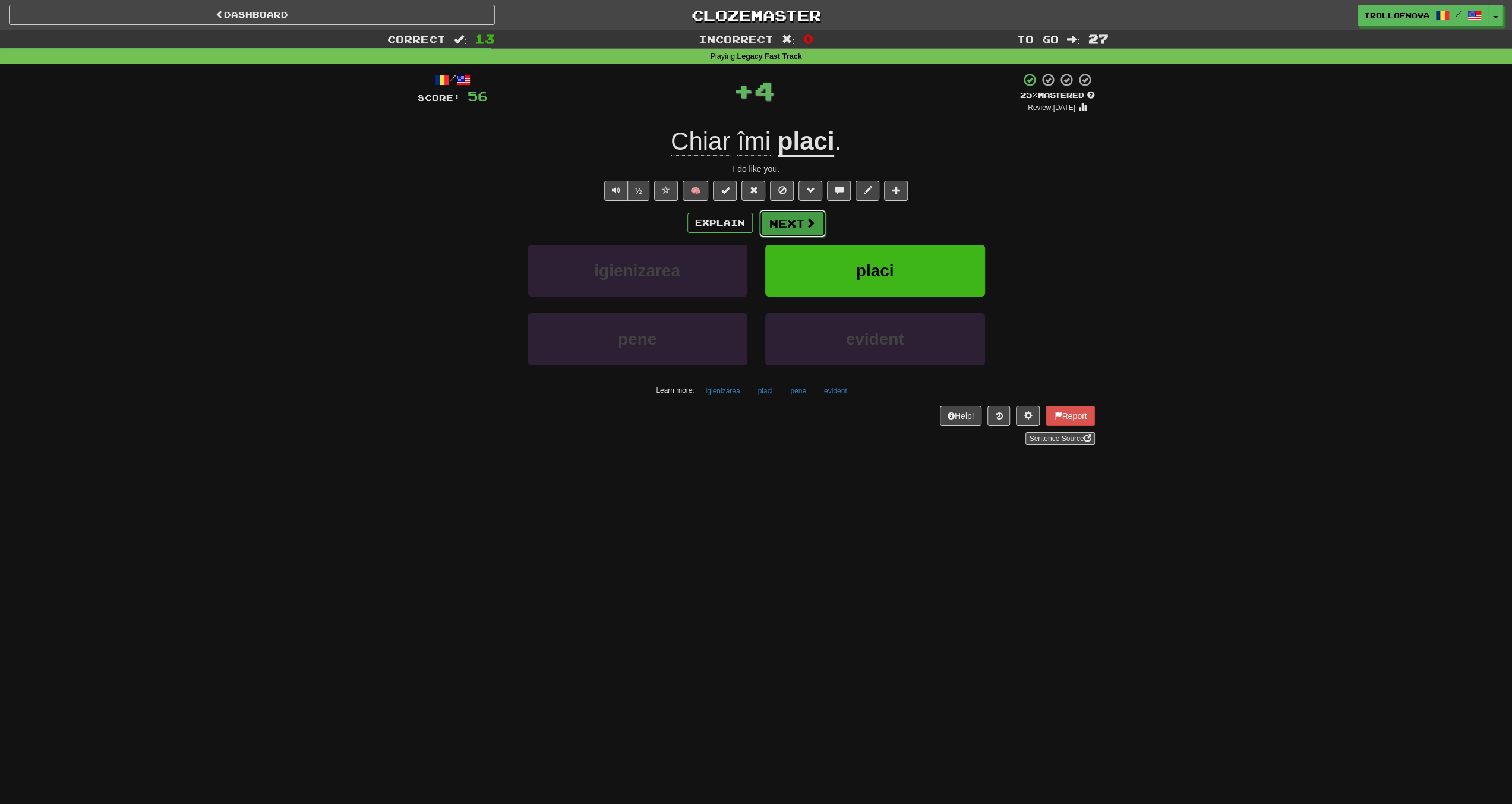
click at [786, 219] on button "Next" at bounding box center [792, 224] width 67 height 28
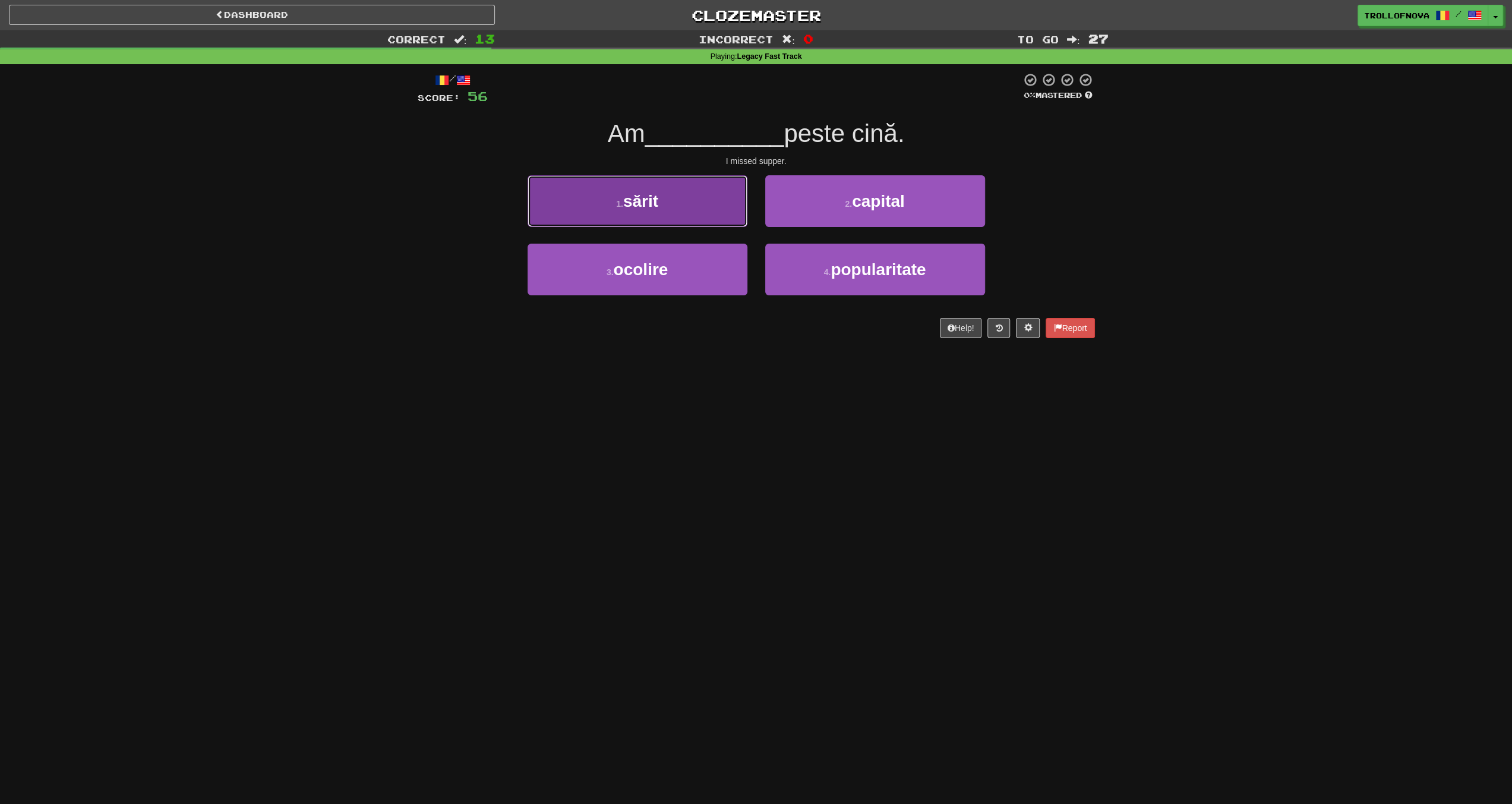
click at [710, 209] on button "1 . sărit" at bounding box center [638, 201] width 220 height 52
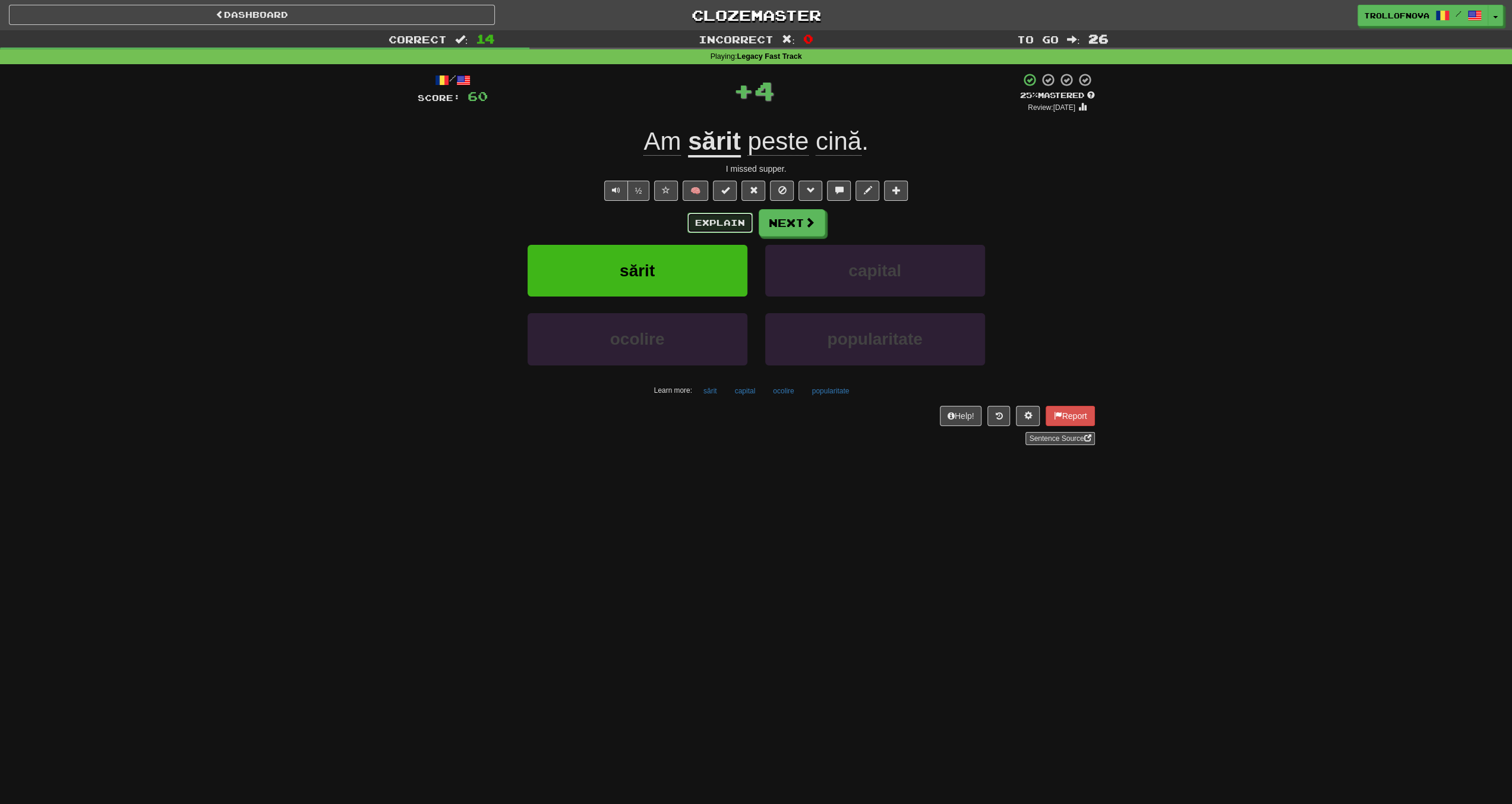
click at [717, 225] on button "Explain" at bounding box center [720, 223] width 65 height 20
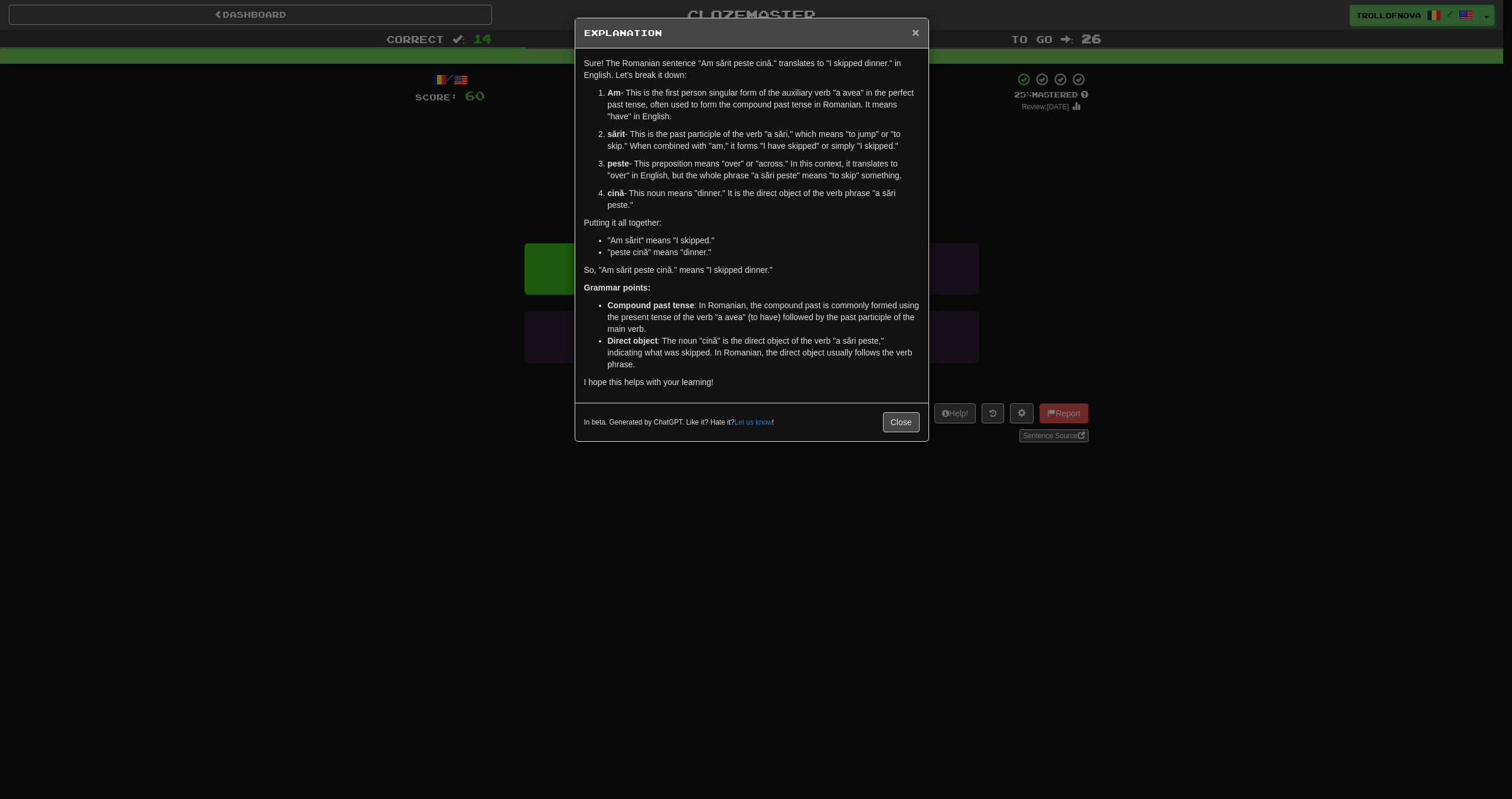
click at [918, 36] on span "×" at bounding box center [916, 32] width 7 height 13
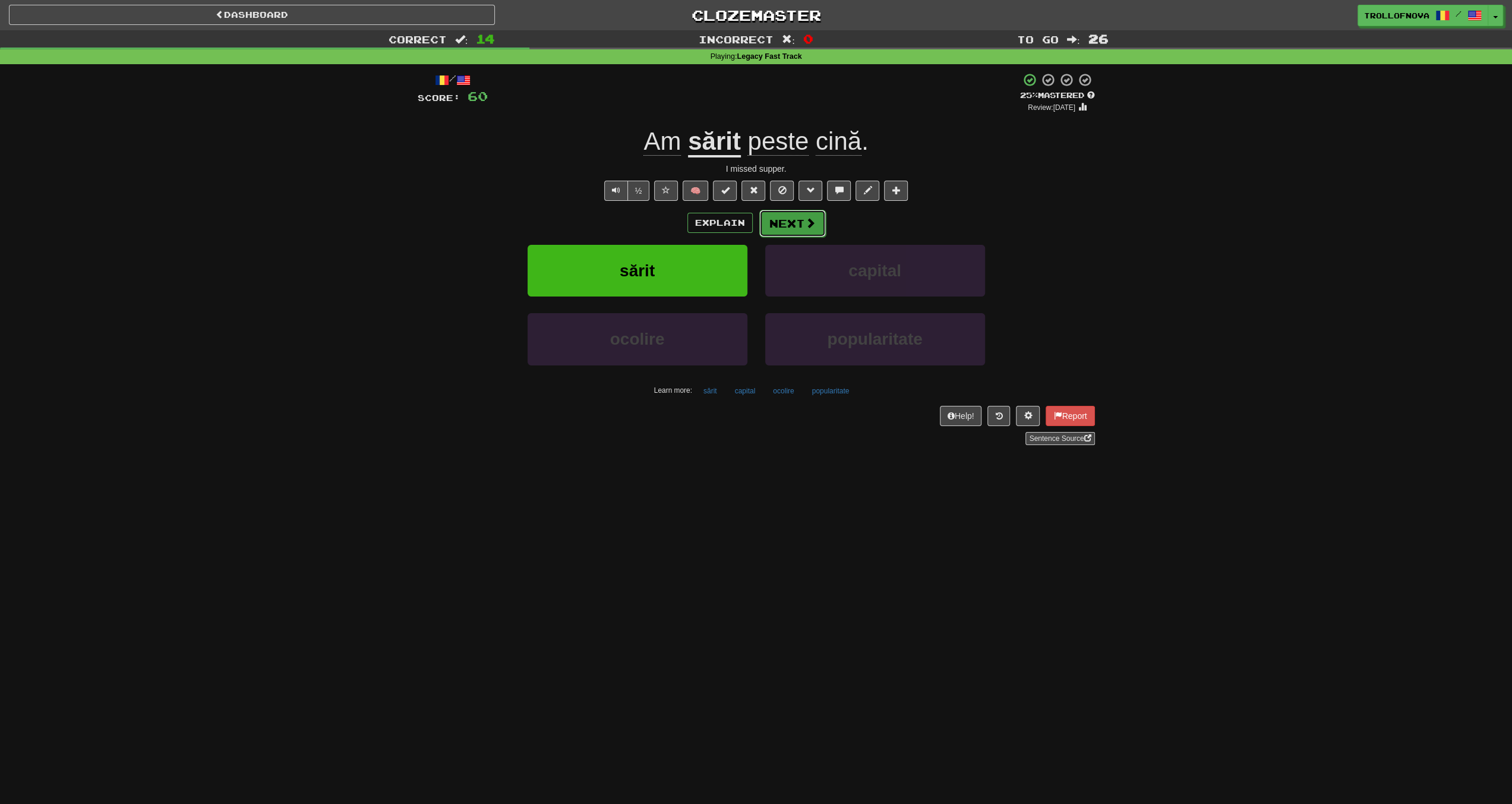
click at [813, 225] on span at bounding box center [811, 223] width 11 height 11
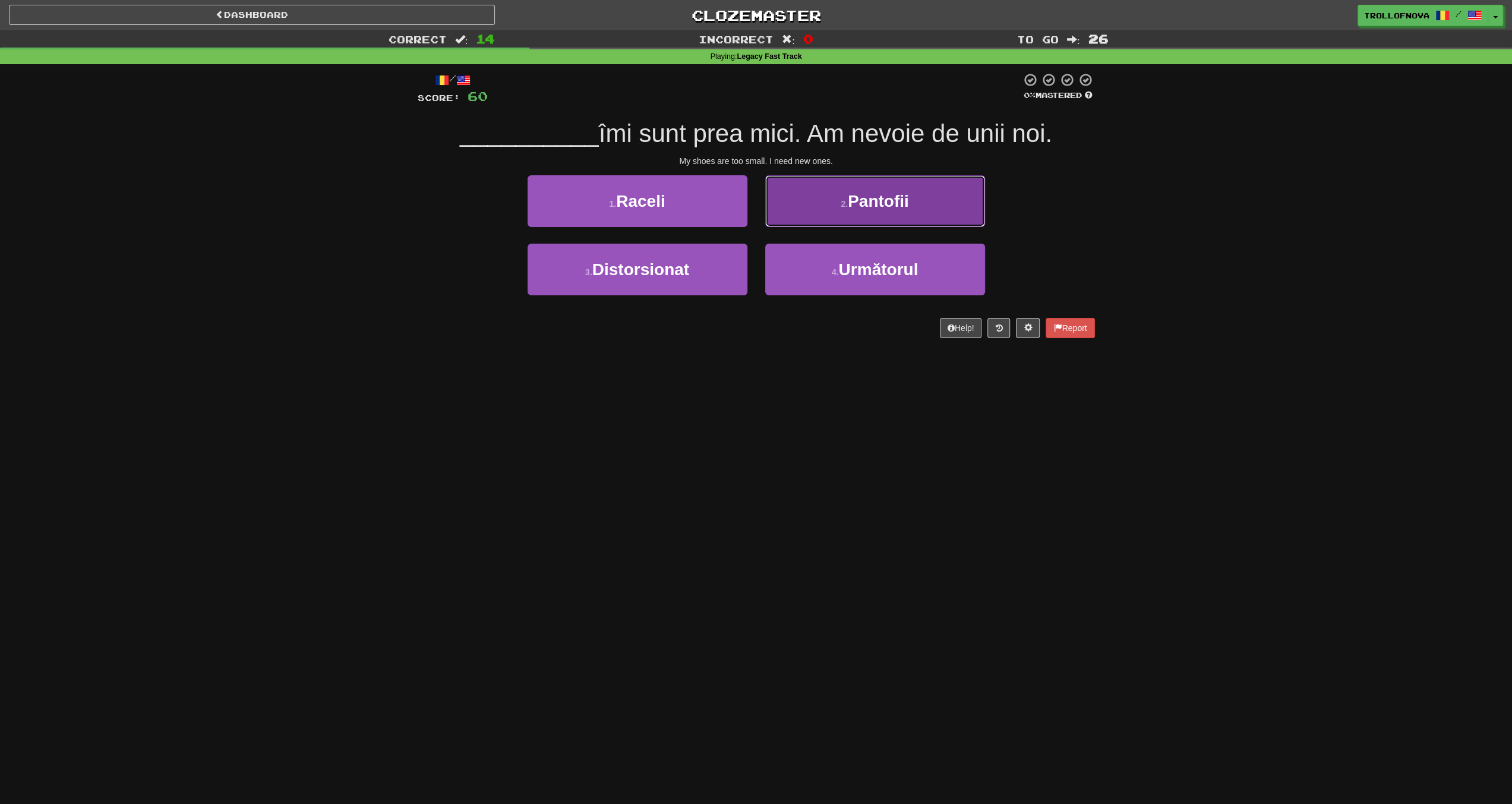
click at [824, 210] on button "2 . Pantofii" at bounding box center [875, 201] width 220 height 52
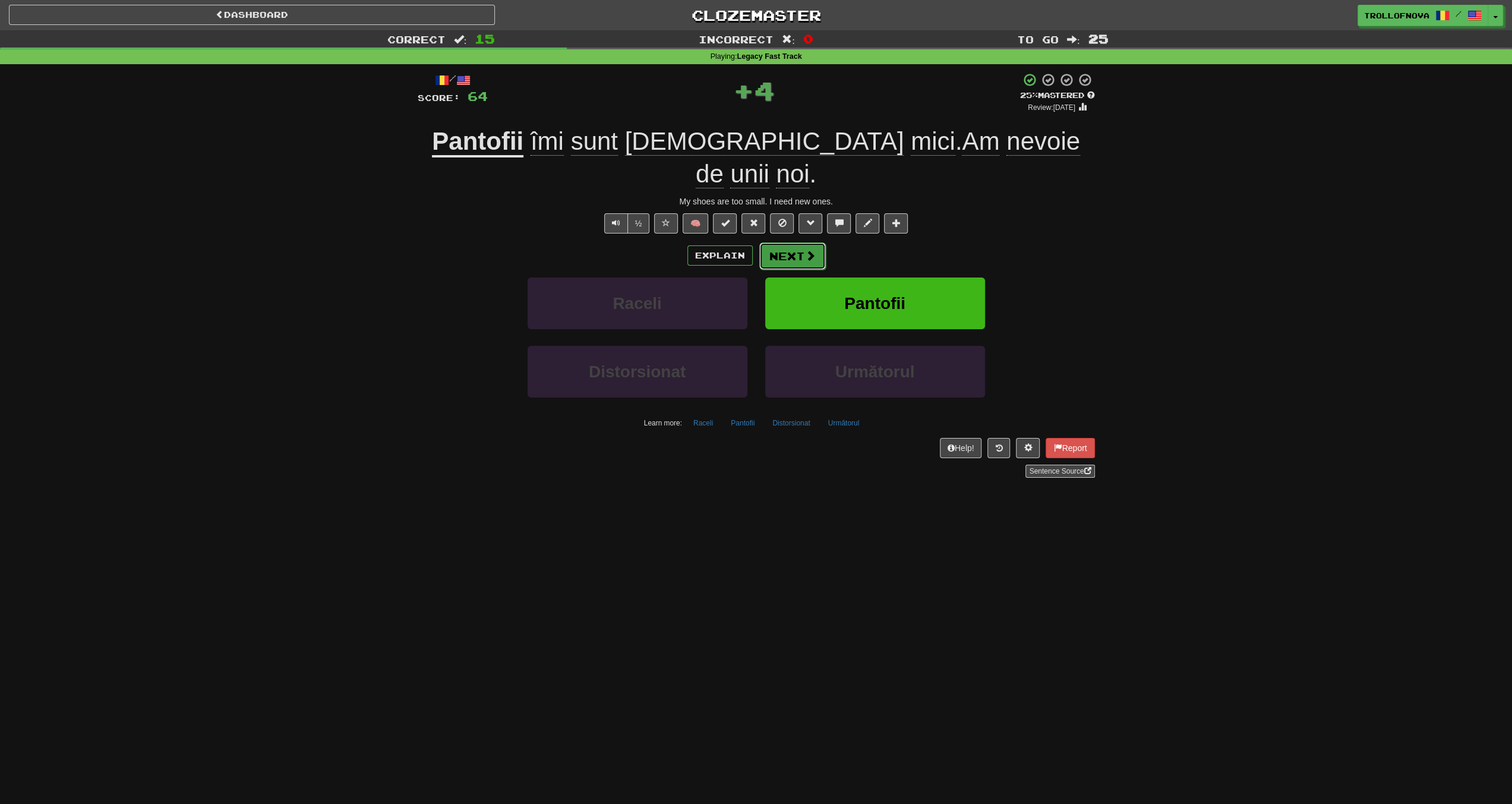
click at [801, 242] on button "Next" at bounding box center [792, 256] width 67 height 28
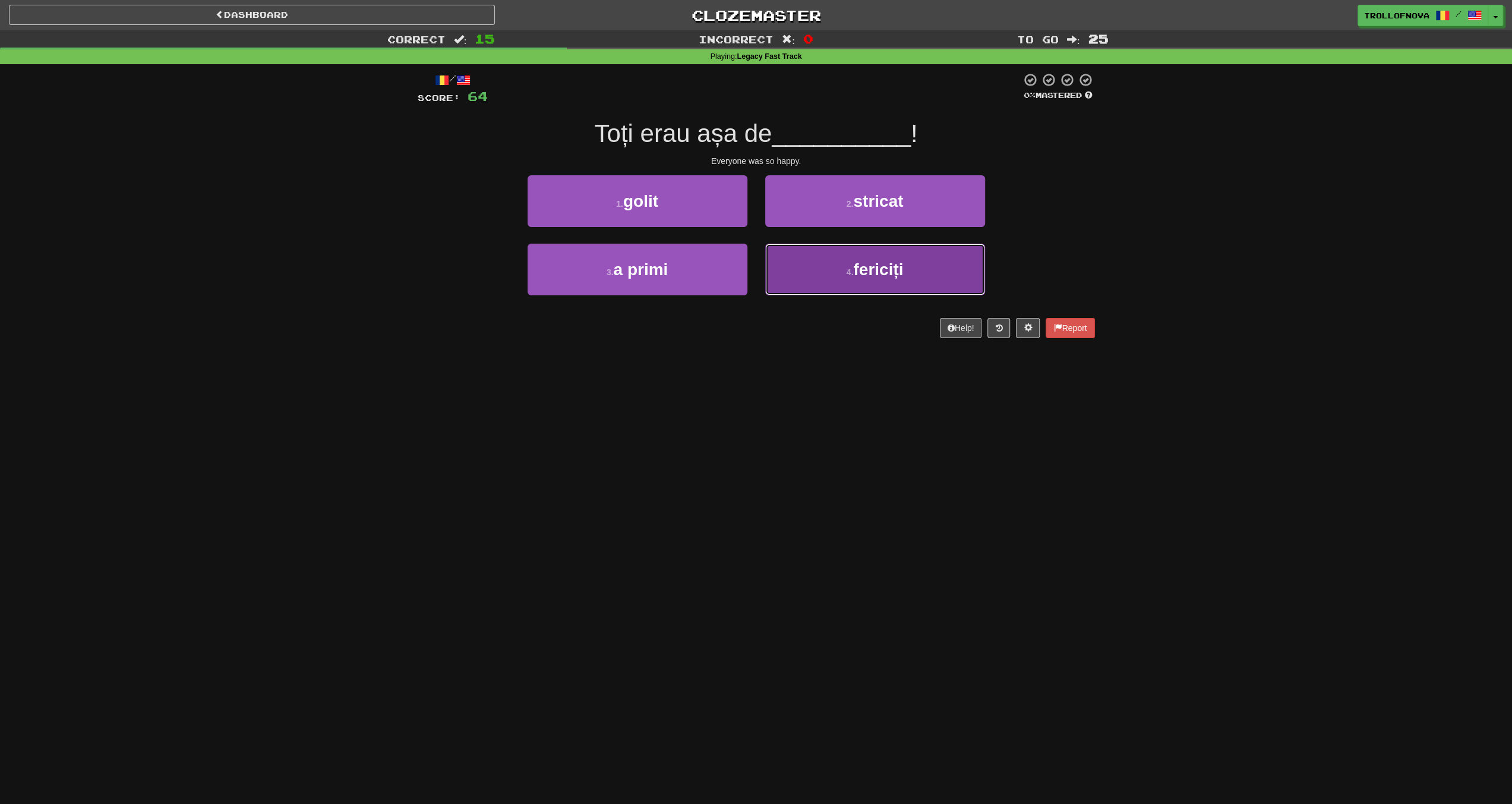
click at [848, 257] on button "4 . fericiți" at bounding box center [875, 269] width 220 height 52
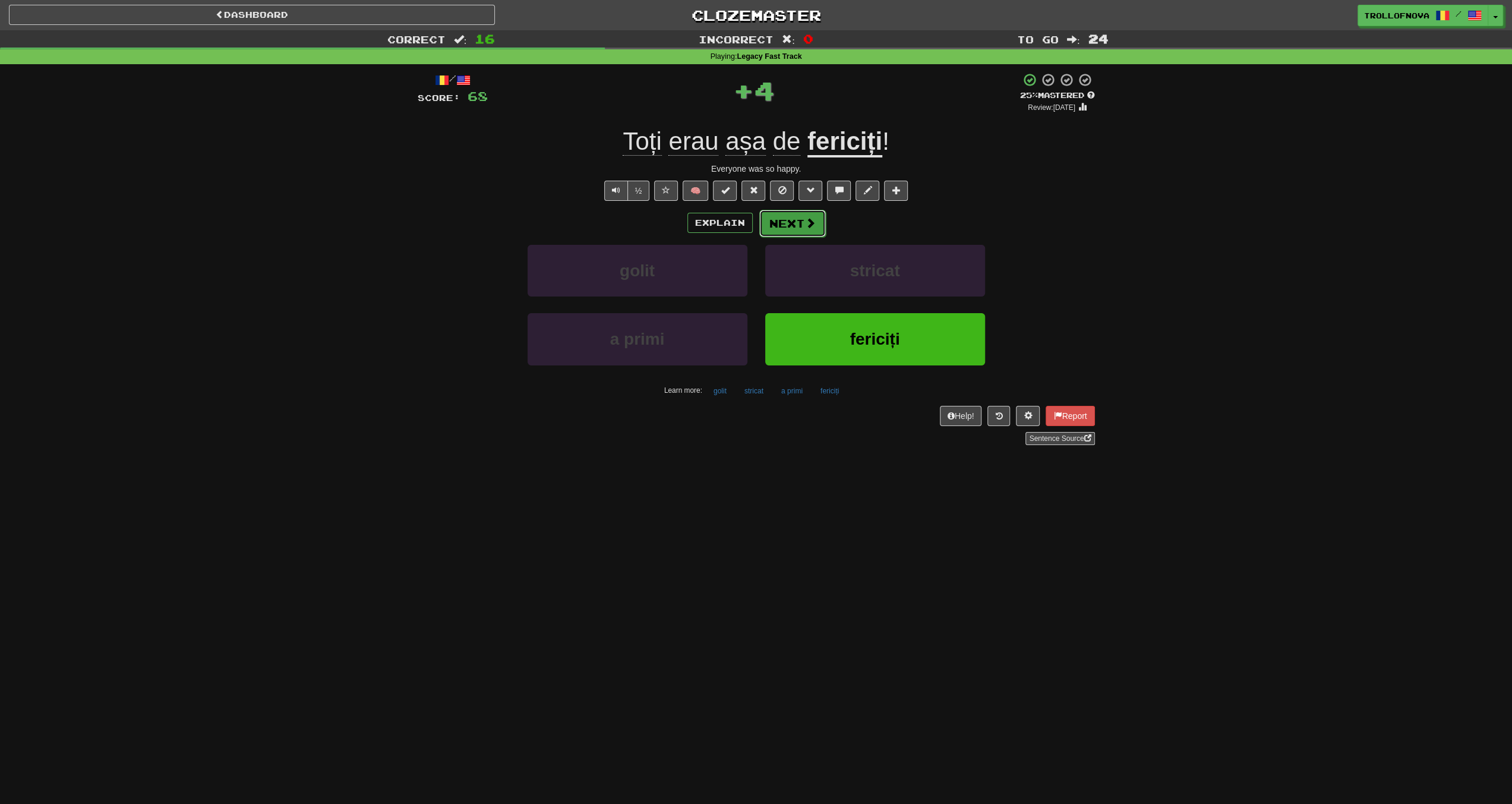
click at [813, 227] on span at bounding box center [811, 223] width 11 height 11
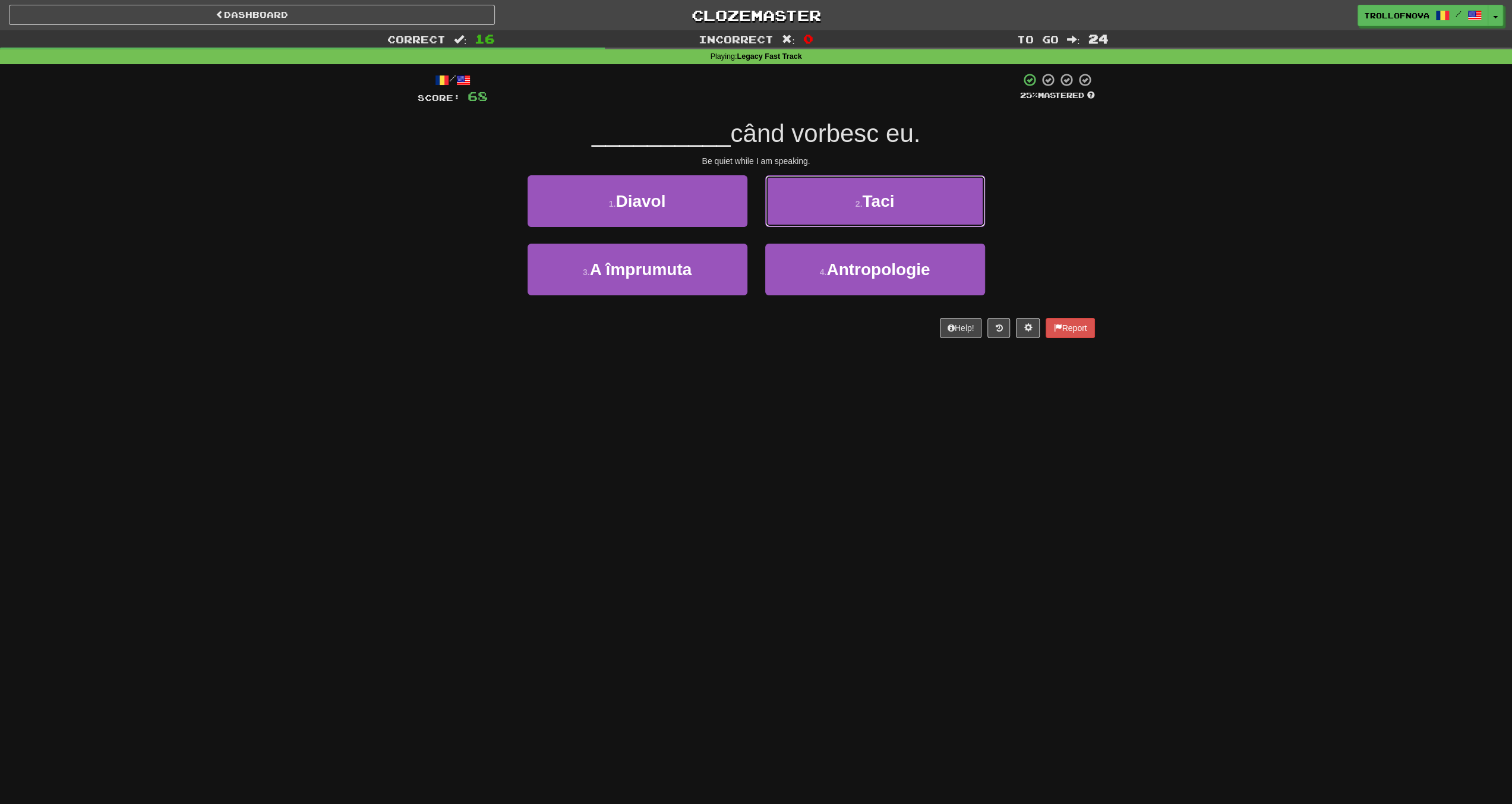
click at [842, 206] on button "2 . Taci" at bounding box center [875, 201] width 220 height 52
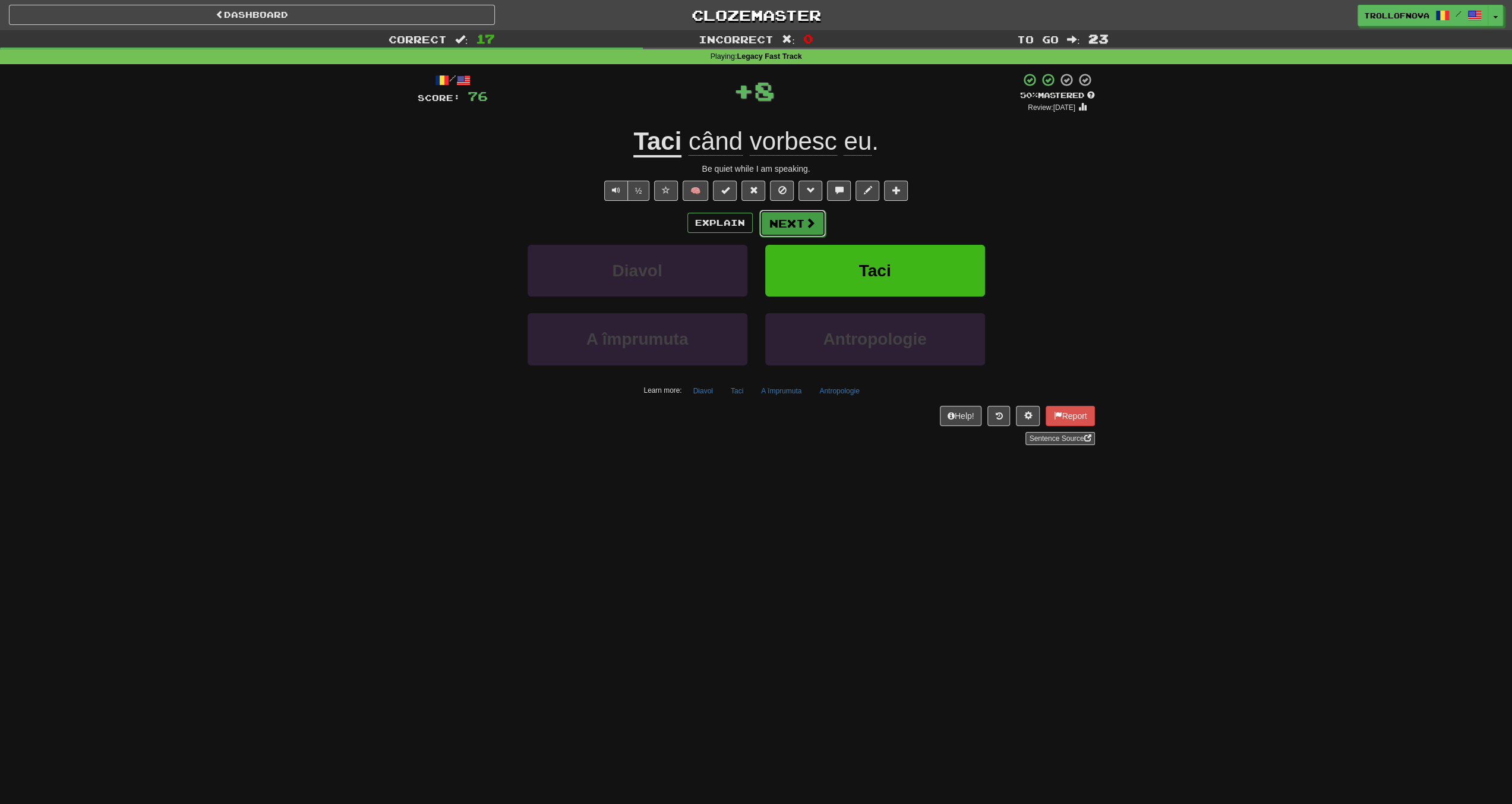
click at [778, 220] on button "Next" at bounding box center [792, 224] width 67 height 28
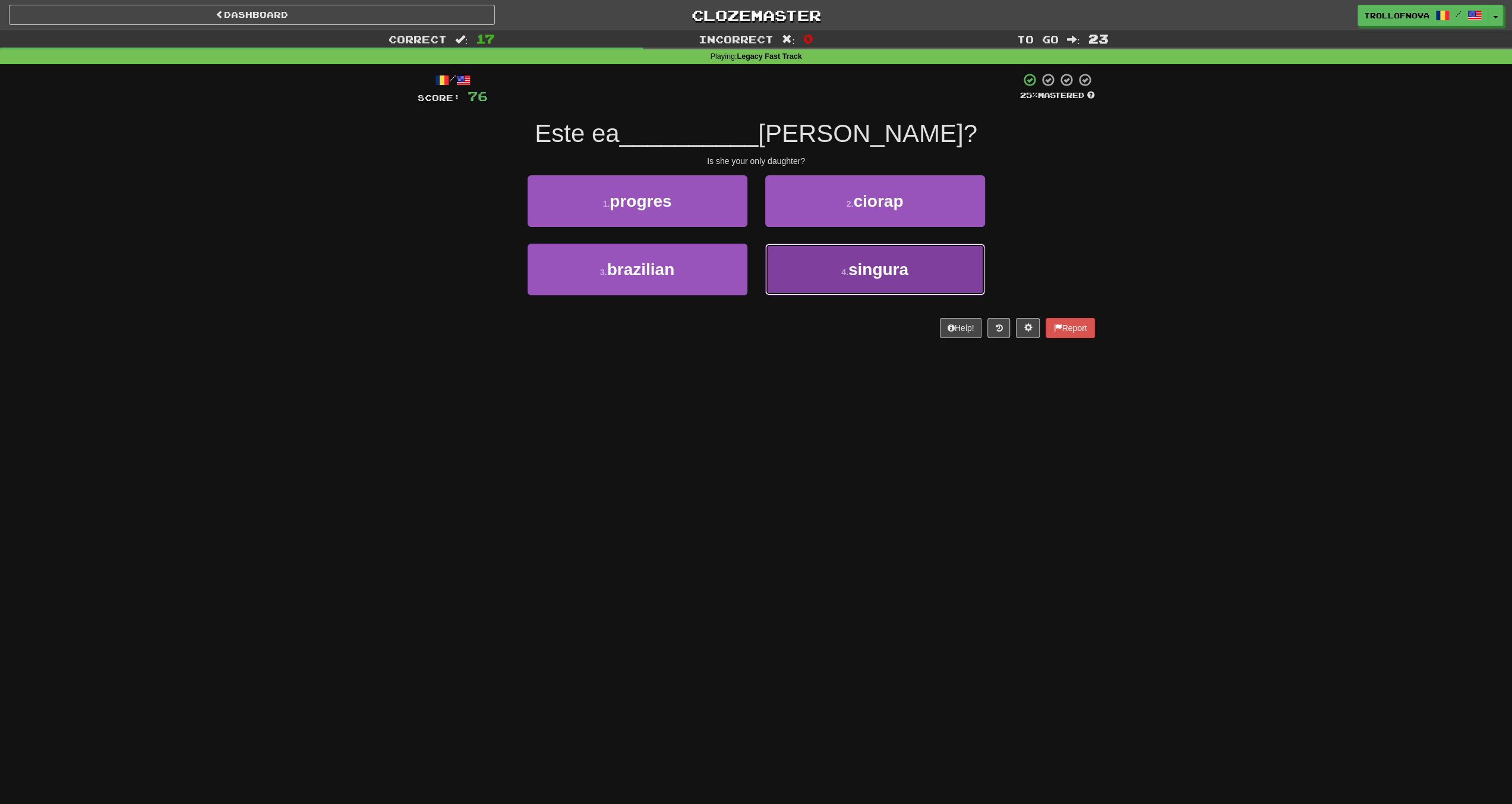
click at [833, 274] on button "4 . singura" at bounding box center [875, 269] width 220 height 52
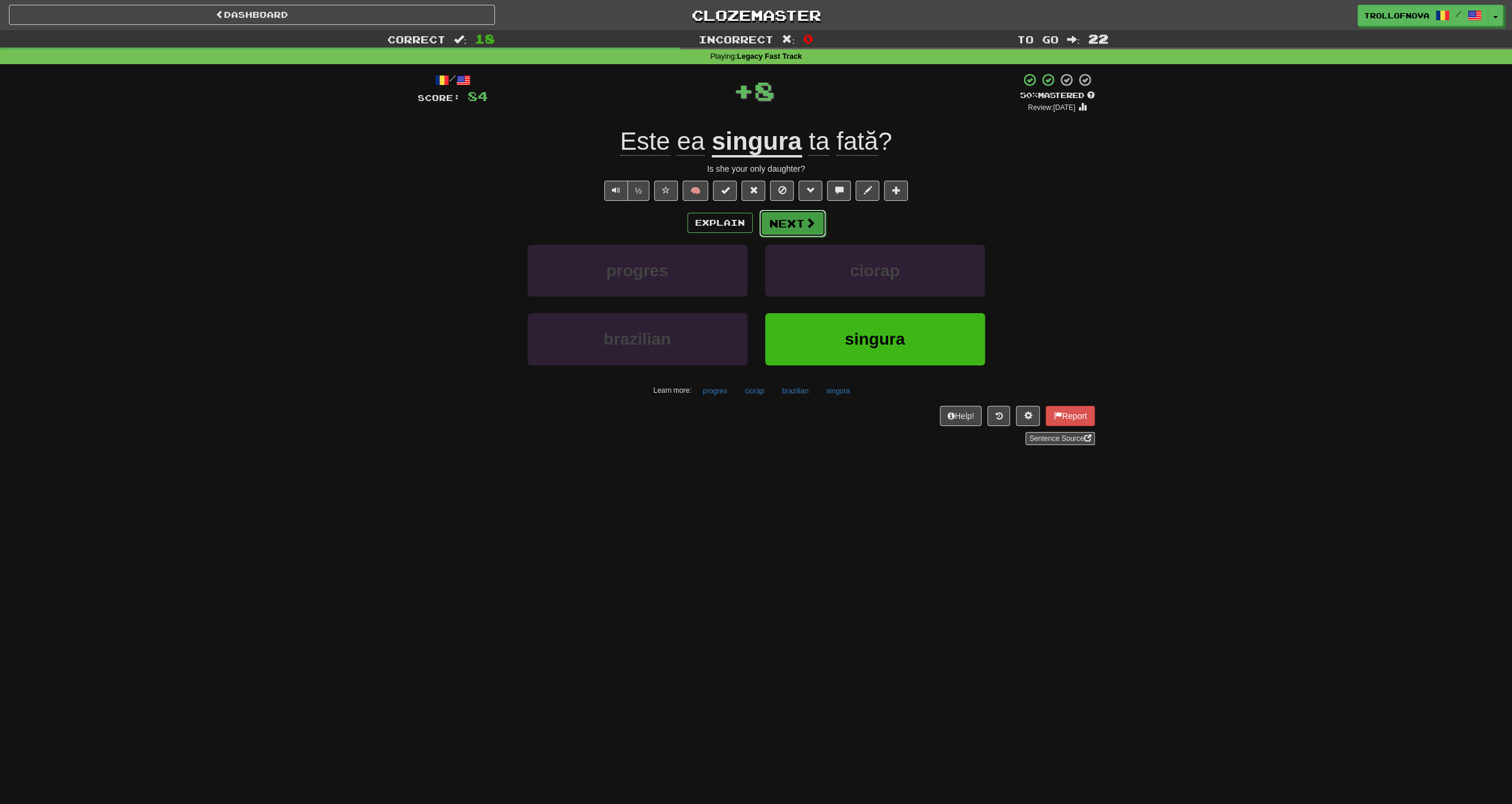
click at [805, 224] on span at bounding box center [811, 223] width 11 height 11
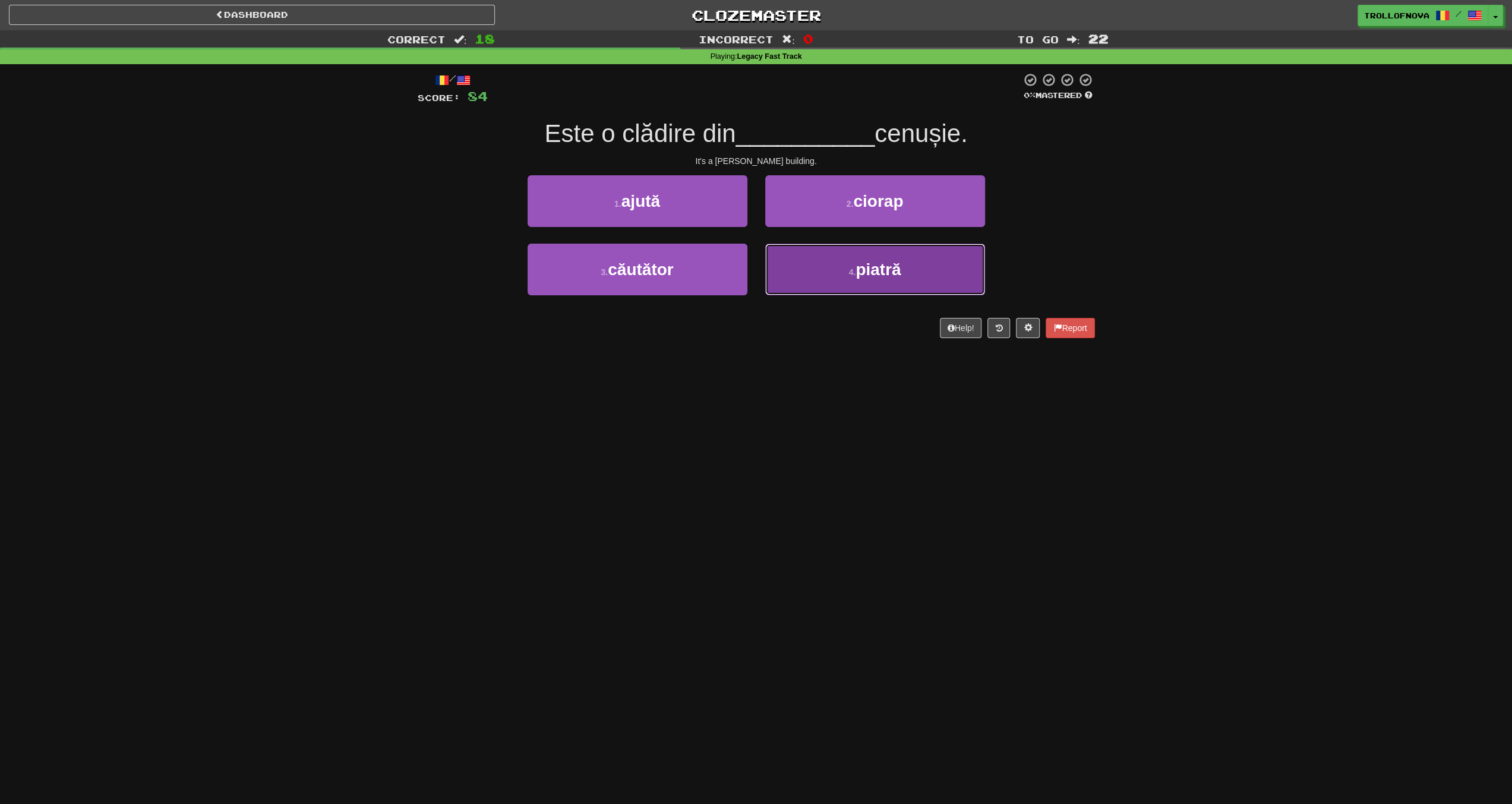
click at [841, 276] on button "4 . piatră" at bounding box center [875, 269] width 220 height 52
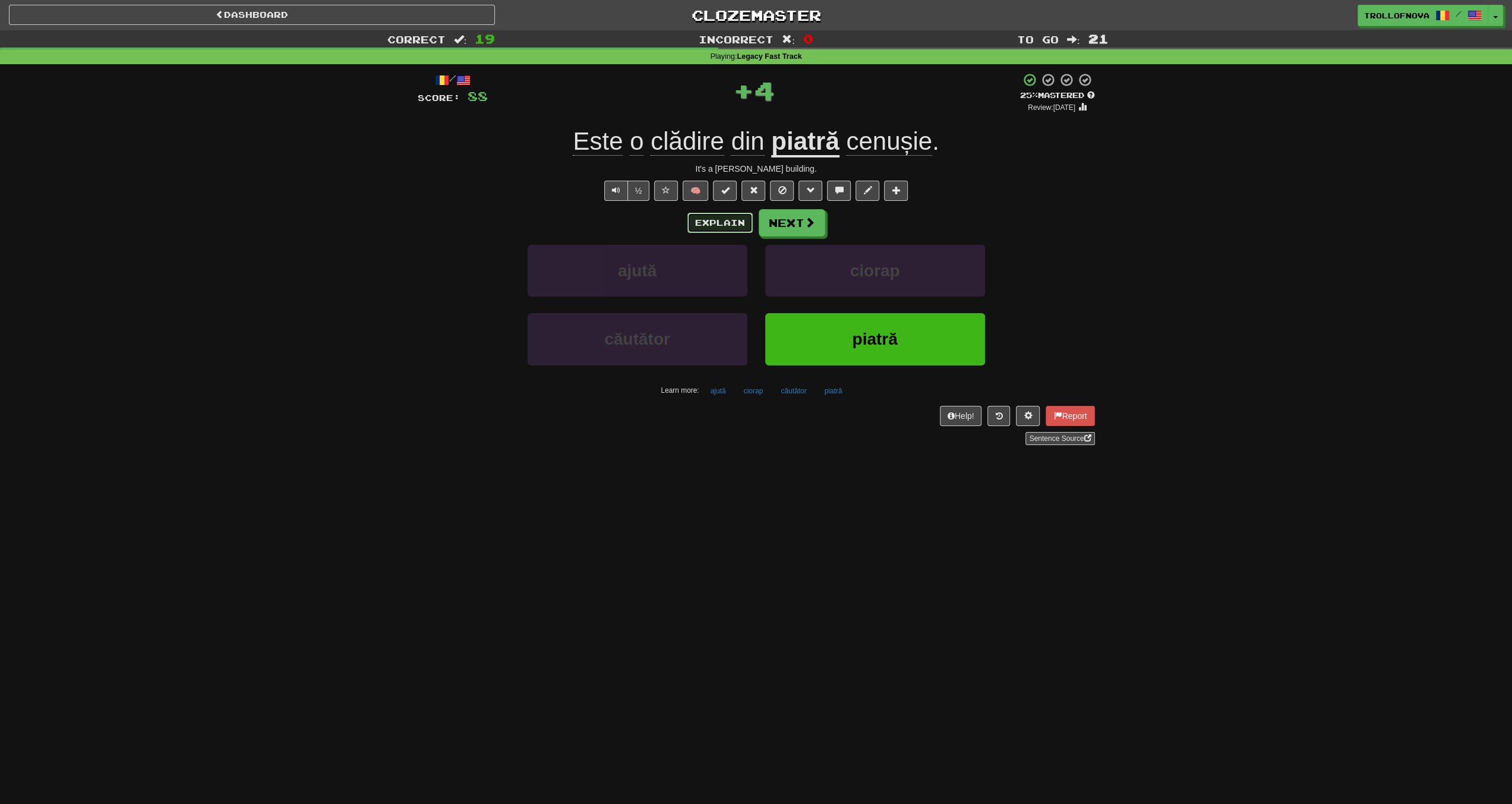
click at [730, 215] on button "Explain" at bounding box center [720, 223] width 65 height 20
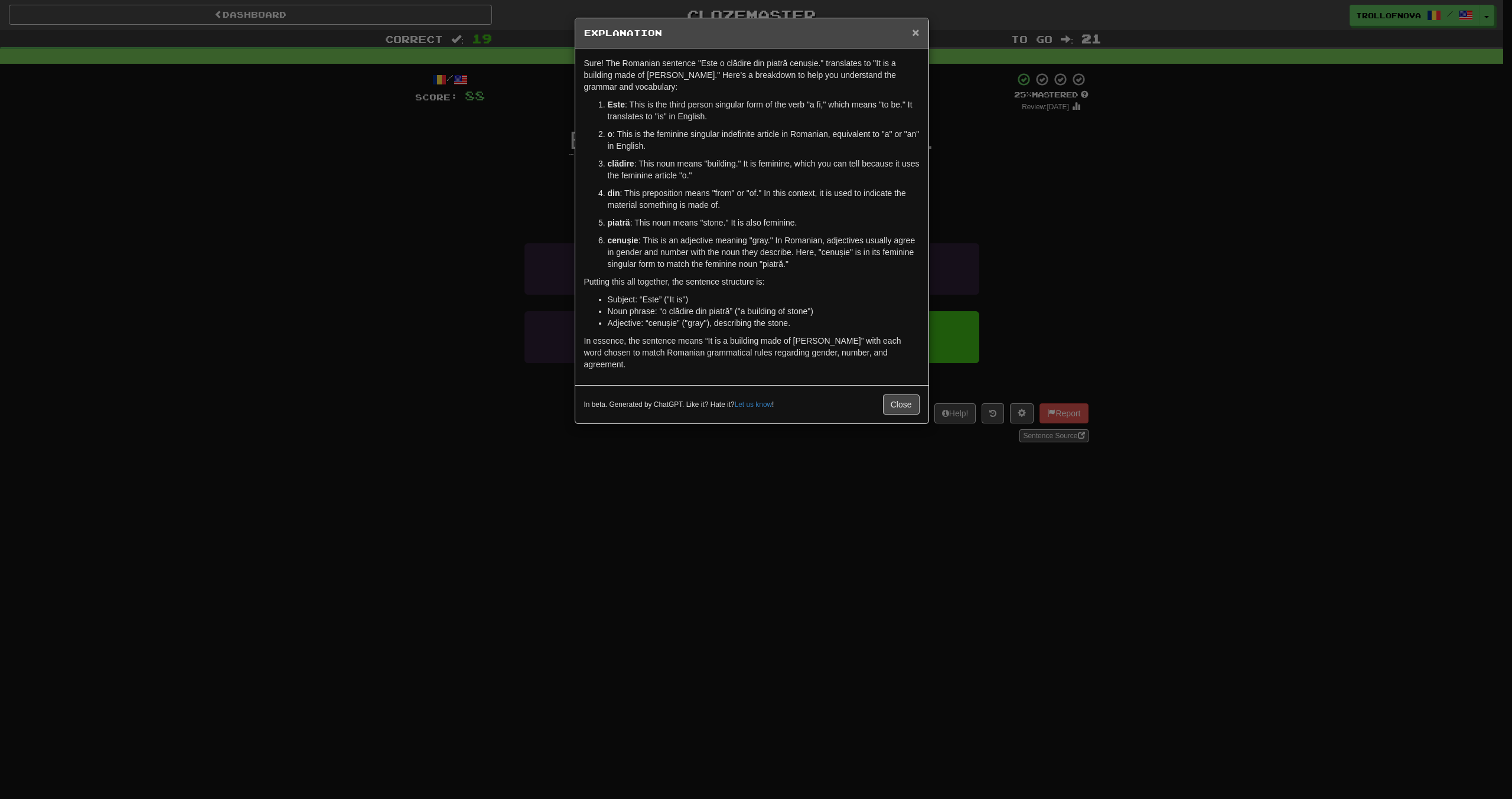
click at [913, 37] on span "×" at bounding box center [916, 32] width 7 height 13
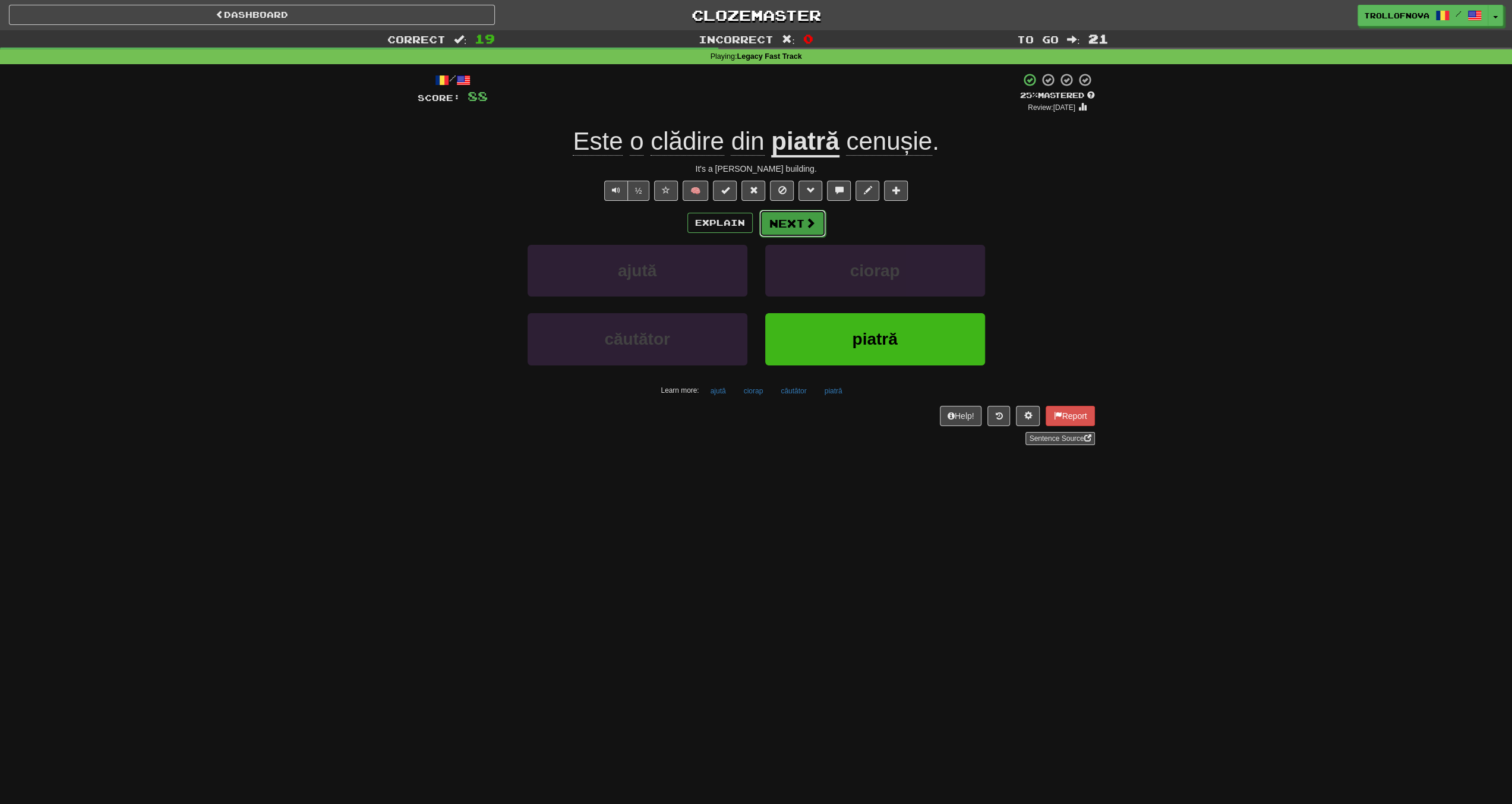
click at [823, 217] on button "Next" at bounding box center [792, 224] width 67 height 28
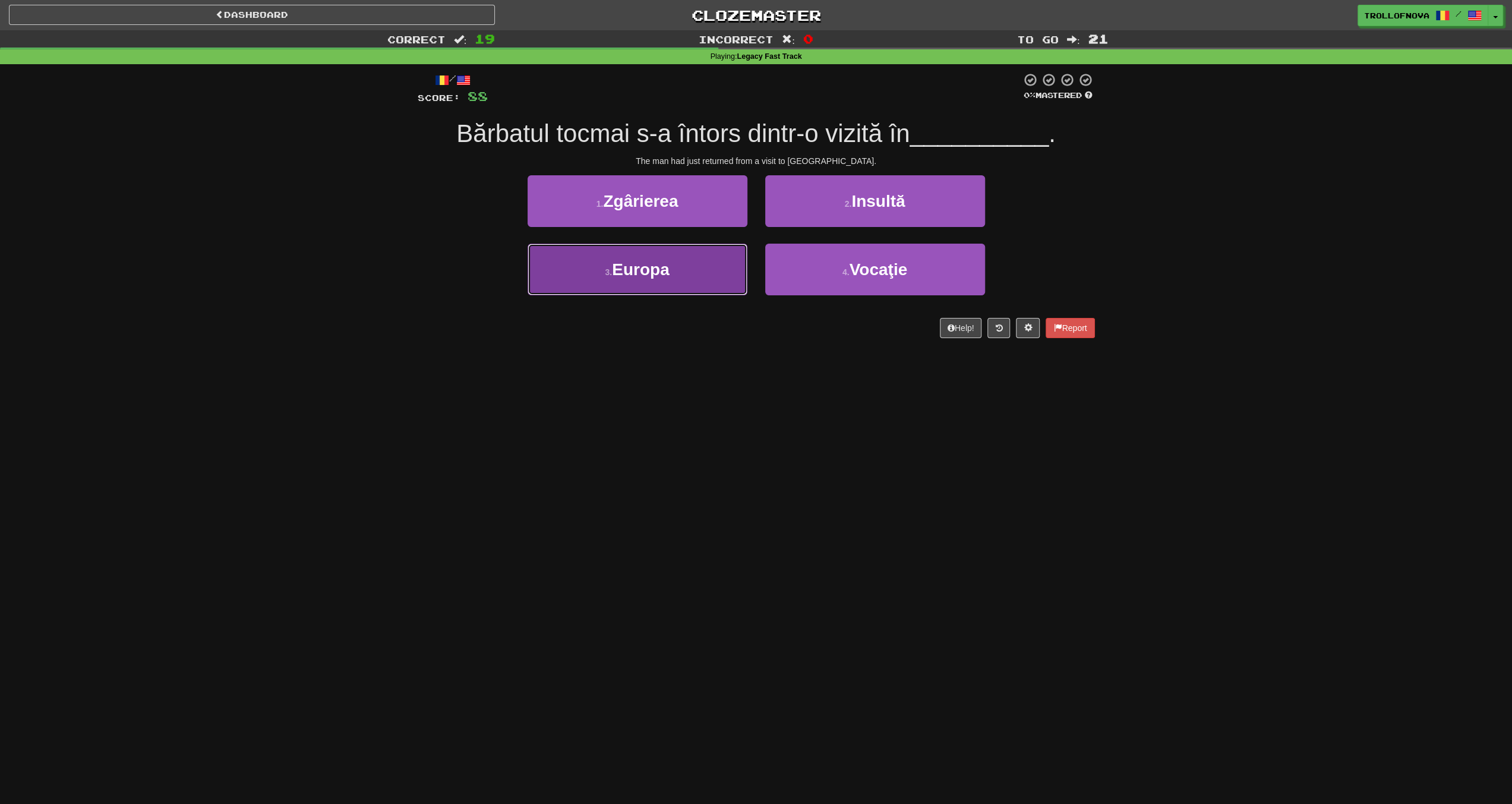
click at [623, 281] on button "3 . Europa" at bounding box center [638, 269] width 220 height 52
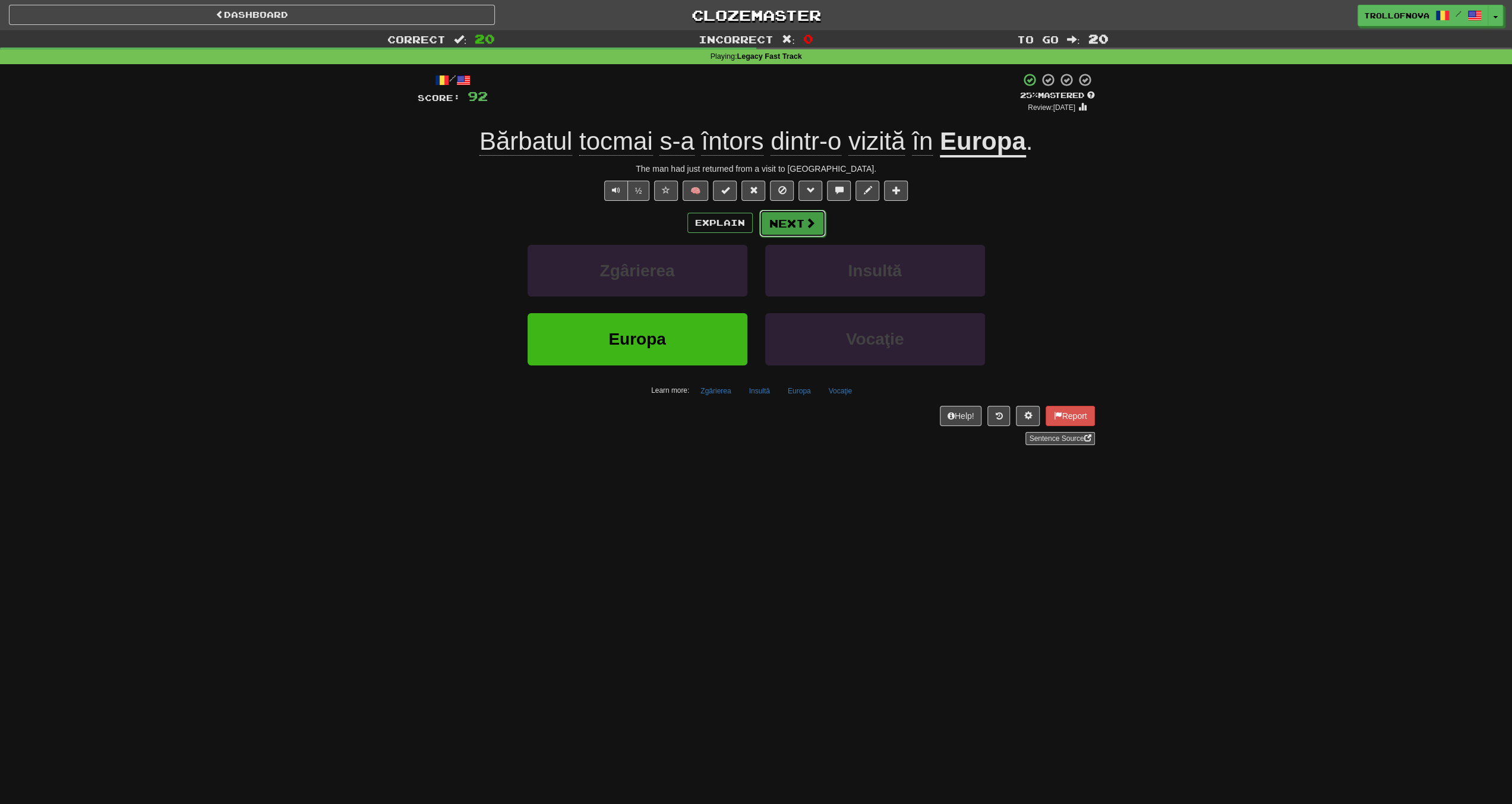
click at [794, 226] on button "Next" at bounding box center [792, 224] width 67 height 28
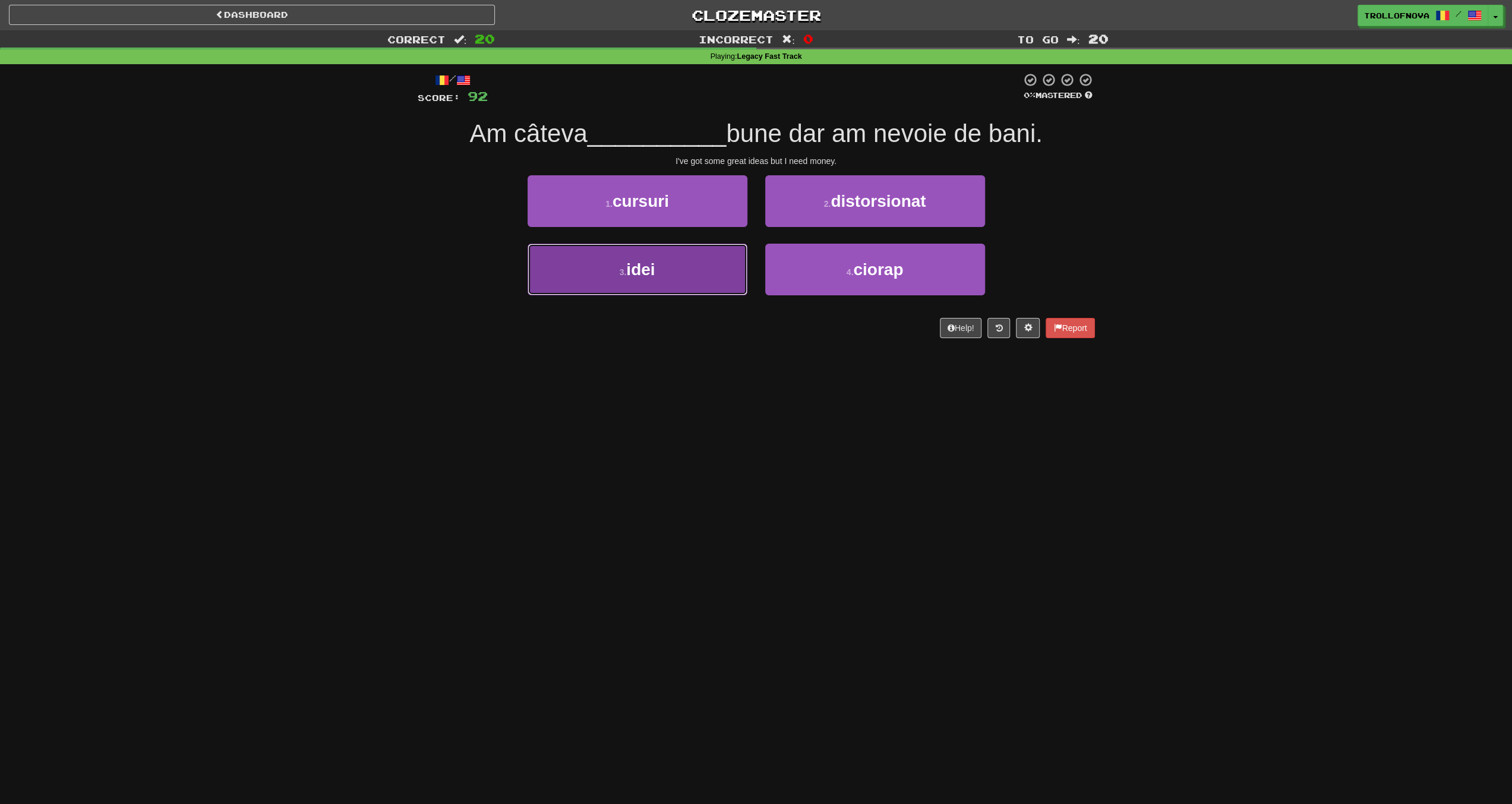
click at [697, 263] on button "3 . idei" at bounding box center [638, 269] width 220 height 52
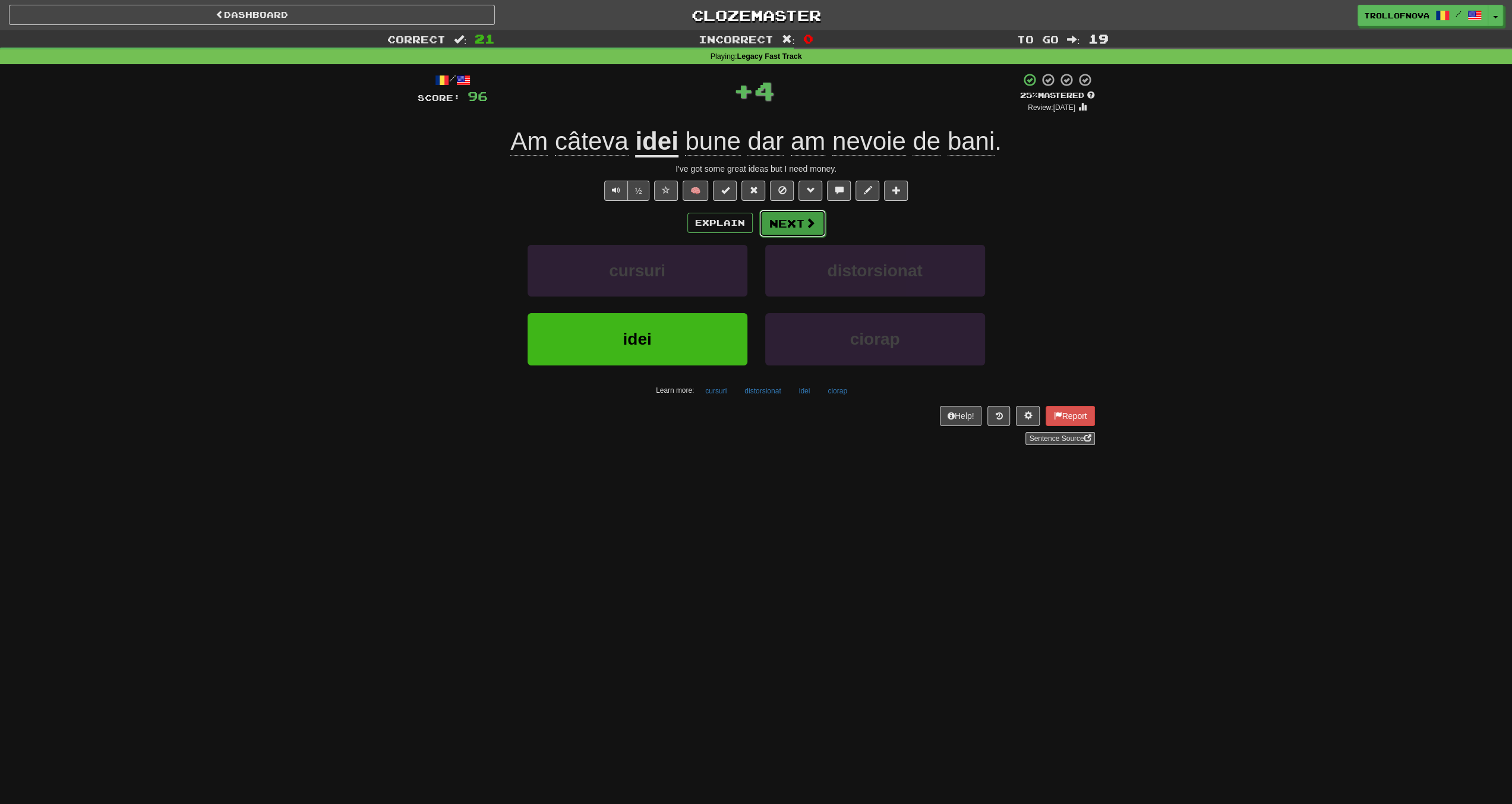
click at [805, 222] on span at bounding box center [811, 223] width 11 height 11
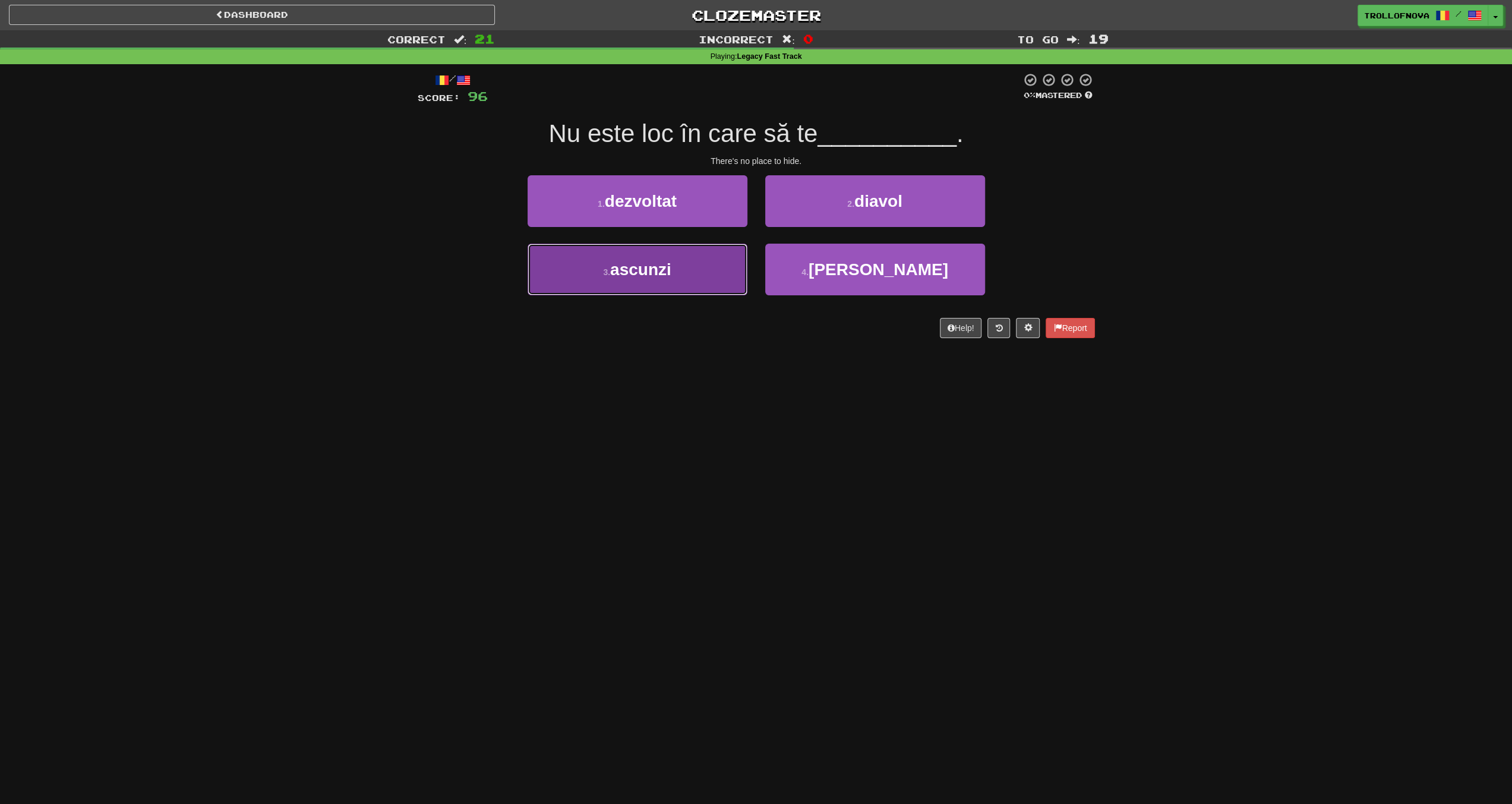
click at [691, 271] on button "3 . ascunzi" at bounding box center [638, 269] width 220 height 52
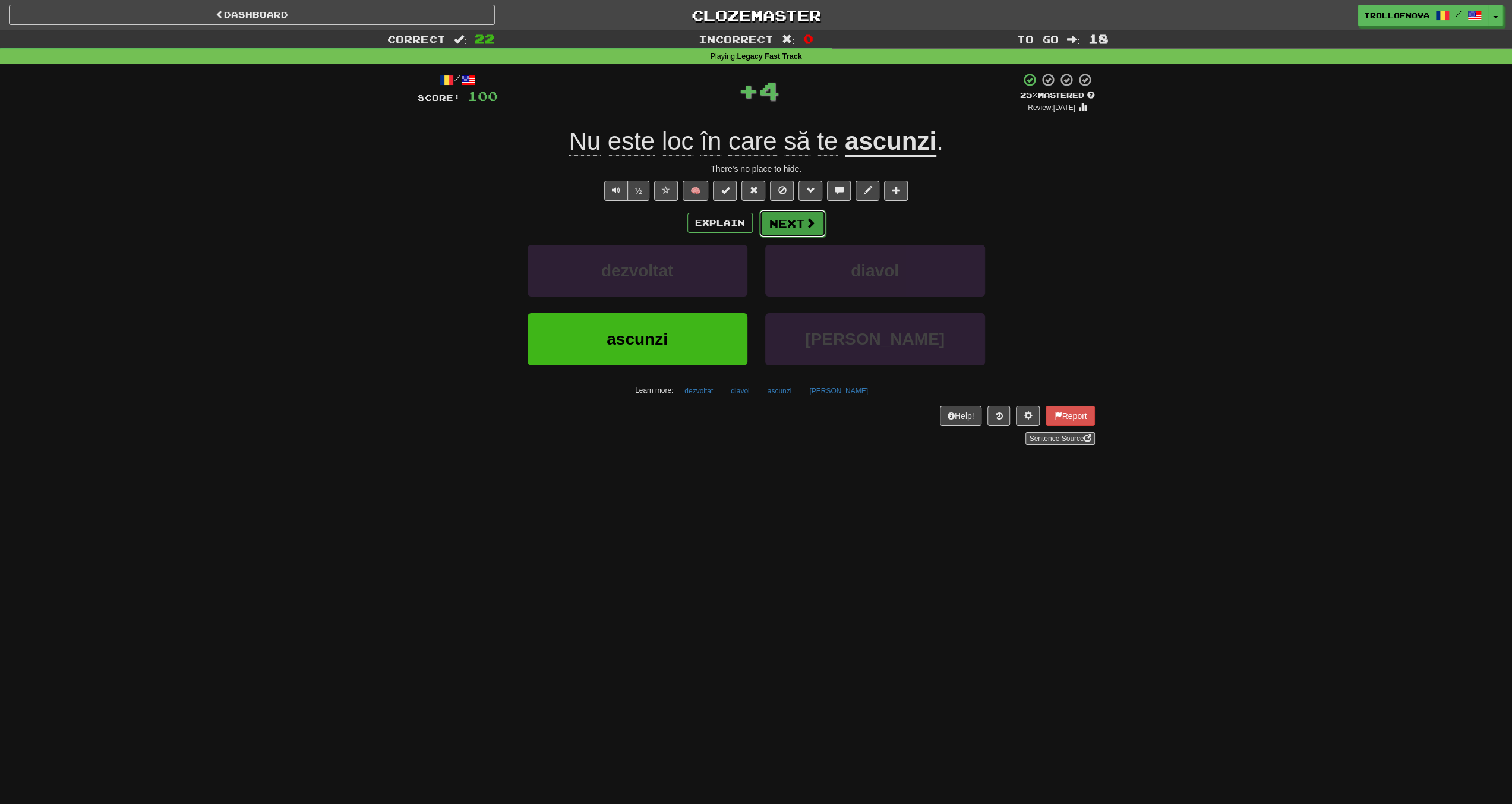
click at [812, 225] on span at bounding box center [811, 223] width 11 height 11
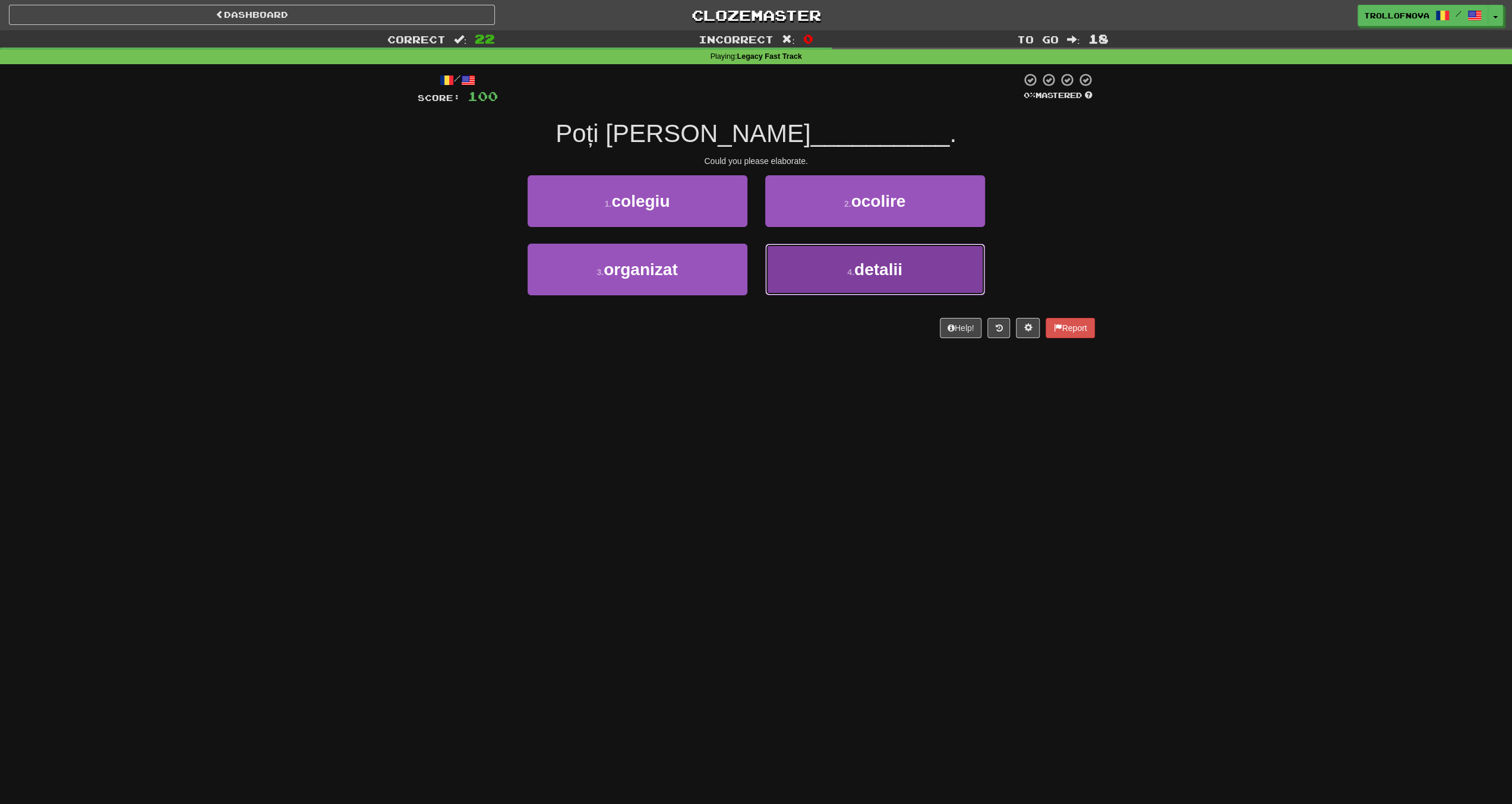
click at [879, 270] on span "detalii" at bounding box center [878, 269] width 48 height 18
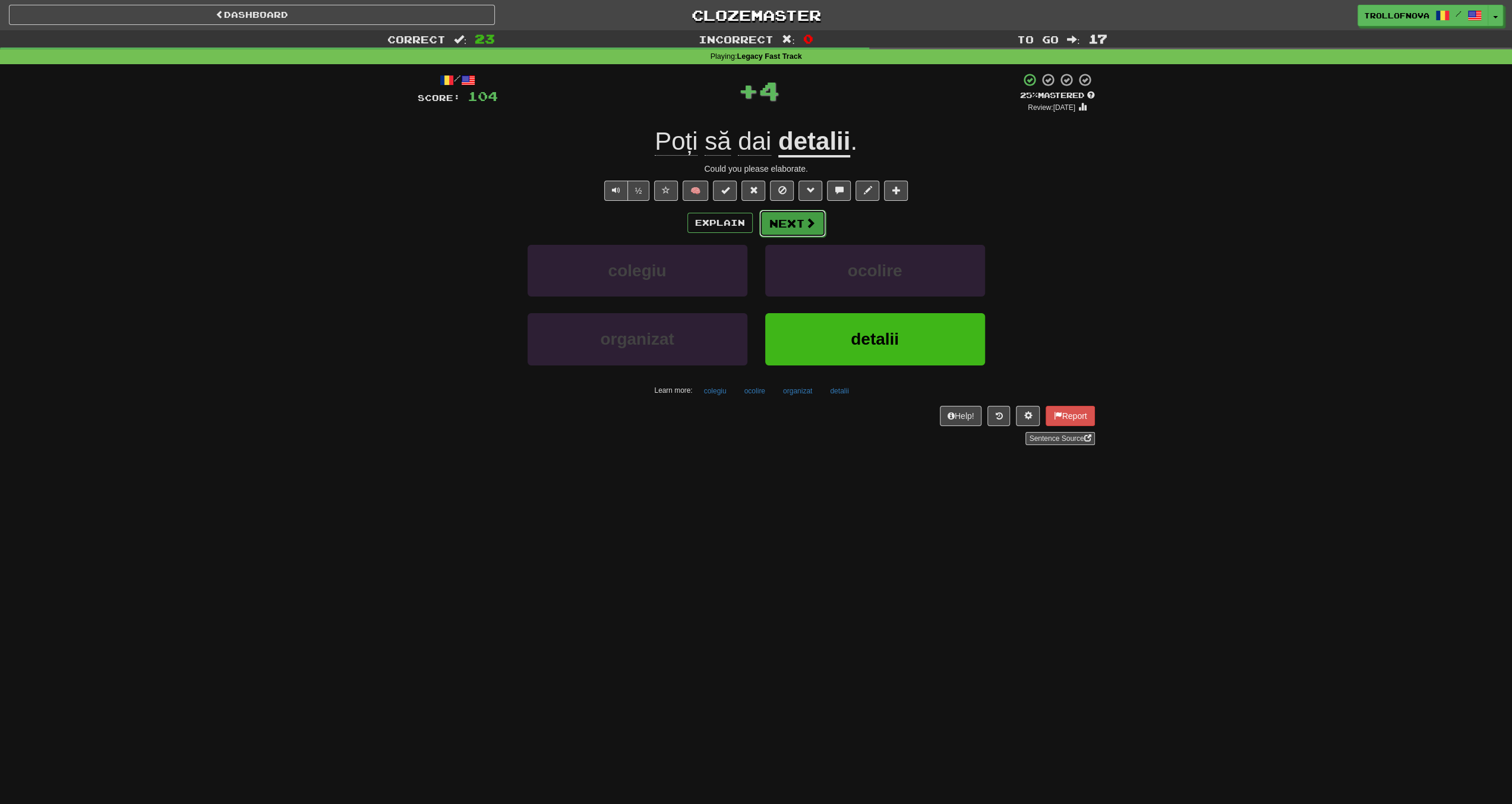
click at [782, 222] on button "Next" at bounding box center [792, 224] width 67 height 28
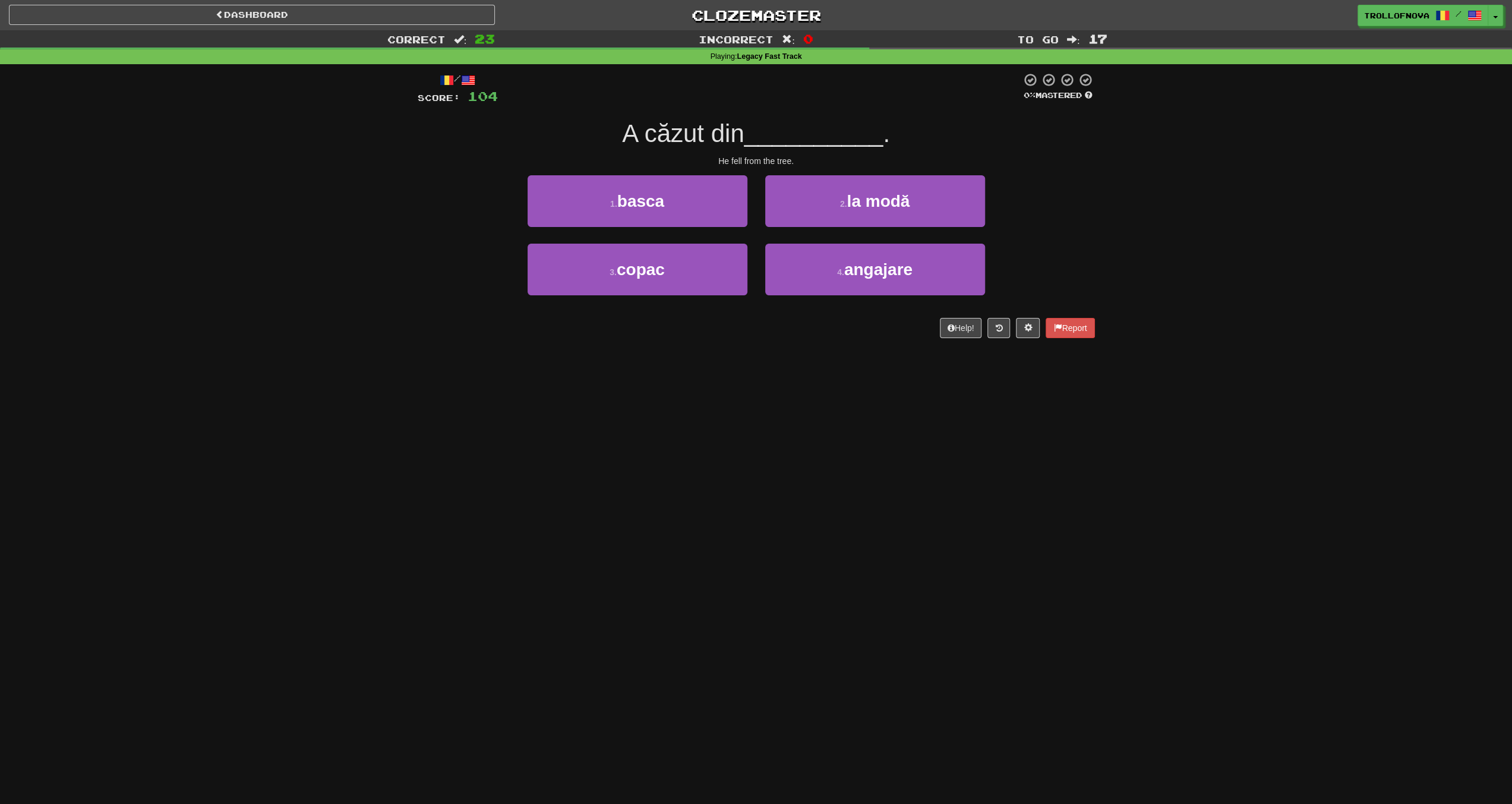
click at [712, 296] on div "3 . copac" at bounding box center [637, 277] width 238 height 68
click at [725, 279] on button "3 . copac" at bounding box center [638, 269] width 220 height 52
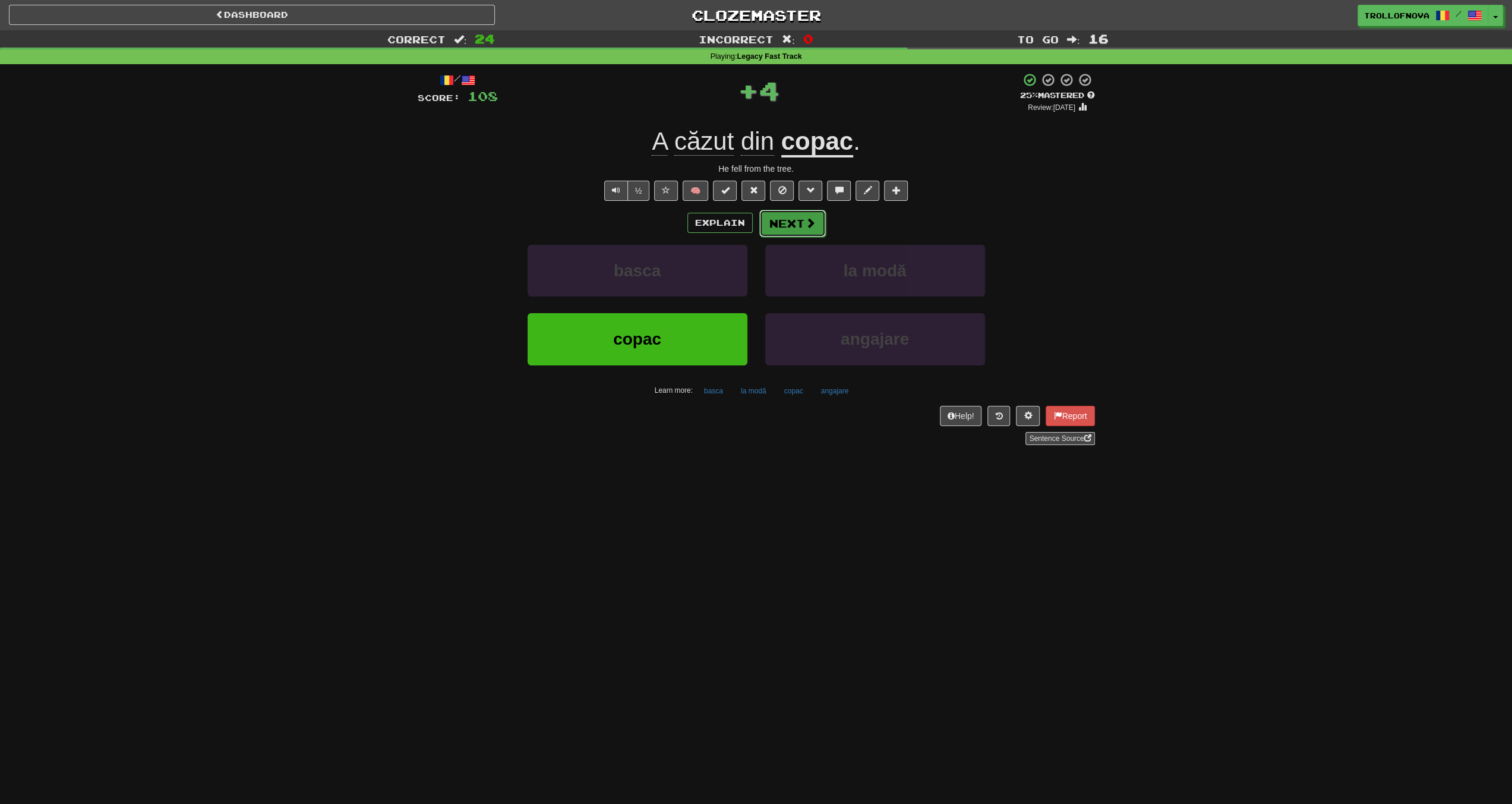
click at [806, 227] on span at bounding box center [811, 223] width 11 height 11
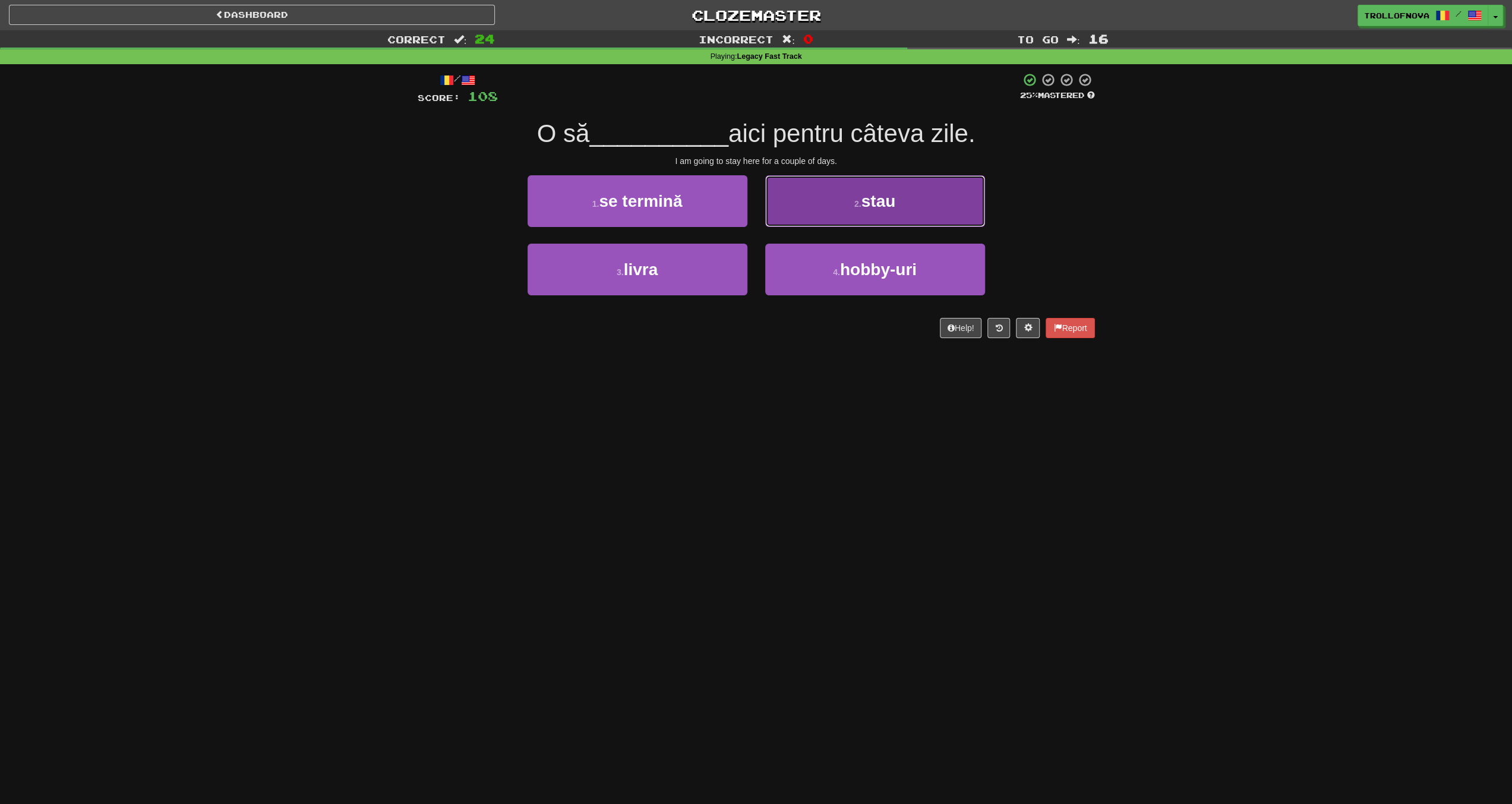
click at [812, 203] on button "2 . stau" at bounding box center [875, 201] width 220 height 52
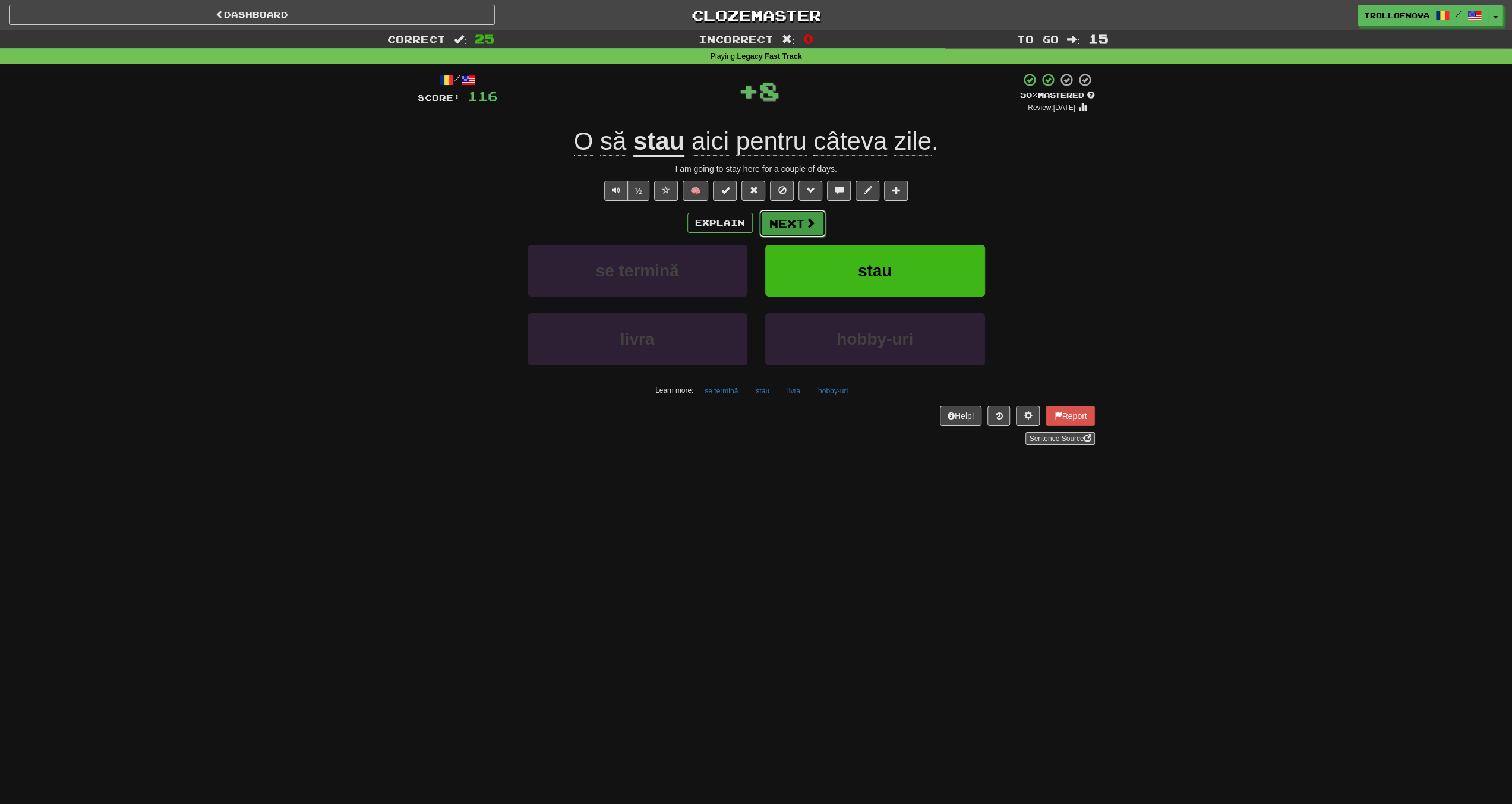
click at [800, 220] on button "Next" at bounding box center [792, 224] width 67 height 28
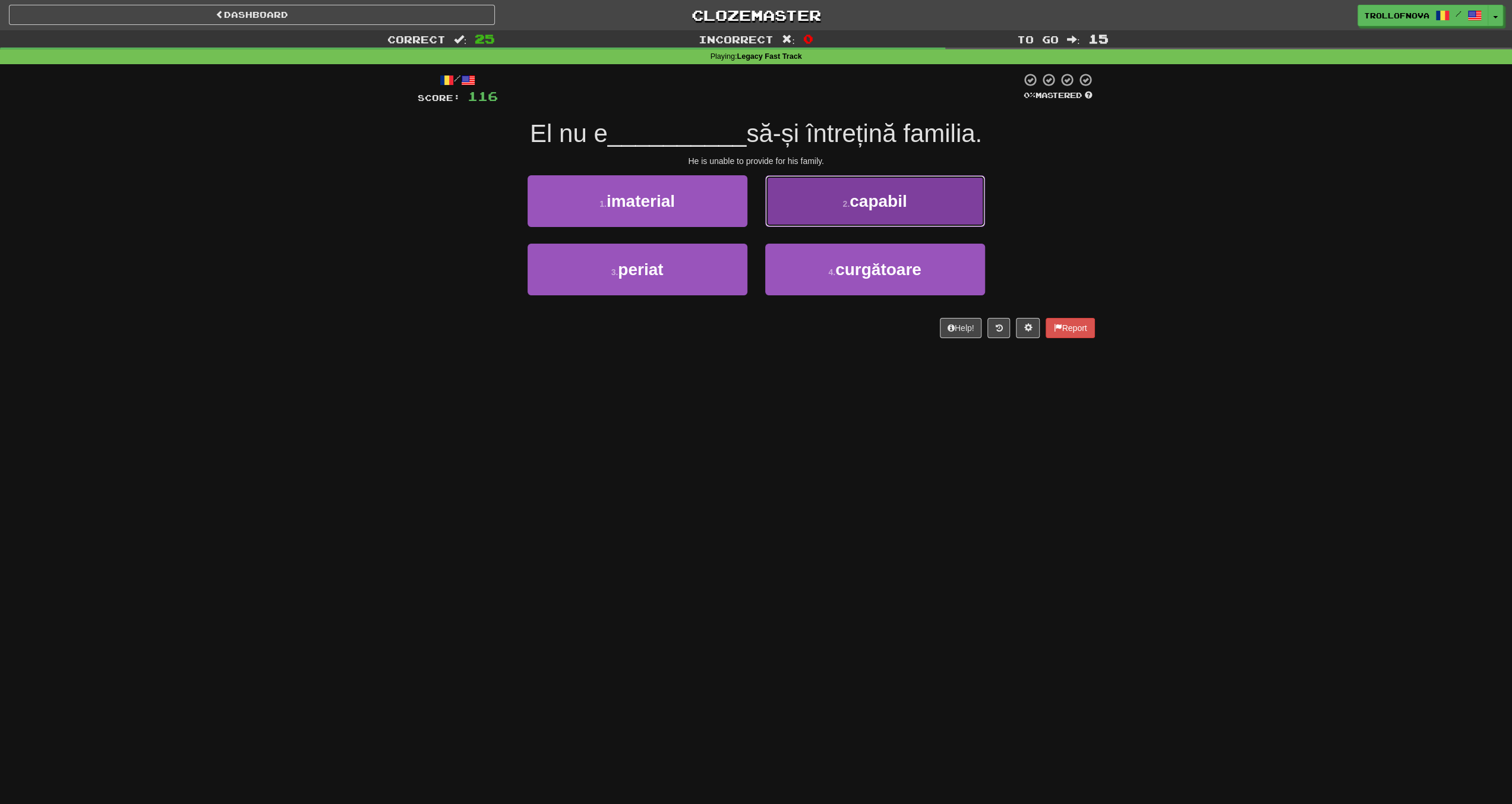
click at [815, 213] on button "2 . capabil" at bounding box center [875, 201] width 220 height 52
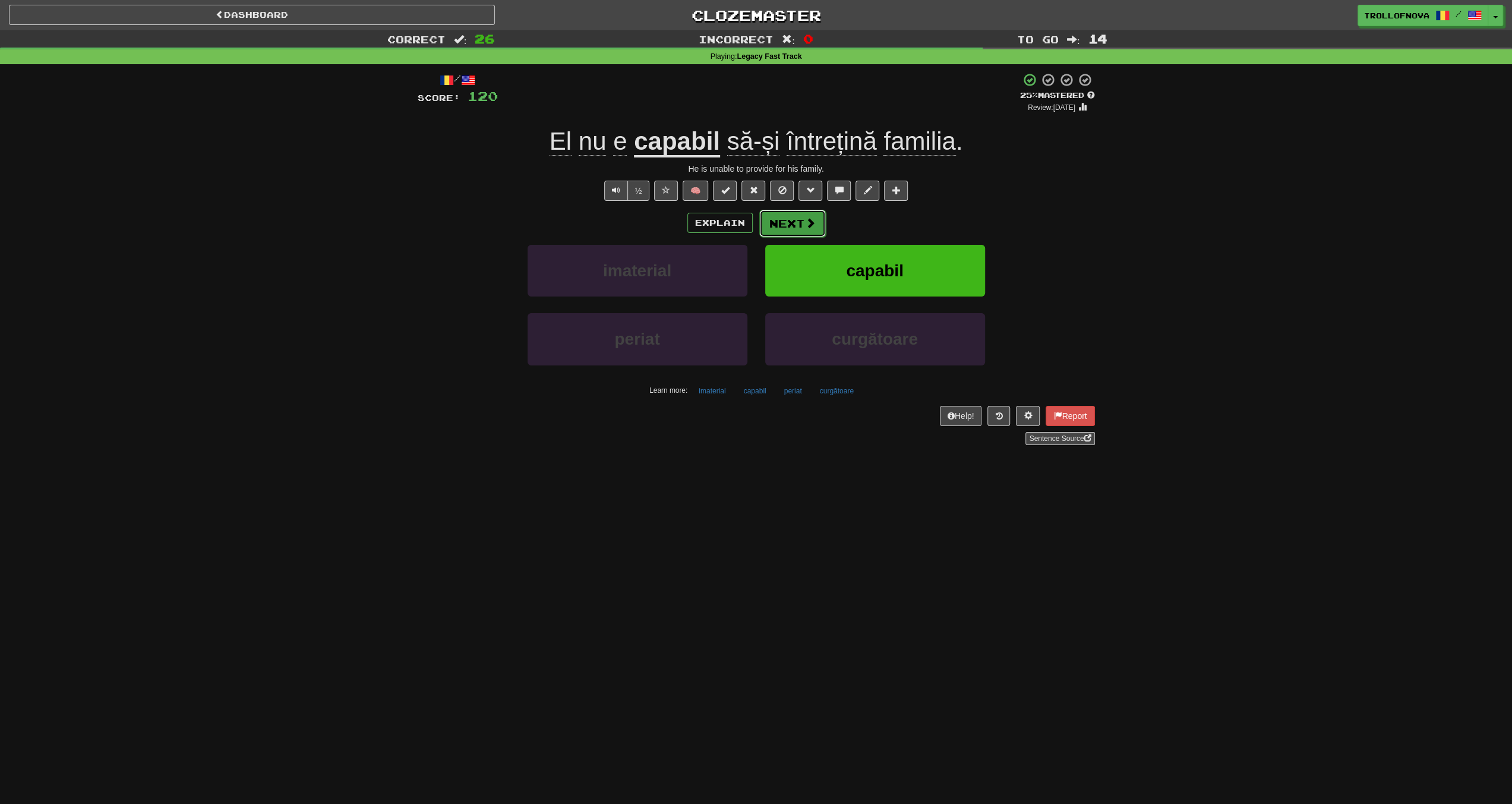
click at [806, 225] on span at bounding box center [811, 223] width 11 height 11
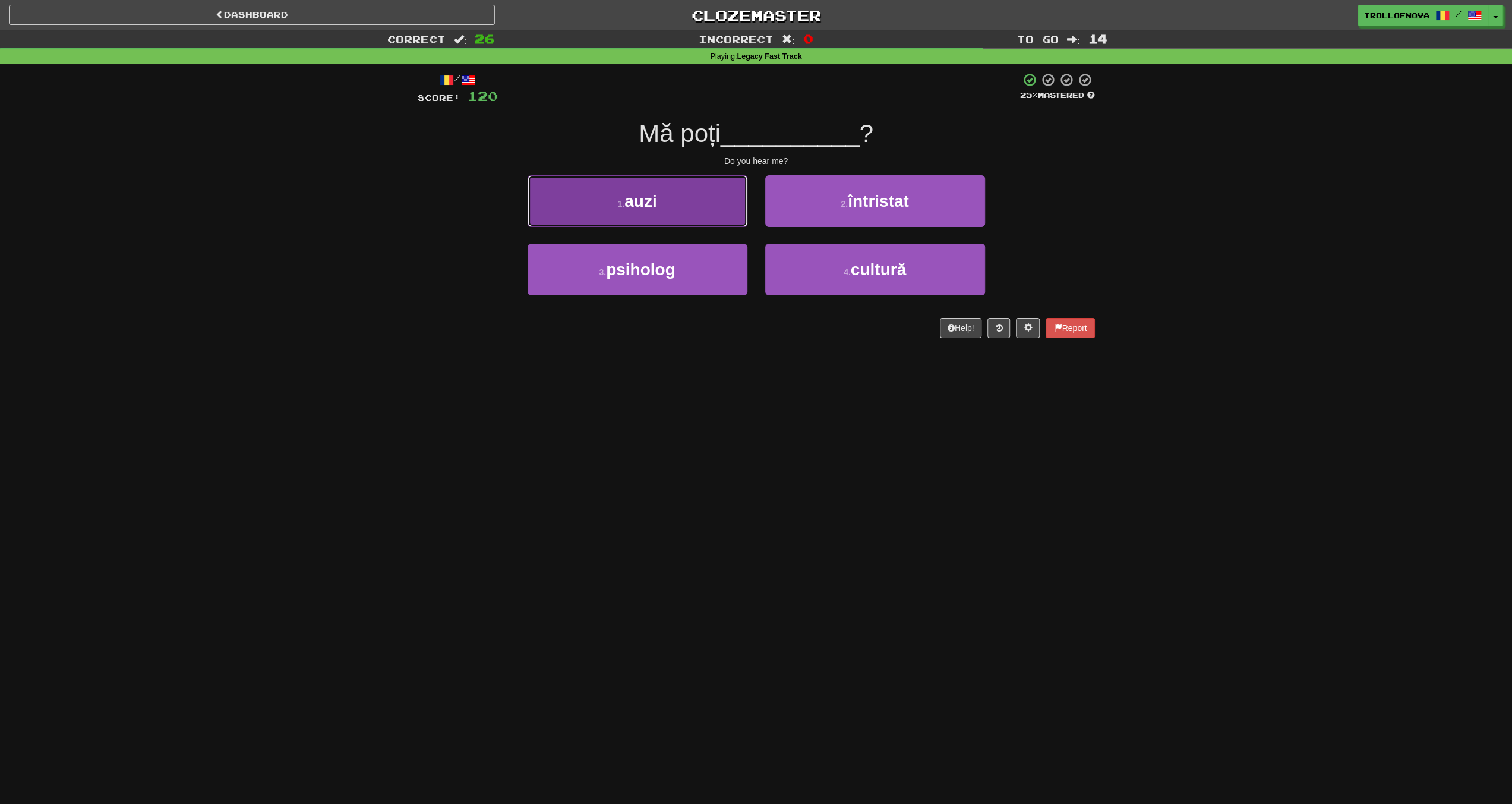
click at [677, 203] on button "1 . auzi" at bounding box center [638, 201] width 220 height 52
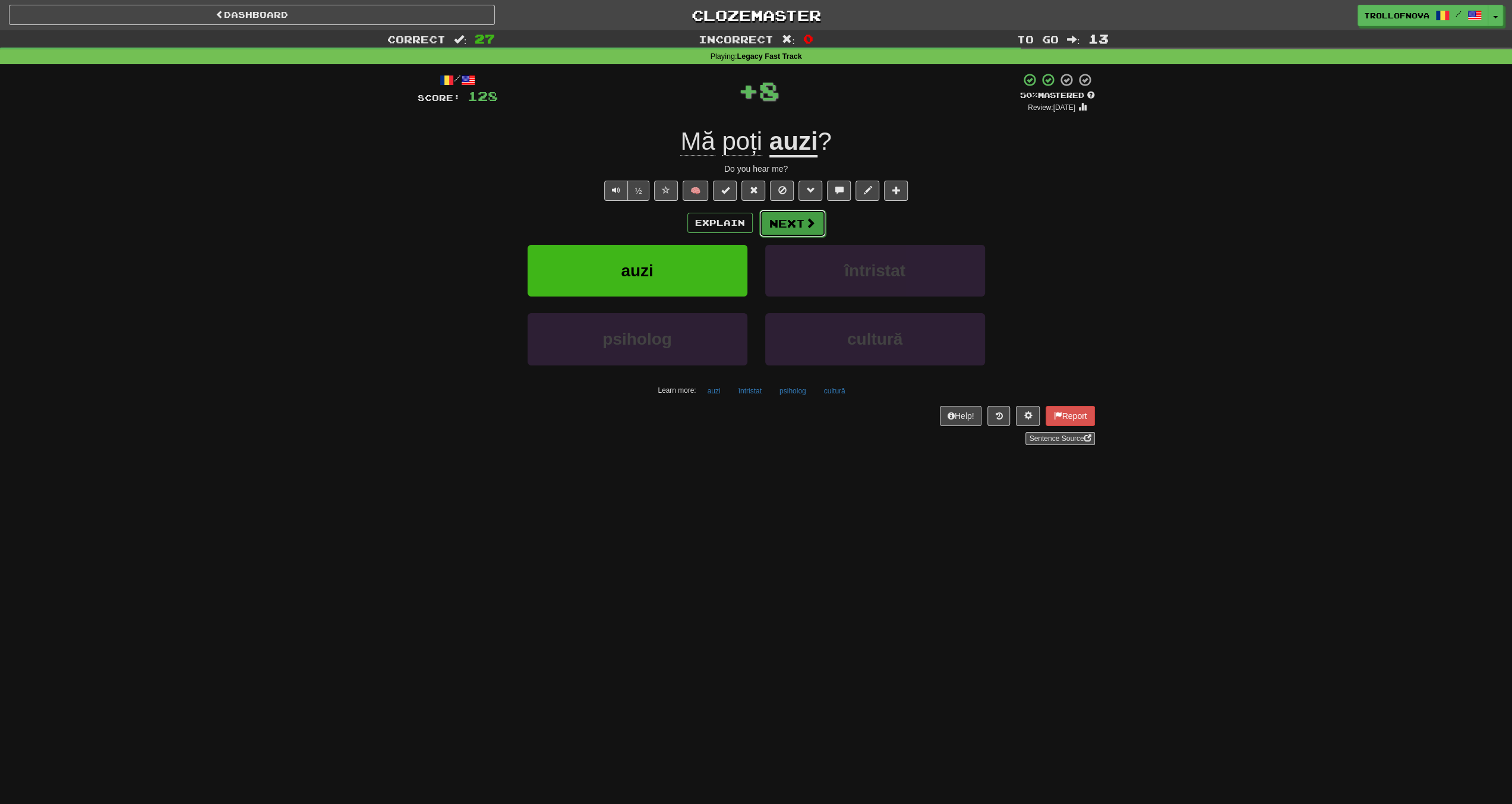
click at [796, 222] on button "Next" at bounding box center [792, 224] width 67 height 28
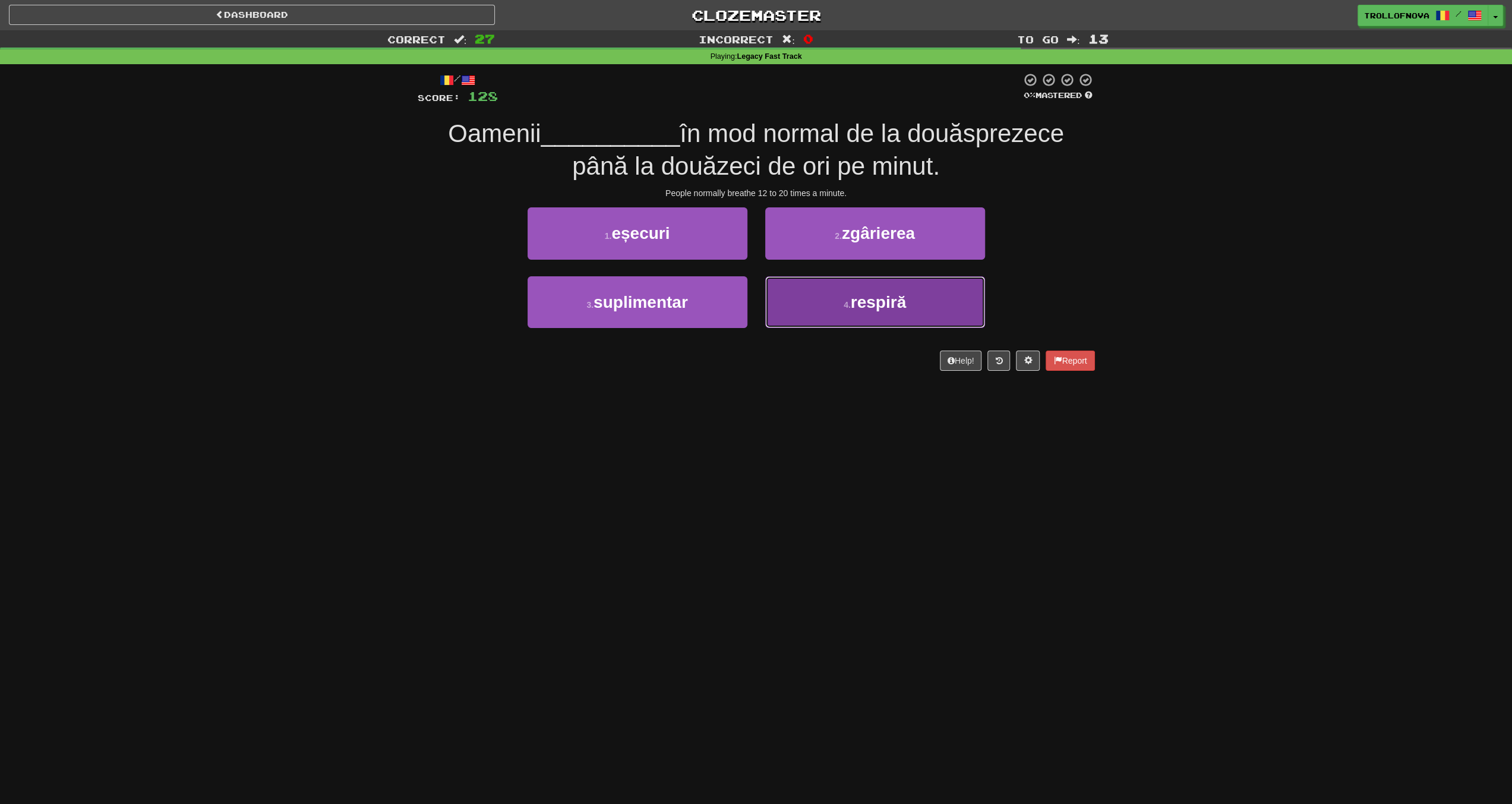
click at [802, 292] on button "4 . respiră" at bounding box center [875, 302] width 220 height 52
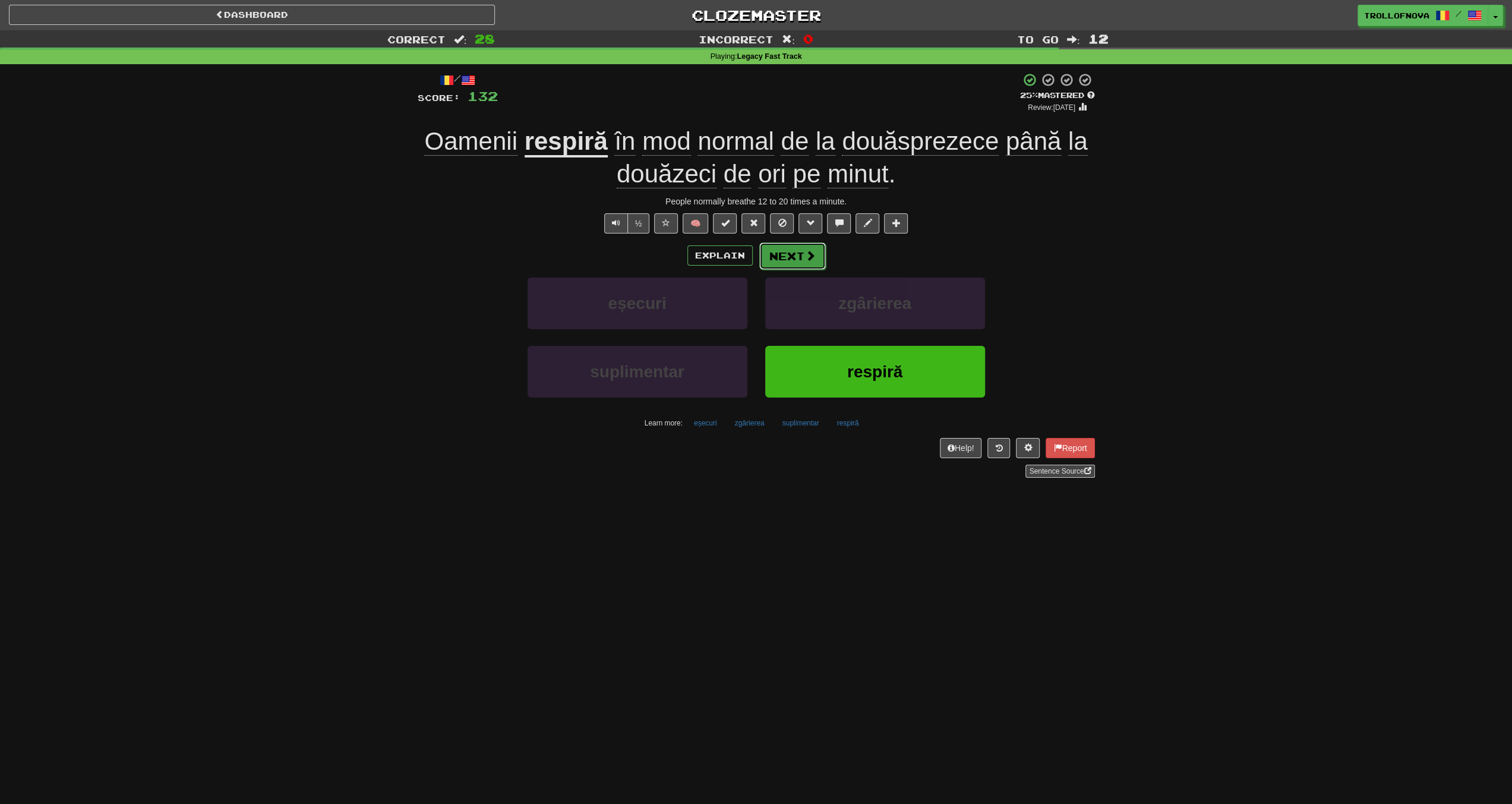
click at [813, 259] on span at bounding box center [811, 256] width 11 height 11
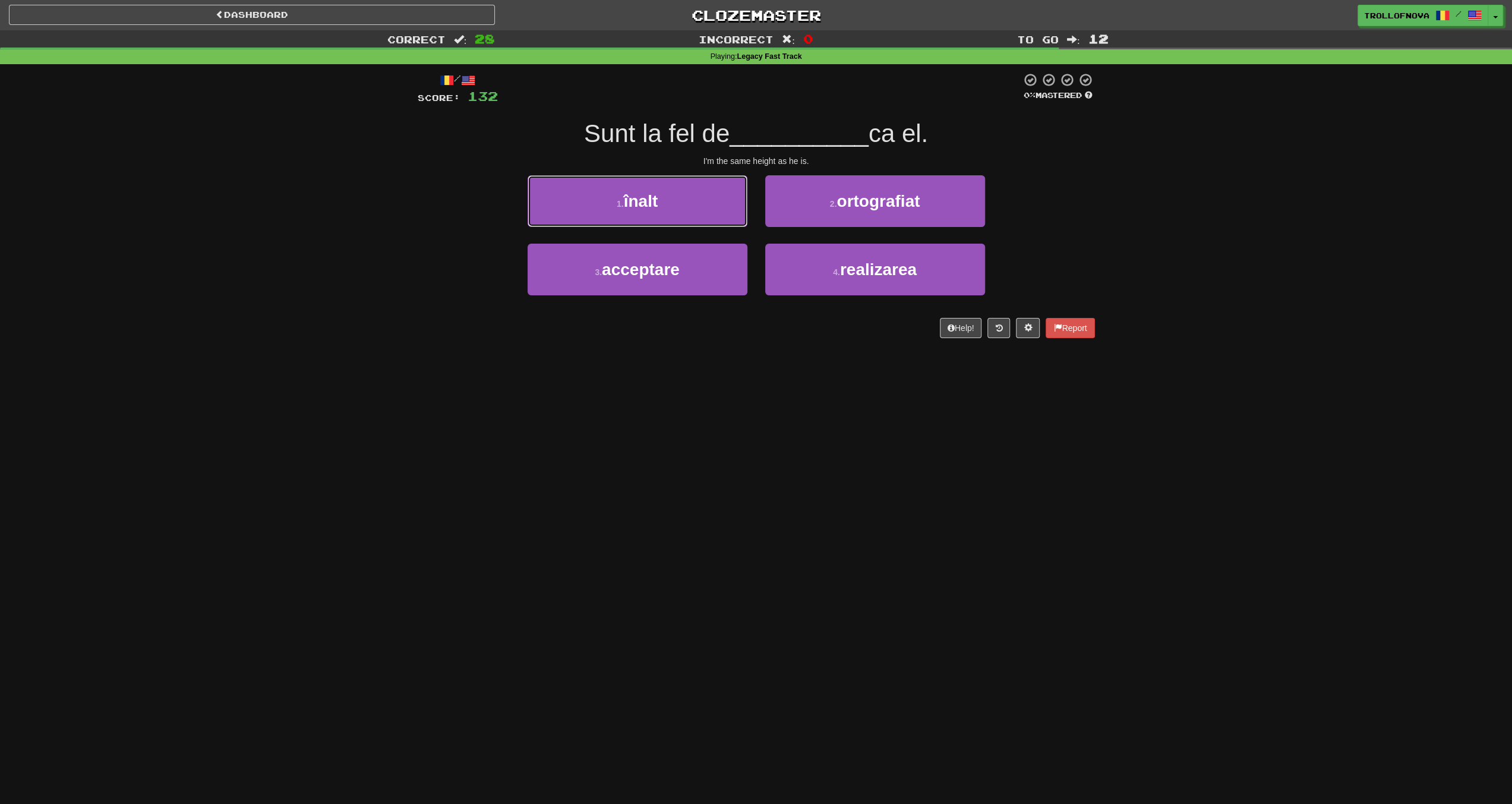
click at [660, 201] on button "1 . înalt" at bounding box center [638, 201] width 220 height 52
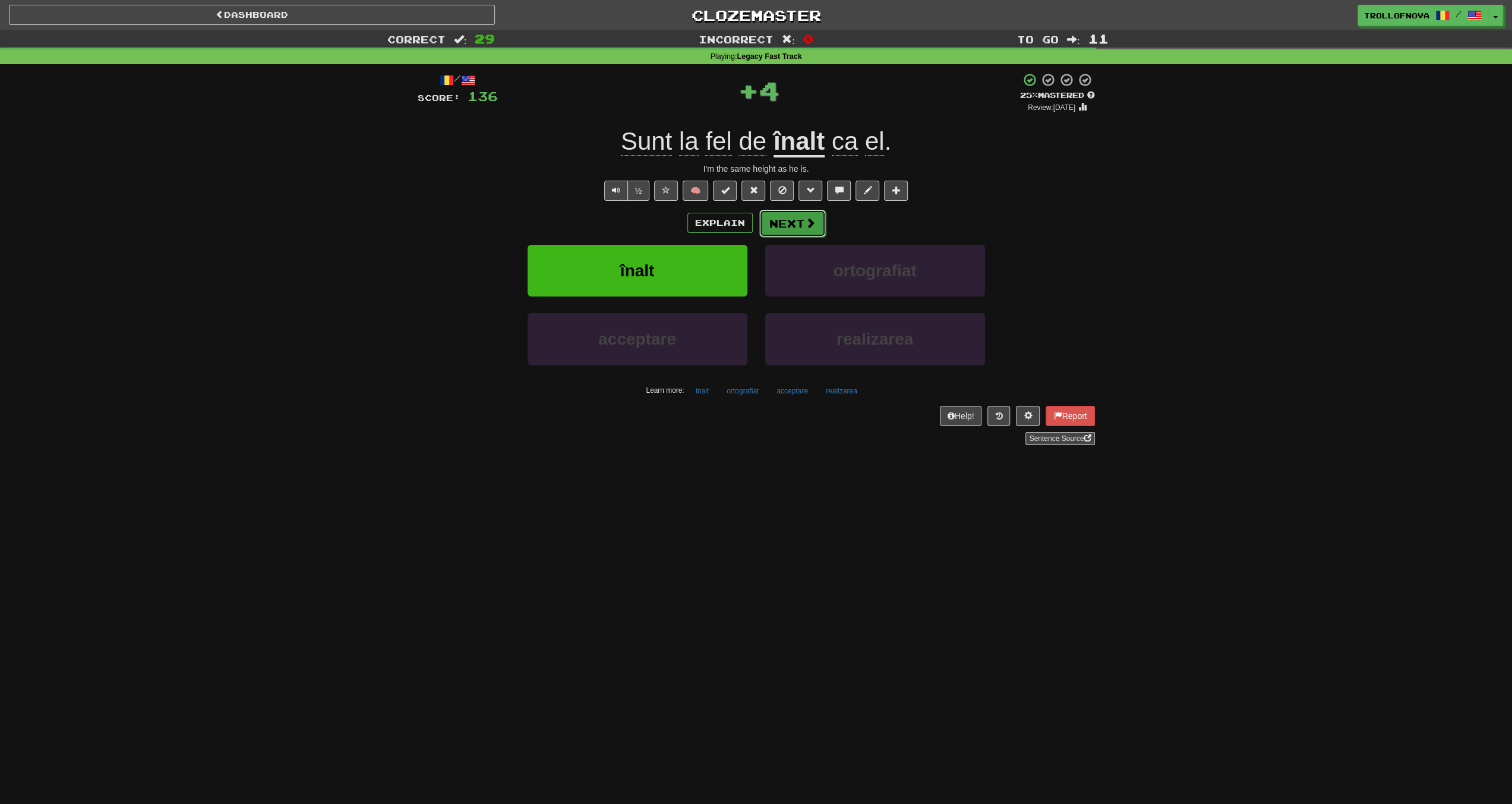
click at [791, 224] on button "Next" at bounding box center [792, 224] width 67 height 28
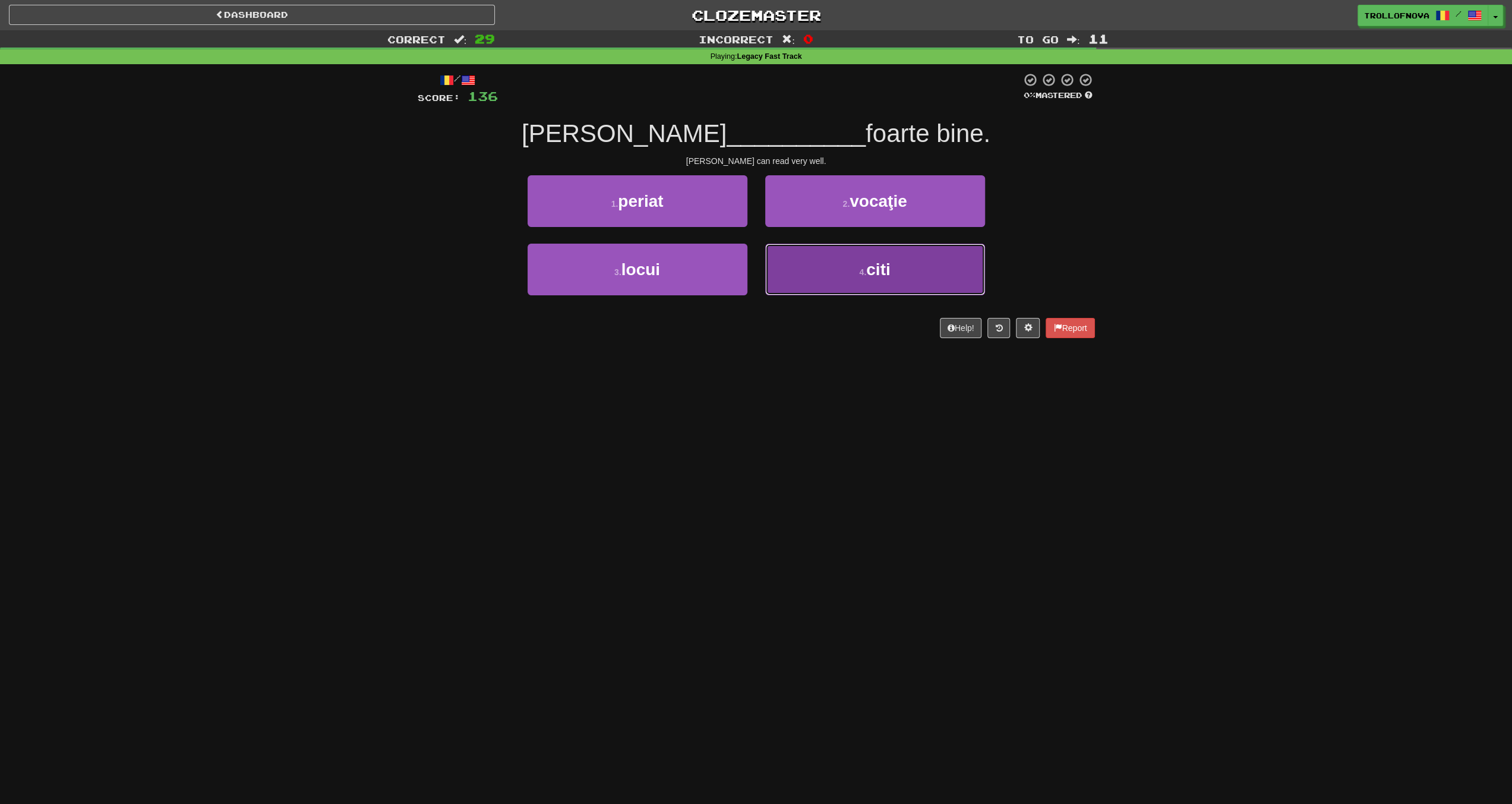
click at [876, 283] on button "4 . citi" at bounding box center [875, 269] width 220 height 52
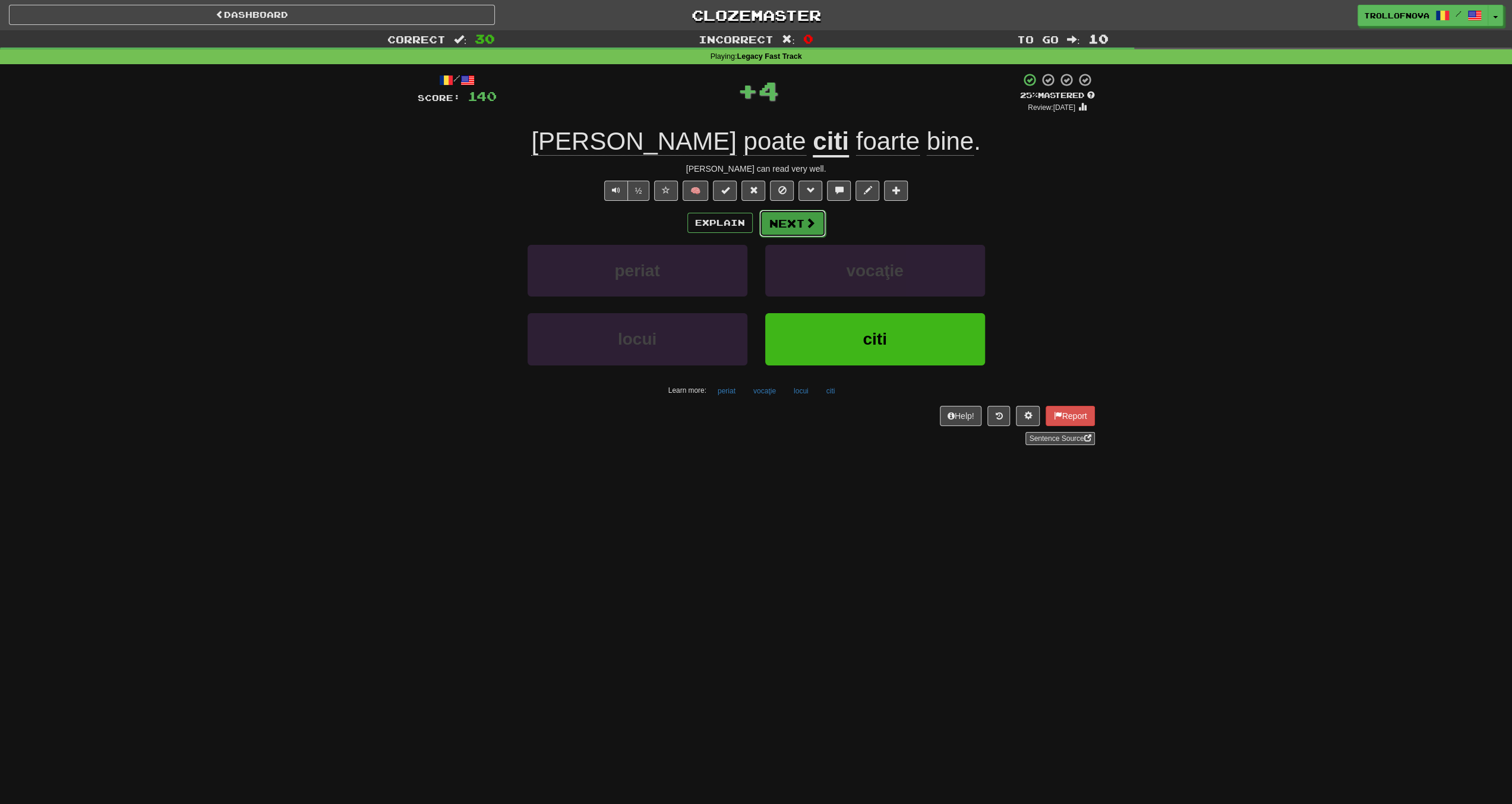
click at [792, 230] on button "Next" at bounding box center [792, 224] width 67 height 28
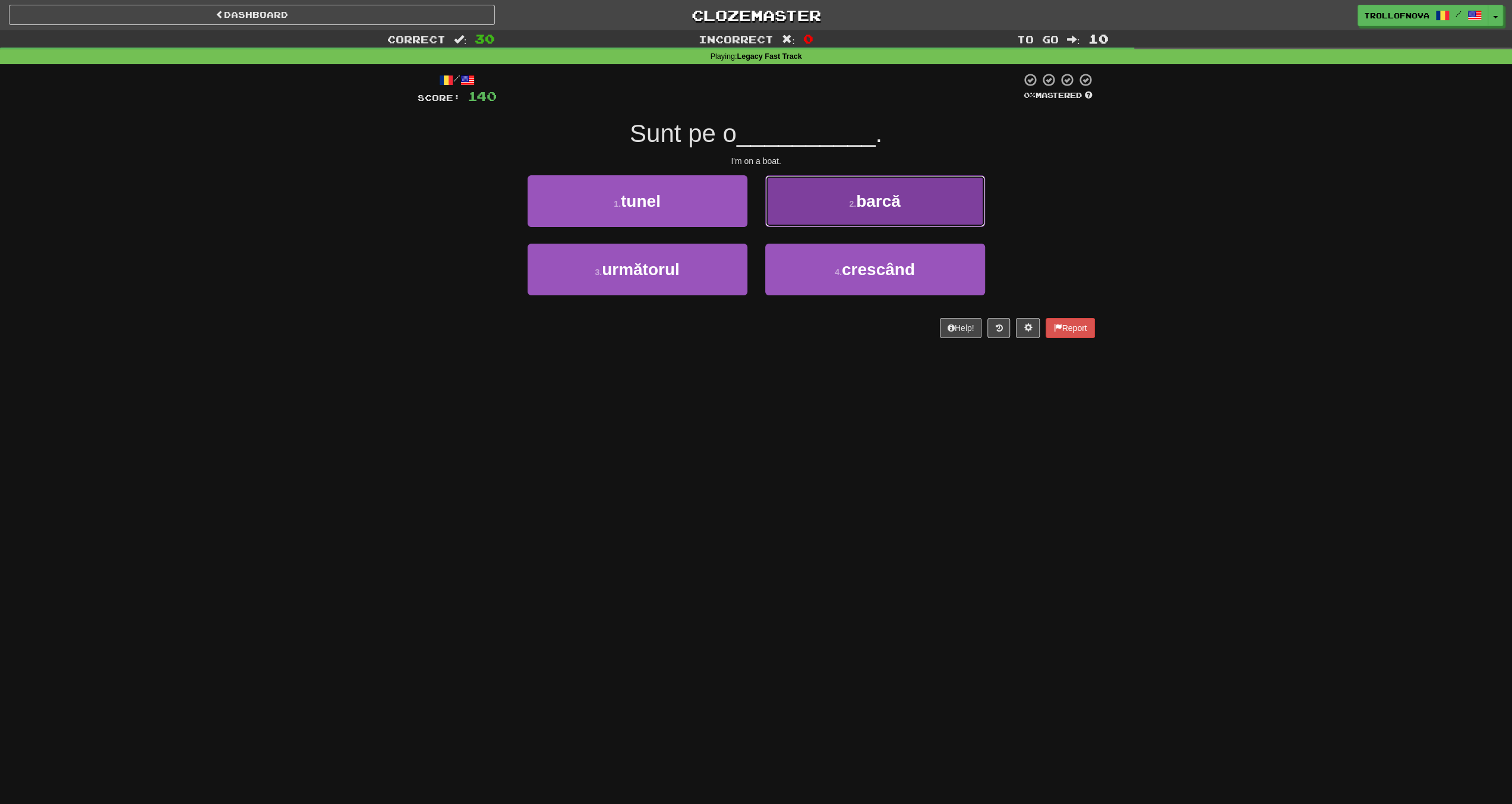
click at [854, 216] on button "2 . barcă" at bounding box center [875, 201] width 220 height 52
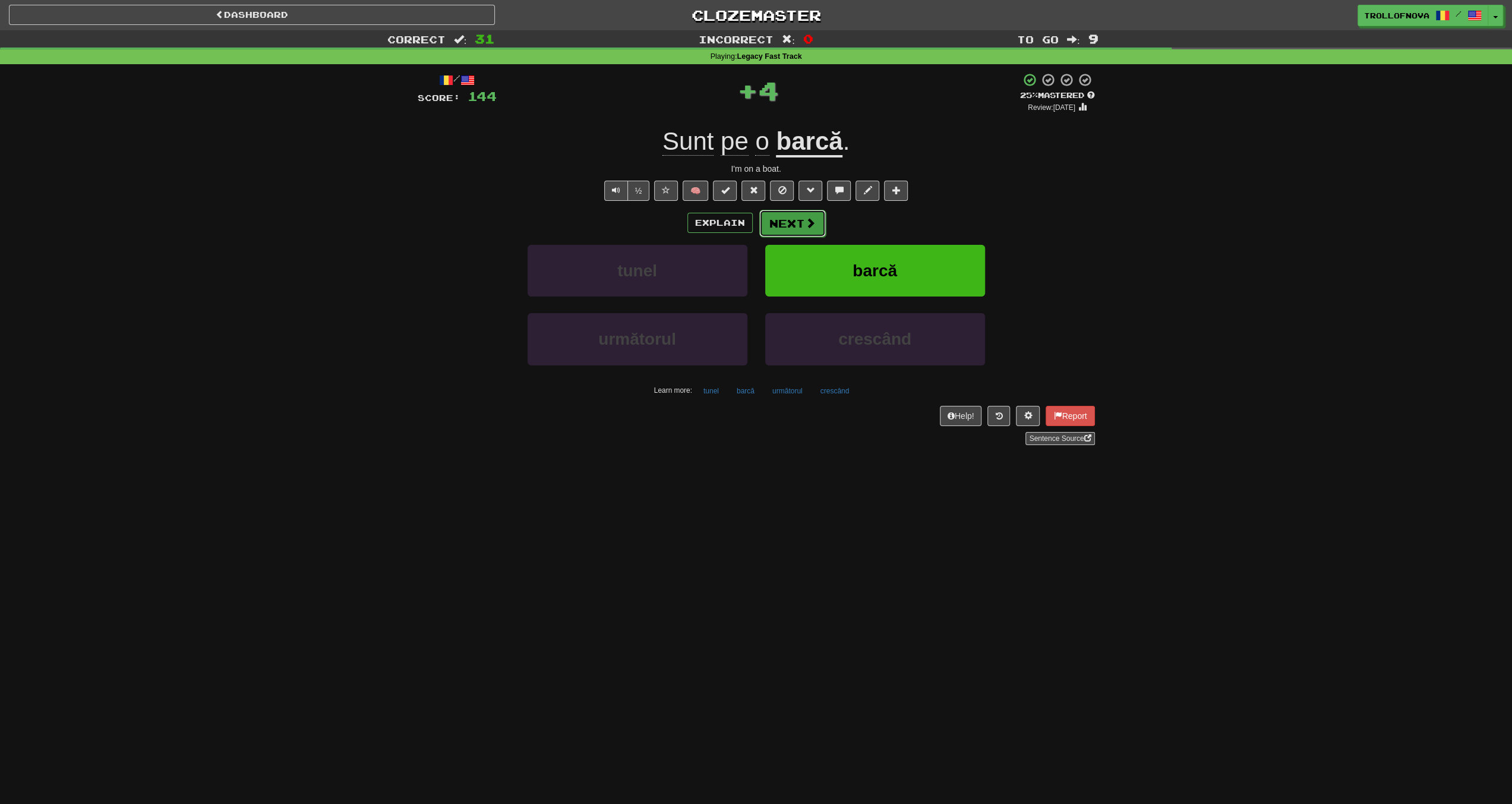
click at [796, 224] on button "Next" at bounding box center [792, 224] width 67 height 28
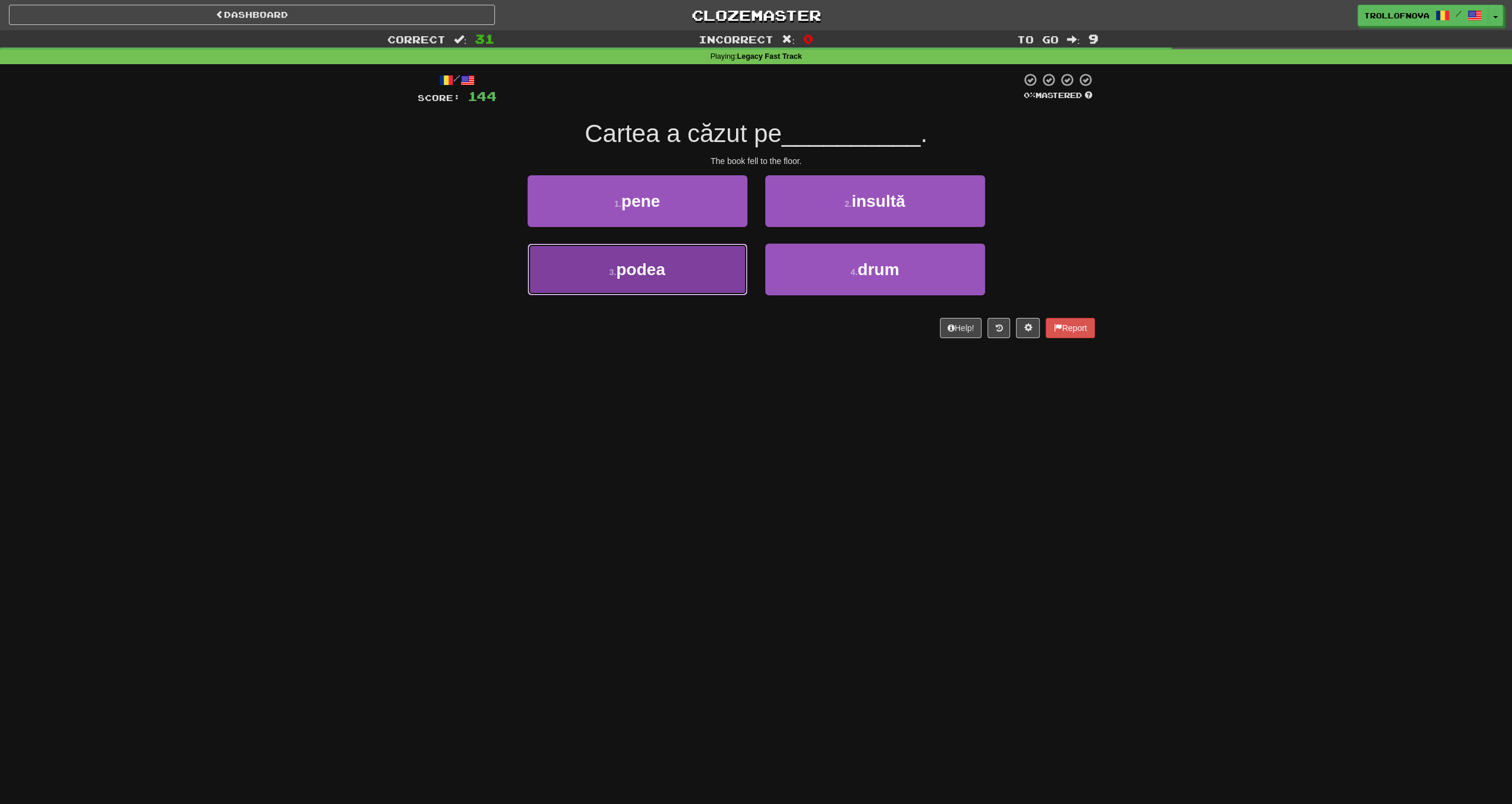
click at [686, 275] on button "3 . podea" at bounding box center [638, 269] width 220 height 52
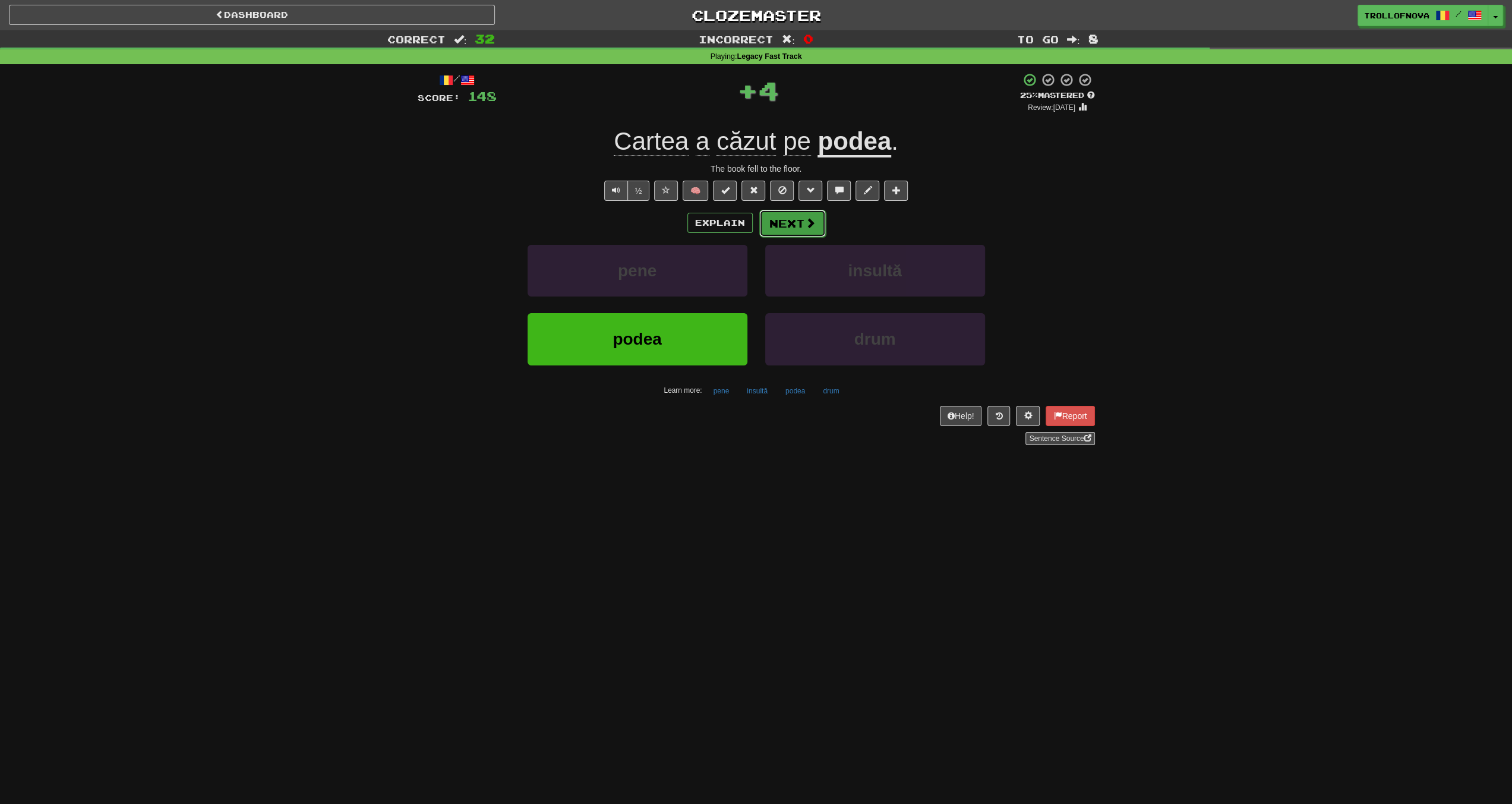
click at [801, 232] on button "Next" at bounding box center [792, 224] width 67 height 28
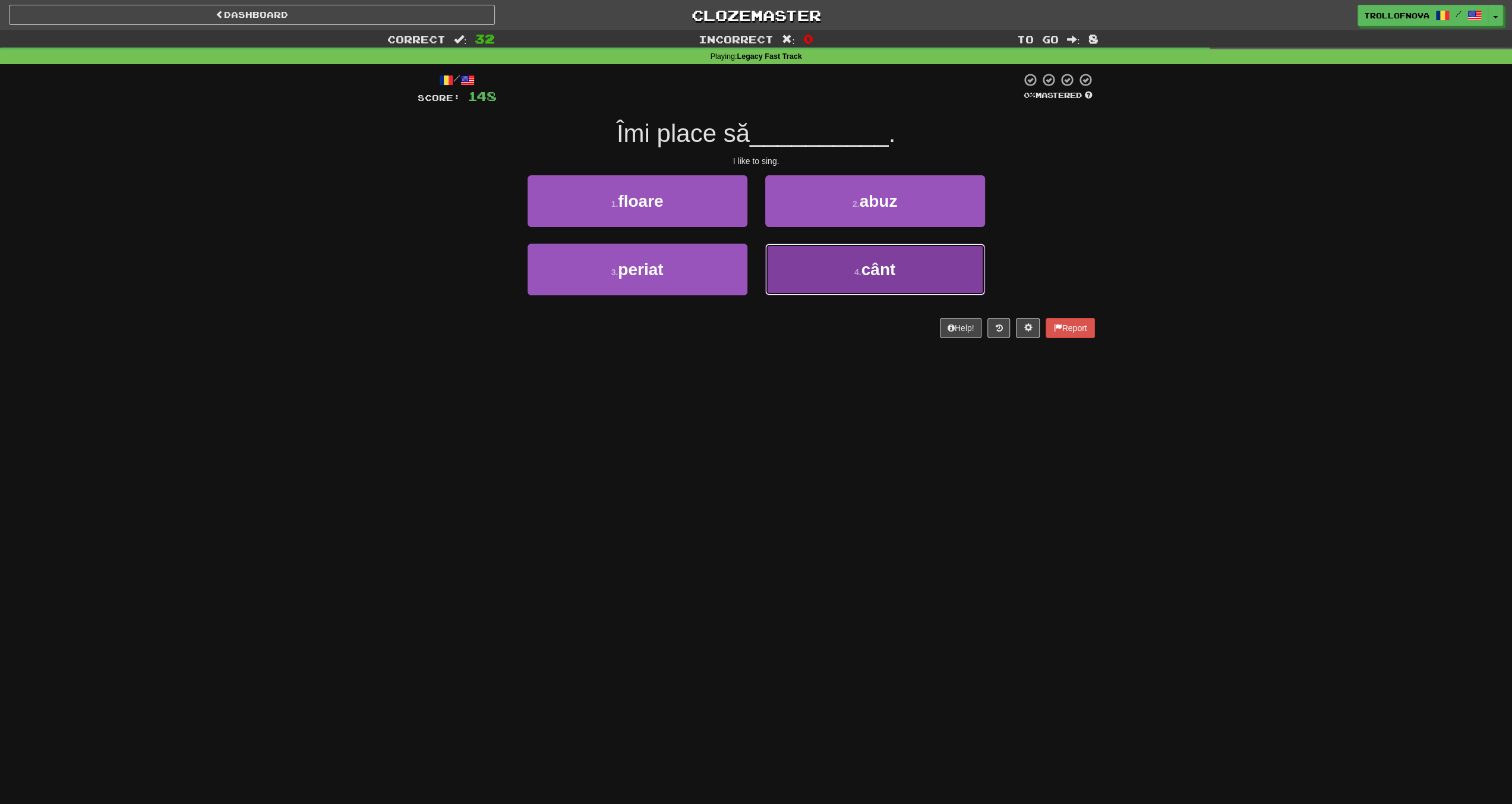
click at [798, 279] on button "4 . cânt" at bounding box center [875, 269] width 220 height 52
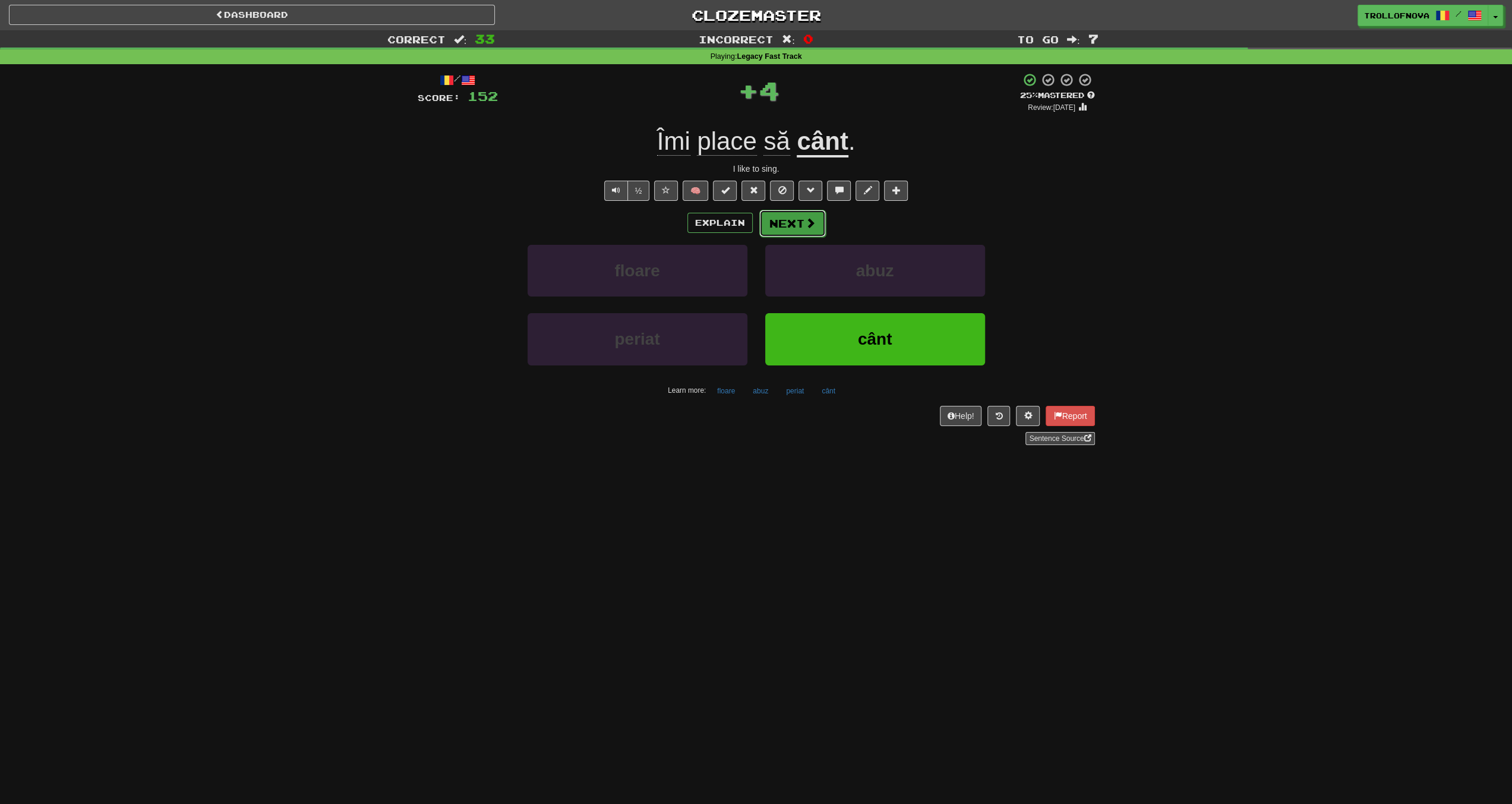
click at [805, 224] on span at bounding box center [811, 223] width 11 height 11
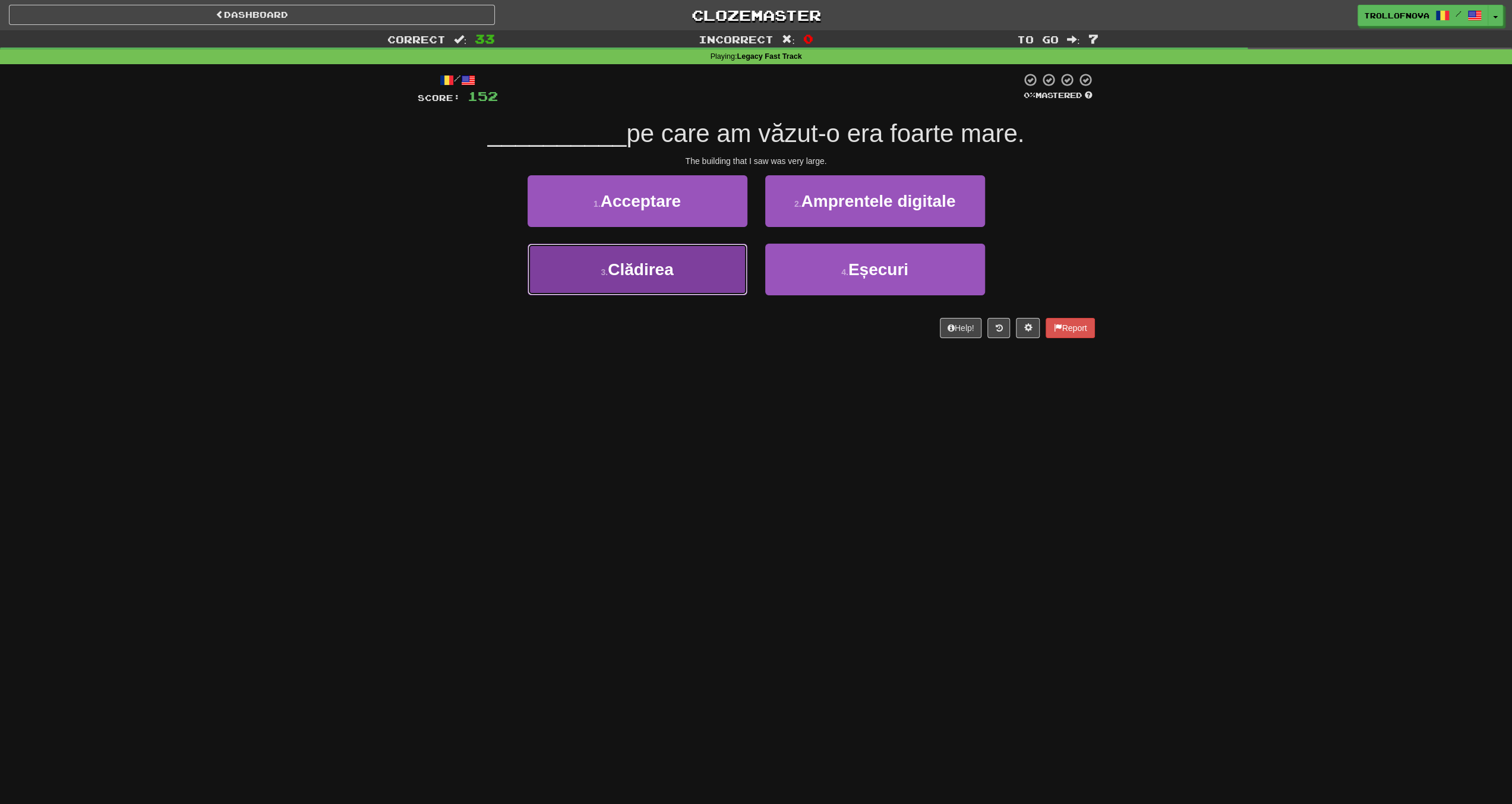
click at [680, 263] on button "3 . Clădirea" at bounding box center [638, 269] width 220 height 52
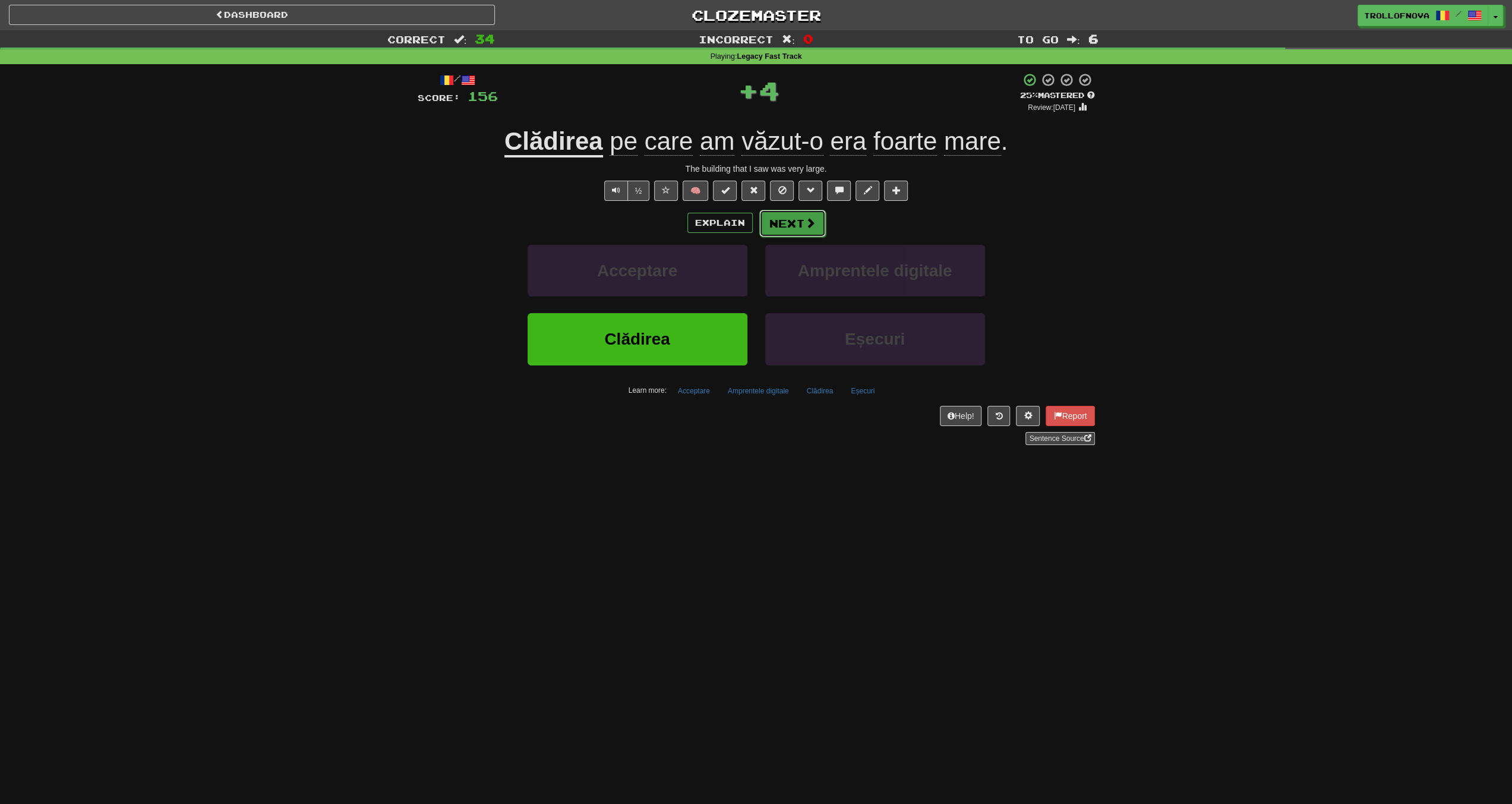
click at [807, 217] on span at bounding box center [811, 223] width 11 height 11
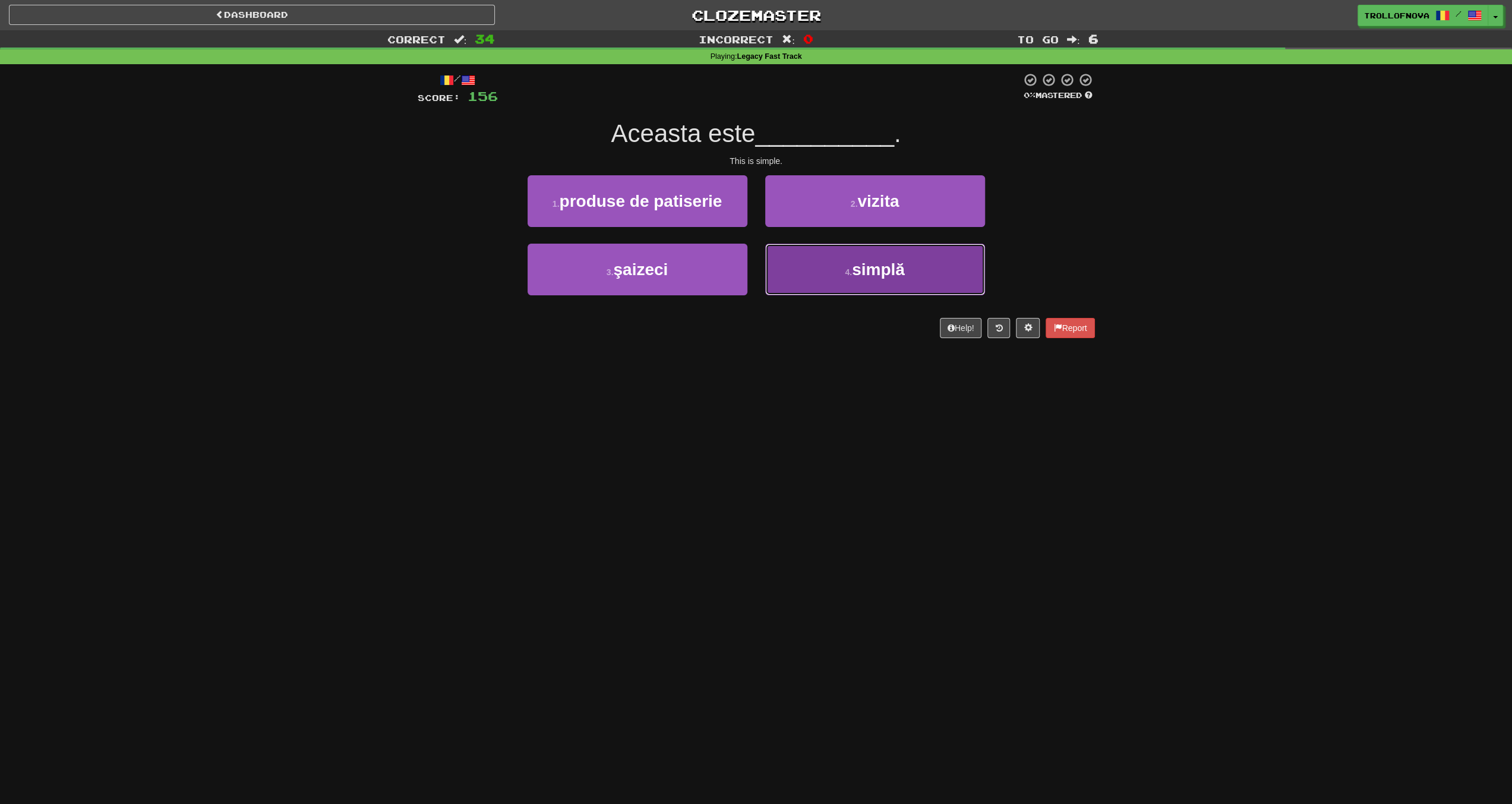
click at [841, 275] on button "4 . simplă" at bounding box center [875, 269] width 220 height 52
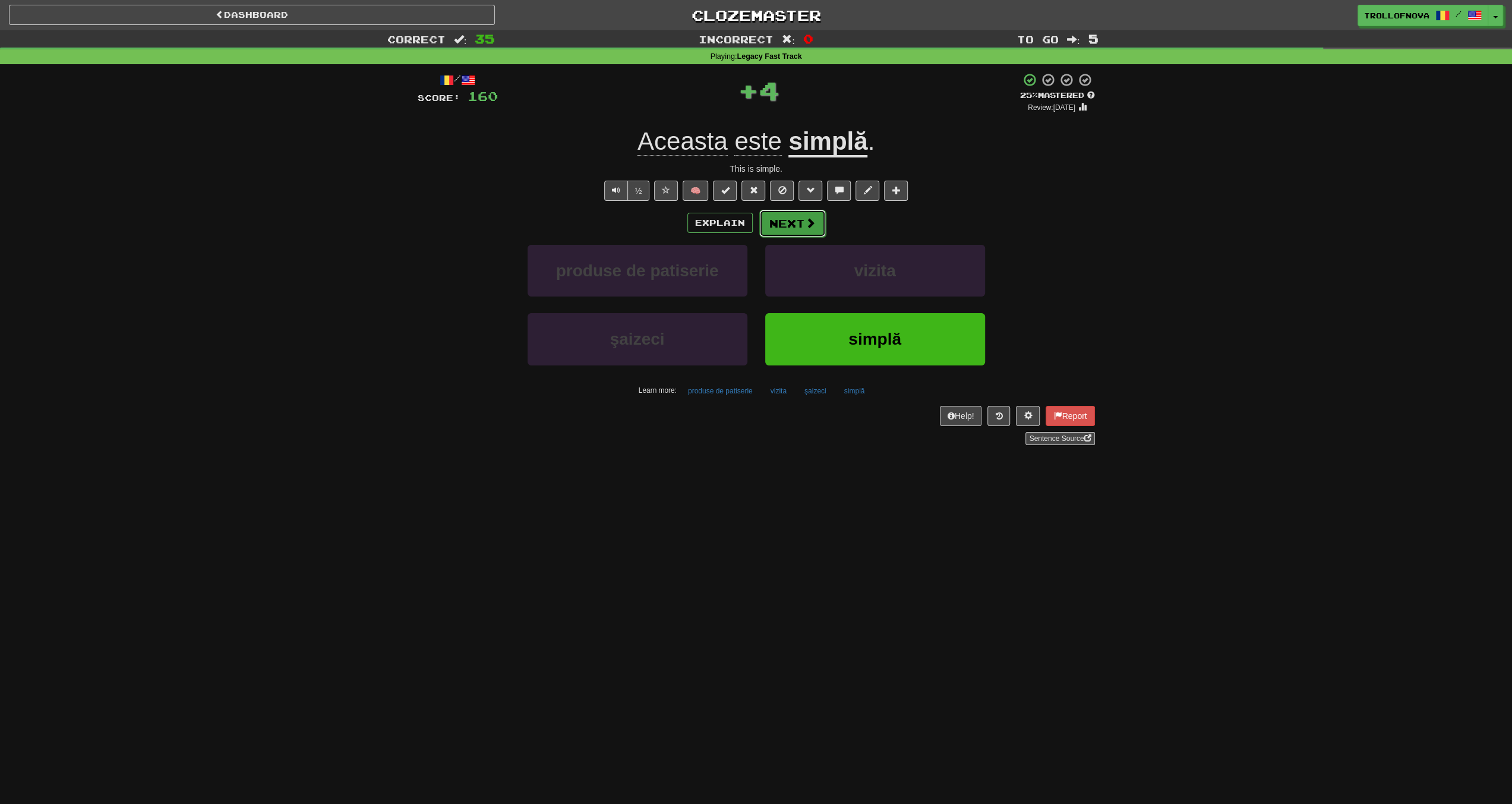
click at [798, 230] on button "Next" at bounding box center [792, 224] width 67 height 28
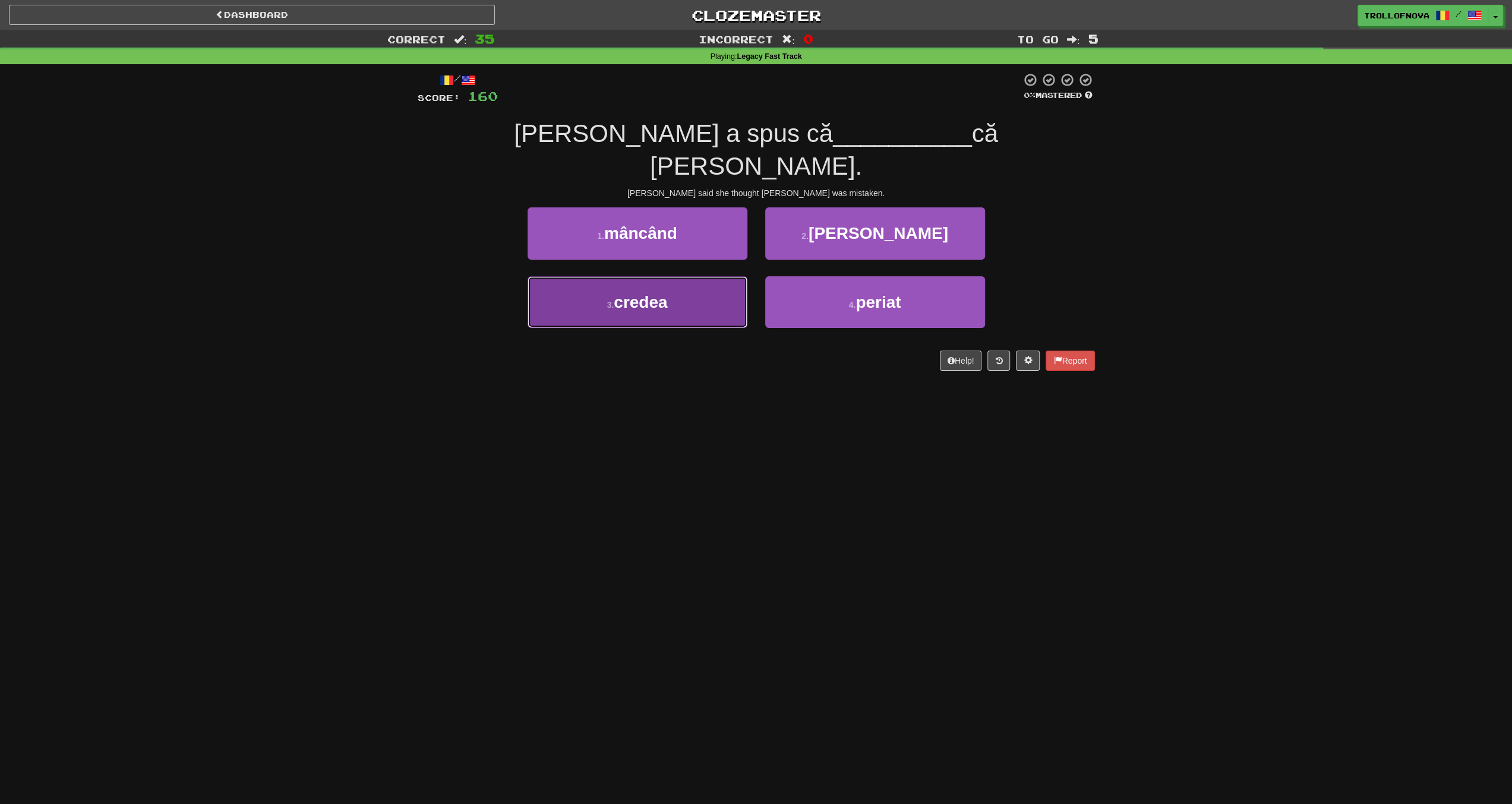
click at [693, 276] on button "3 . credea" at bounding box center [638, 302] width 220 height 52
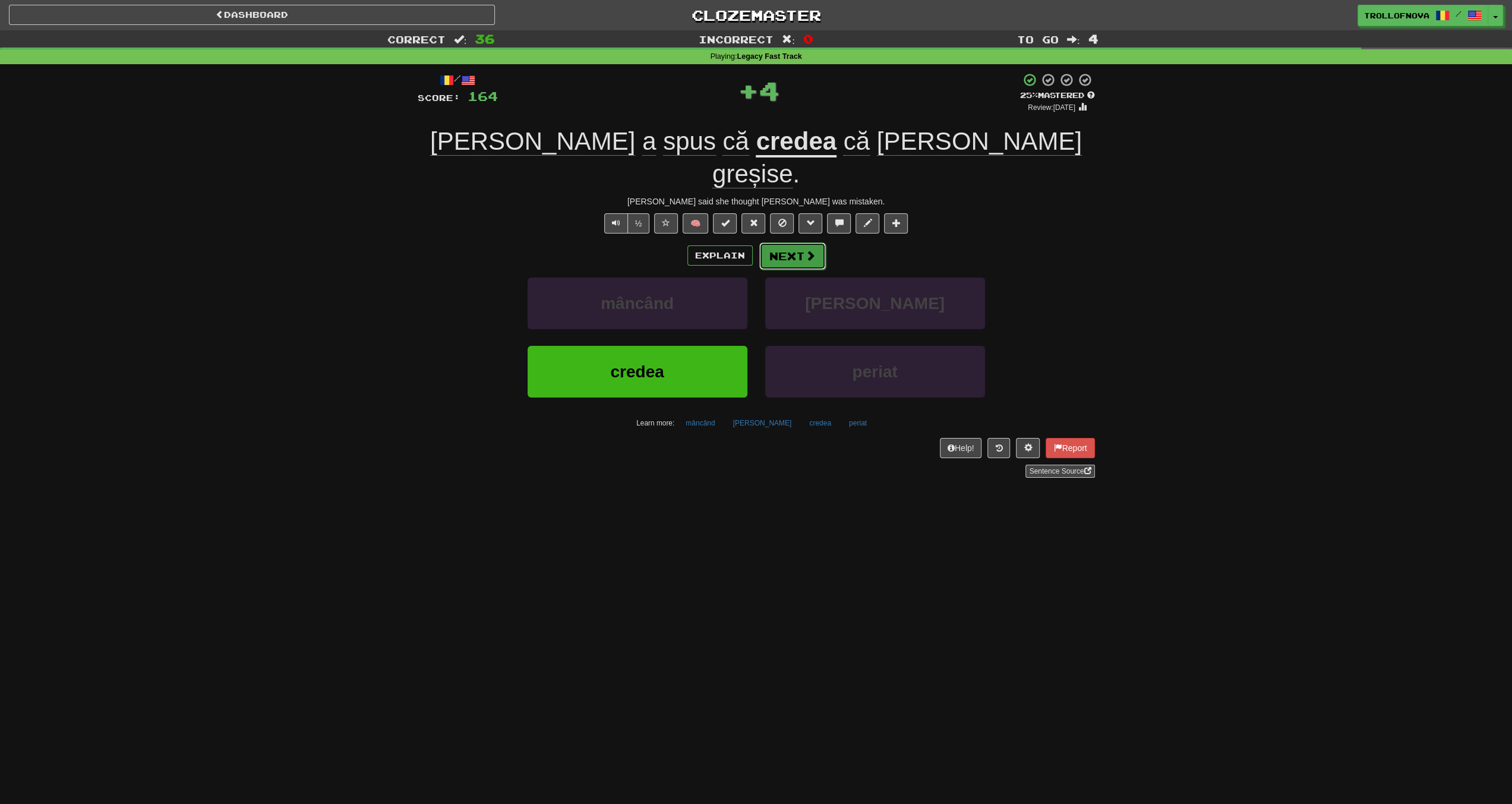
click at [809, 250] on span at bounding box center [811, 256] width 11 height 11
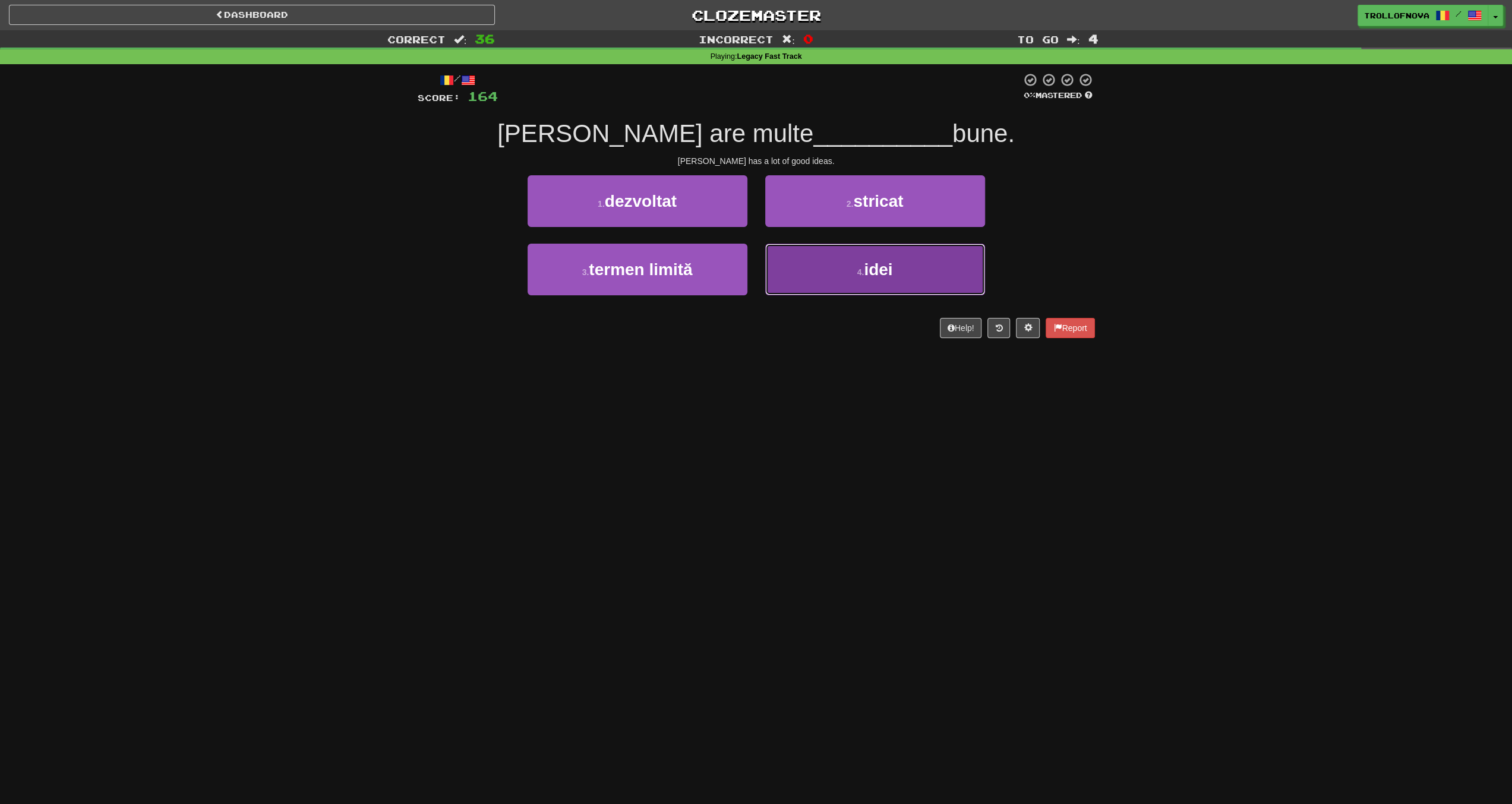
click at [830, 260] on button "4 . idei" at bounding box center [875, 269] width 220 height 52
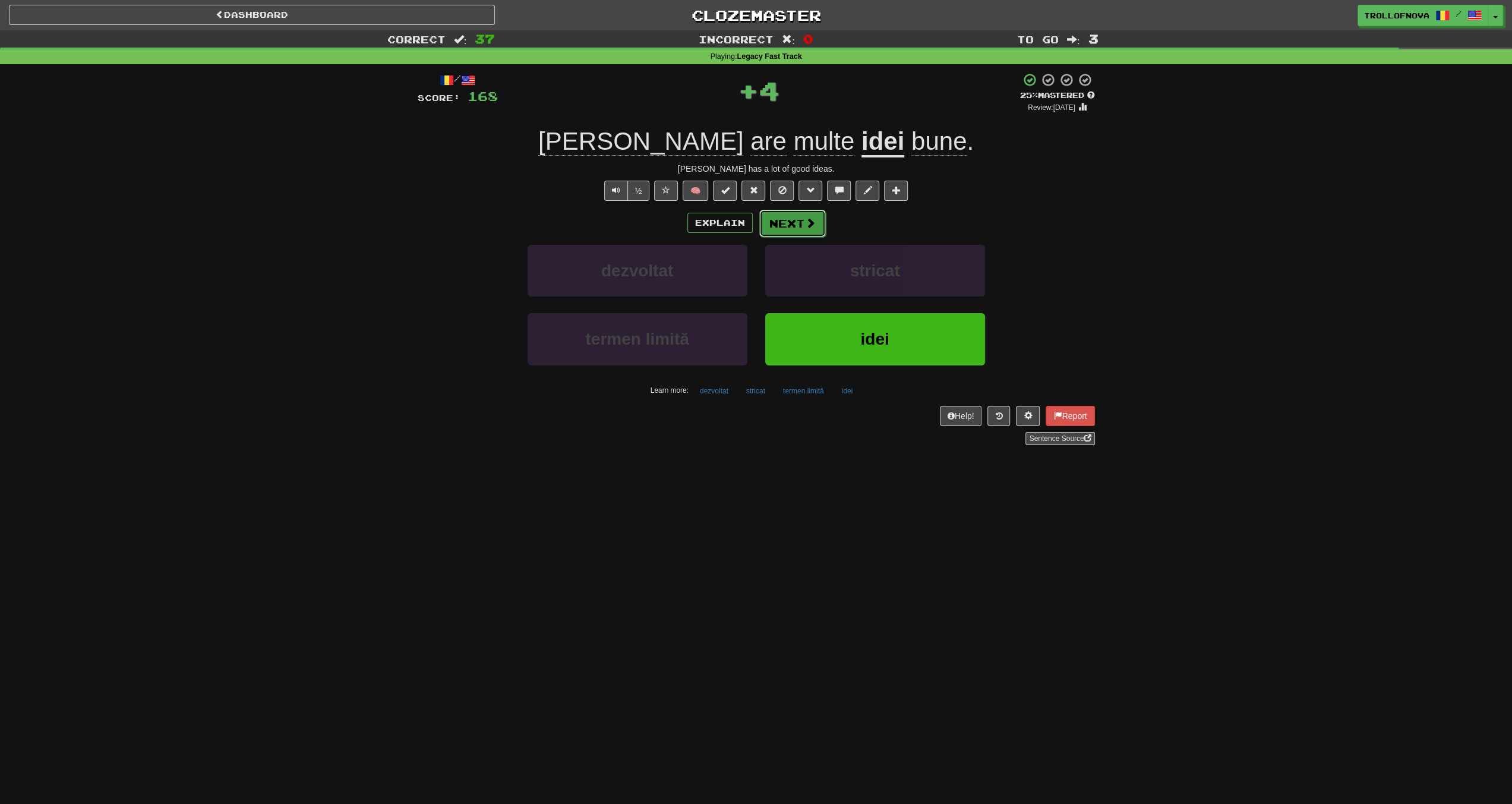
click at [808, 217] on span at bounding box center [811, 223] width 11 height 11
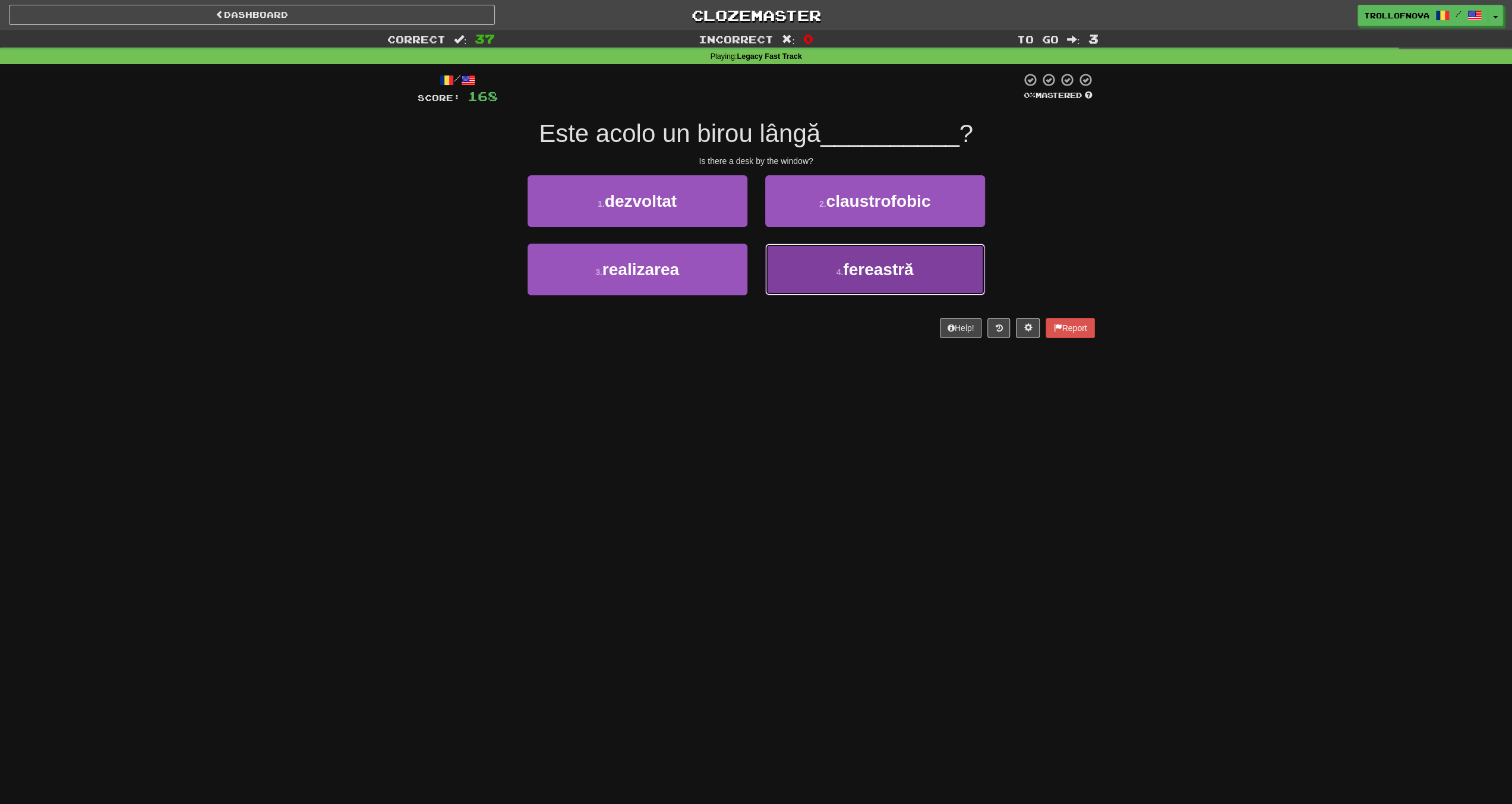
click at [808, 263] on button "4 . fereastră" at bounding box center [875, 269] width 220 height 52
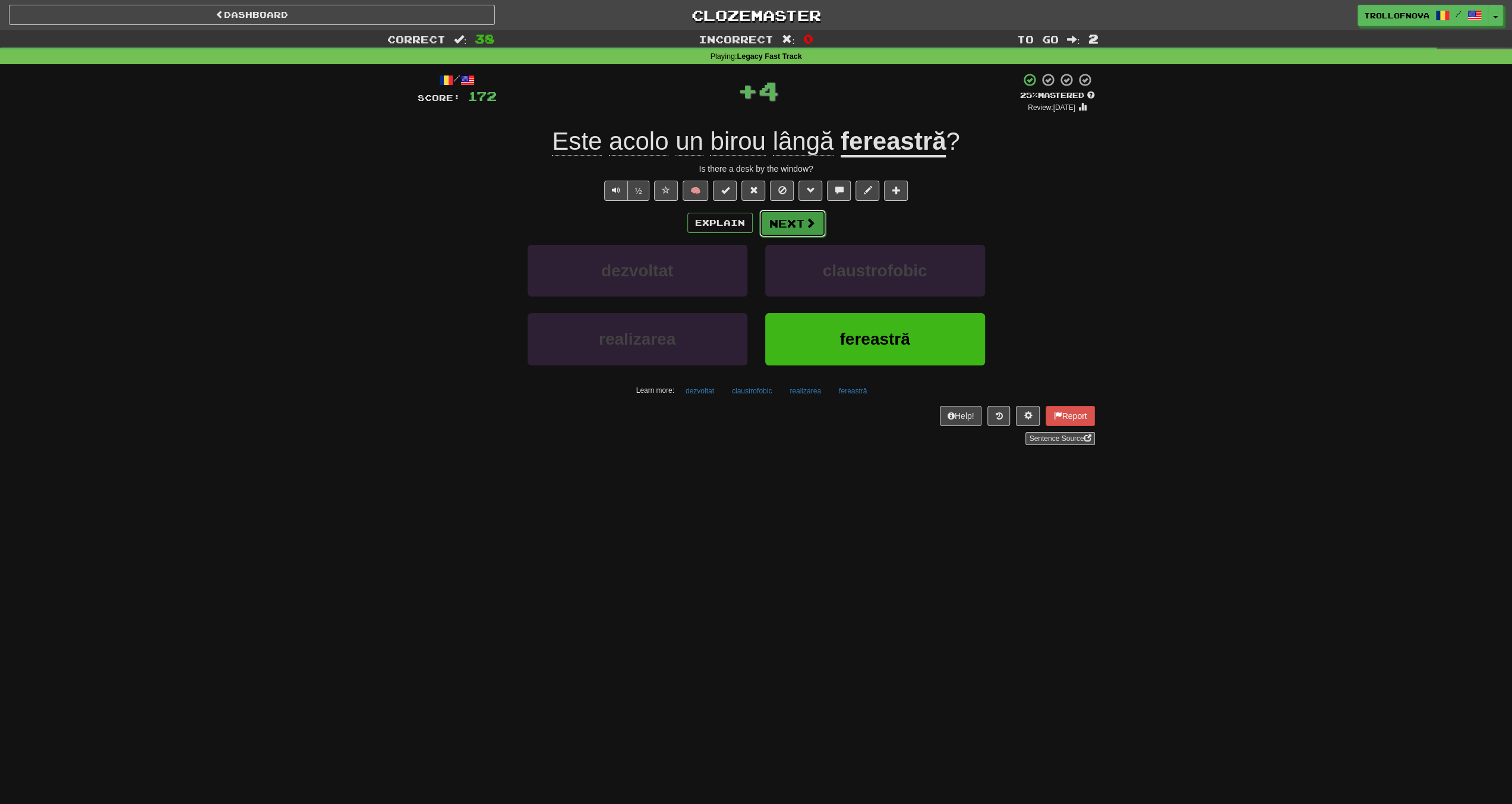
click at [811, 227] on span at bounding box center [811, 223] width 11 height 11
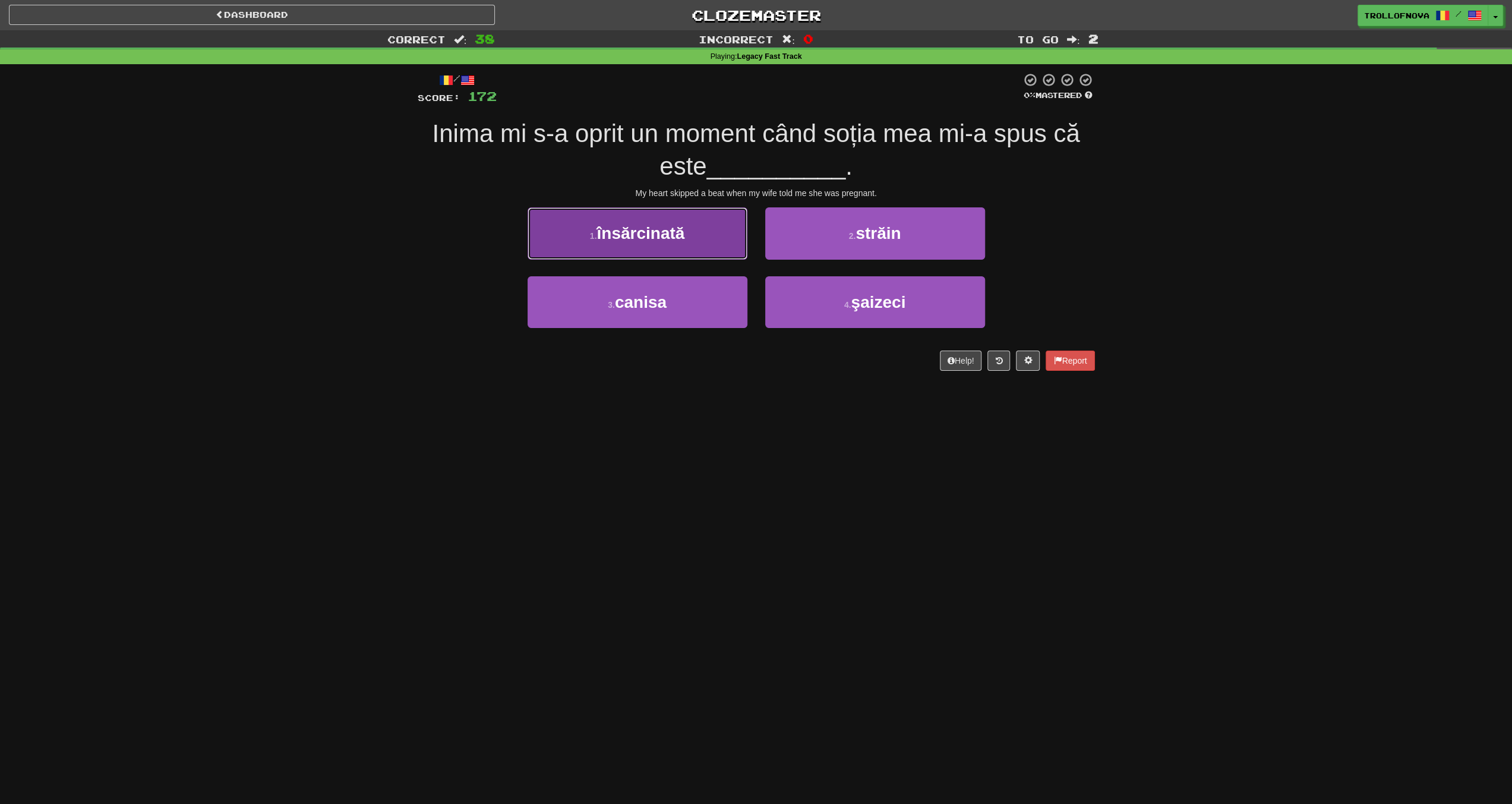
click at [710, 236] on button "1 . însărcinată" at bounding box center [638, 233] width 220 height 52
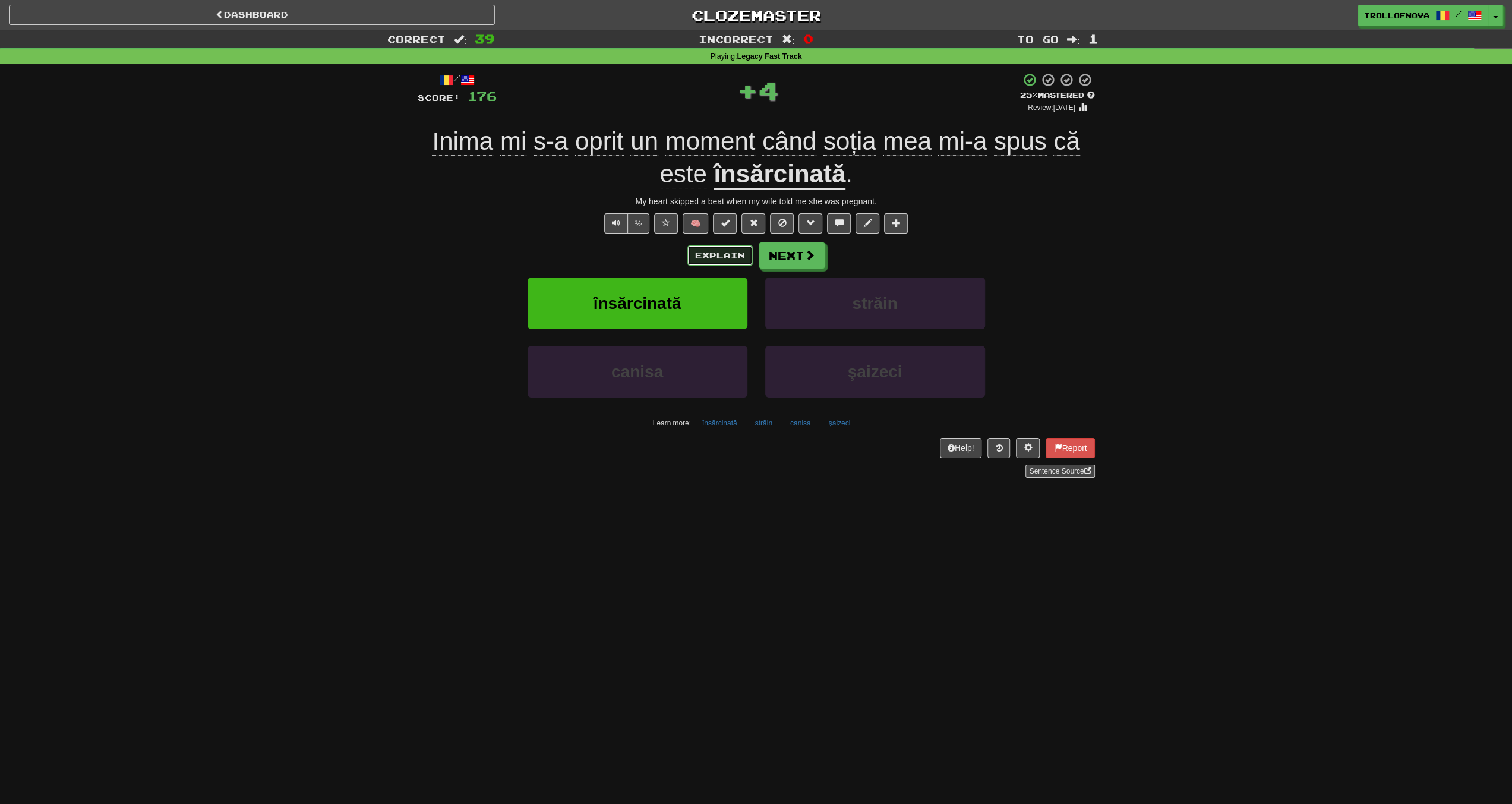
click at [721, 255] on button "Explain" at bounding box center [720, 255] width 65 height 20
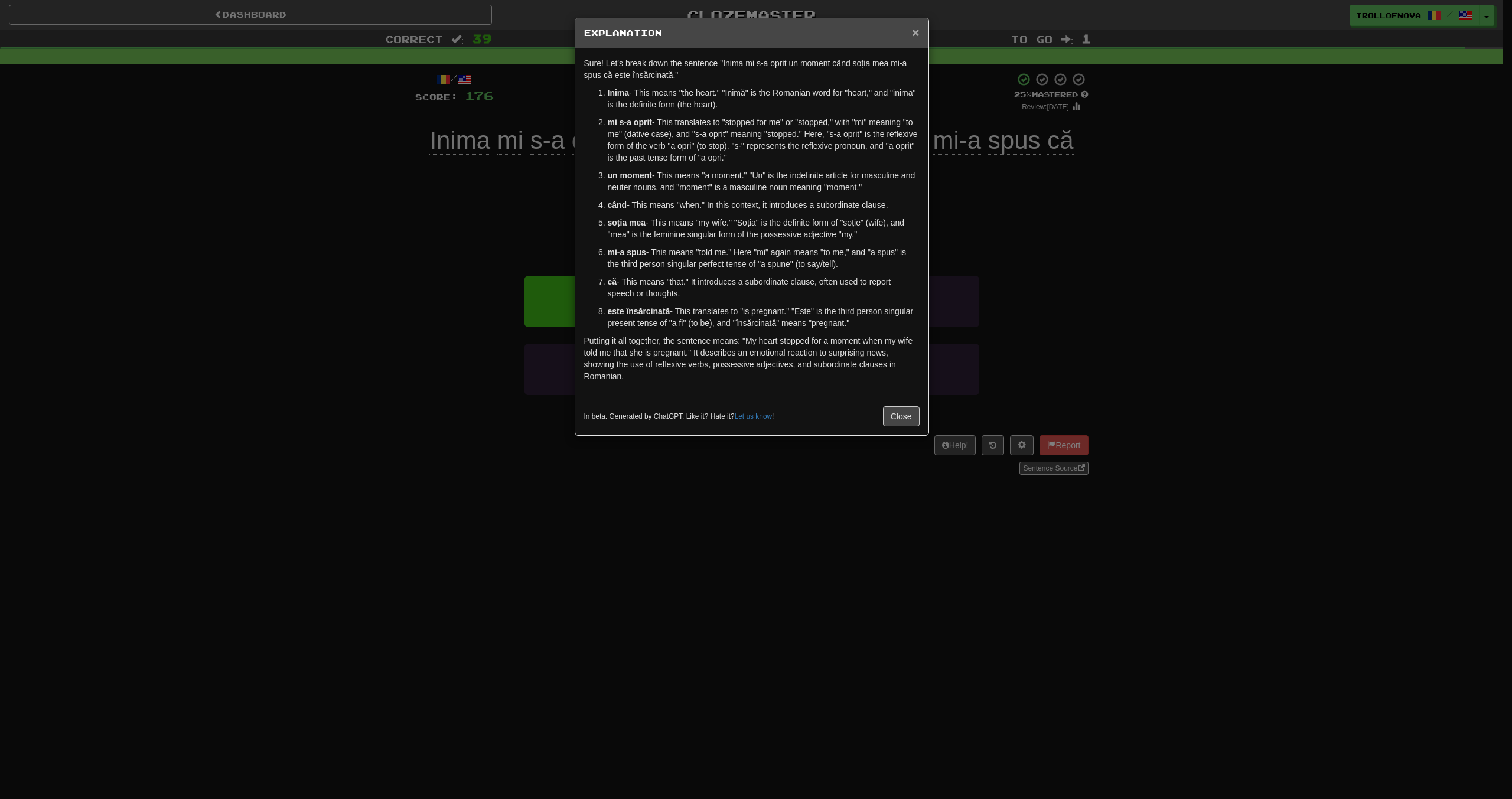
click at [914, 34] on span "×" at bounding box center [916, 32] width 7 height 13
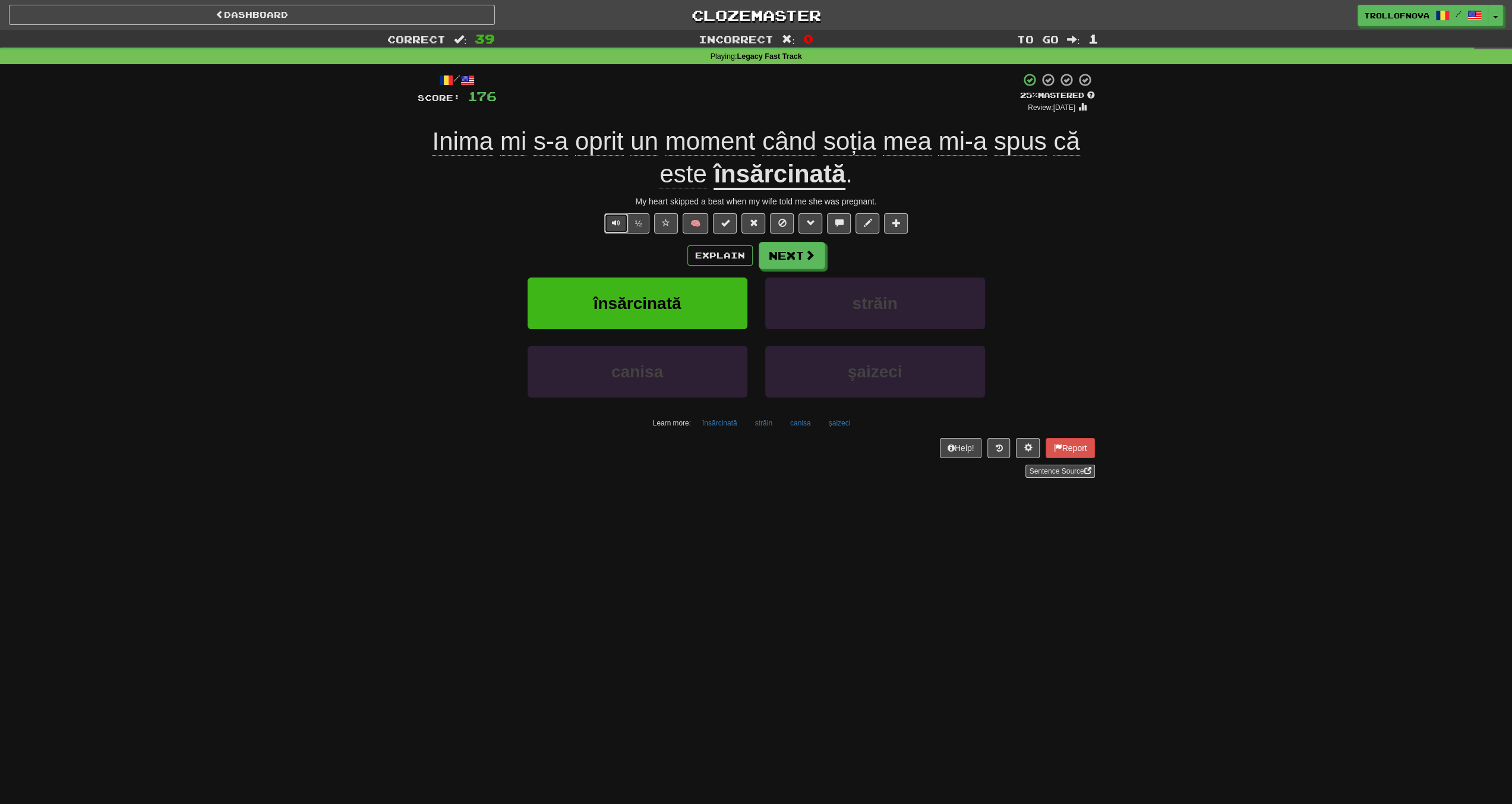
click at [614, 225] on span "Text-to-speech controls" at bounding box center [616, 223] width 8 height 8
click at [824, 261] on div "Explain Next" at bounding box center [756, 255] width 677 height 28
click at [795, 257] on button "Next" at bounding box center [792, 256] width 67 height 28
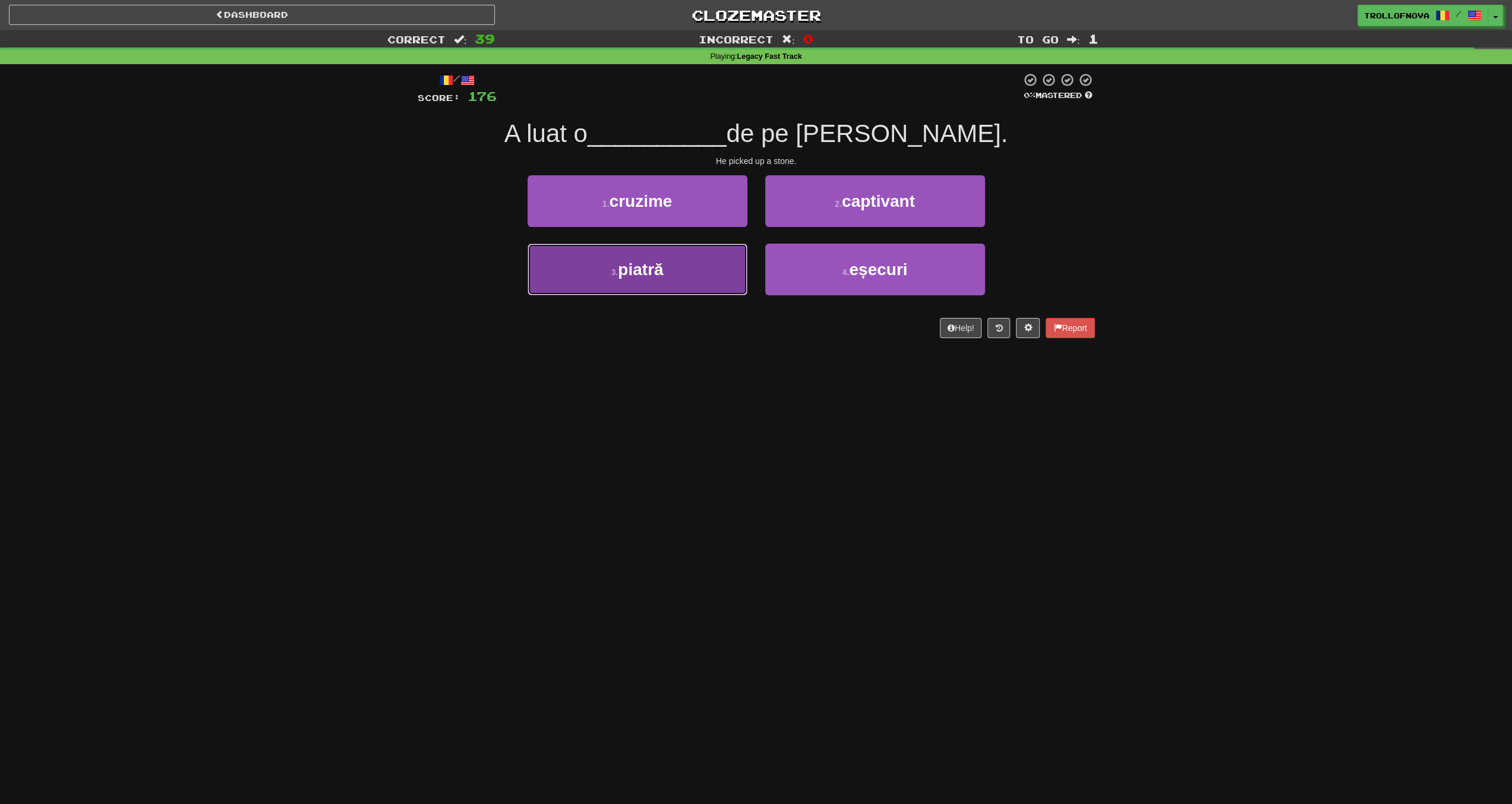
click at [701, 277] on button "3 . piatră" at bounding box center [638, 269] width 220 height 52
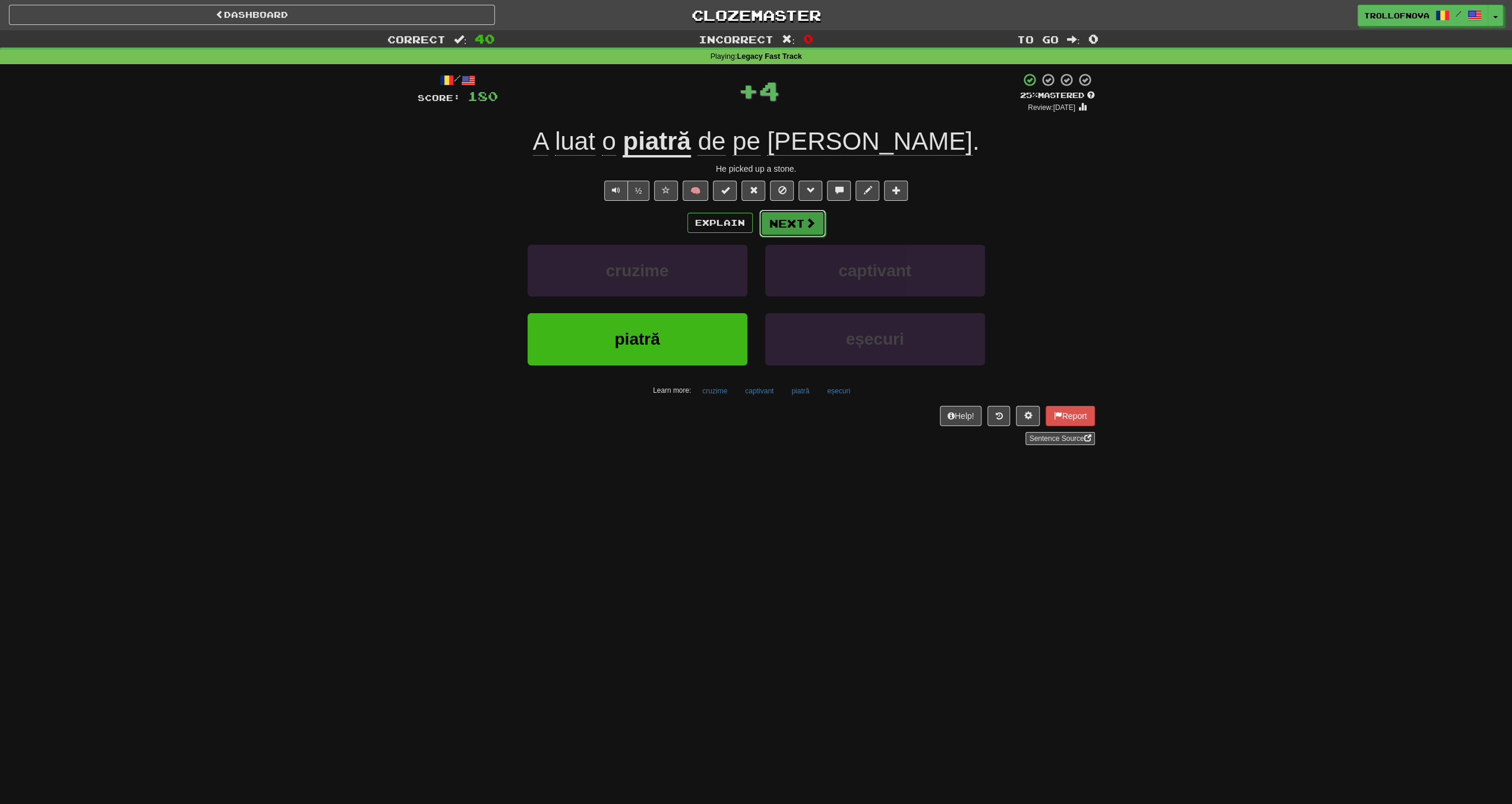
click at [777, 225] on button "Next" at bounding box center [792, 224] width 67 height 28
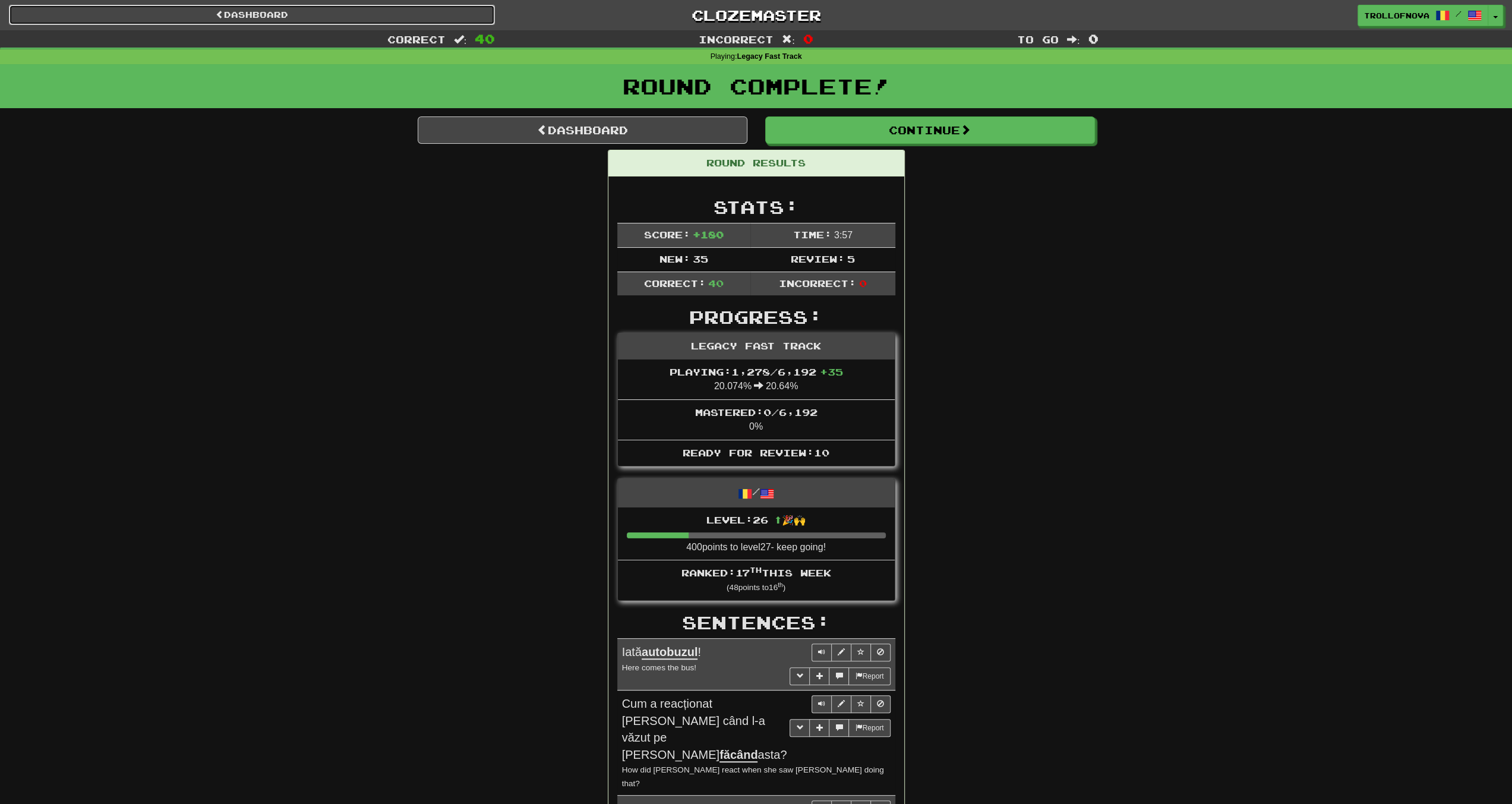
click at [366, 9] on link "Dashboard" at bounding box center [252, 15] width 486 height 20
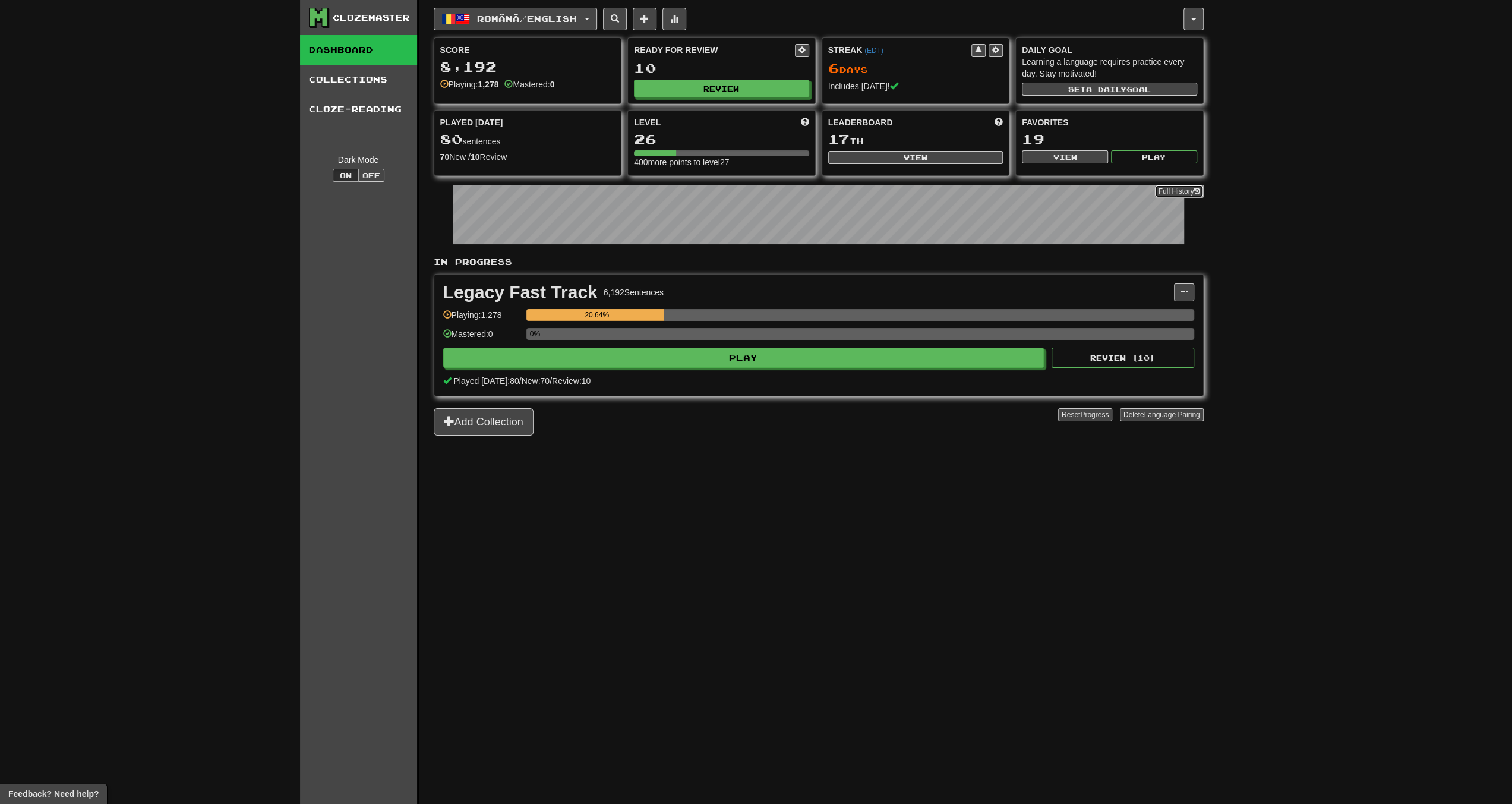
click at [1194, 188] on icon at bounding box center [1197, 191] width 6 height 7
click at [382, 81] on link "Collections" at bounding box center [359, 79] width 117 height 30
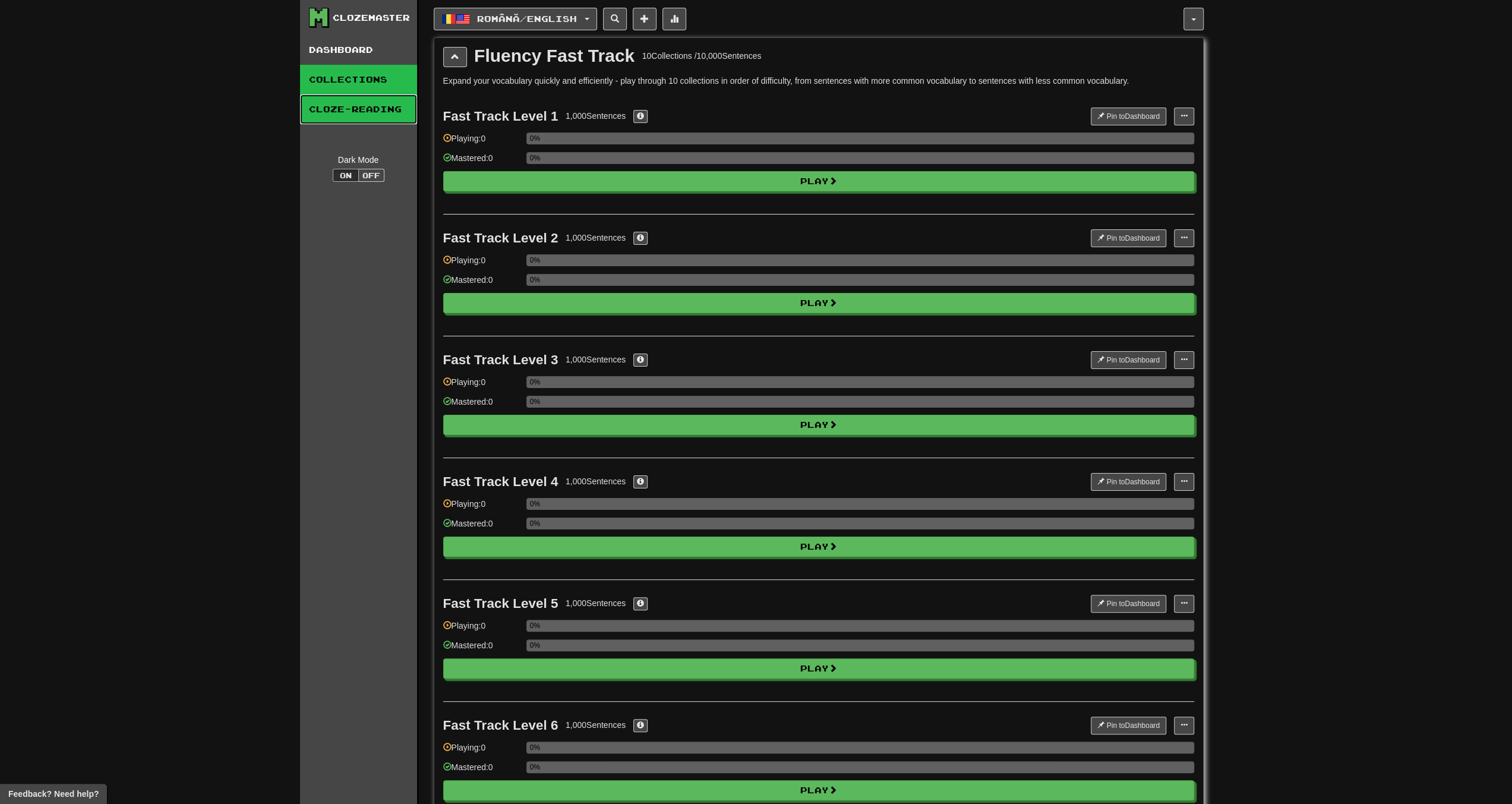
click at [359, 110] on link "Cloze-Reading" at bounding box center [359, 109] width 117 height 30
